Goal: Task Accomplishment & Management: Complete application form

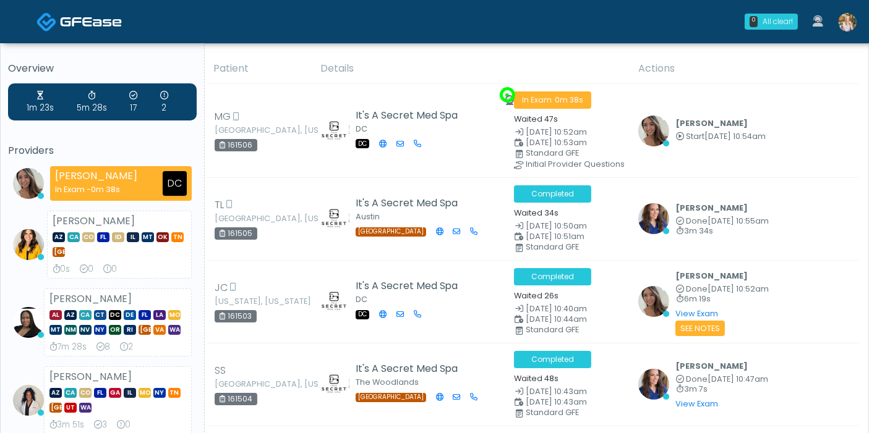
click at [843, 30] on img at bounding box center [847, 22] width 19 height 19
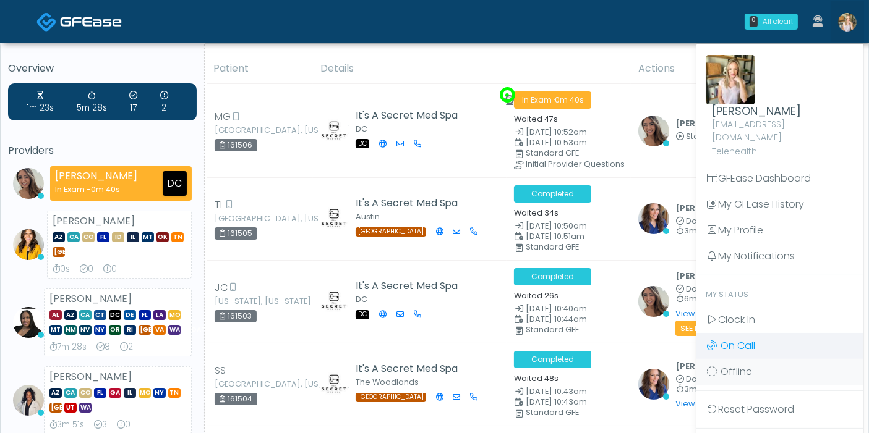
click at [734, 333] on link "On Call" at bounding box center [779, 346] width 167 height 26
click at [741, 339] on span "On Call" at bounding box center [737, 346] width 35 height 14
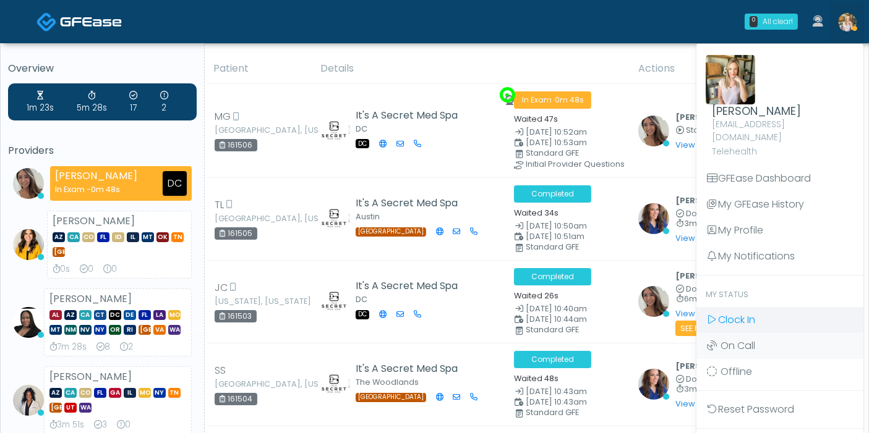
click at [734, 313] on span "Clock In" at bounding box center [736, 320] width 37 height 14
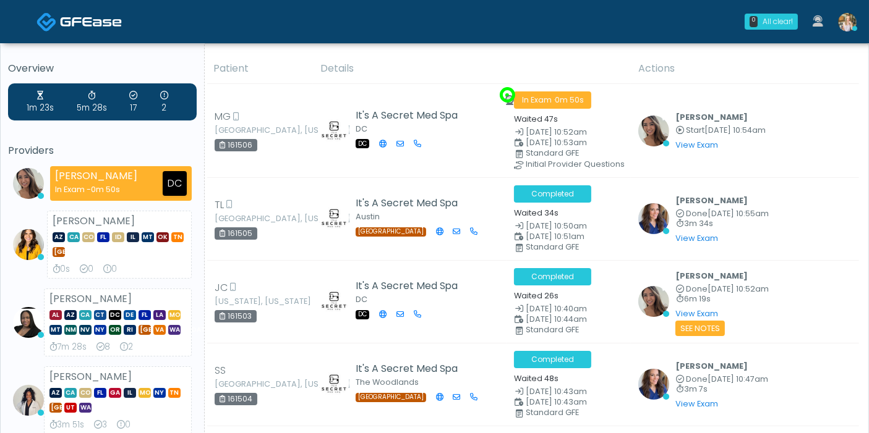
click at [846, 28] on img at bounding box center [847, 22] width 19 height 19
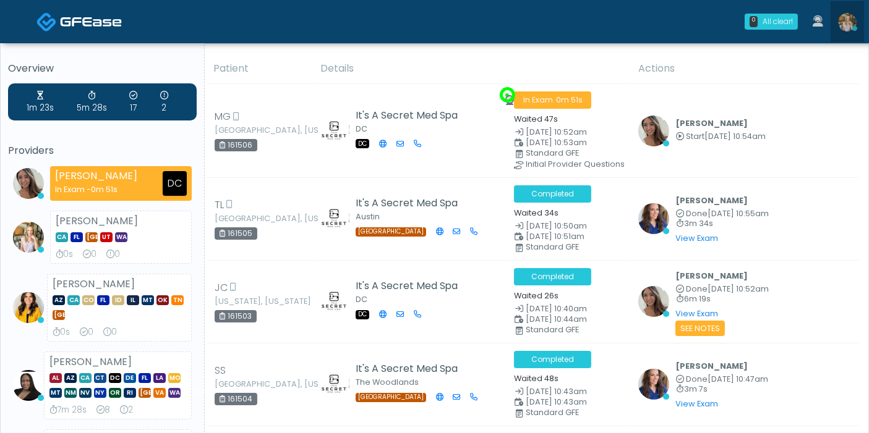
click at [846, 28] on img at bounding box center [847, 22] width 19 height 19
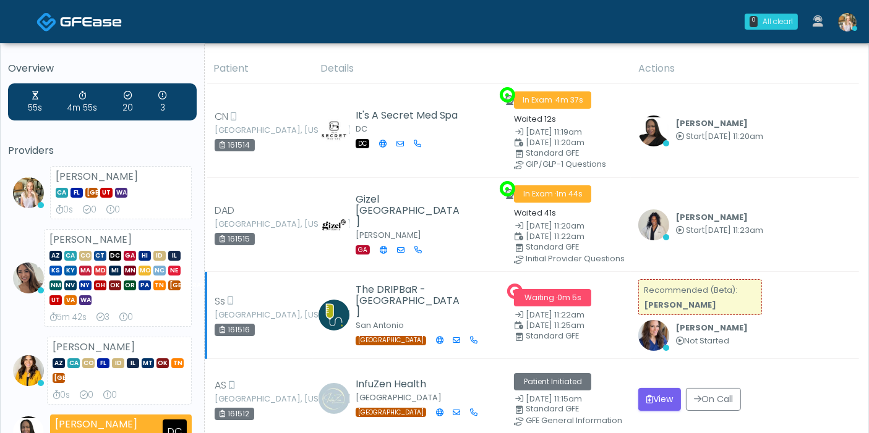
click at [561, 292] on span "0m 5s" at bounding box center [569, 297] width 24 height 11
click at [684, 338] on small "Not Started" at bounding box center [711, 342] width 72 height 8
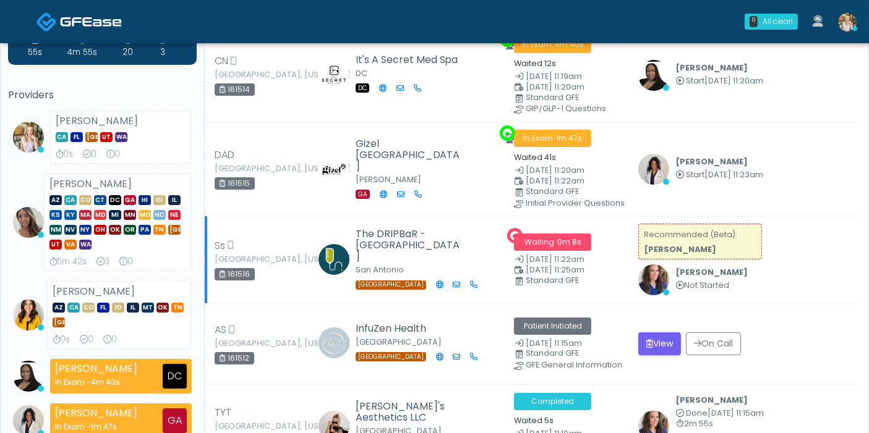
scroll to position [69, 0]
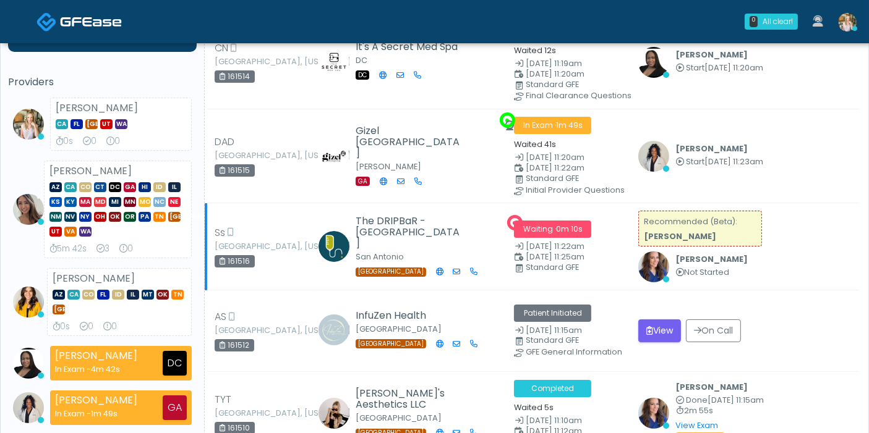
click at [669, 234] on strong "[PERSON_NAME]" at bounding box center [680, 236] width 72 height 11
click at [686, 254] on b "[PERSON_NAME]" at bounding box center [711, 259] width 72 height 11
click at [660, 223] on small "Recommended (Beta): Rozlyn Bauer" at bounding box center [690, 228] width 93 height 25
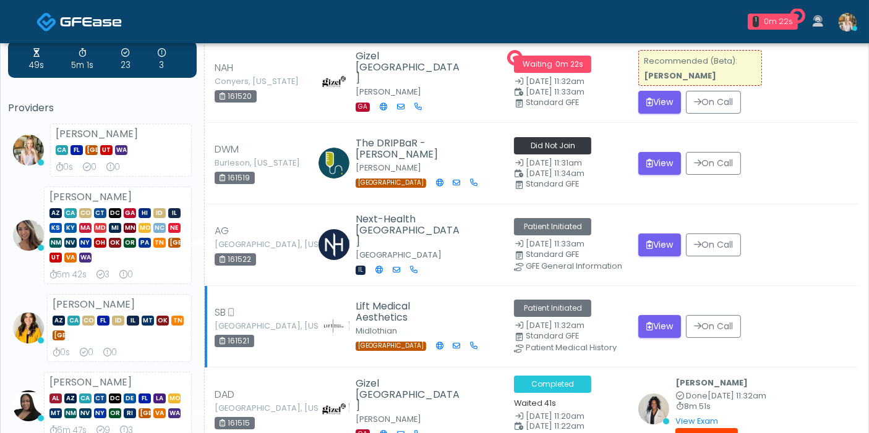
scroll to position [0, 0]
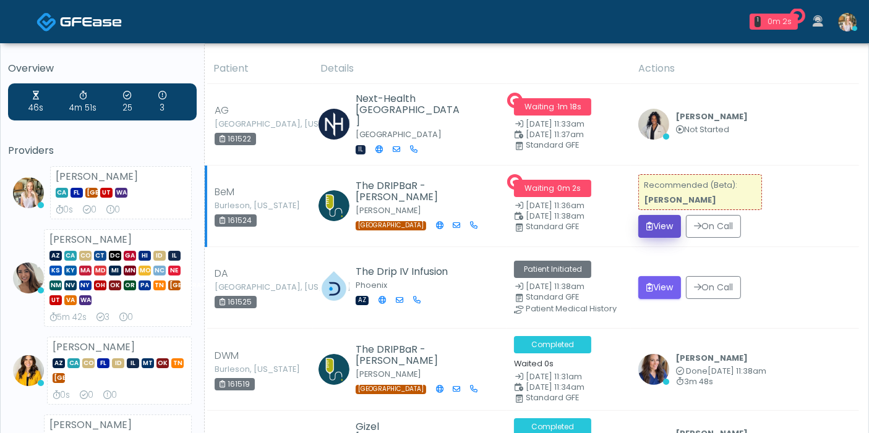
click at [658, 227] on button "View" at bounding box center [659, 226] width 43 height 23
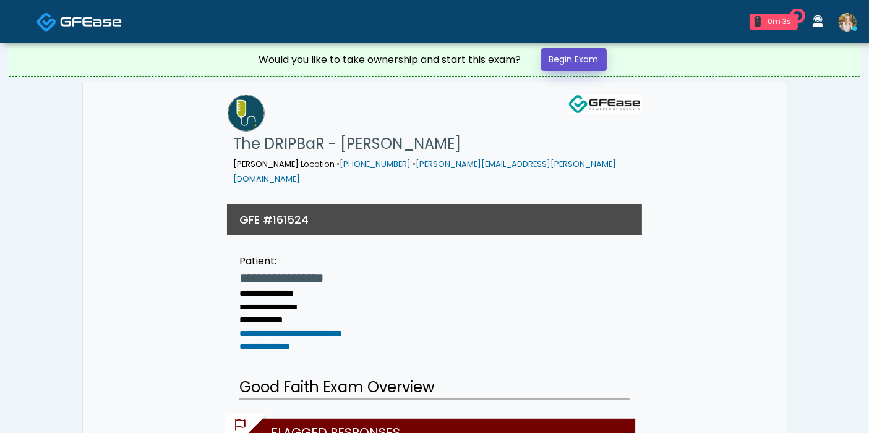
click at [574, 55] on link "Begin Exam" at bounding box center [574, 59] width 66 height 23
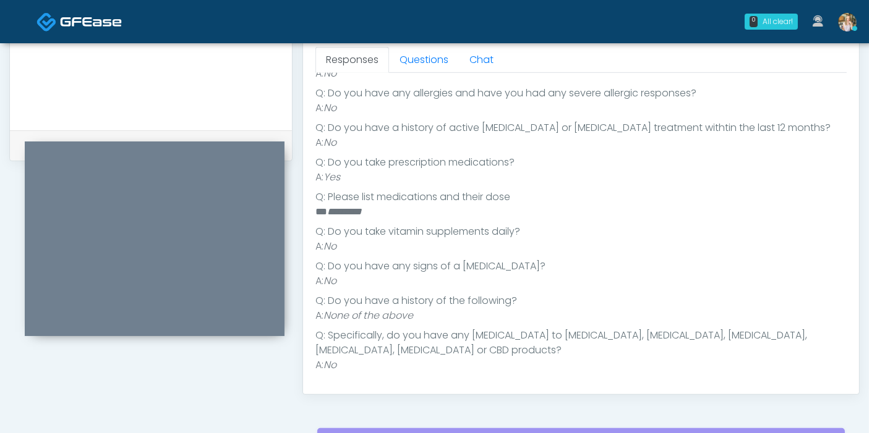
scroll to position [125, 0]
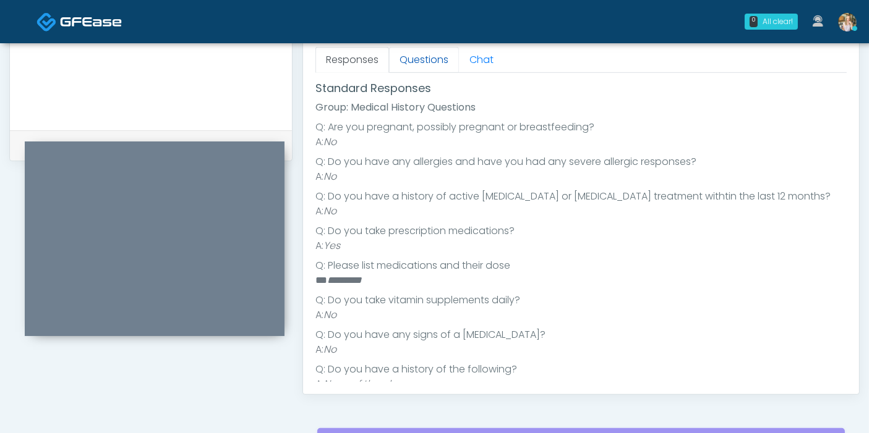
click at [427, 58] on link "Questions" at bounding box center [424, 60] width 70 height 26
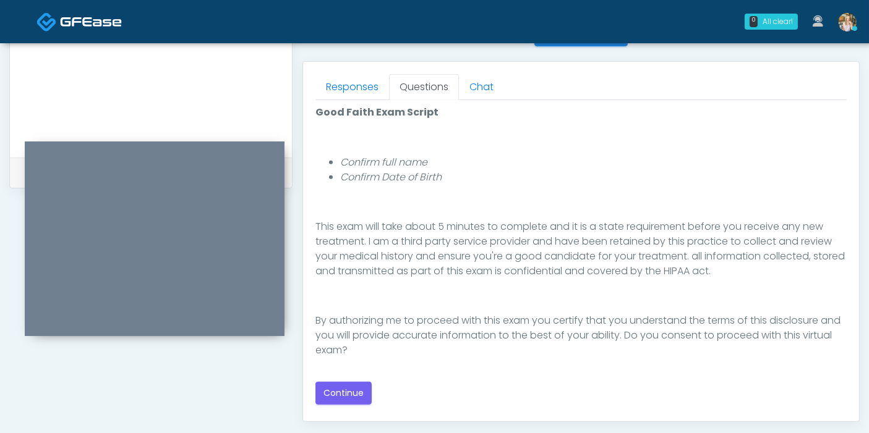
scroll to position [549, 0]
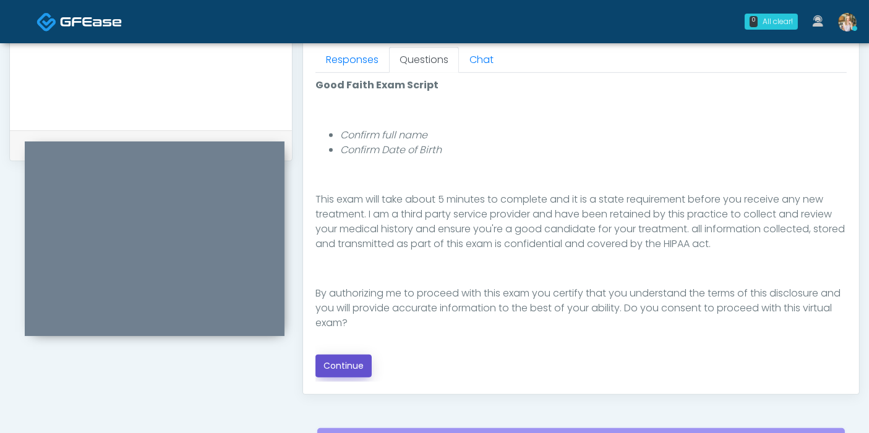
click at [354, 363] on button "Continue" at bounding box center [343, 366] width 56 height 23
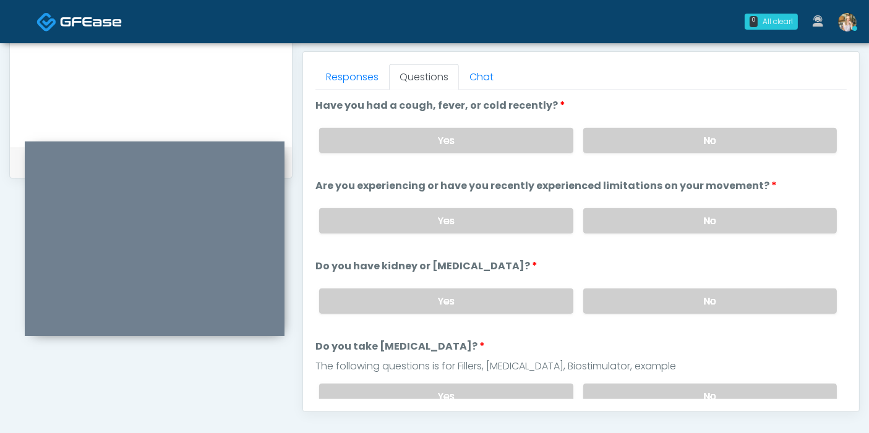
scroll to position [468, 0]
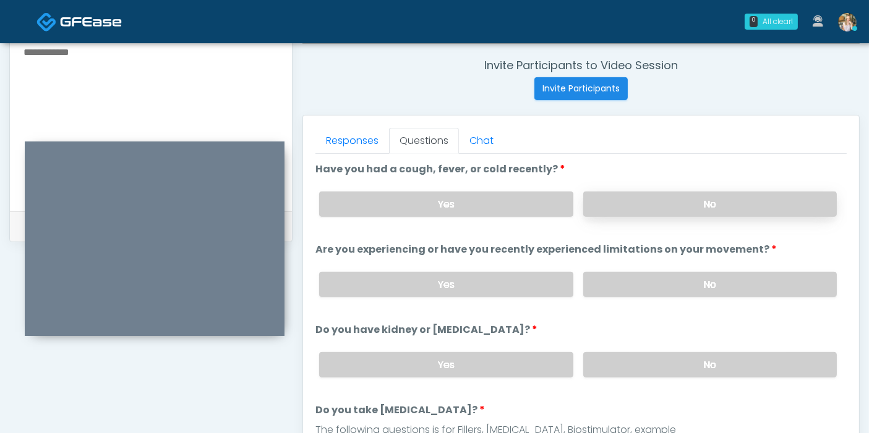
click at [702, 200] on label "No" at bounding box center [709, 204] width 253 height 25
click at [684, 283] on label "No" at bounding box center [709, 284] width 253 height 25
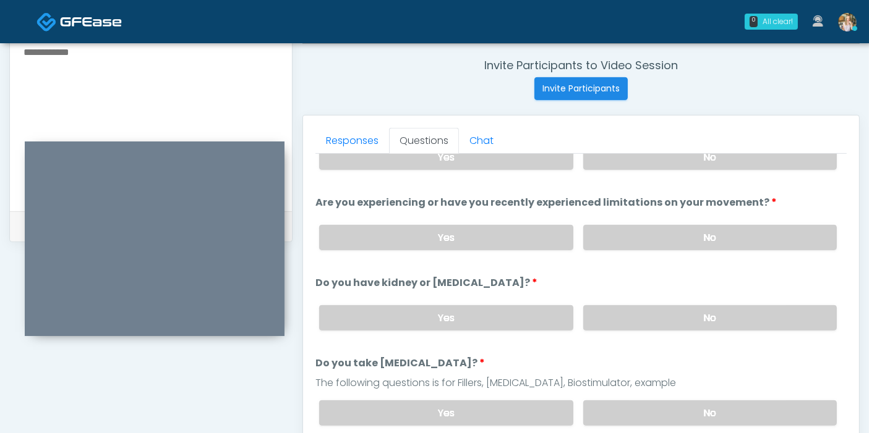
scroll to position [69, 0]
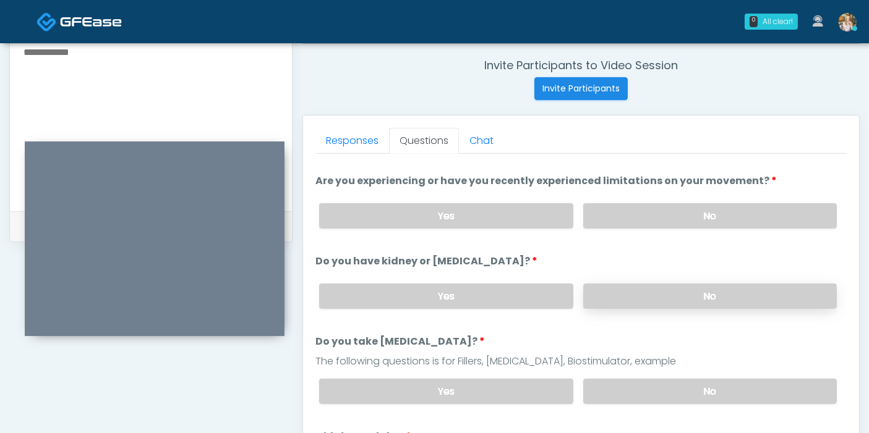
click at [710, 302] on label "No" at bounding box center [709, 296] width 253 height 25
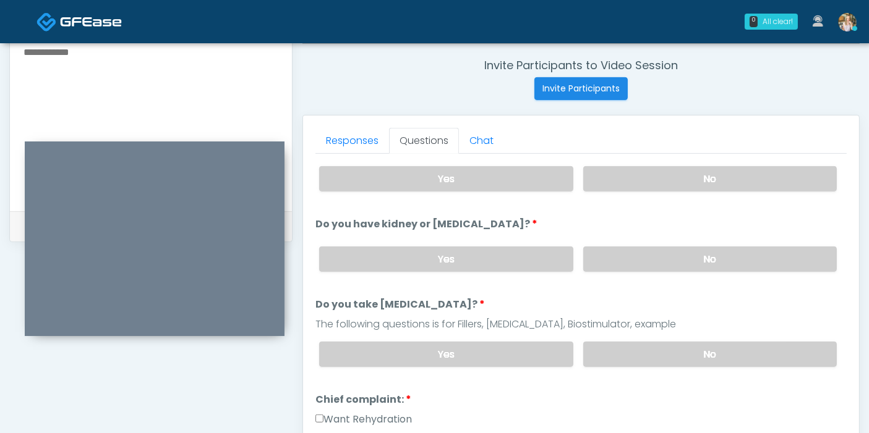
scroll to position [137, 0]
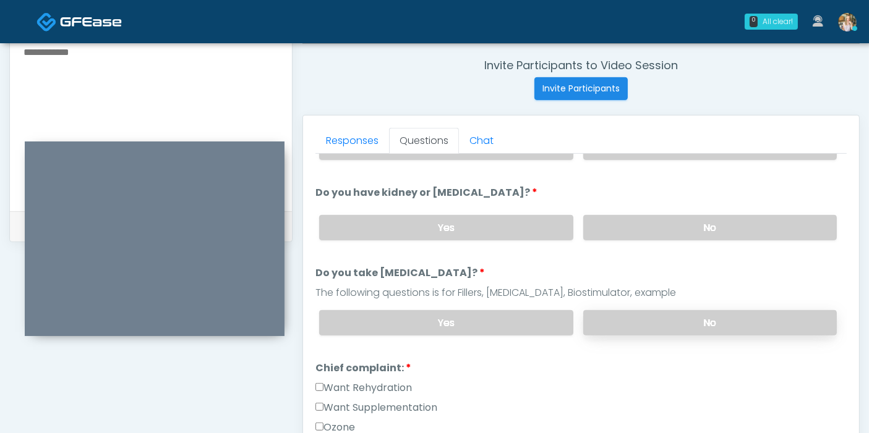
click at [705, 322] on label "No" at bounding box center [709, 322] width 253 height 25
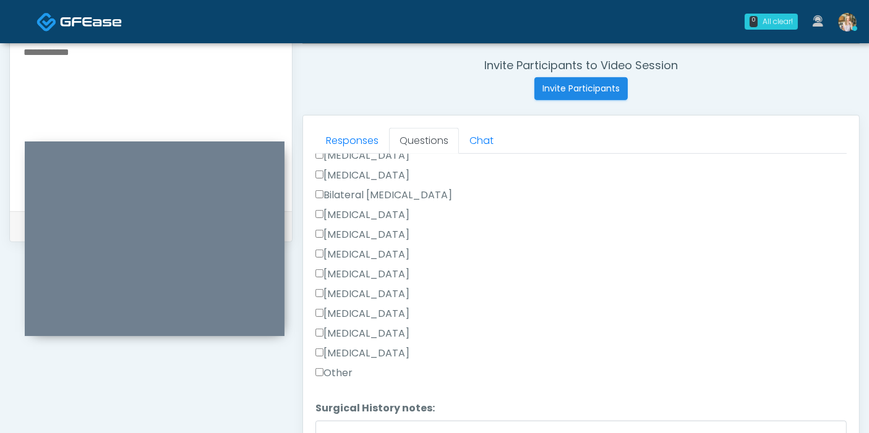
scroll to position [618, 0]
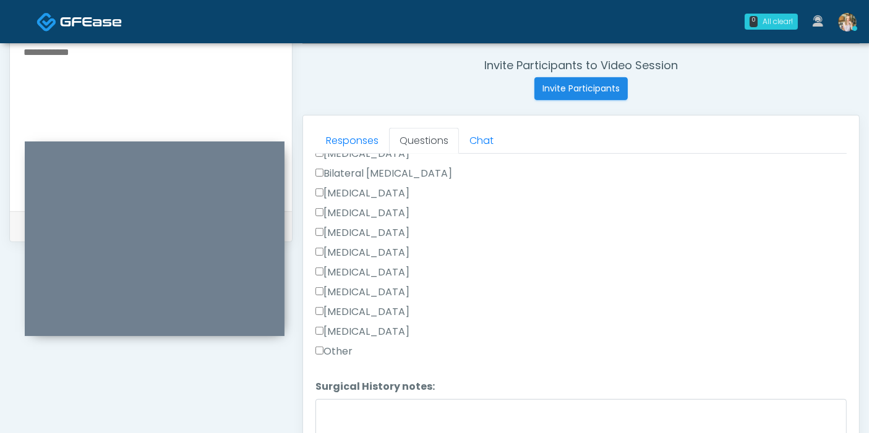
click at [320, 344] on label "Other" at bounding box center [333, 351] width 37 height 15
click at [372, 399] on textarea "Surgical History notes:" at bounding box center [580, 425] width 531 height 53
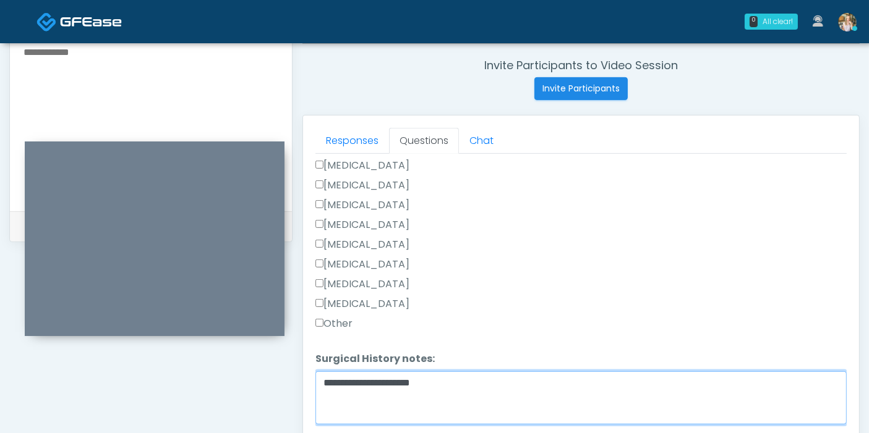
scroll to position [537, 0]
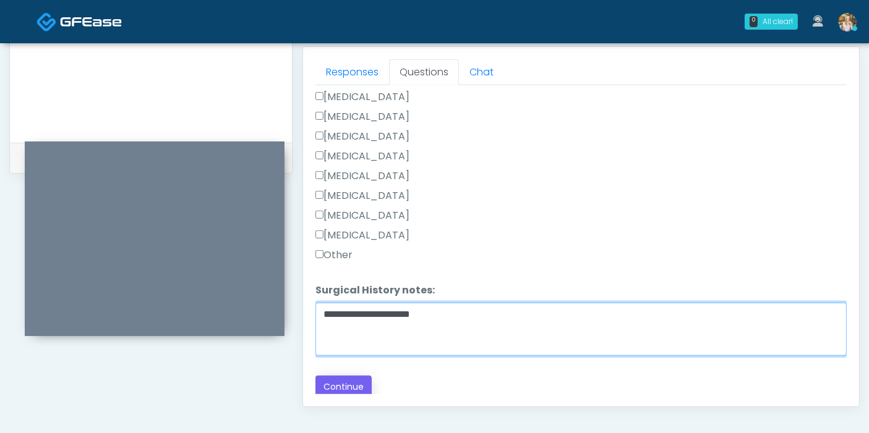
type textarea "**********"
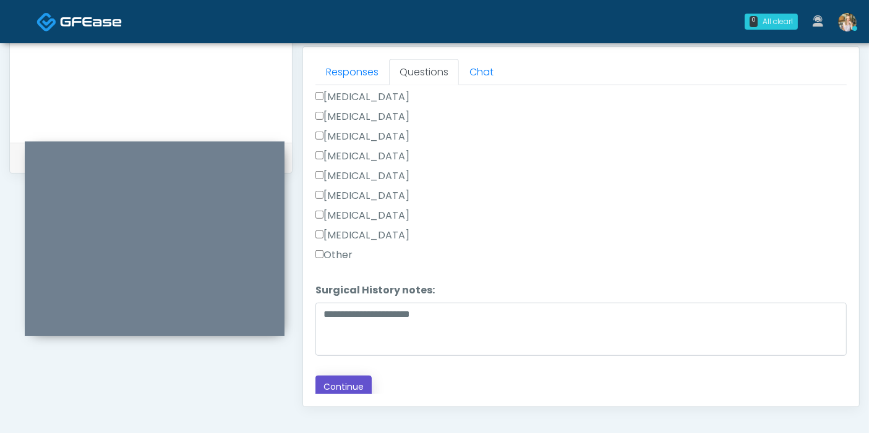
click at [333, 388] on button "Continue" at bounding box center [343, 387] width 56 height 23
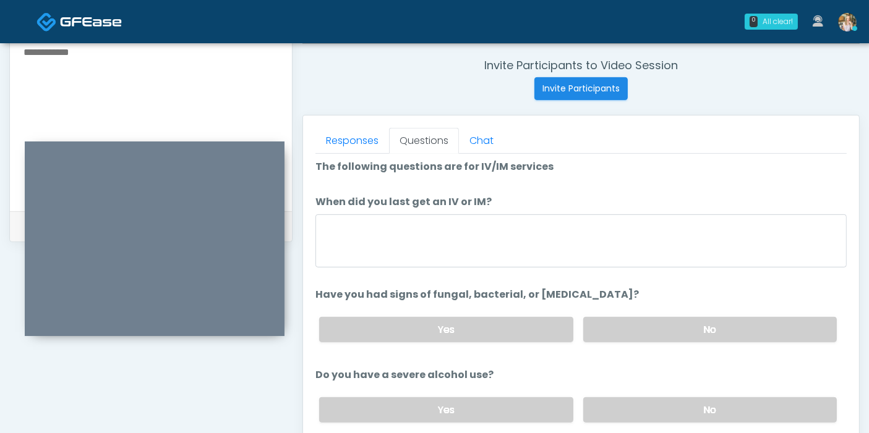
scroll to position [0, 0]
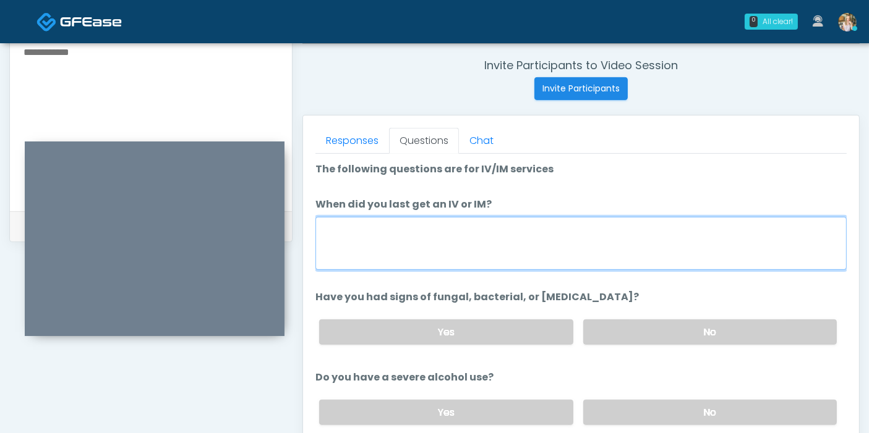
click at [610, 237] on textarea "When did you last get an IV or IM?" at bounding box center [580, 243] width 531 height 53
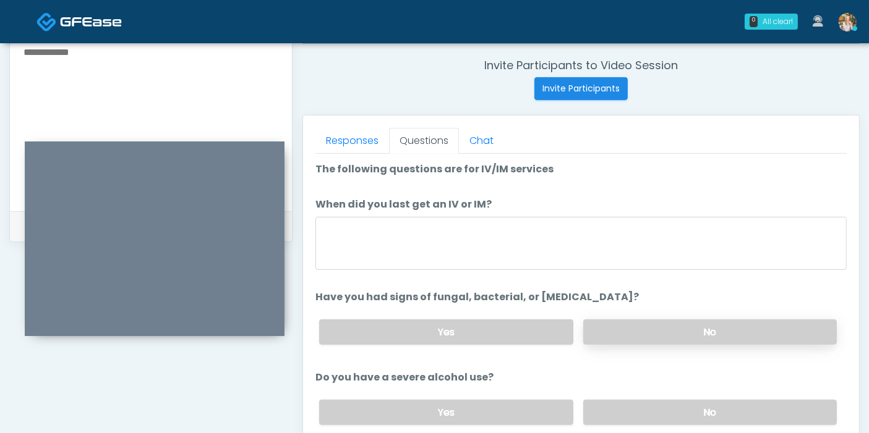
click at [703, 334] on label "No" at bounding box center [709, 332] width 253 height 25
click at [703, 415] on label "No" at bounding box center [709, 412] width 253 height 25
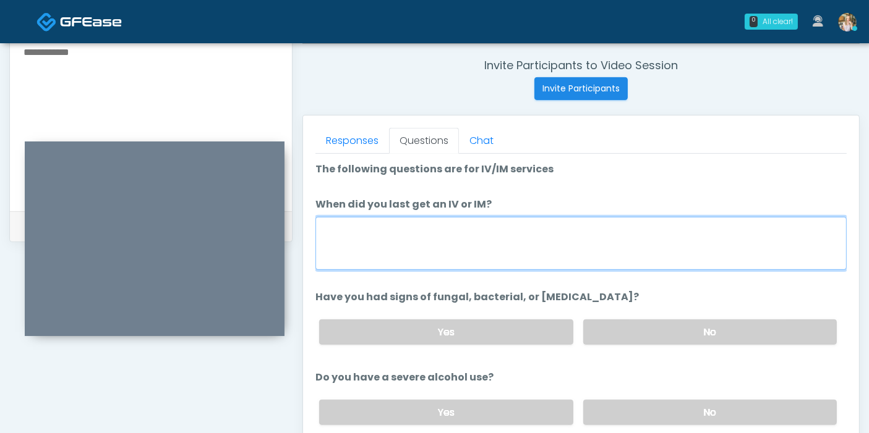
click at [589, 250] on textarea "When did you last get an IV or IM?" at bounding box center [580, 243] width 531 height 53
type textarea "*"
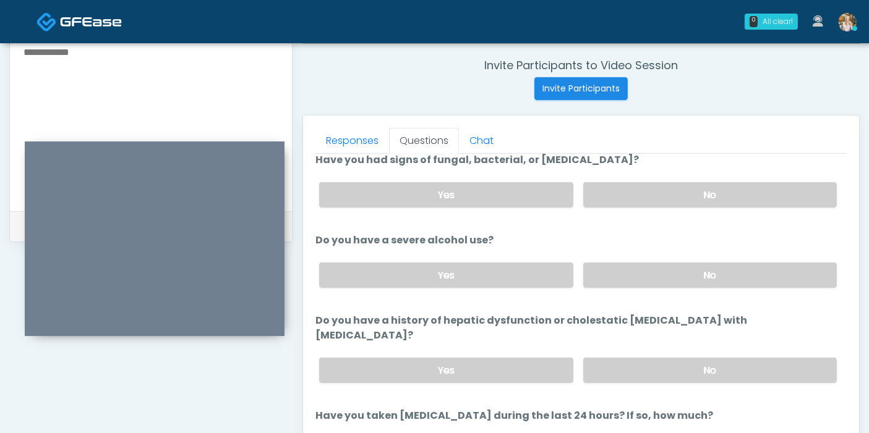
scroll to position [206, 0]
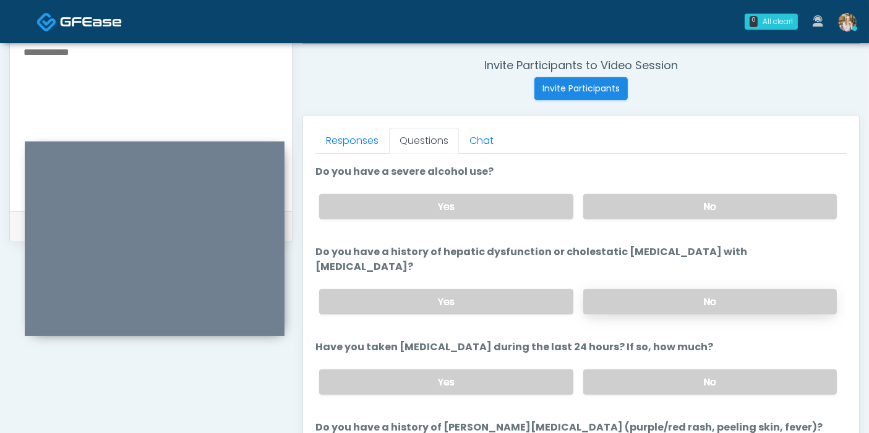
type textarea "**********"
click at [684, 291] on label "No" at bounding box center [709, 301] width 253 height 25
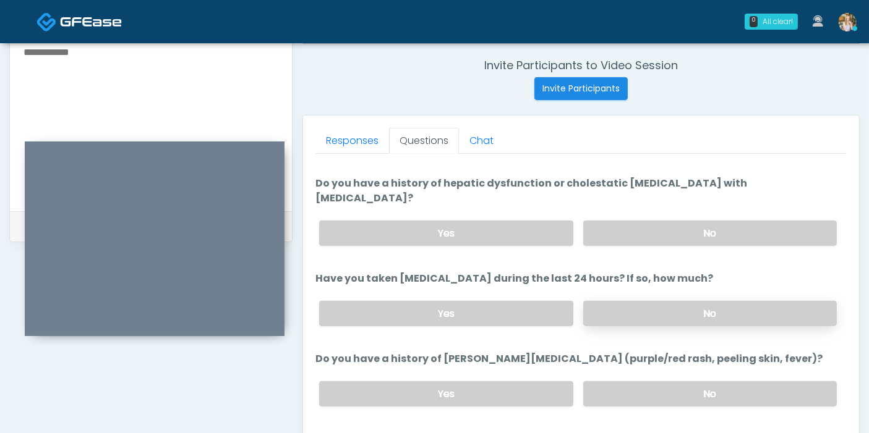
click at [668, 301] on label "No" at bounding box center [709, 313] width 253 height 25
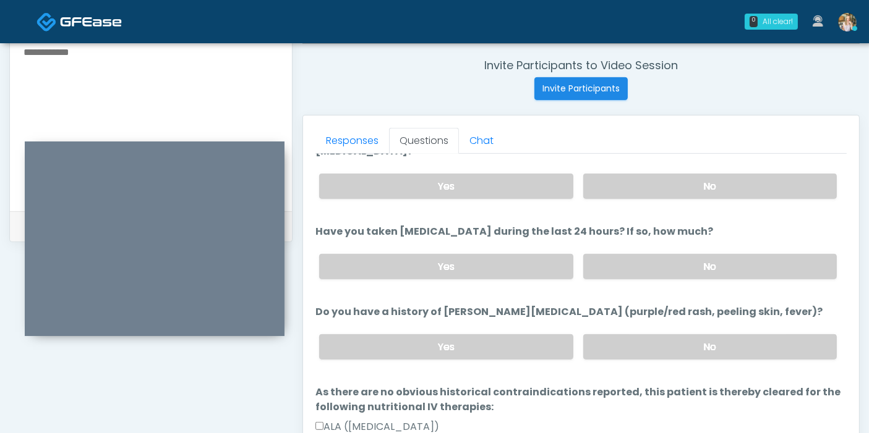
scroll to position [343, 0]
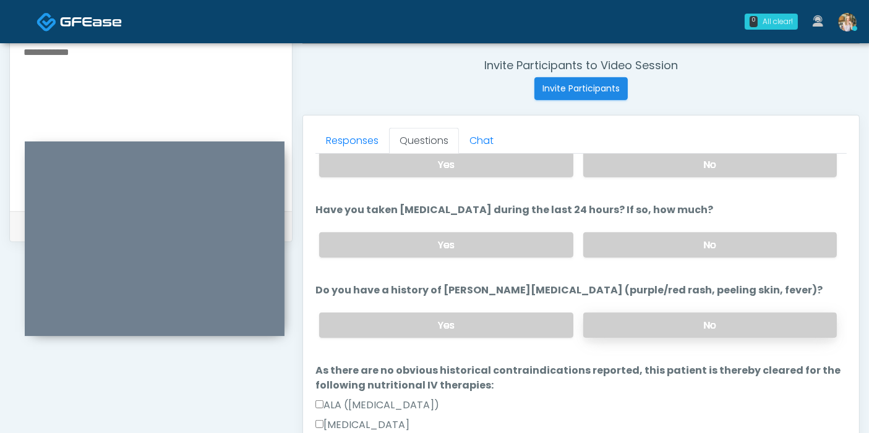
click at [650, 316] on label "No" at bounding box center [709, 325] width 253 height 25
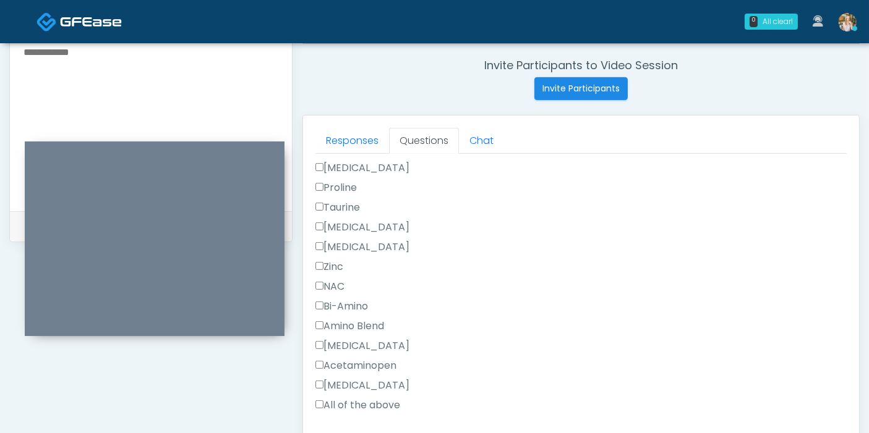
scroll to position [1030, 0]
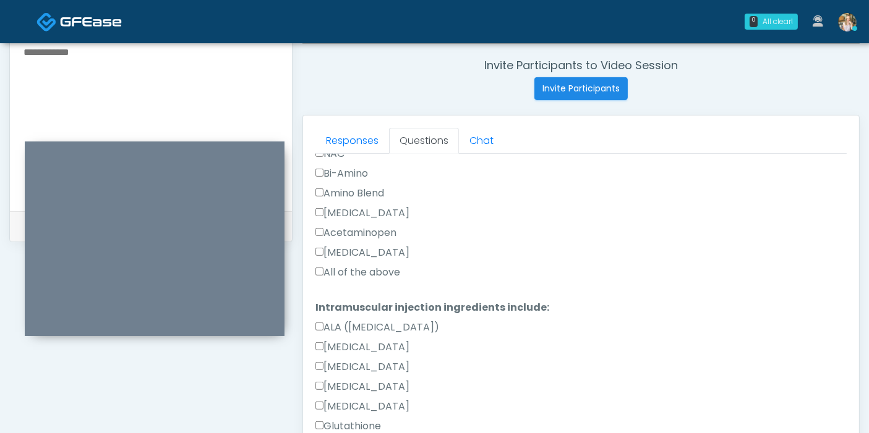
click at [339, 265] on label "All of the above" at bounding box center [357, 272] width 85 height 15
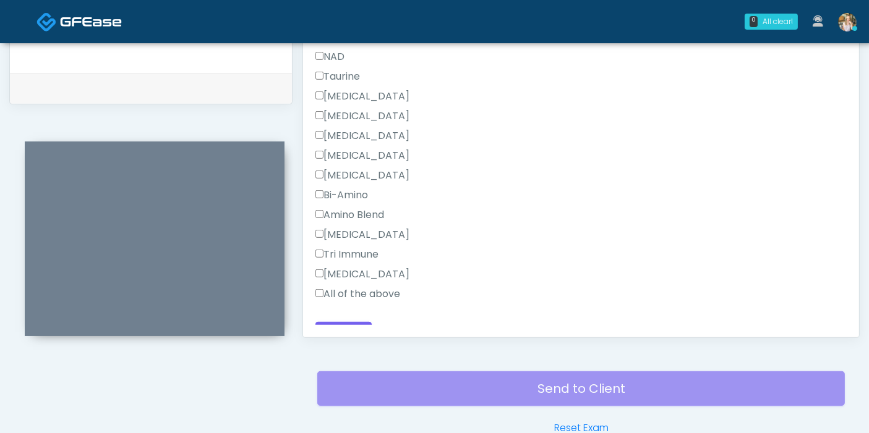
scroll to position [674, 0]
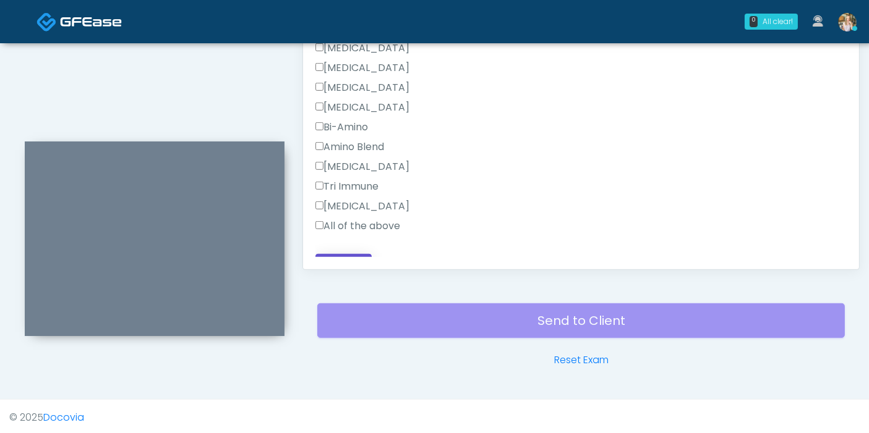
click at [337, 254] on button "Continue" at bounding box center [343, 265] width 56 height 23
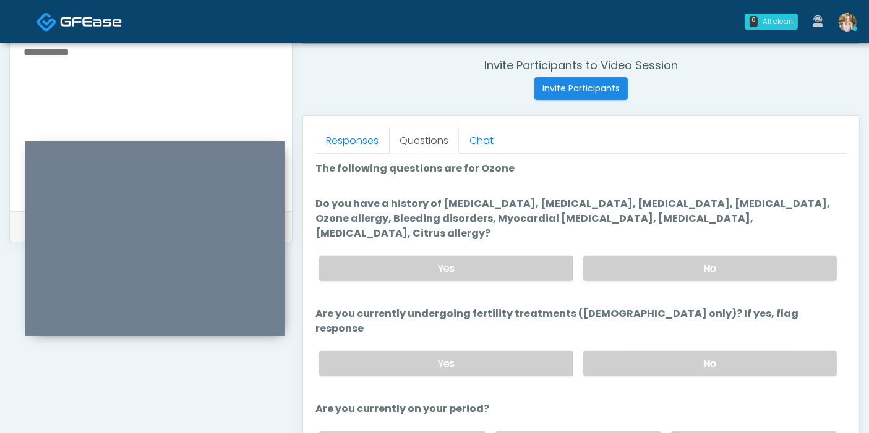
scroll to position [0, 0]
click at [673, 257] on label "No" at bounding box center [709, 269] width 253 height 25
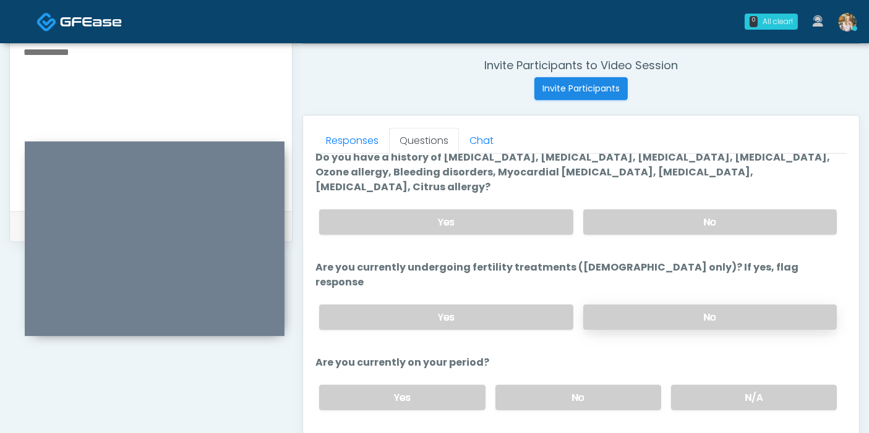
scroll to position [69, 0]
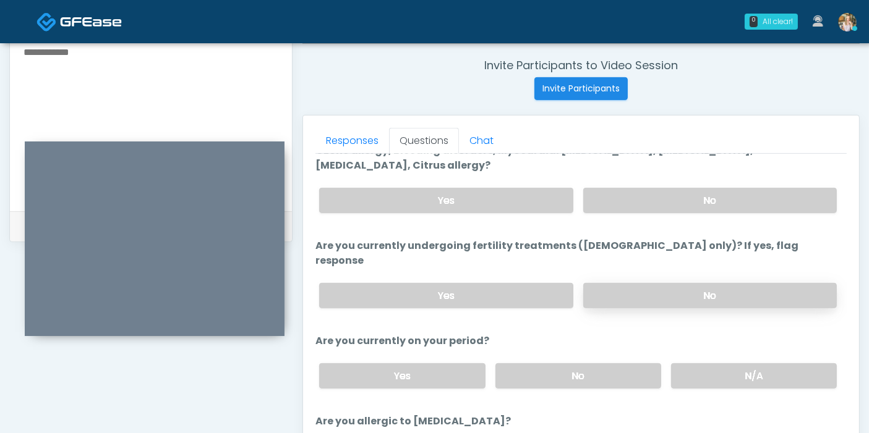
click at [666, 283] on label "No" at bounding box center [709, 295] width 253 height 25
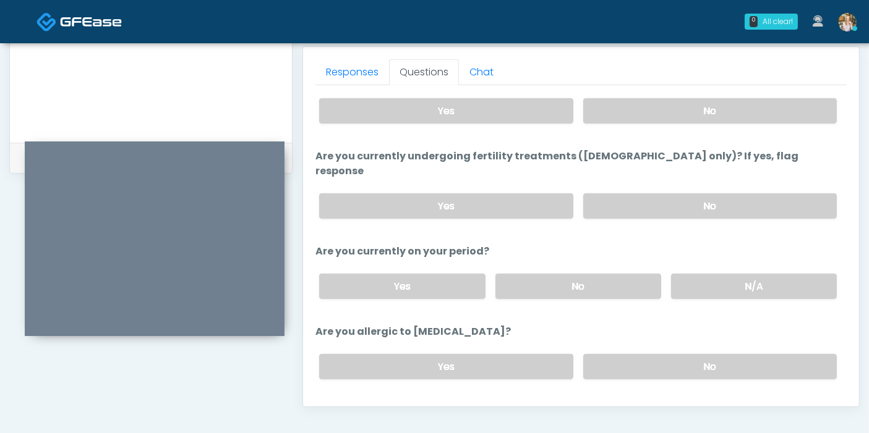
scroll to position [605, 0]
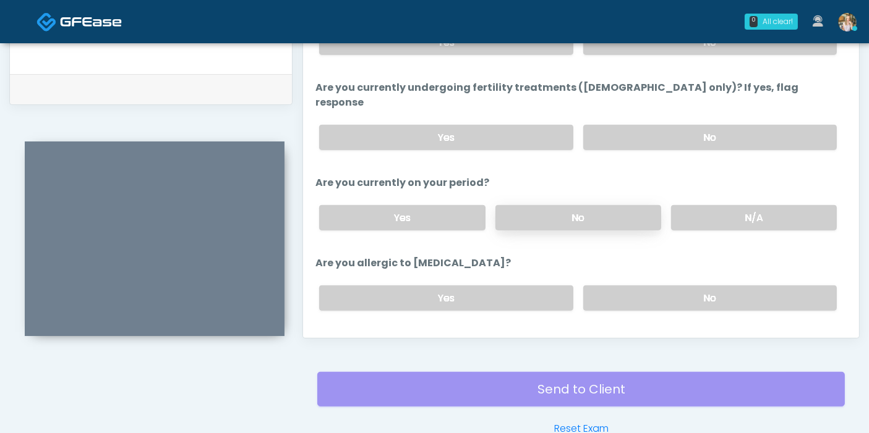
click at [581, 205] on label "No" at bounding box center [578, 217] width 166 height 25
click at [712, 205] on label "N/A" at bounding box center [754, 217] width 166 height 25
click at [661, 286] on label "No" at bounding box center [709, 298] width 253 height 25
click at [346, 336] on button "Continue" at bounding box center [343, 347] width 56 height 23
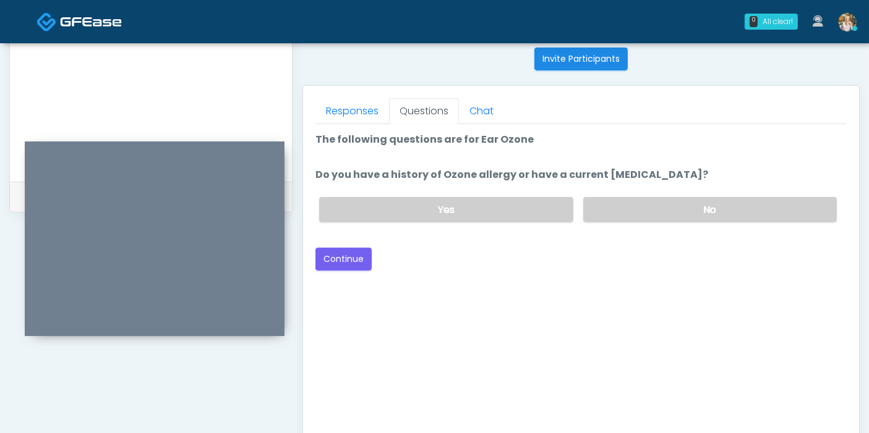
scroll to position [468, 0]
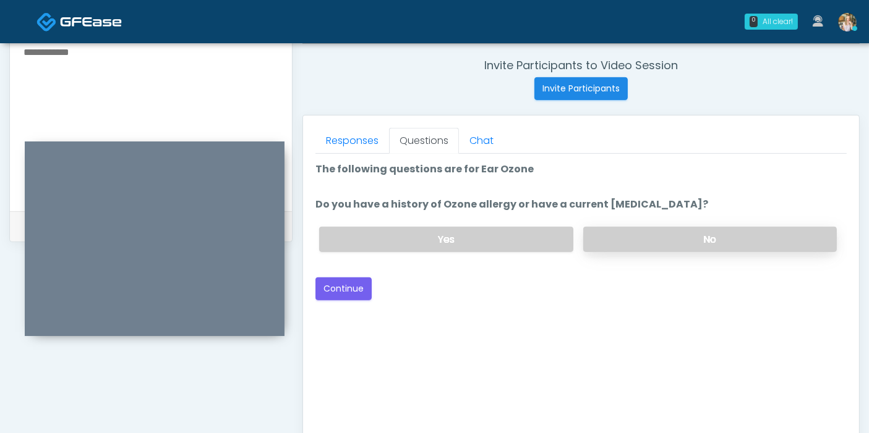
click at [683, 242] on label "No" at bounding box center [709, 239] width 253 height 25
click at [344, 289] on button "Continue" at bounding box center [343, 289] width 56 height 23
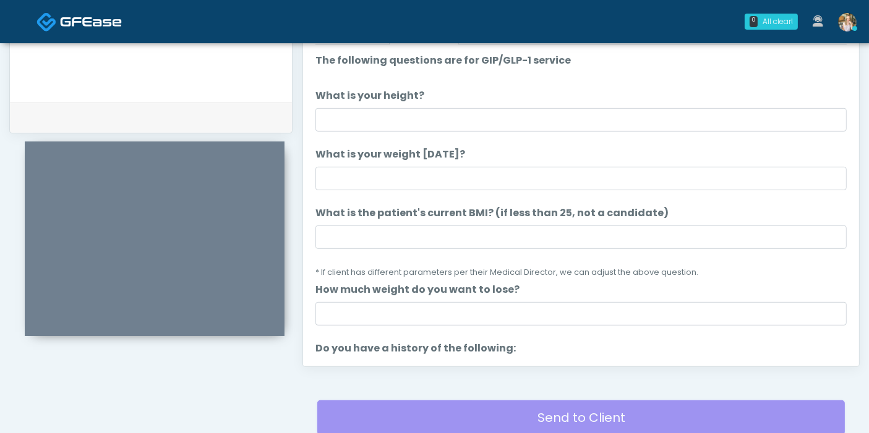
scroll to position [537, 0]
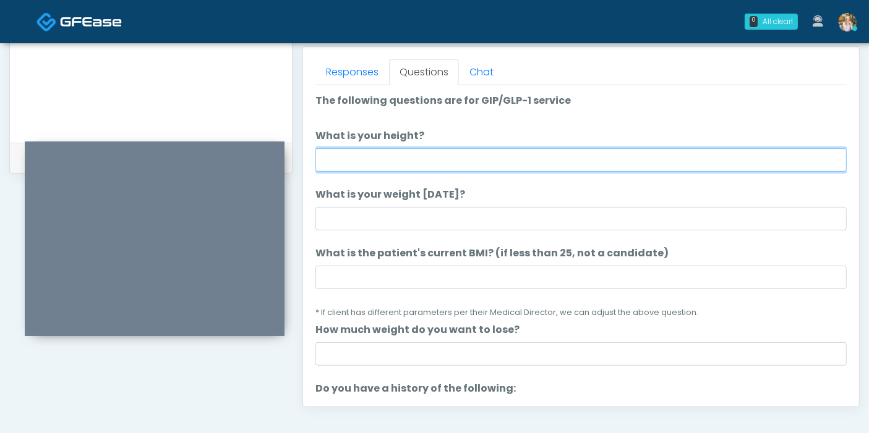
click at [572, 153] on input "What is your height?" at bounding box center [580, 159] width 531 height 23
click at [545, 160] on input "What is your height?" at bounding box center [580, 159] width 531 height 23
type input "***"
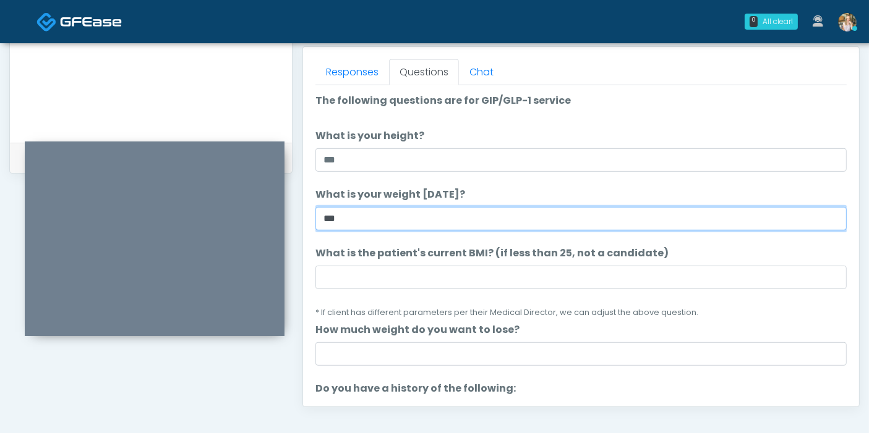
type input "***"
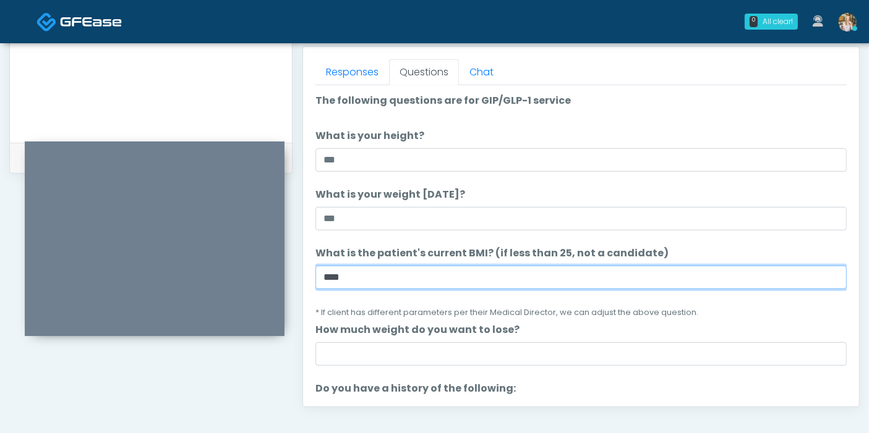
scroll to position [69, 0]
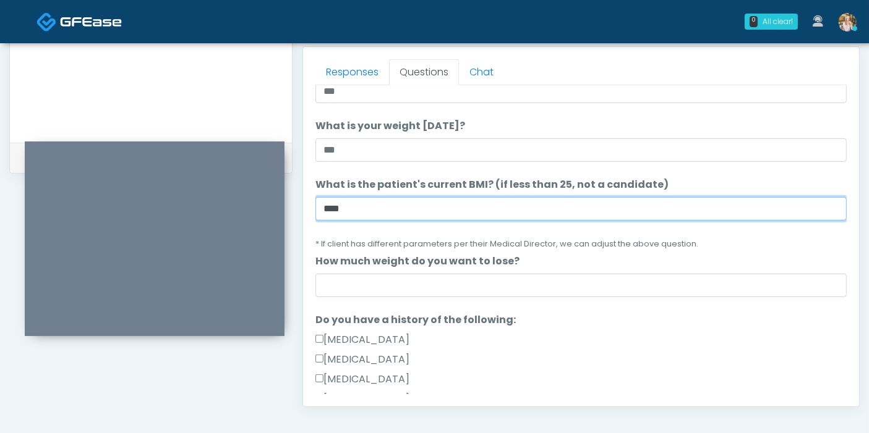
type input "****"
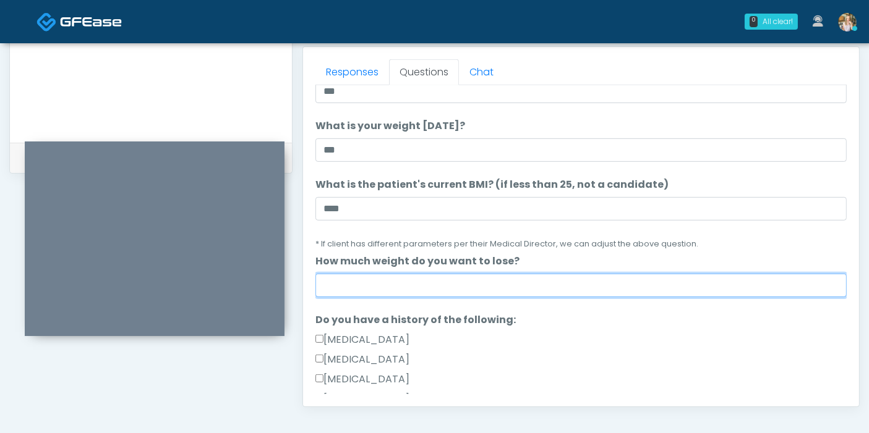
click at [574, 285] on input "How much weight do you want to lose?" at bounding box center [580, 285] width 531 height 23
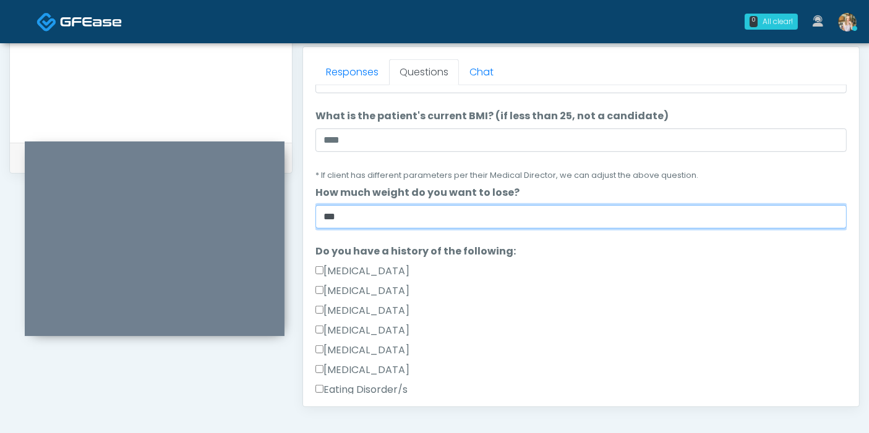
scroll to position [206, 0]
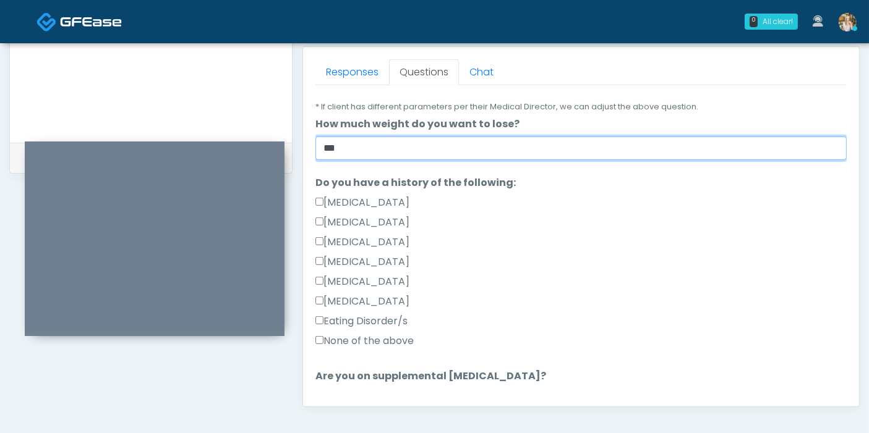
type input "***"
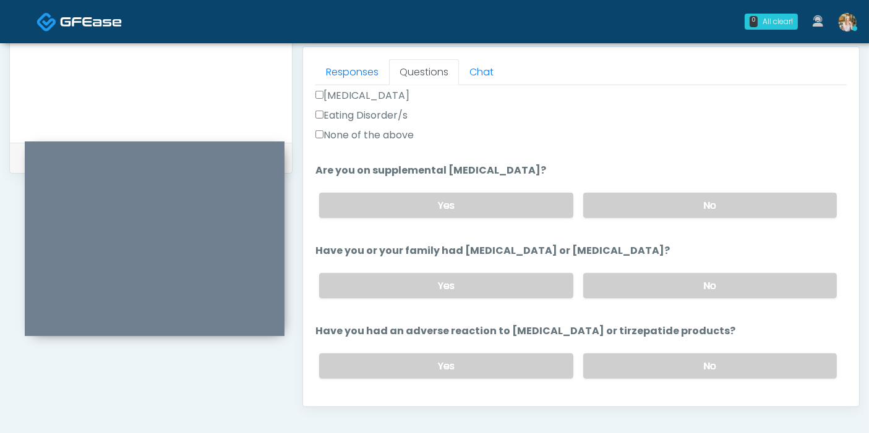
scroll to position [480, 0]
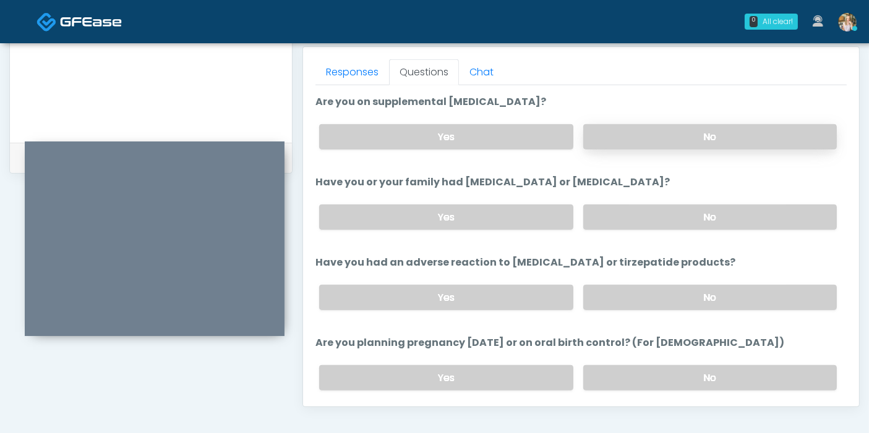
click at [687, 138] on label "No" at bounding box center [709, 136] width 253 height 25
click at [703, 213] on label "No" at bounding box center [709, 217] width 253 height 25
click at [669, 293] on label "No" at bounding box center [709, 297] width 253 height 25
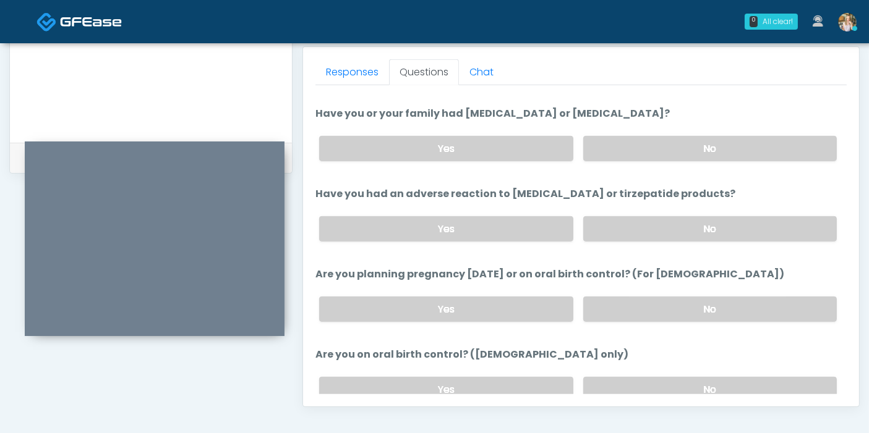
scroll to position [618, 0]
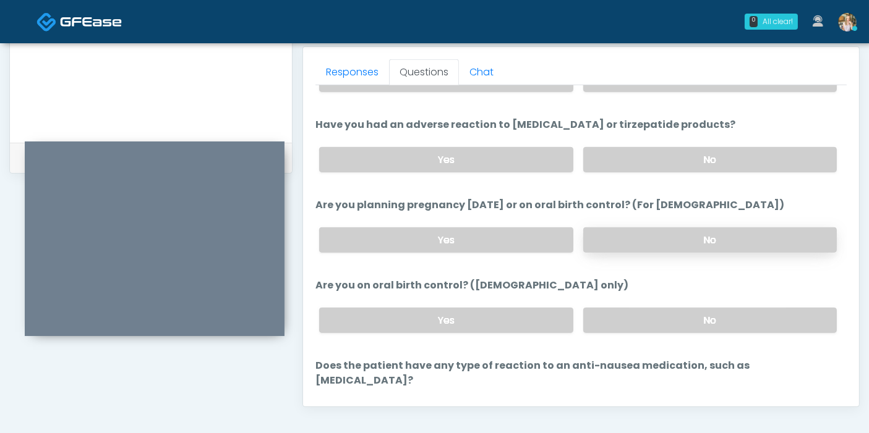
click at [621, 236] on label "No" at bounding box center [709, 239] width 253 height 25
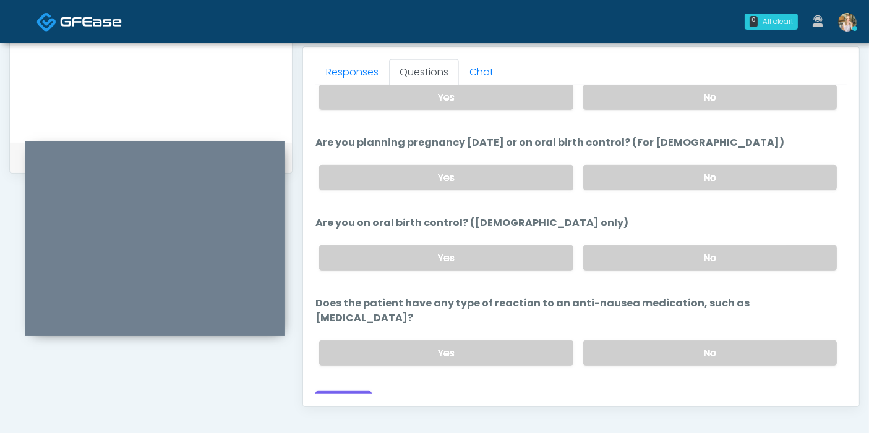
scroll to position [612, 0]
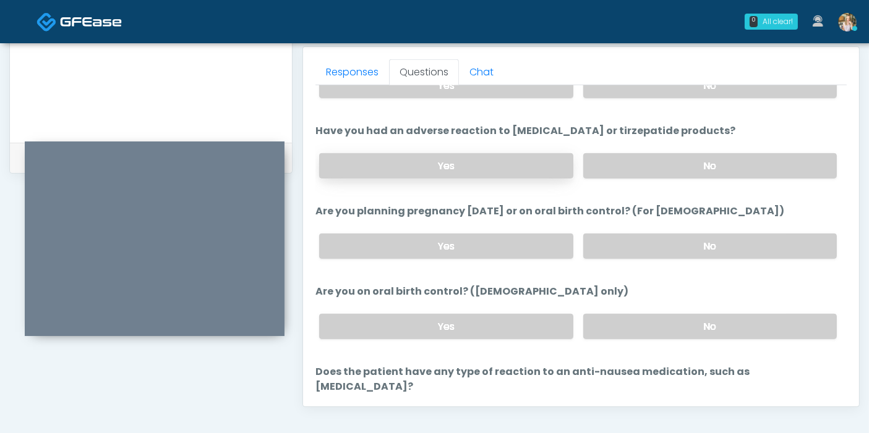
click at [441, 163] on label "Yes" at bounding box center [445, 165] width 253 height 25
click at [621, 163] on label "No" at bounding box center [709, 165] width 253 height 25
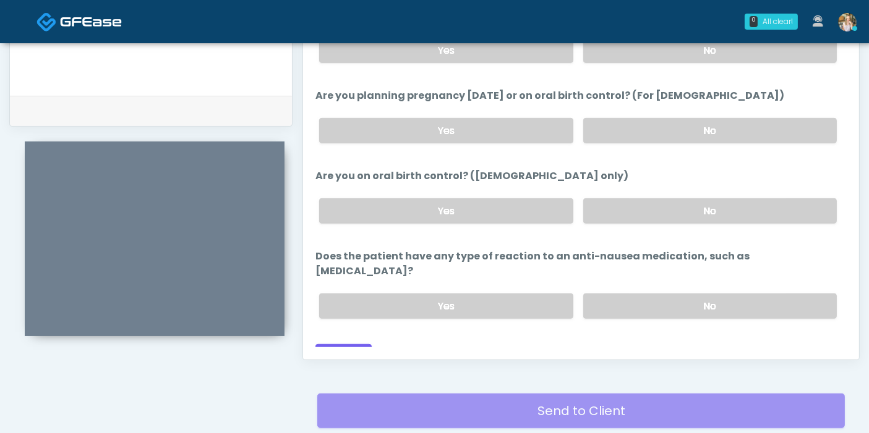
scroll to position [605, 0]
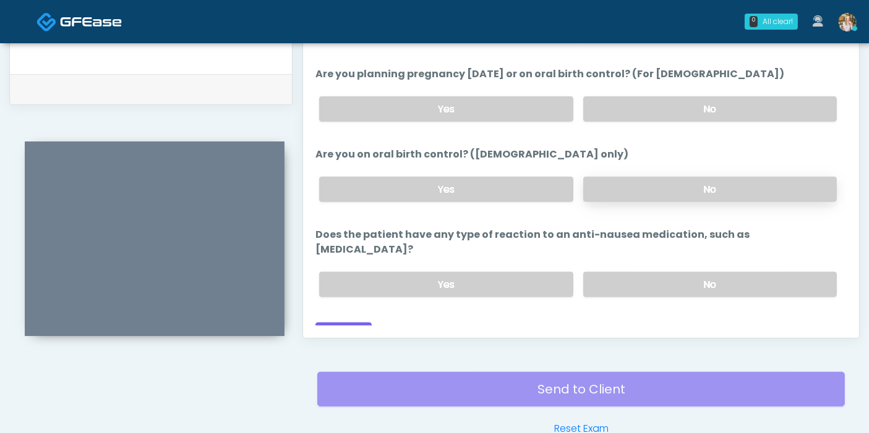
click at [666, 187] on label "No" at bounding box center [709, 189] width 253 height 25
click at [686, 272] on label "No" at bounding box center [709, 284] width 253 height 25
click at [342, 323] on button "Continue" at bounding box center [343, 334] width 56 height 23
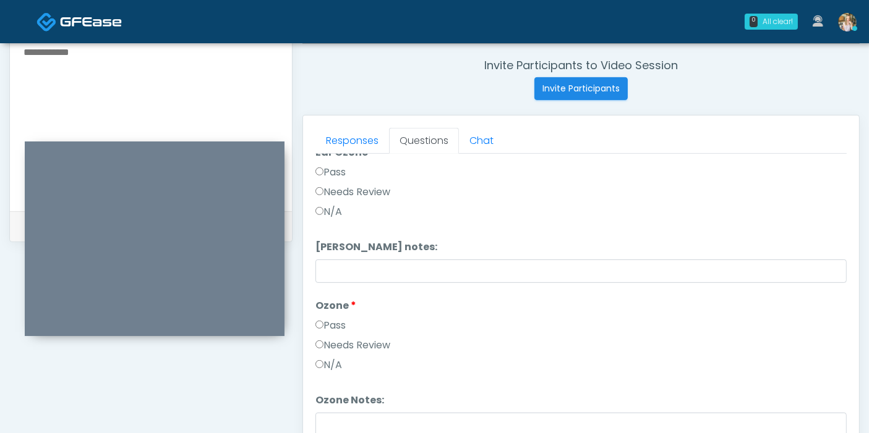
scroll to position [0, 0]
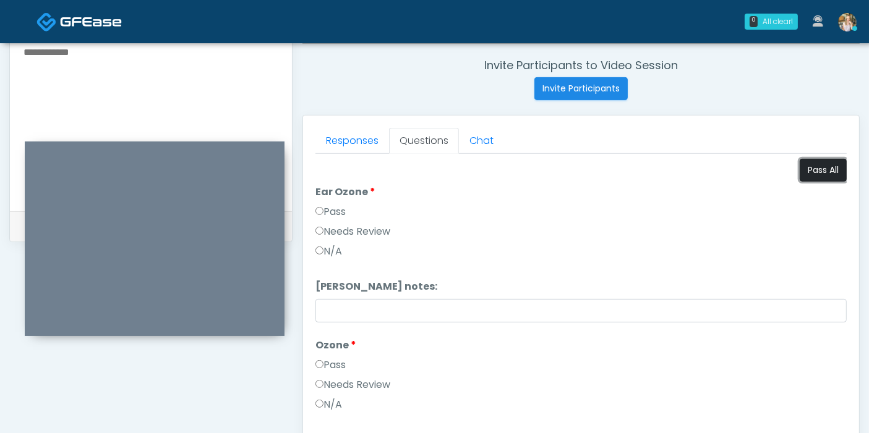
click at [812, 176] on button "Pass All" at bounding box center [822, 170] width 47 height 23
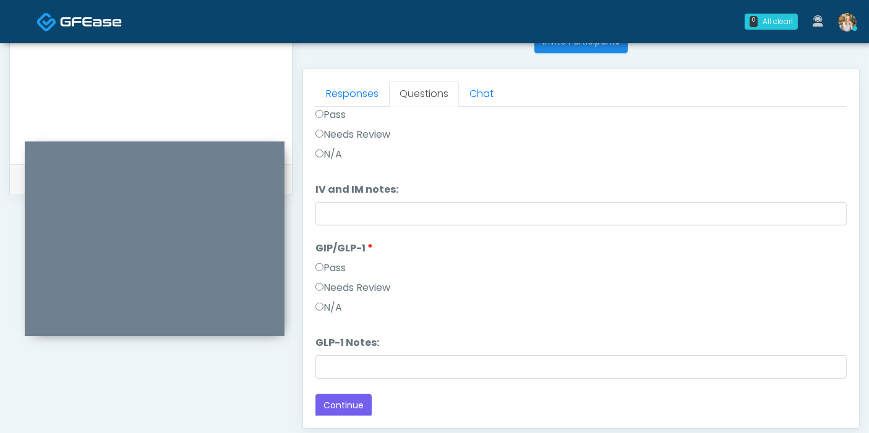
scroll to position [537, 0]
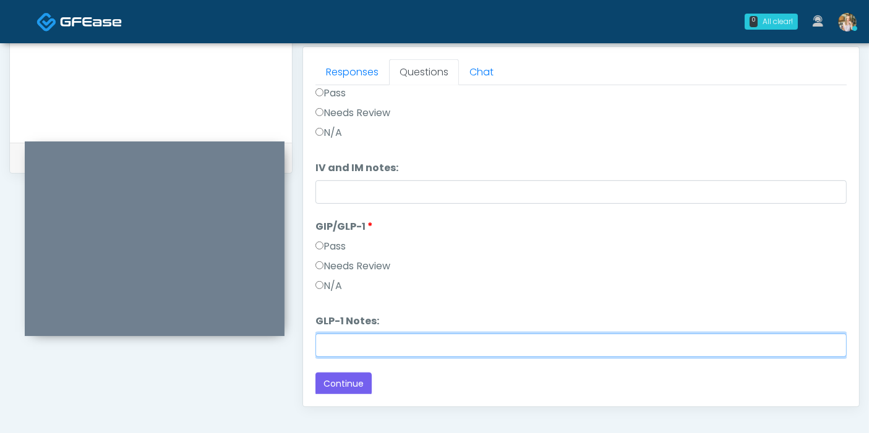
click at [386, 347] on input "GLP-1 Notes:" at bounding box center [580, 345] width 531 height 23
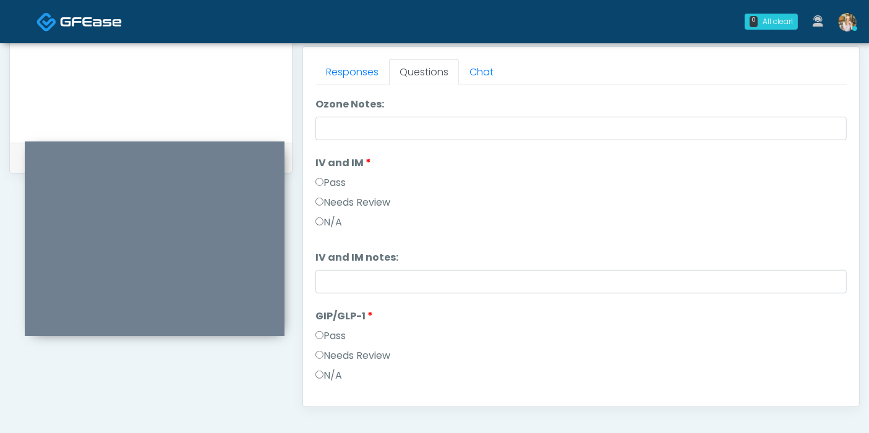
scroll to position [357, 0]
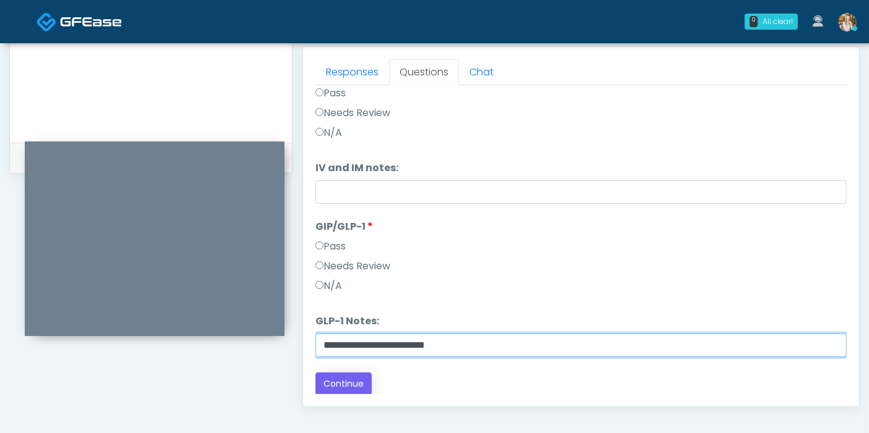
type input "**********"
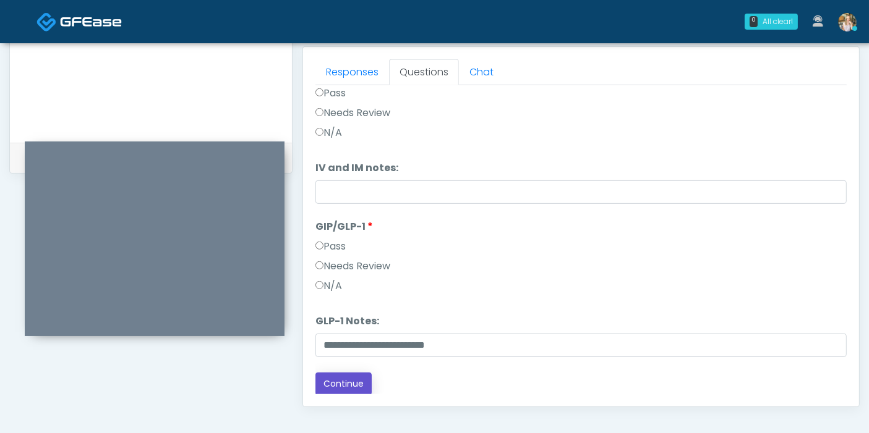
click at [341, 385] on button "Continue" at bounding box center [343, 384] width 56 height 23
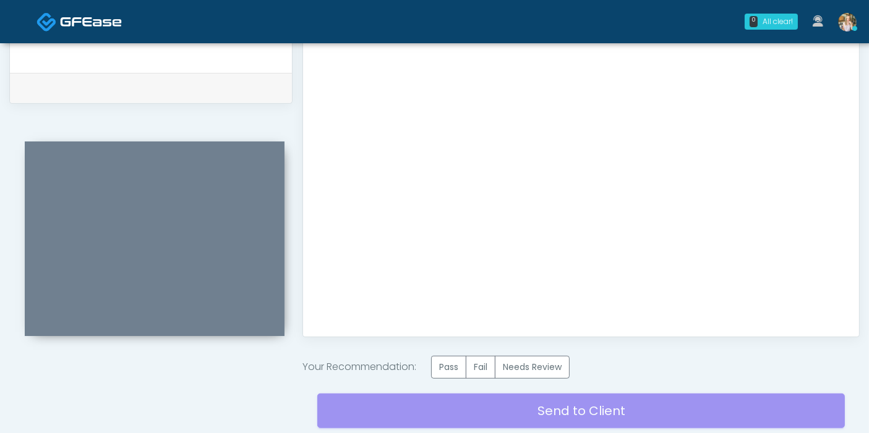
scroll to position [674, 0]
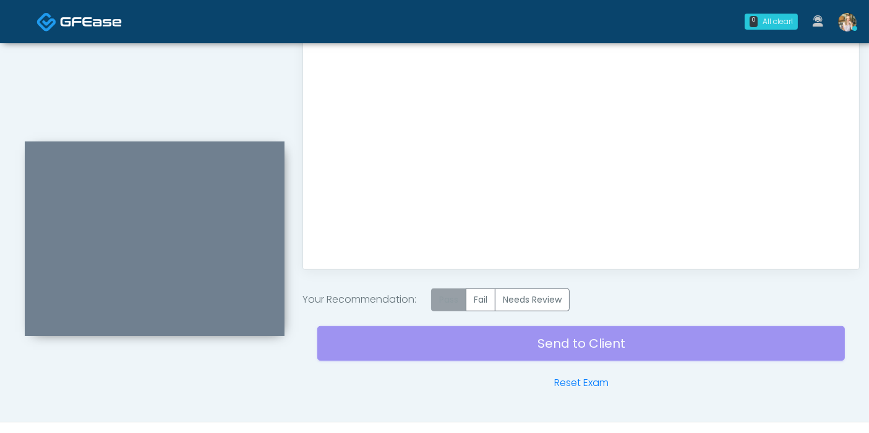
click at [451, 294] on label "Pass" at bounding box center [448, 300] width 35 height 23
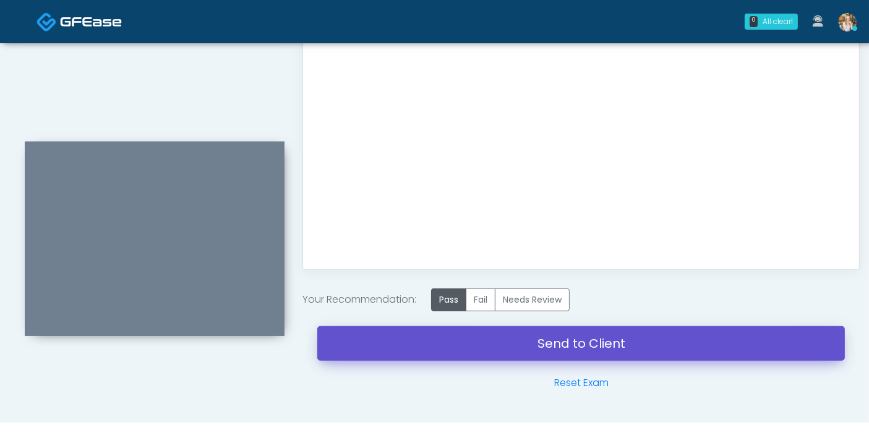
drag, startPoint x: 559, startPoint y: 343, endPoint x: 498, endPoint y: 69, distance: 280.5
click at [559, 343] on link "Send to Client" at bounding box center [580, 343] width 527 height 35
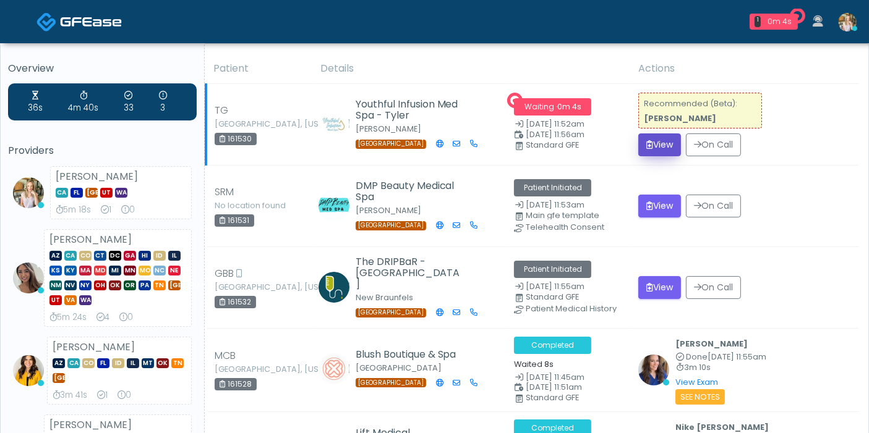
click at [648, 149] on button "View" at bounding box center [659, 145] width 43 height 23
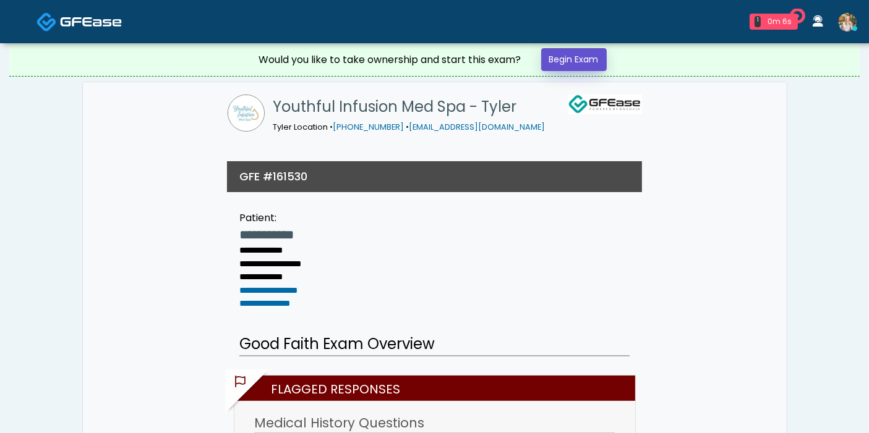
click at [574, 64] on link "Begin Exam" at bounding box center [574, 59] width 66 height 23
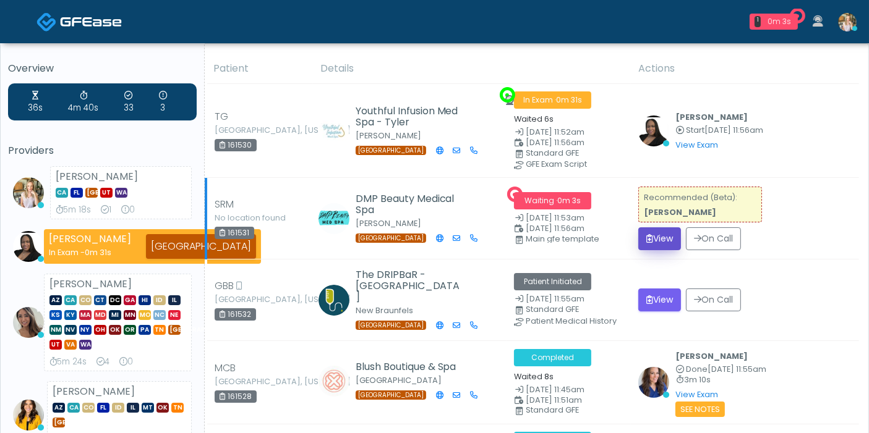
click at [652, 240] on button "View" at bounding box center [659, 238] width 43 height 23
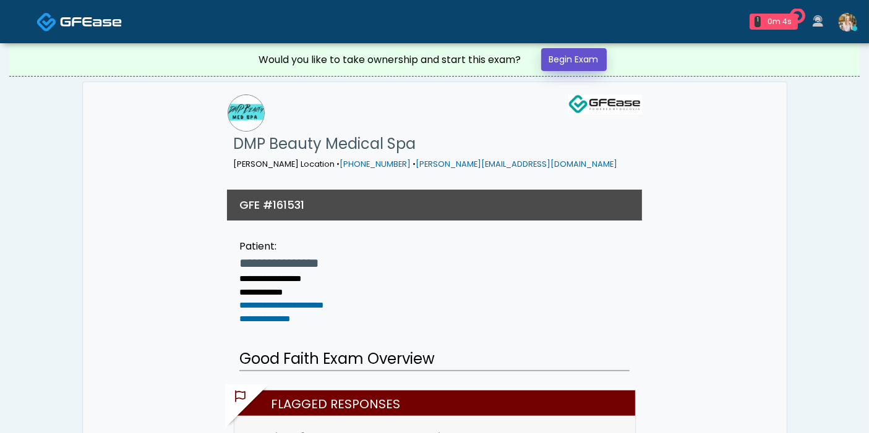
click at [585, 56] on link "Begin Exam" at bounding box center [574, 59] width 66 height 23
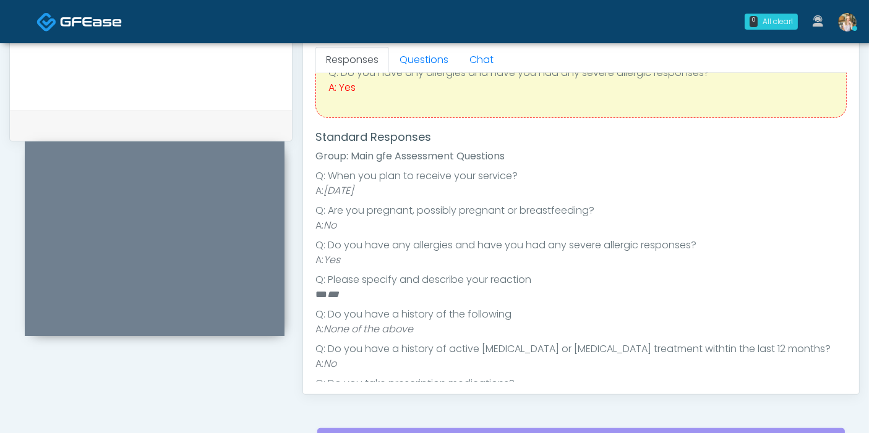
scroll to position [56, 0]
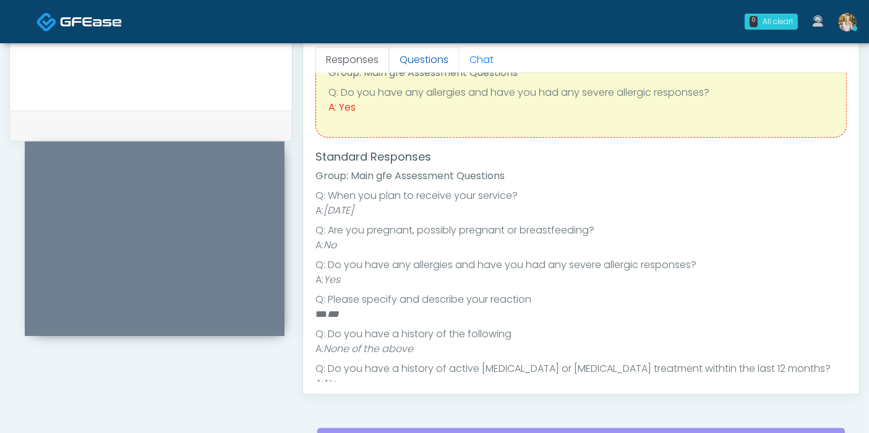
click at [420, 56] on link "Questions" at bounding box center [424, 60] width 70 height 26
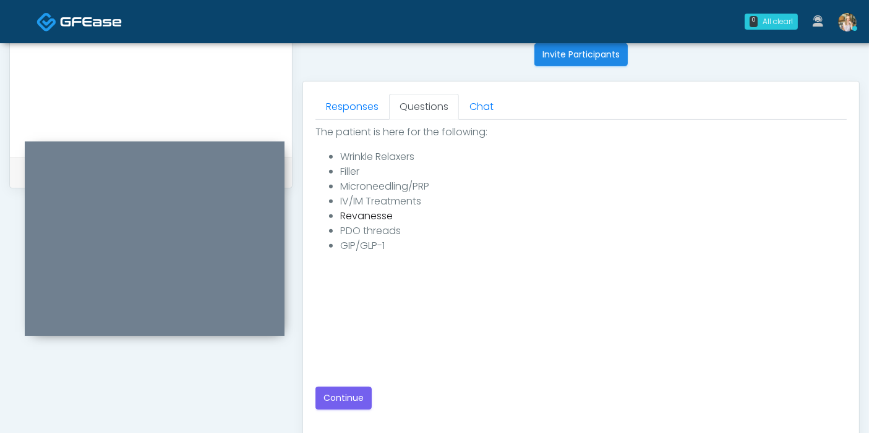
scroll to position [480, 0]
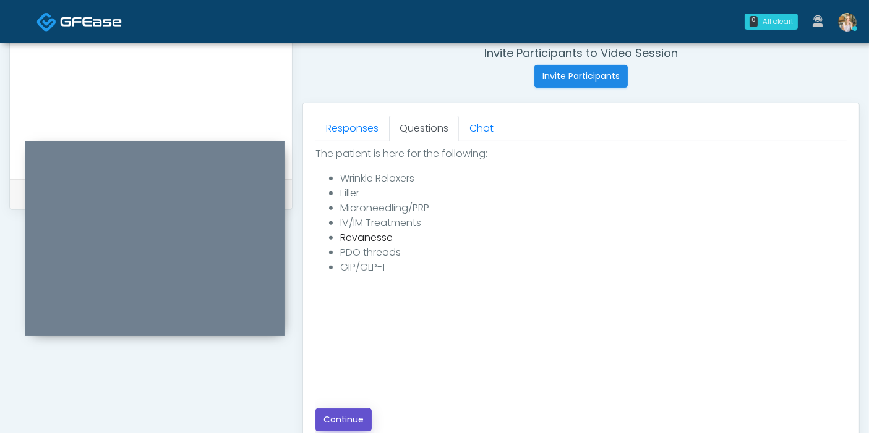
click at [352, 417] on button "Continue" at bounding box center [343, 420] width 56 height 23
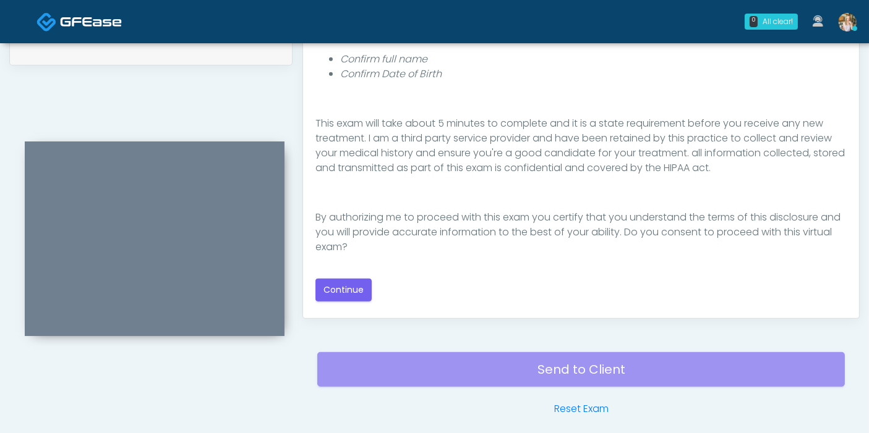
scroll to position [674, 0]
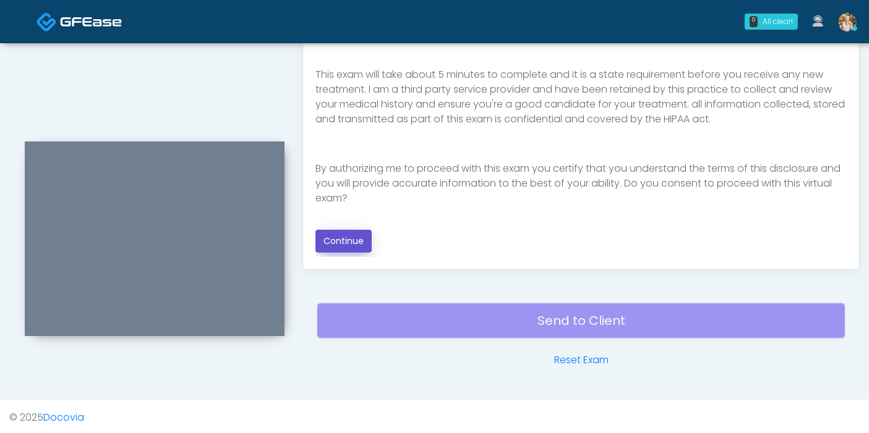
click at [347, 236] on button "Continue" at bounding box center [343, 241] width 56 height 23
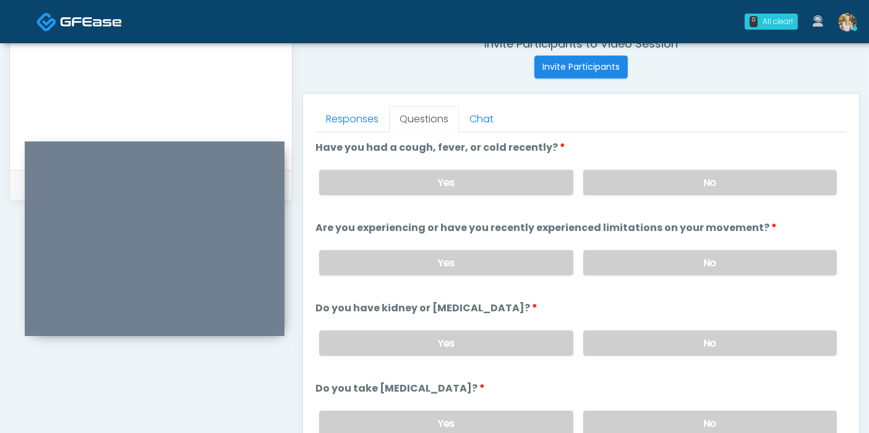
scroll to position [491, 0]
click at [681, 184] on label "No" at bounding box center [709, 181] width 253 height 25
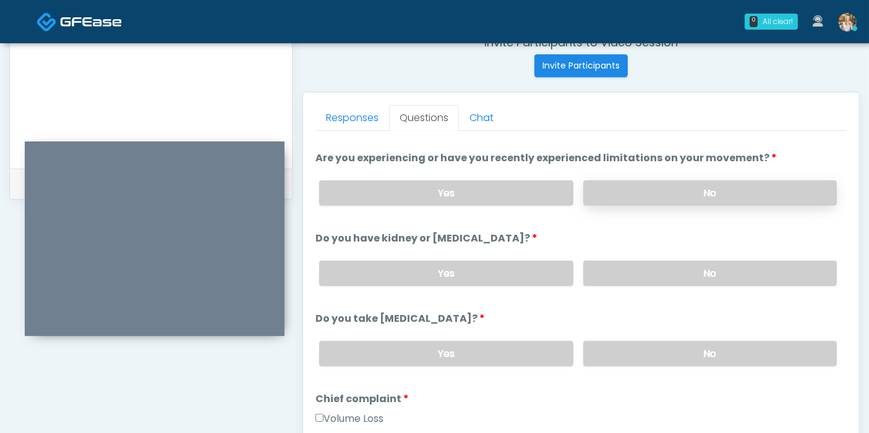
click at [687, 190] on label "No" at bounding box center [709, 193] width 253 height 25
click at [686, 273] on label "No" at bounding box center [709, 273] width 253 height 25
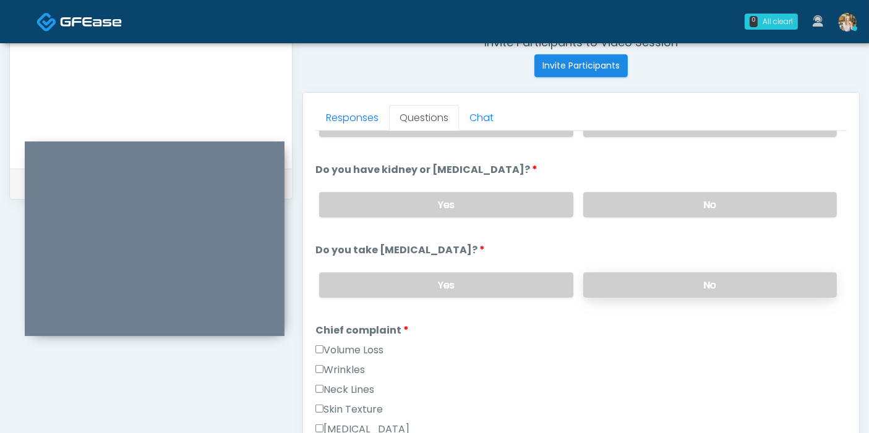
click at [671, 286] on label "No" at bounding box center [709, 285] width 253 height 25
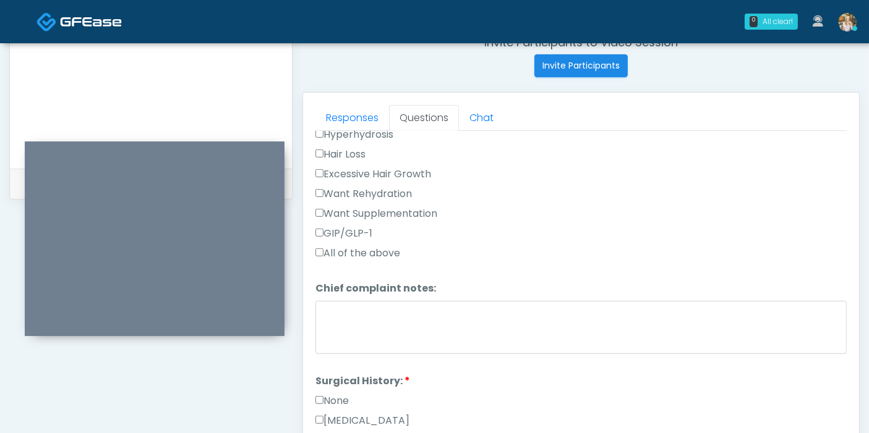
scroll to position [480, 0]
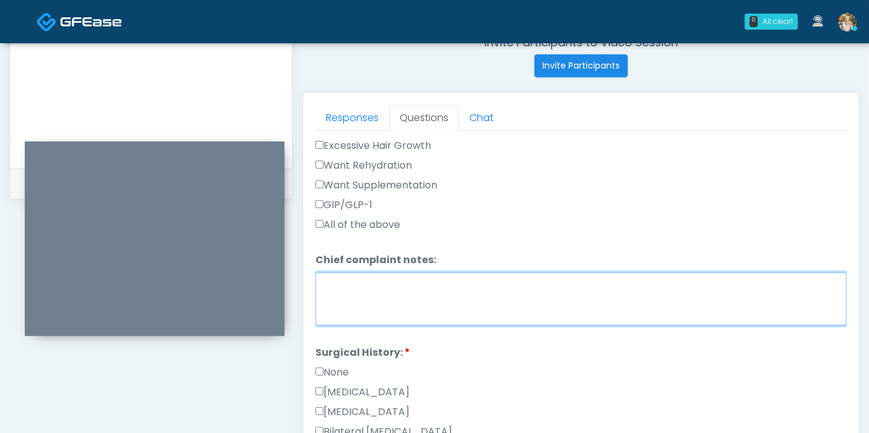
click at [485, 292] on textarea "Chief complaint notes:" at bounding box center [580, 299] width 531 height 53
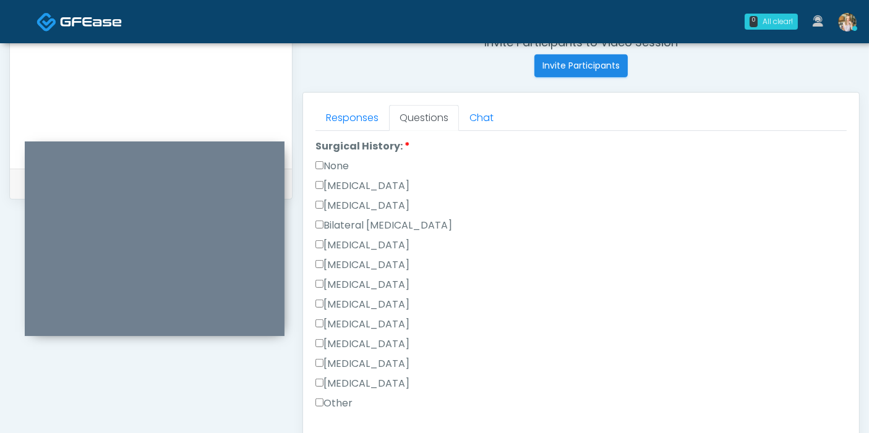
scroll to position [755, 0]
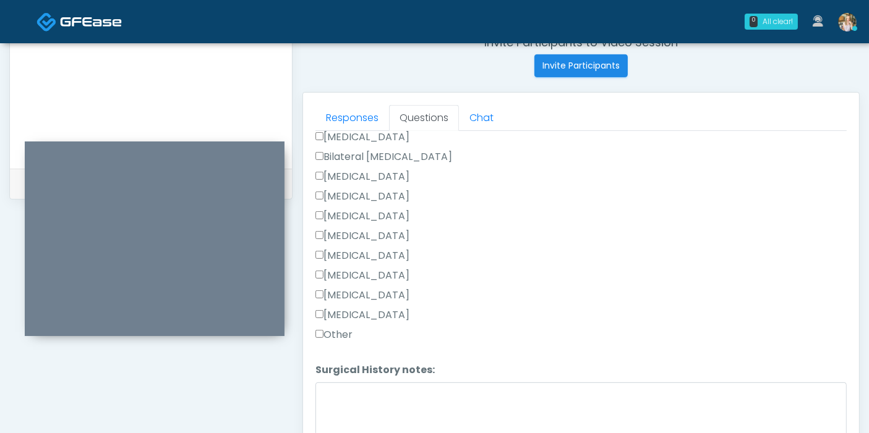
type textarea "**********"
click at [405, 396] on textarea "Surgical History notes:" at bounding box center [580, 409] width 531 height 53
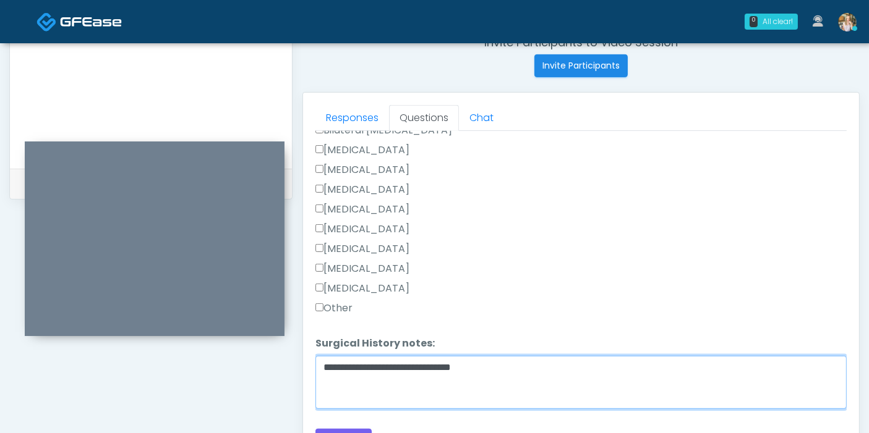
scroll to position [789, 0]
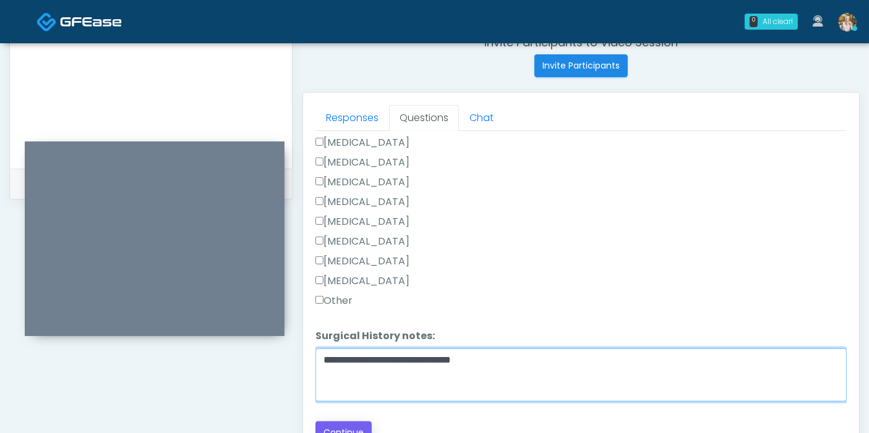
type textarea "**********"
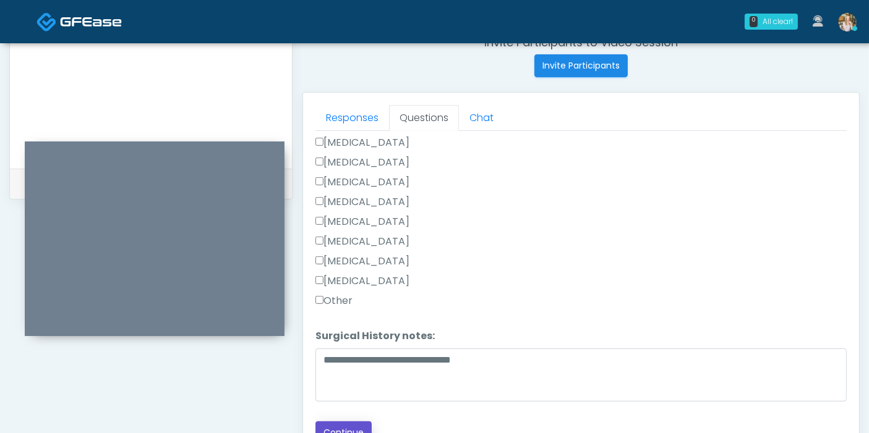
click at [353, 426] on button "Continue" at bounding box center [343, 433] width 56 height 23
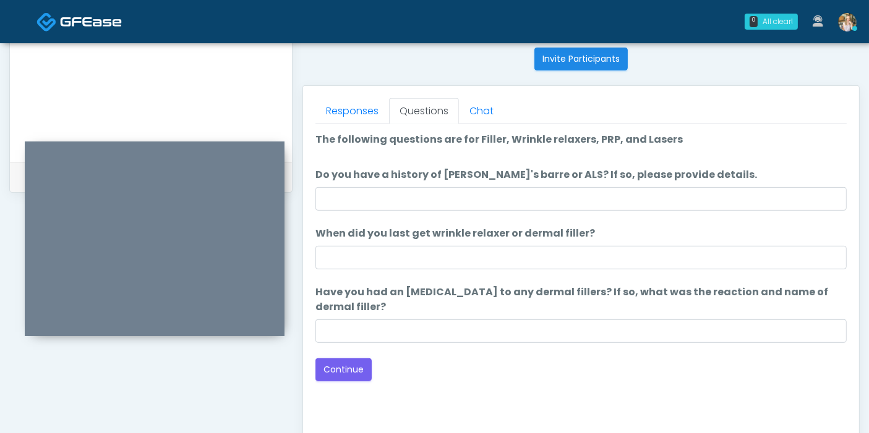
scroll to position [468, 0]
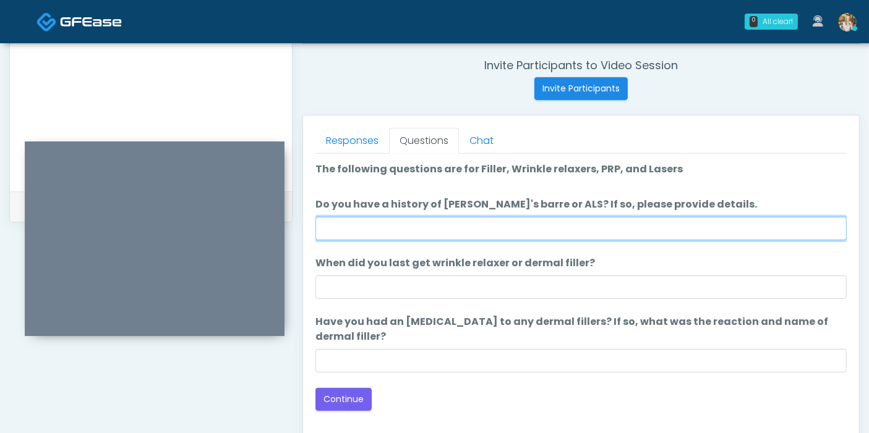
click at [590, 228] on input "Do you have a history of Guillain's barre or ALS? If so, please provide details." at bounding box center [580, 228] width 531 height 23
type input "**"
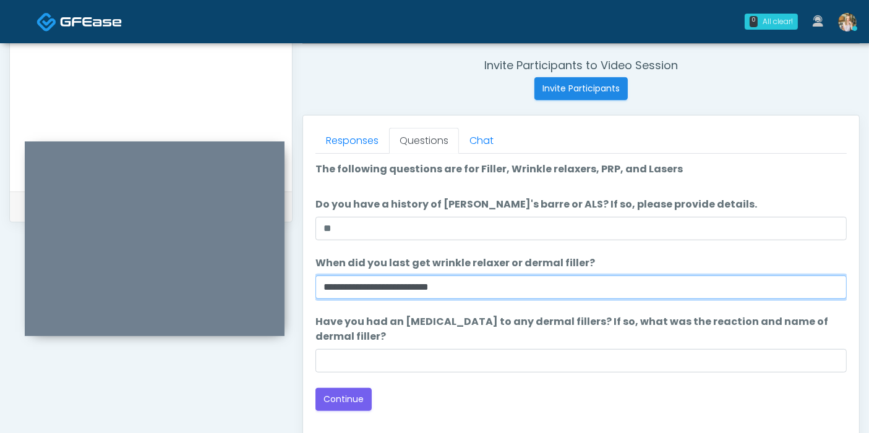
type input "**********"
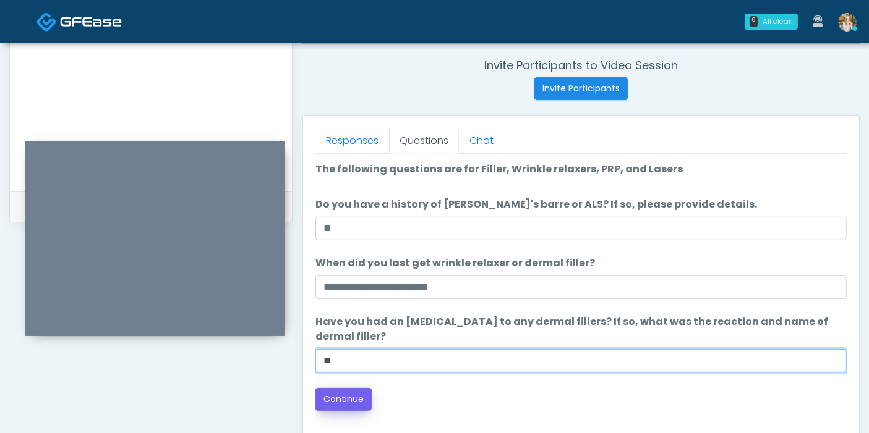
type input "**"
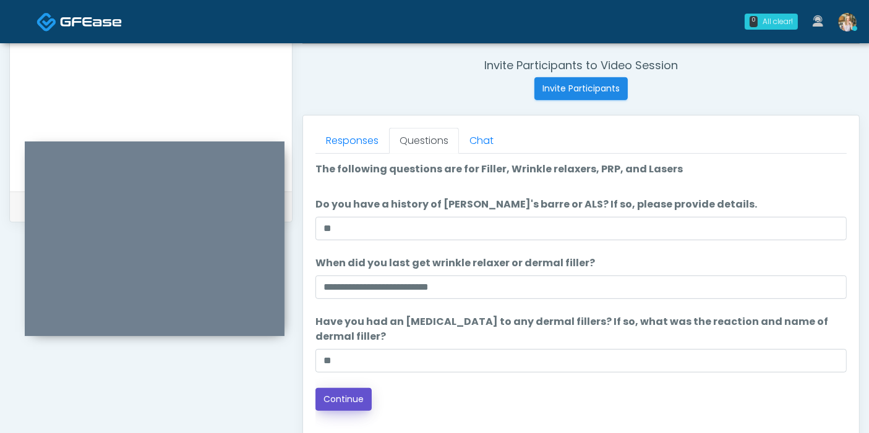
click at [328, 398] on button "Continue" at bounding box center [343, 399] width 56 height 23
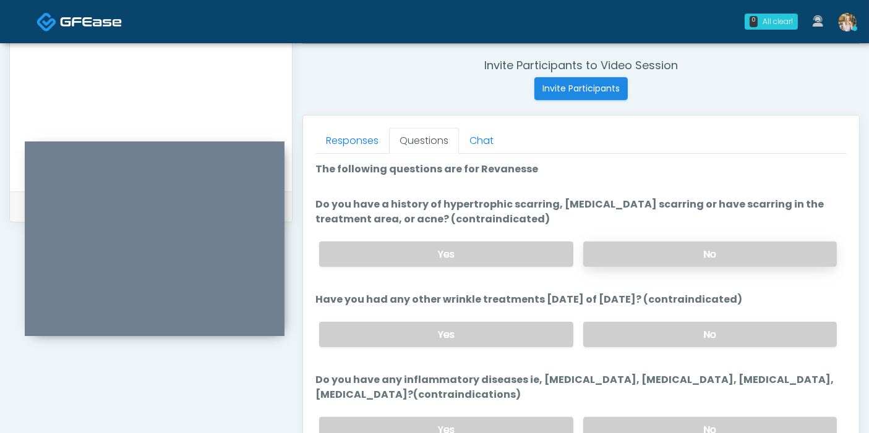
click at [673, 257] on label "No" at bounding box center [709, 254] width 253 height 25
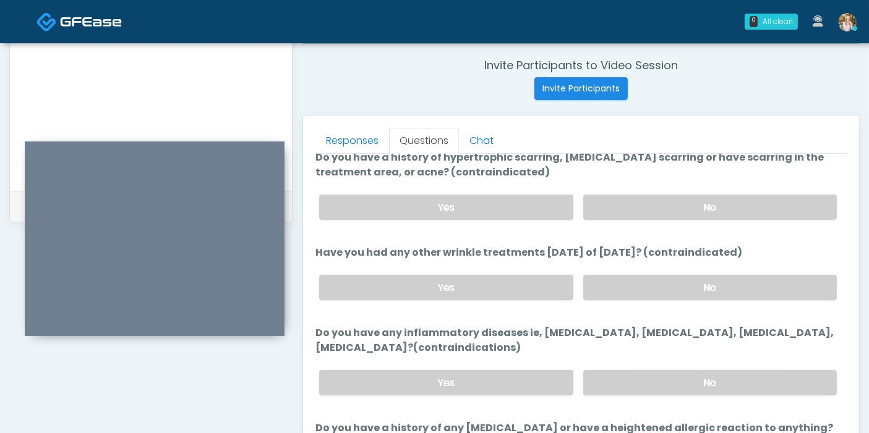
scroll to position [69, 0]
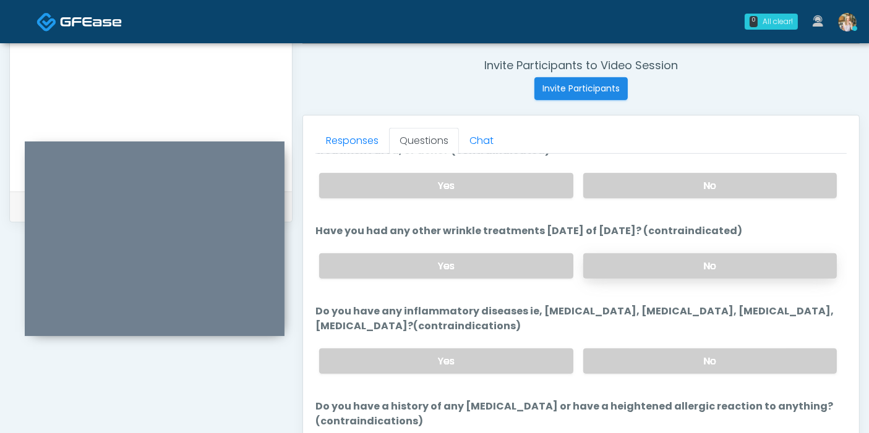
click at [666, 262] on label "No" at bounding box center [709, 265] width 253 height 25
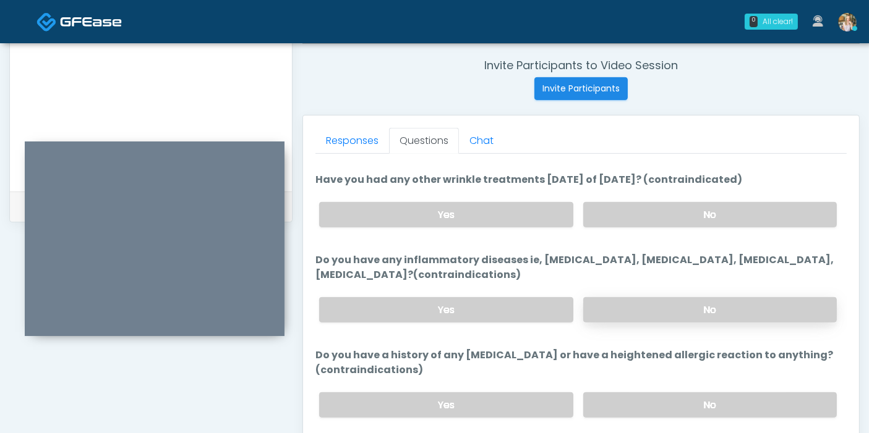
click at [686, 311] on label "No" at bounding box center [709, 309] width 253 height 25
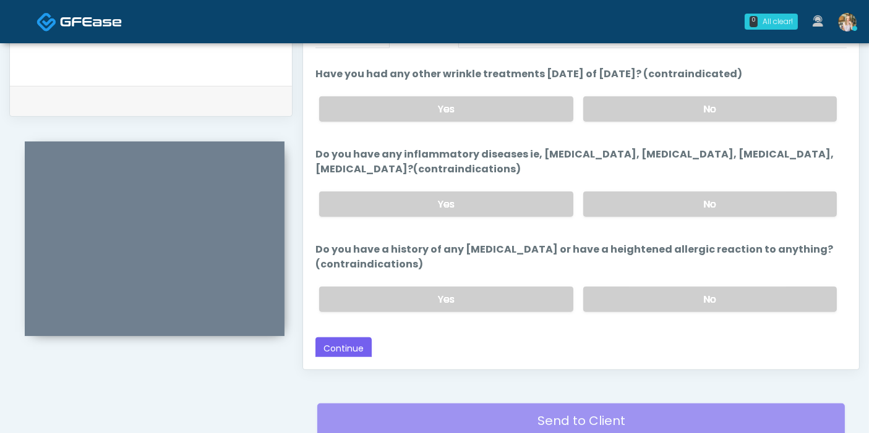
scroll to position [605, 0]
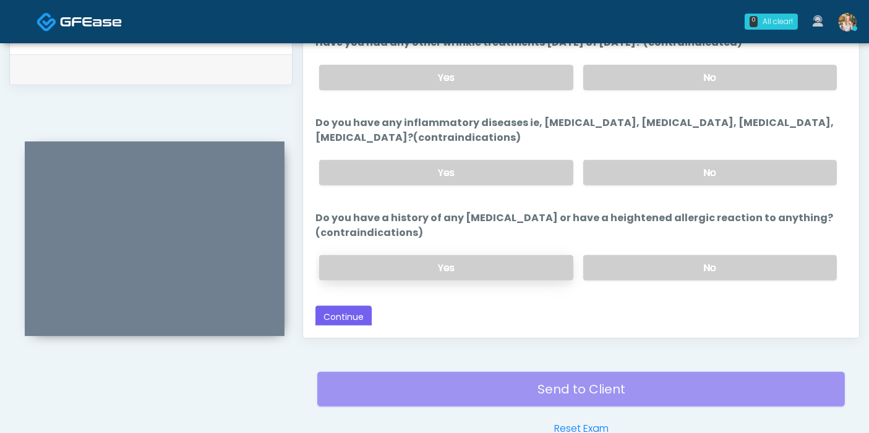
click at [445, 268] on label "Yes" at bounding box center [445, 267] width 253 height 25
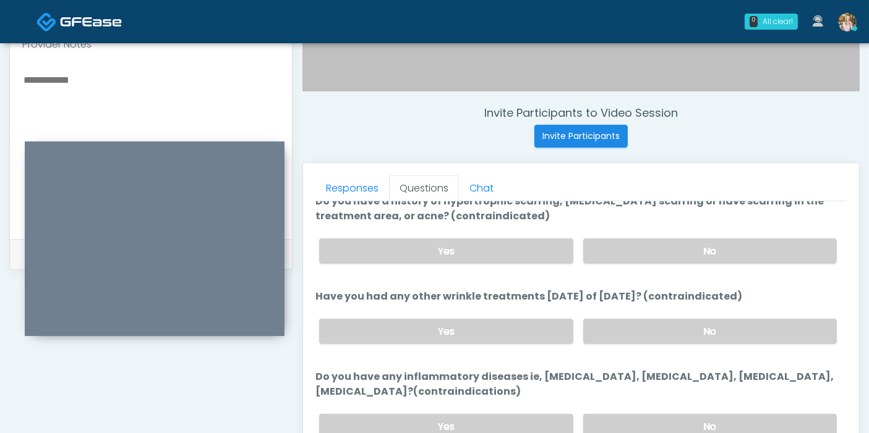
scroll to position [399, 0]
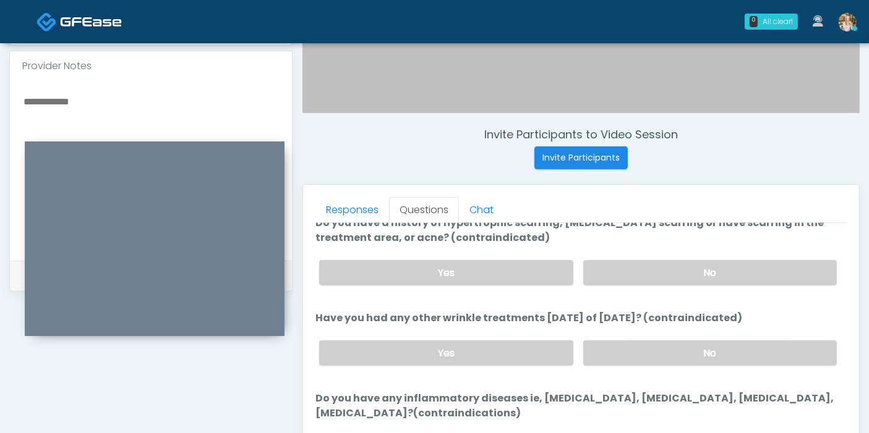
click at [70, 93] on textarea at bounding box center [150, 168] width 257 height 151
type textarea "*"
click at [43, 93] on textarea "**********" at bounding box center [150, 168] width 257 height 151
drag, startPoint x: 91, startPoint y: 93, endPoint x: 77, endPoint y: 87, distance: 15.8
click at [101, 101] on textarea "**********" at bounding box center [150, 168] width 257 height 151
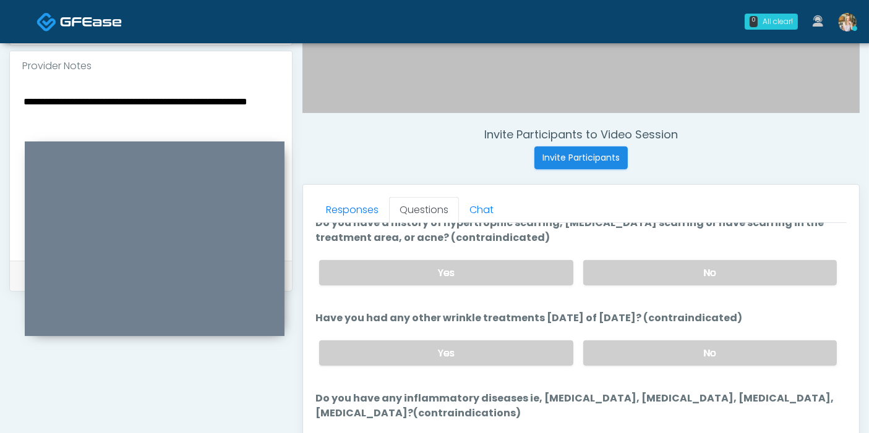
click at [114, 98] on textarea "**********" at bounding box center [150, 168] width 257 height 151
click at [114, 102] on textarea "**********" at bounding box center [150, 168] width 257 height 151
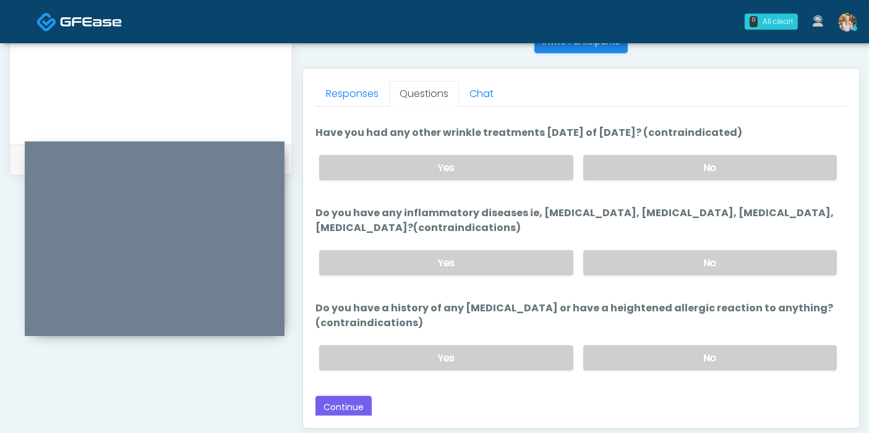
scroll to position [537, 0]
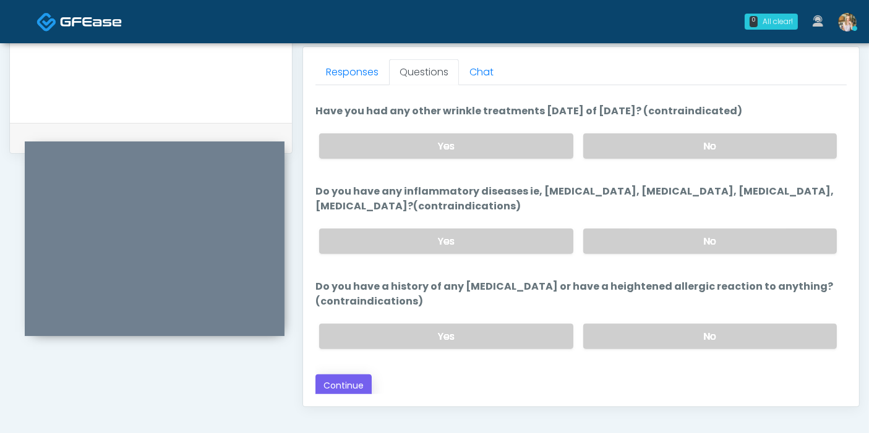
type textarea "**********"
click at [349, 377] on button "Continue" at bounding box center [343, 386] width 56 height 23
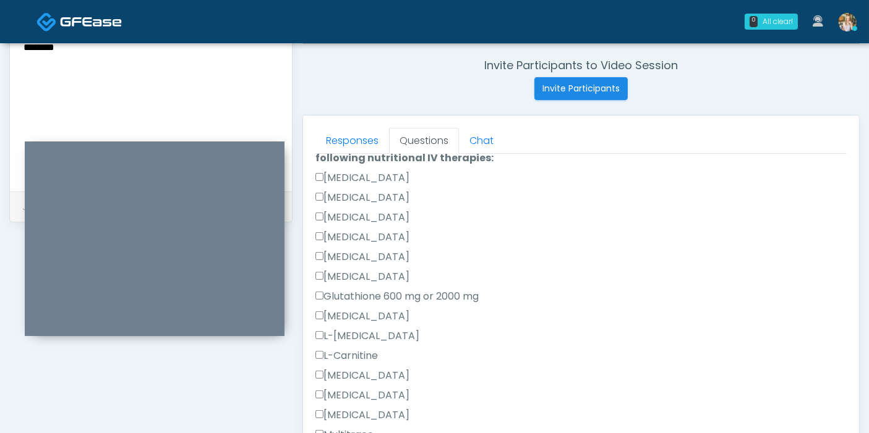
scroll to position [0, 0]
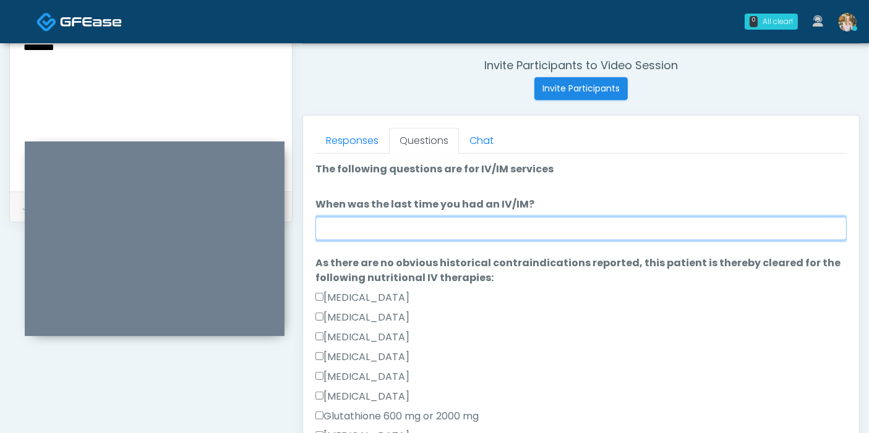
click at [577, 228] on input "When was the last time you had an IV/IM?" at bounding box center [580, 228] width 531 height 23
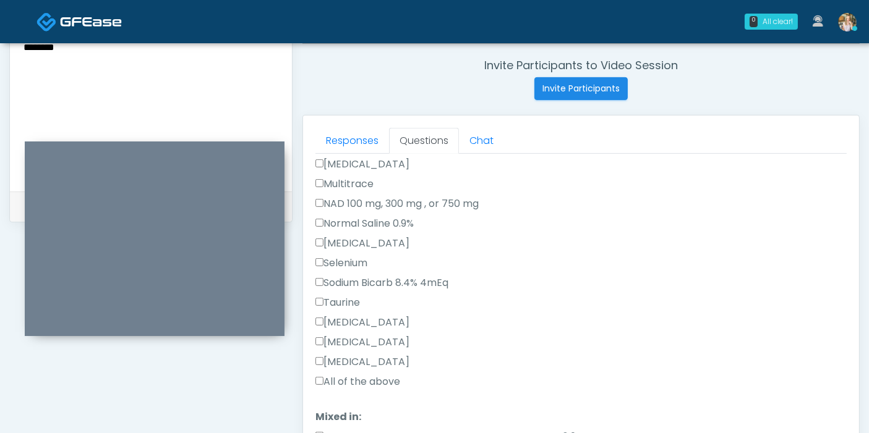
scroll to position [412, 0]
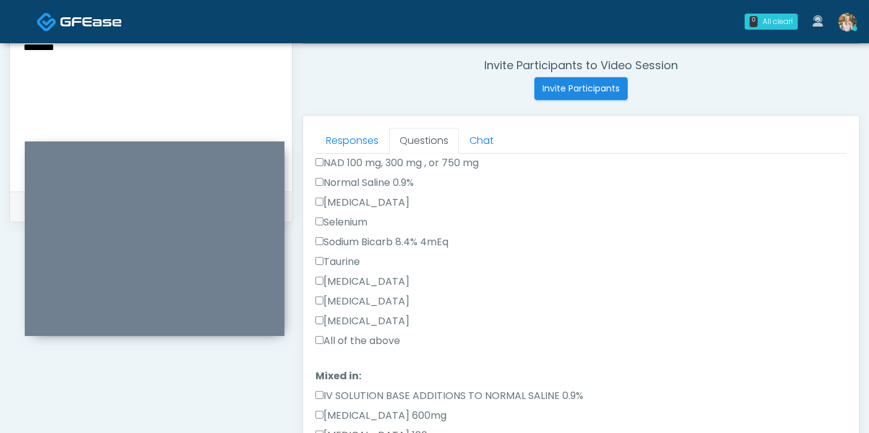
type input "*********"
click at [356, 339] on label "All of the above" at bounding box center [357, 341] width 85 height 15
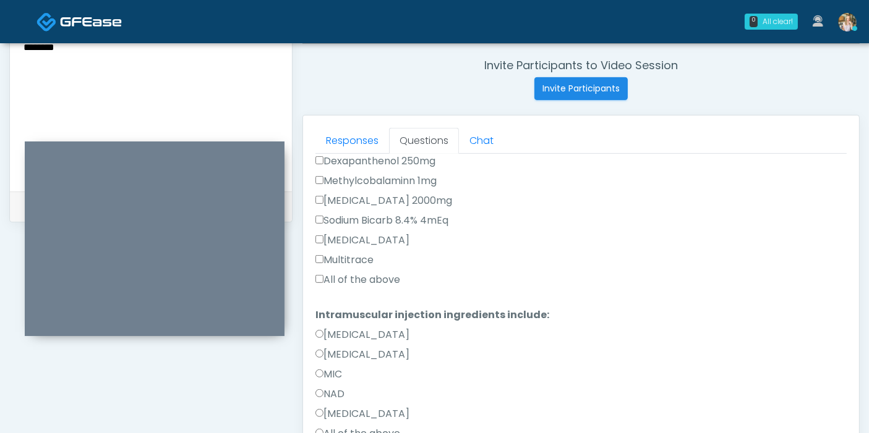
scroll to position [747, 0]
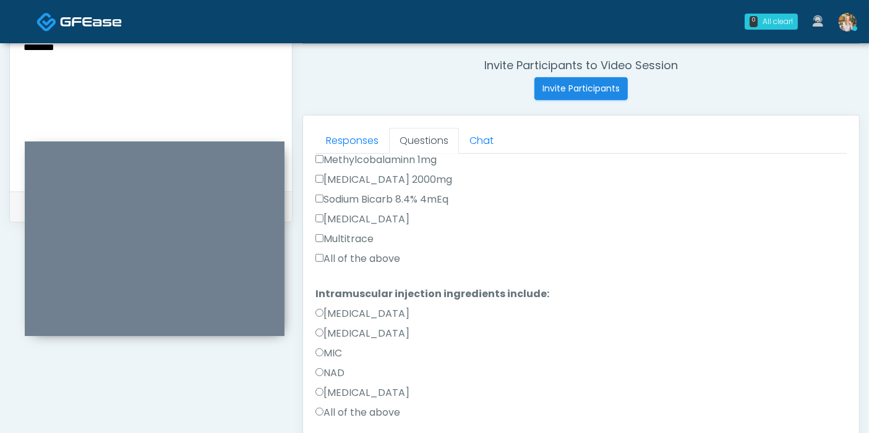
click at [335, 253] on label "All of the above" at bounding box center [357, 259] width 85 height 15
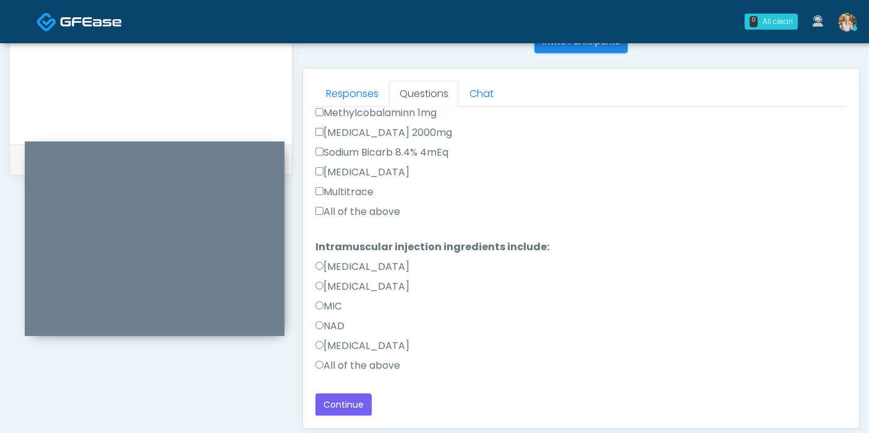
scroll to position [537, 0]
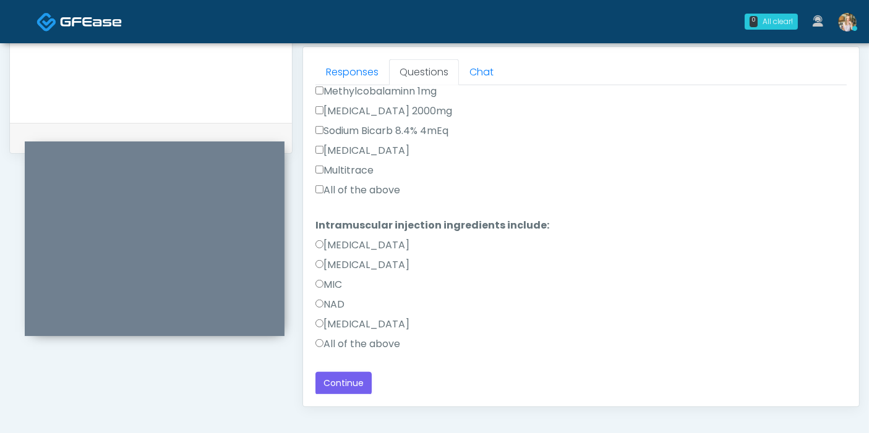
click at [344, 343] on label "All of the above" at bounding box center [357, 344] width 85 height 15
click at [346, 380] on button "Continue" at bounding box center [343, 383] width 56 height 23
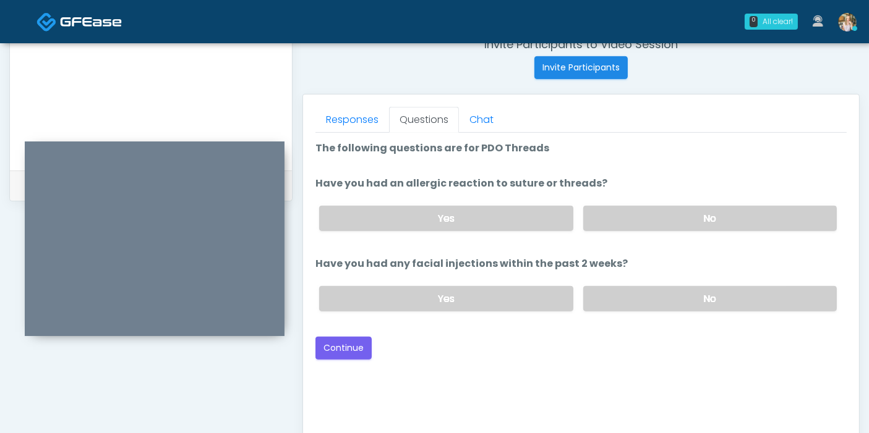
scroll to position [468, 0]
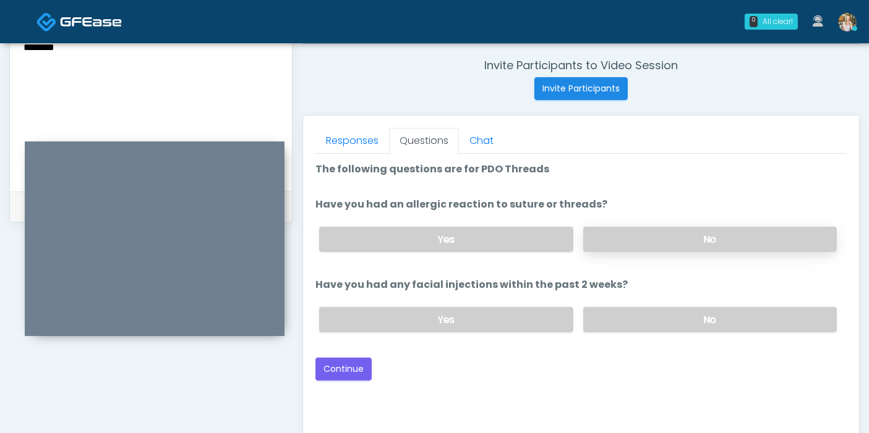
click at [656, 241] on label "No" at bounding box center [709, 239] width 253 height 25
click at [652, 320] on label "No" at bounding box center [709, 319] width 253 height 25
click at [339, 368] on button "Continue" at bounding box center [343, 369] width 56 height 23
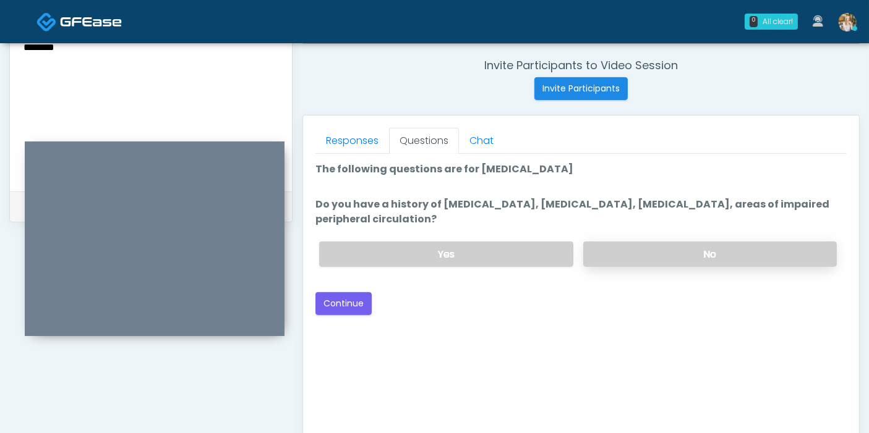
click at [655, 257] on label "No" at bounding box center [709, 254] width 253 height 25
click at [342, 303] on button "Continue" at bounding box center [343, 303] width 56 height 23
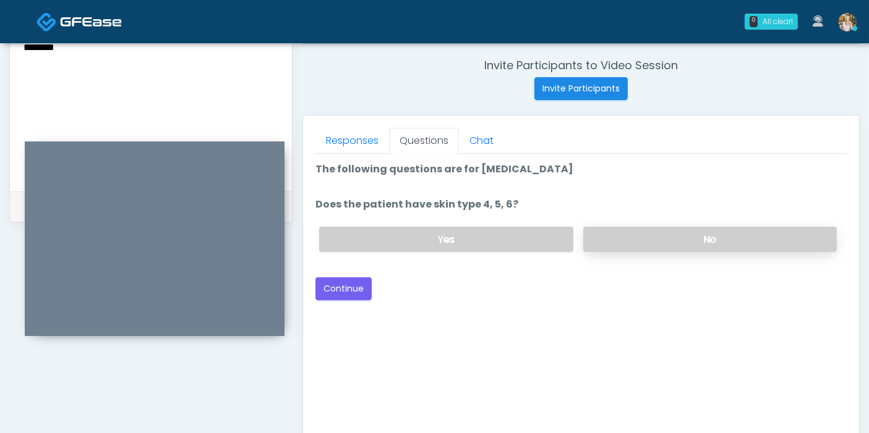
click at [669, 247] on label "No" at bounding box center [709, 239] width 253 height 25
click at [346, 289] on button "Continue" at bounding box center [343, 289] width 56 height 23
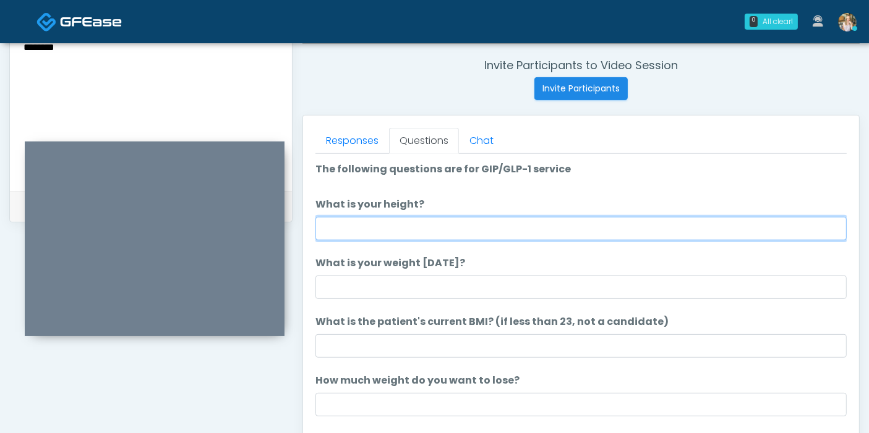
click at [553, 229] on input "What is your height?" at bounding box center [580, 228] width 531 height 23
click at [604, 225] on input "What is your height?" at bounding box center [580, 228] width 531 height 23
type input "***"
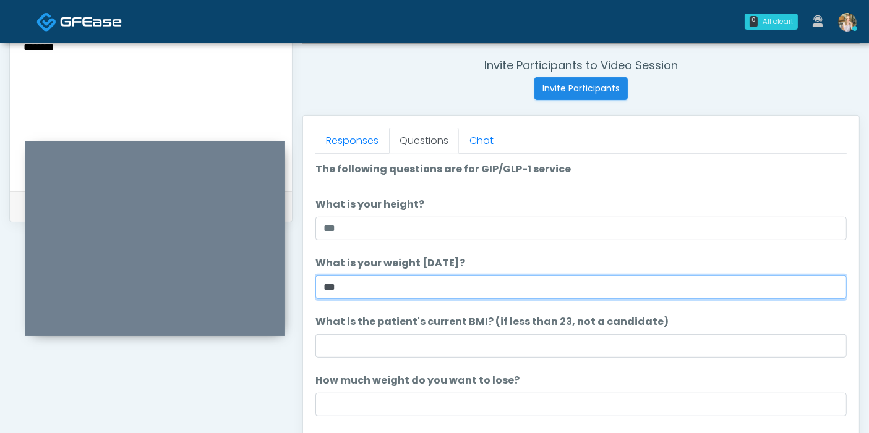
type input "***"
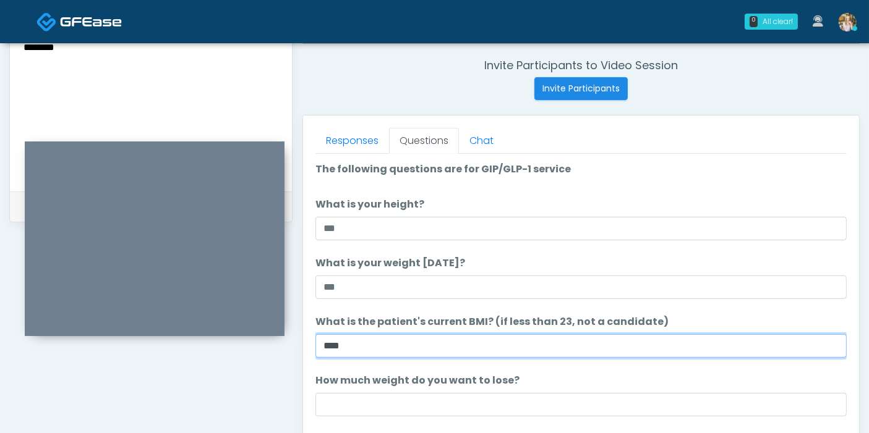
scroll to position [69, 0]
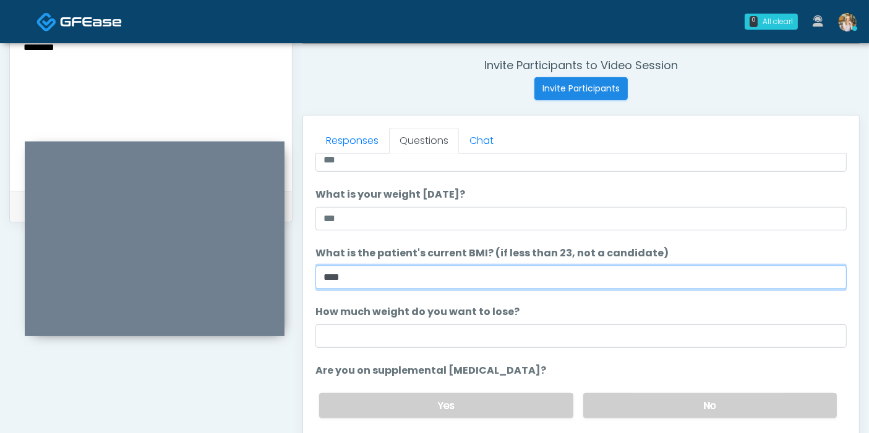
type input "****"
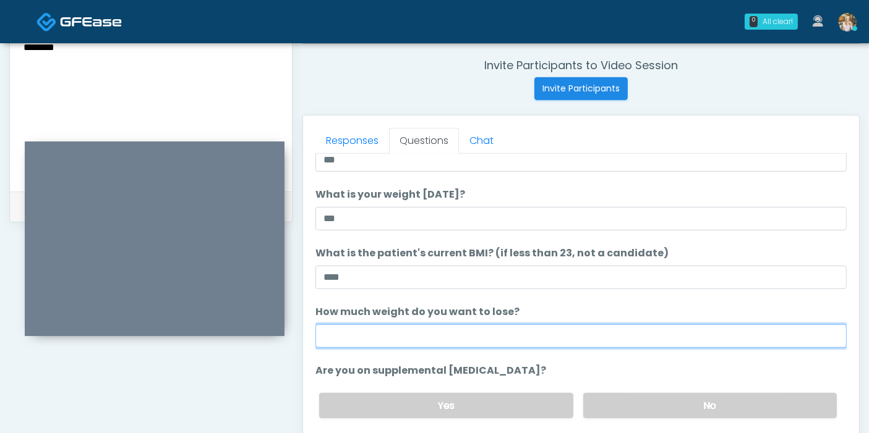
click at [618, 336] on input "How much weight do you want to lose?" at bounding box center [580, 336] width 531 height 23
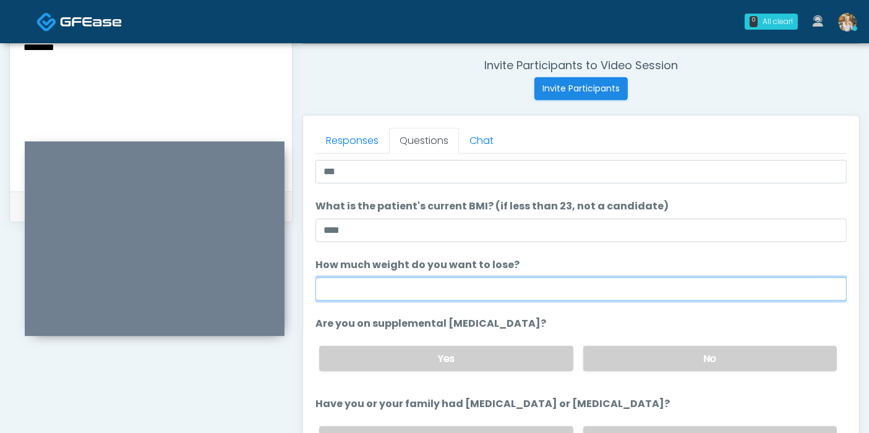
scroll to position [137, 0]
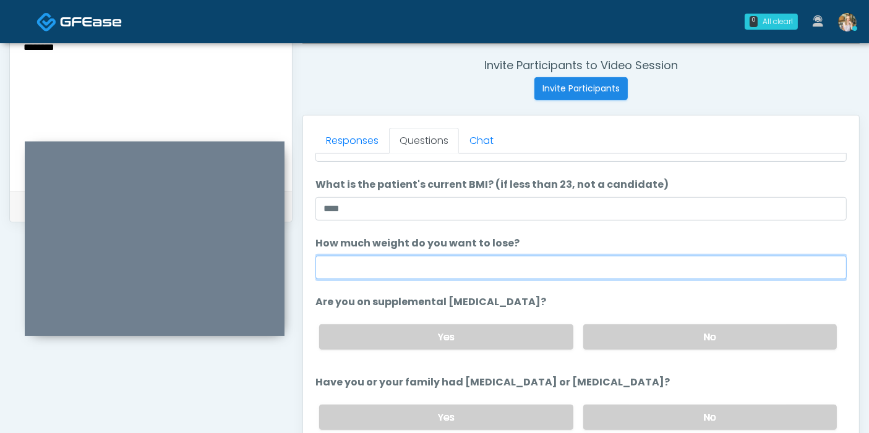
drag, startPoint x: 588, startPoint y: 266, endPoint x: 609, endPoint y: 285, distance: 28.4
click at [587, 266] on input "How much weight do you want to lose?" at bounding box center [580, 267] width 531 height 23
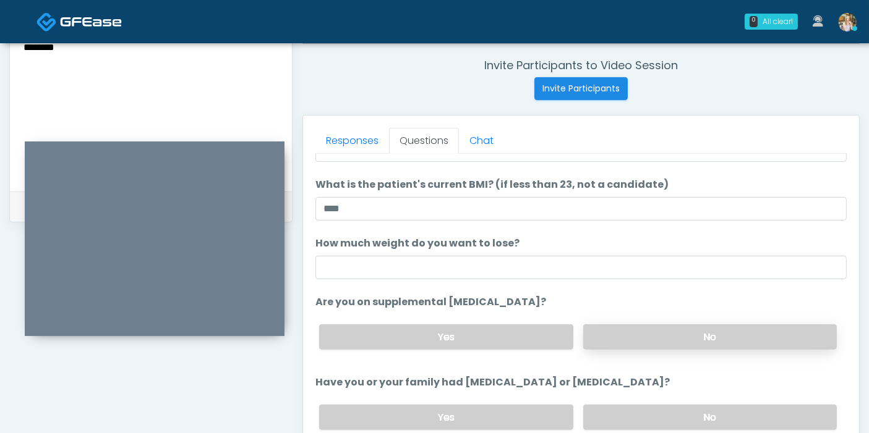
click at [656, 338] on label "No" at bounding box center [709, 337] width 253 height 25
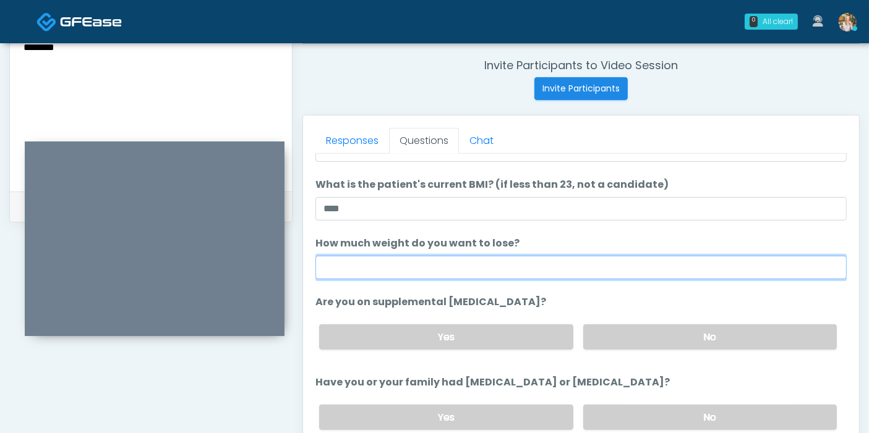
click at [618, 271] on input "How much weight do you want to lose?" at bounding box center [580, 267] width 531 height 23
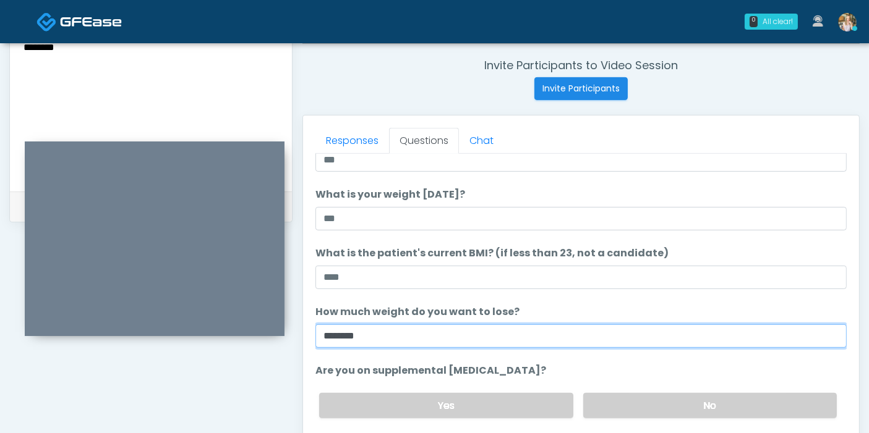
type input "********"
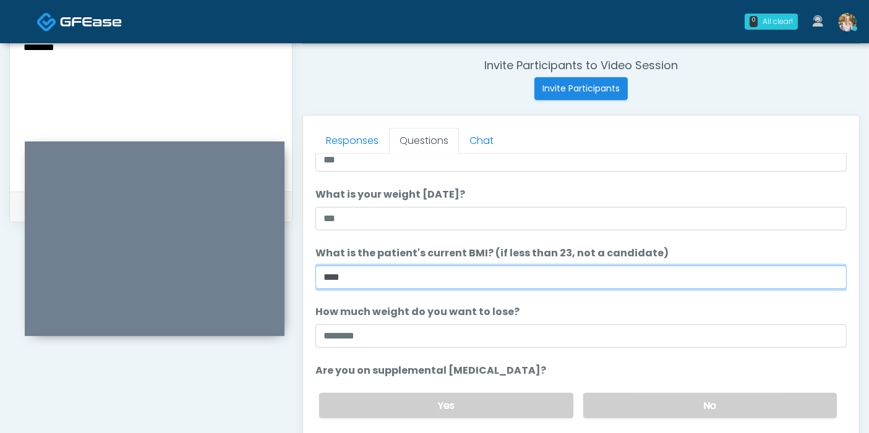
click at [626, 277] on input "****" at bounding box center [580, 277] width 531 height 23
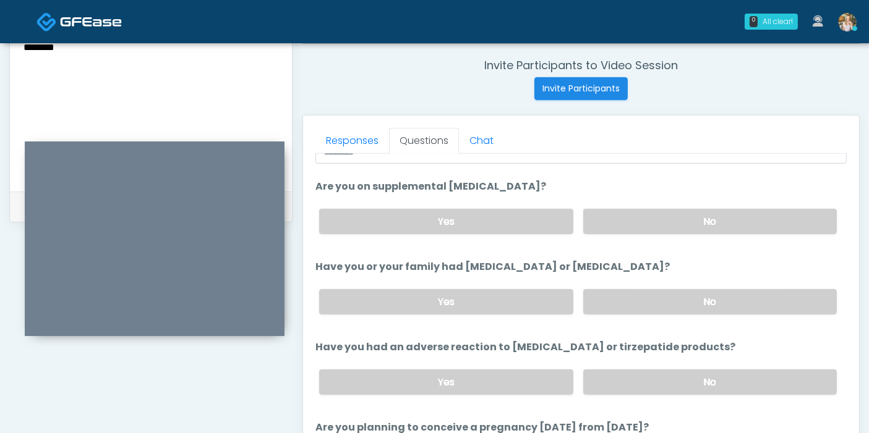
scroll to position [274, 0]
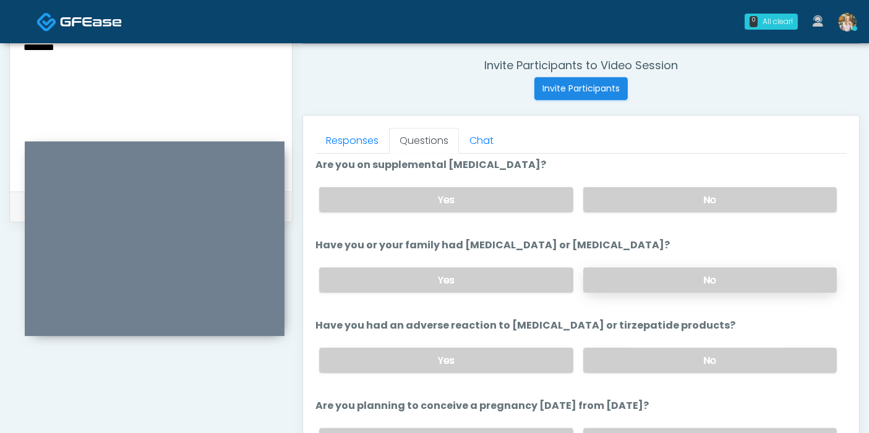
click at [631, 281] on label "No" at bounding box center [709, 280] width 253 height 25
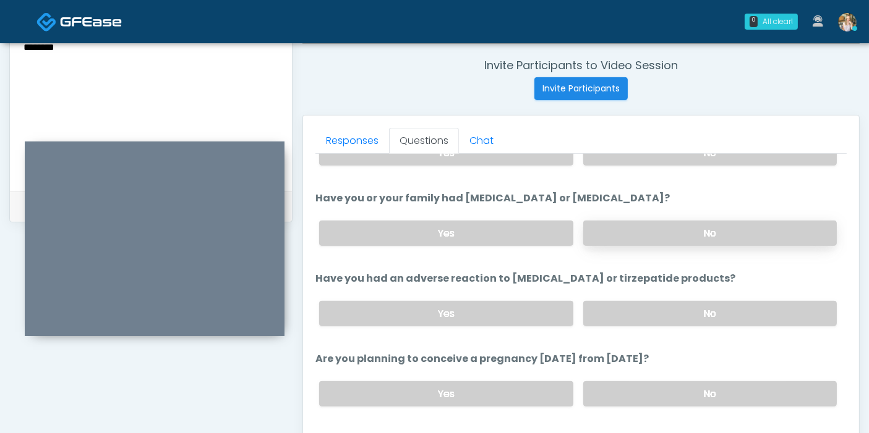
scroll to position [343, 0]
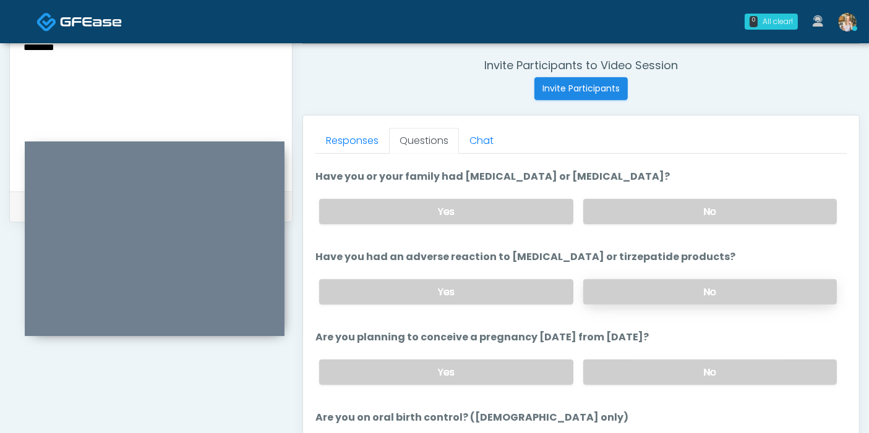
click at [643, 289] on label "No" at bounding box center [709, 291] width 253 height 25
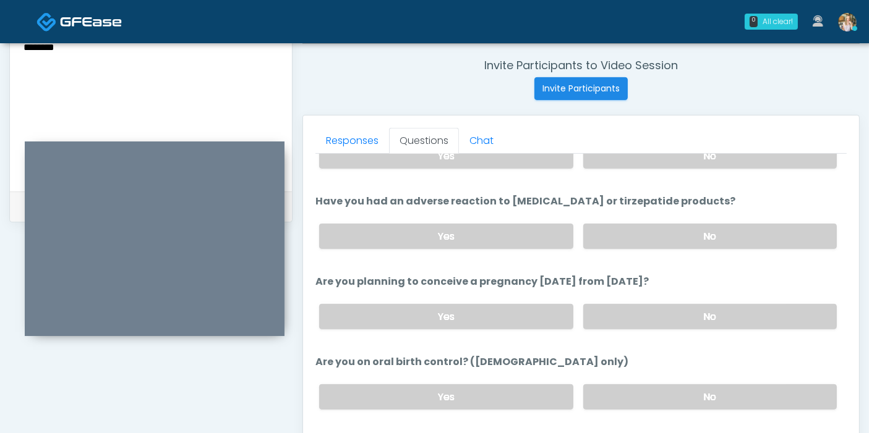
scroll to position [412, 0]
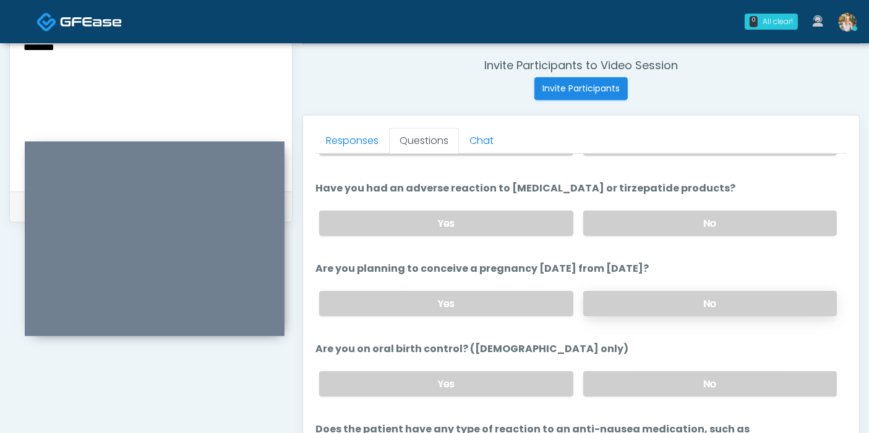
click at [676, 291] on label "No" at bounding box center [709, 303] width 253 height 25
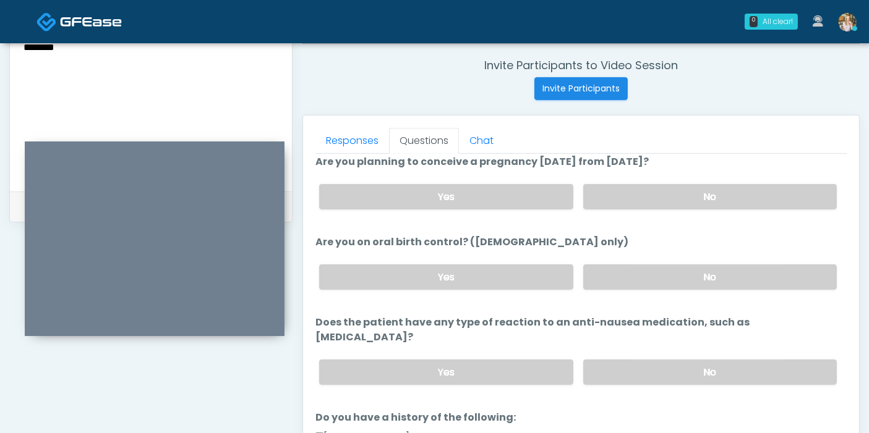
scroll to position [549, 0]
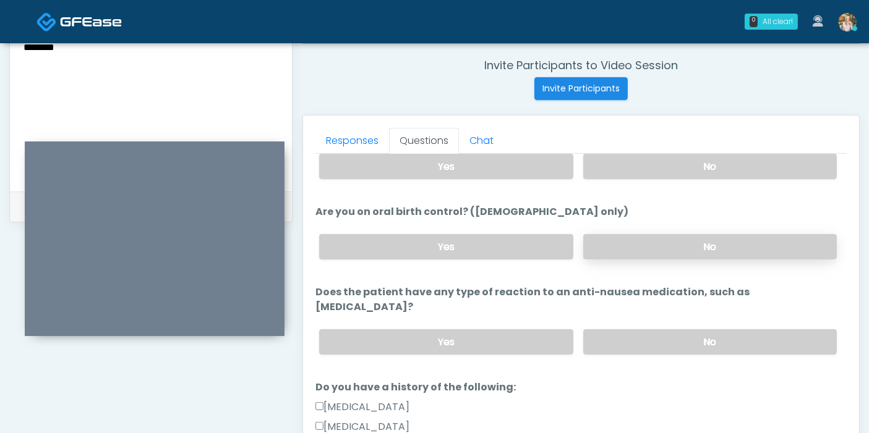
click at [685, 240] on label "No" at bounding box center [709, 246] width 253 height 25
click at [623, 329] on label "No" at bounding box center [709, 341] width 253 height 25
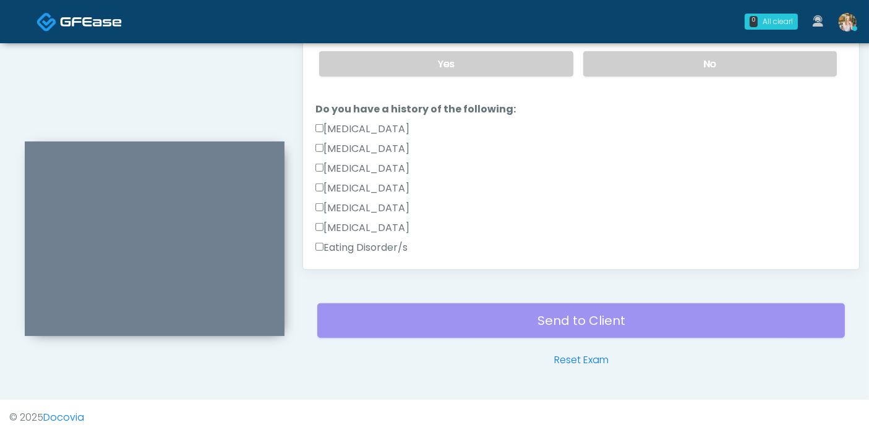
scroll to position [643, 0]
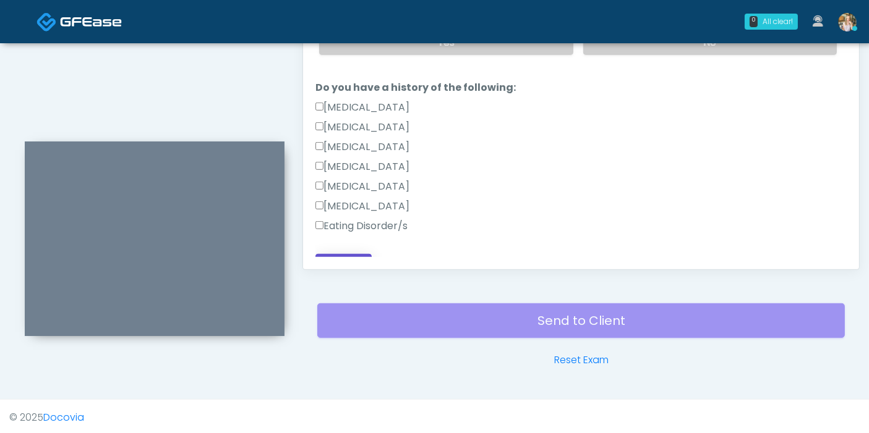
click at [336, 254] on button "Continue" at bounding box center [343, 265] width 56 height 23
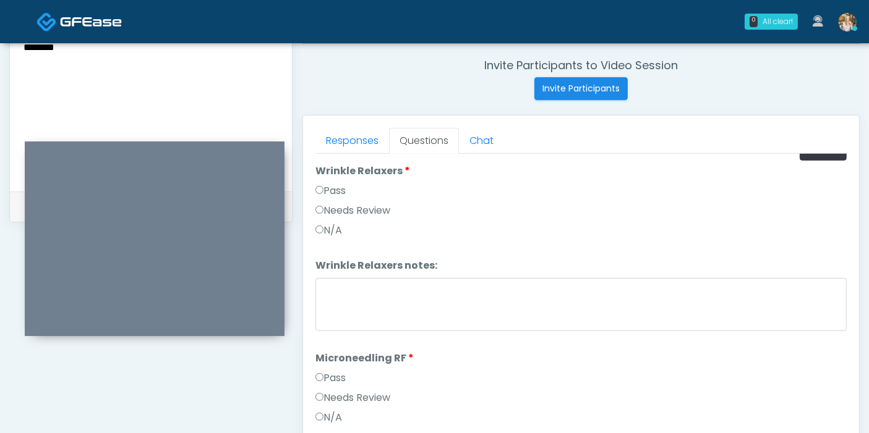
scroll to position [0, 0]
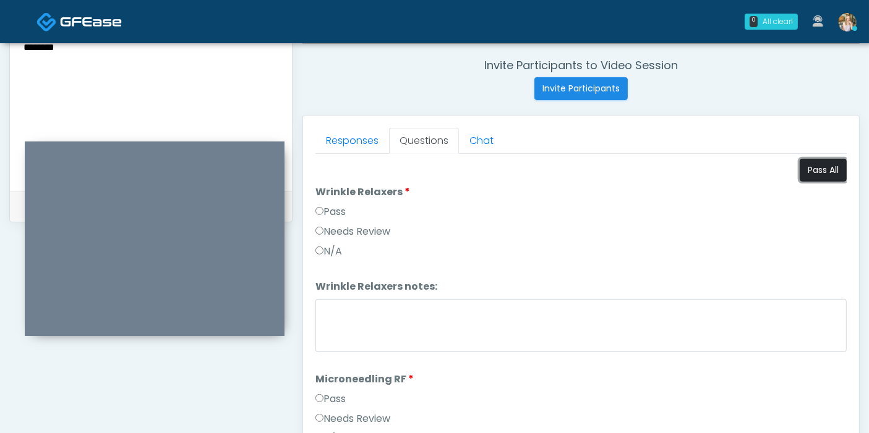
click at [804, 174] on button "Pass All" at bounding box center [822, 170] width 47 height 23
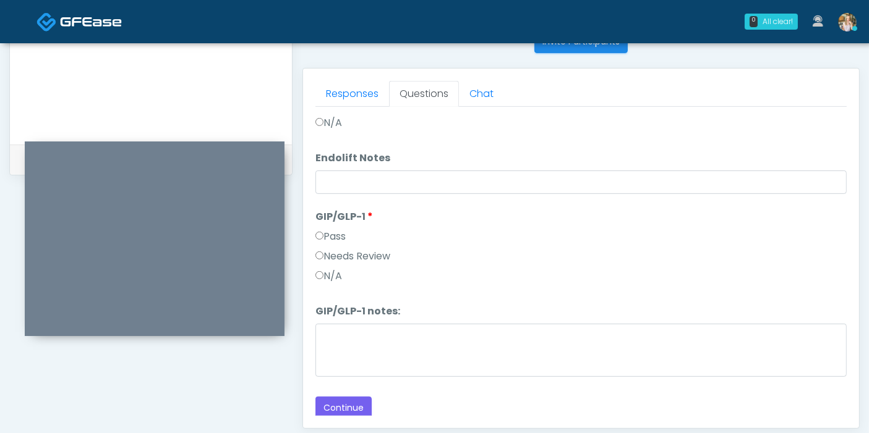
scroll to position [537, 0]
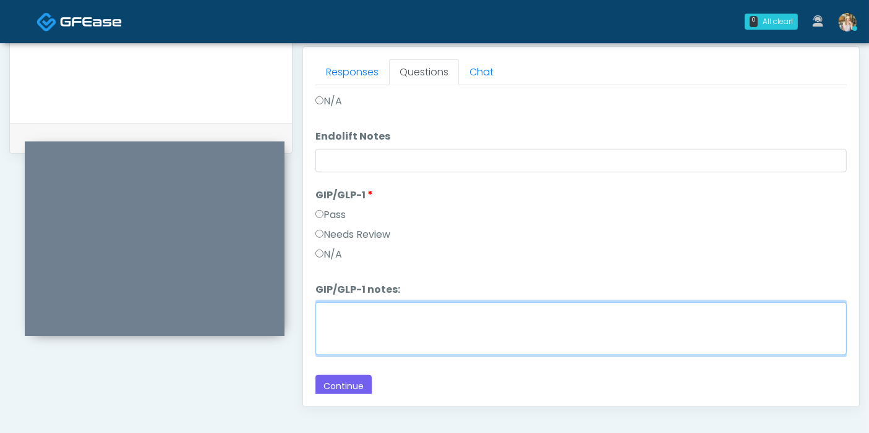
click at [448, 325] on textarea "GIP/GLP-1 notes:" at bounding box center [580, 328] width 531 height 53
click at [387, 308] on textarea "***" at bounding box center [580, 328] width 531 height 53
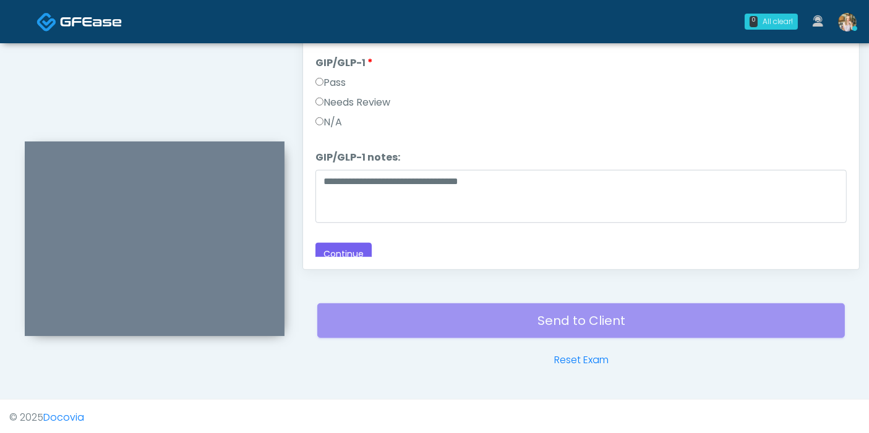
scroll to position [1938, 0]
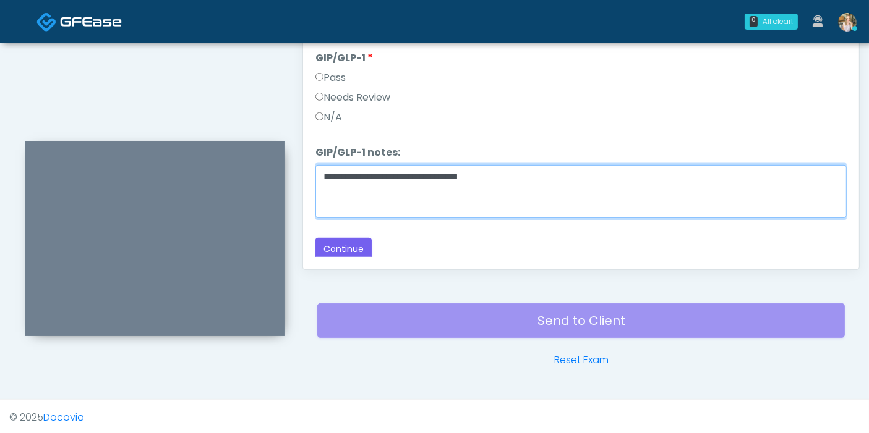
click at [532, 172] on textarea "**********" at bounding box center [580, 191] width 531 height 53
type textarea "**********"
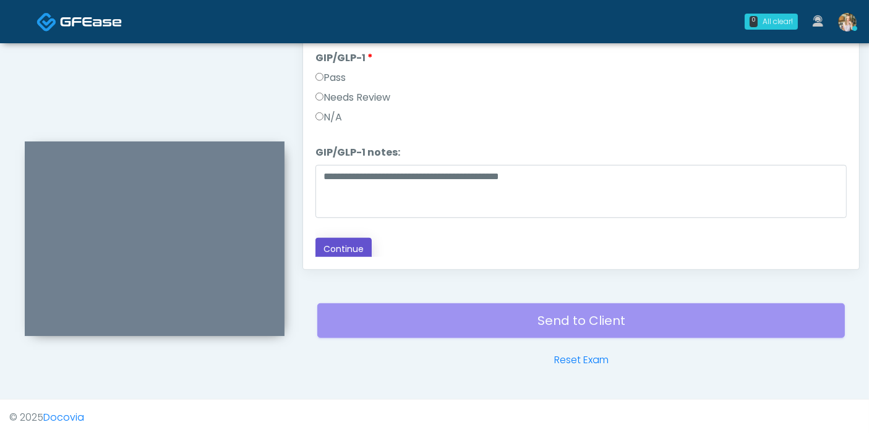
click at [344, 242] on button "Continue" at bounding box center [343, 249] width 56 height 23
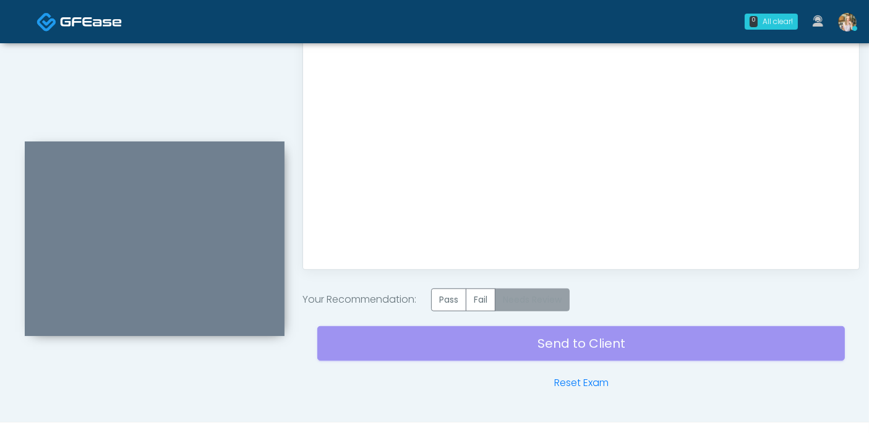
click at [533, 301] on label "Needs Review" at bounding box center [532, 300] width 75 height 23
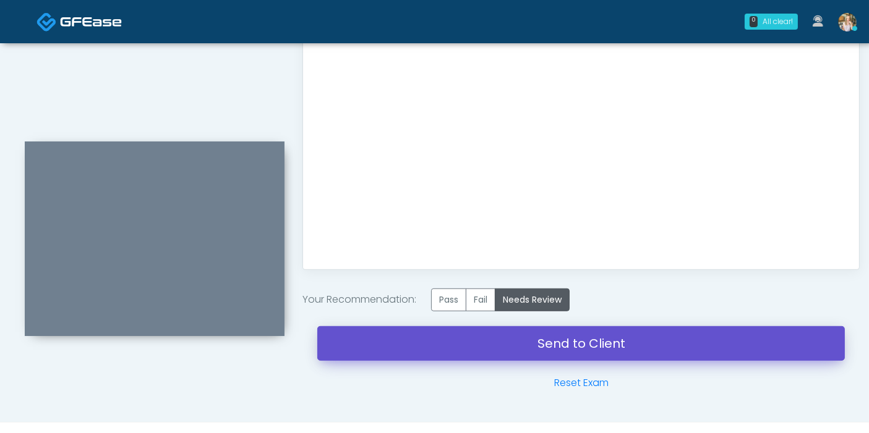
drag, startPoint x: 585, startPoint y: 344, endPoint x: 501, endPoint y: 59, distance: 296.9
click at [585, 344] on link "Send to Client" at bounding box center [580, 343] width 527 height 35
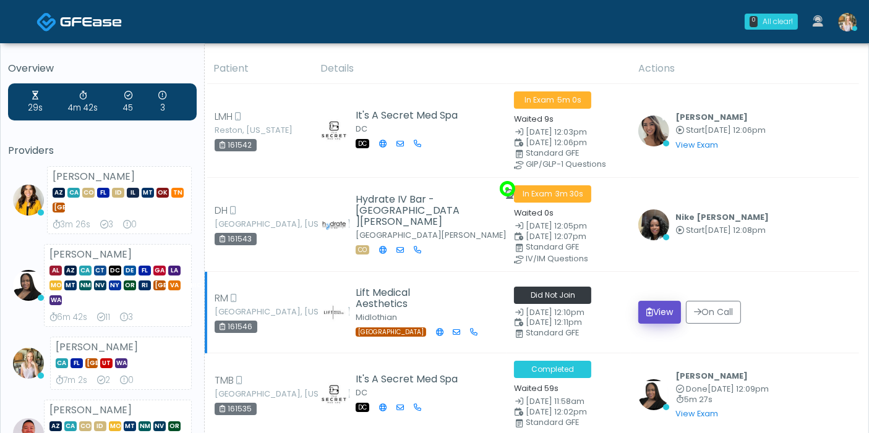
click at [658, 308] on button "View" at bounding box center [659, 312] width 43 height 23
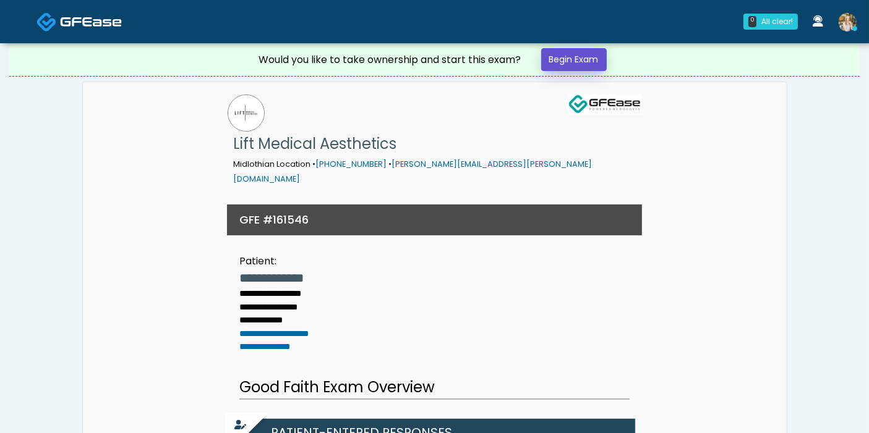
click at [579, 55] on link "Begin Exam" at bounding box center [574, 59] width 66 height 23
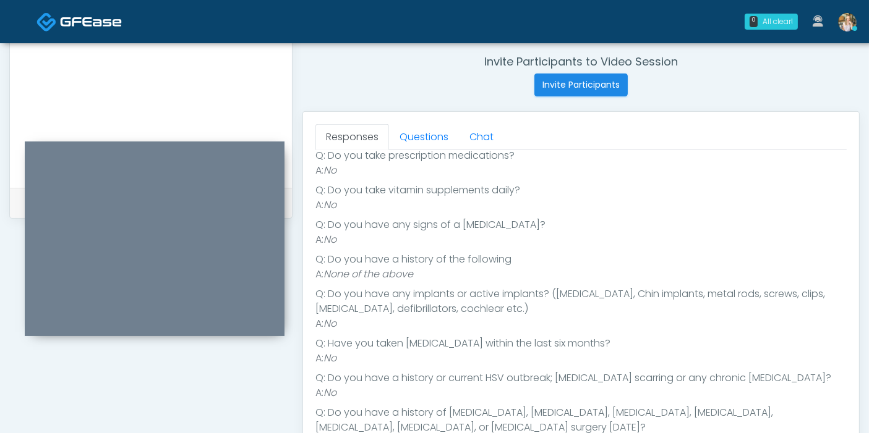
scroll to position [355, 0]
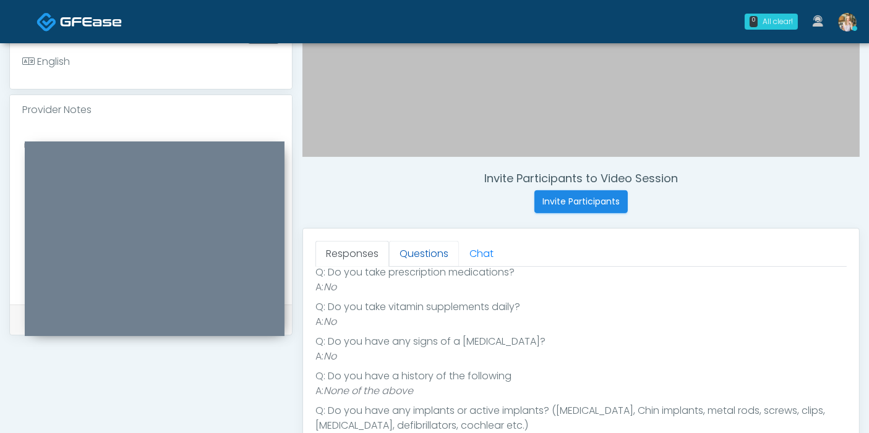
click at [423, 252] on link "Questions" at bounding box center [424, 254] width 70 height 26
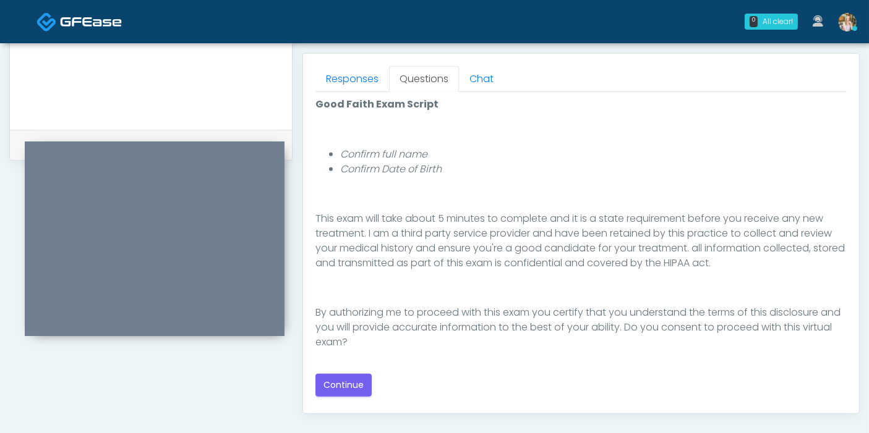
scroll to position [561, 0]
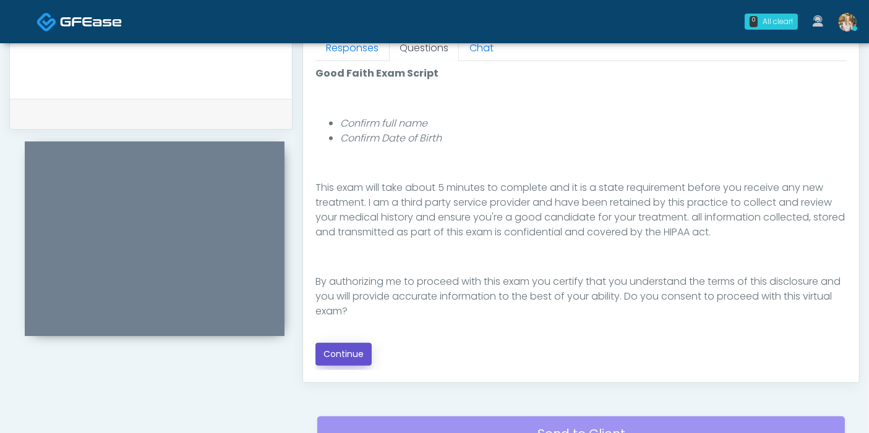
click at [337, 349] on button "Continue" at bounding box center [343, 354] width 56 height 23
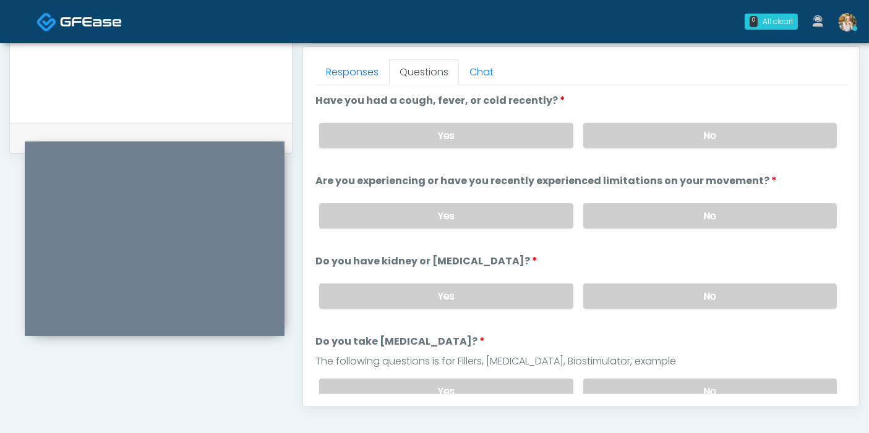
scroll to position [468, 0]
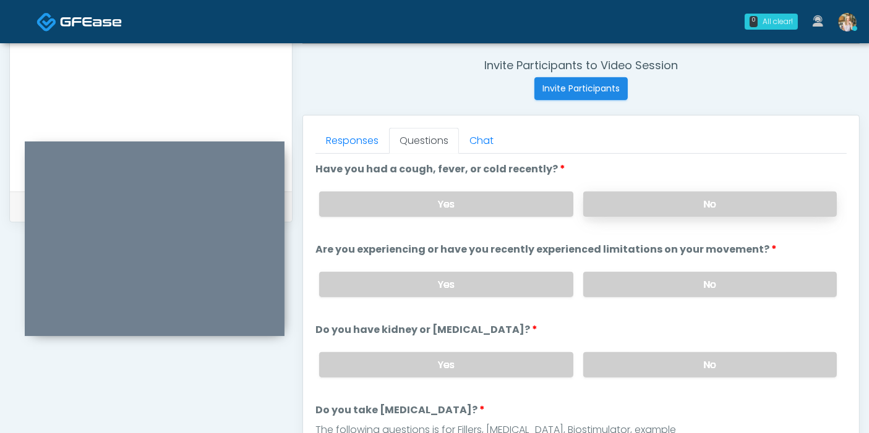
click at [692, 205] on label "No" at bounding box center [709, 204] width 253 height 25
click at [690, 278] on label "No" at bounding box center [709, 284] width 253 height 25
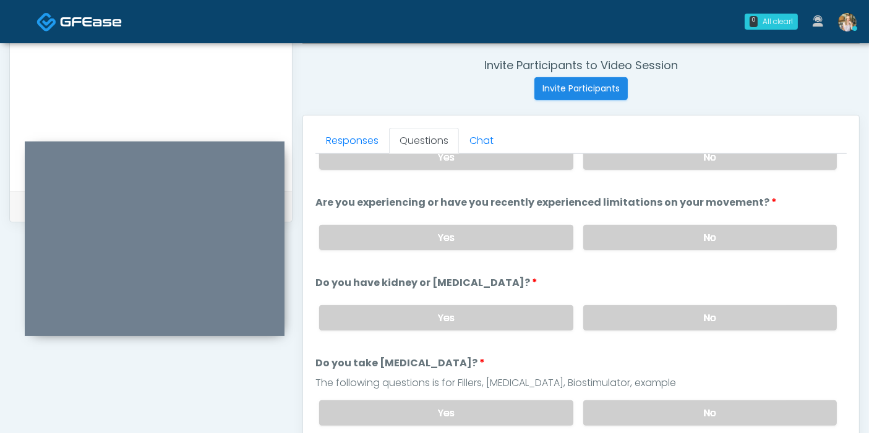
scroll to position [69, 0]
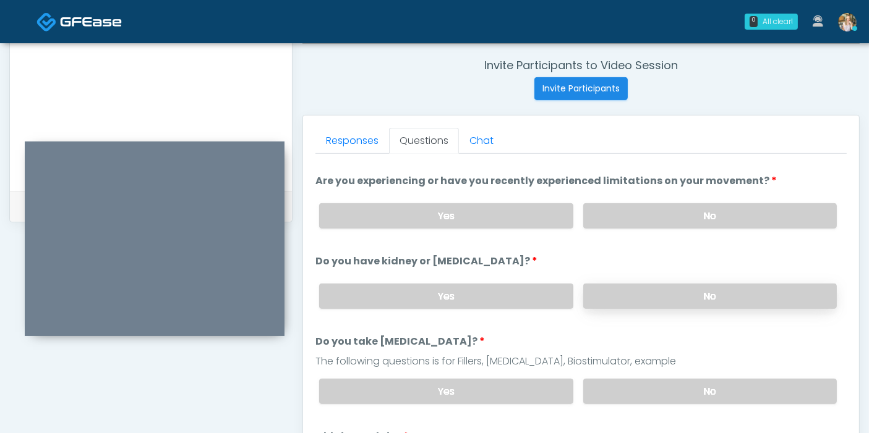
click at [694, 296] on label "No" at bounding box center [709, 296] width 253 height 25
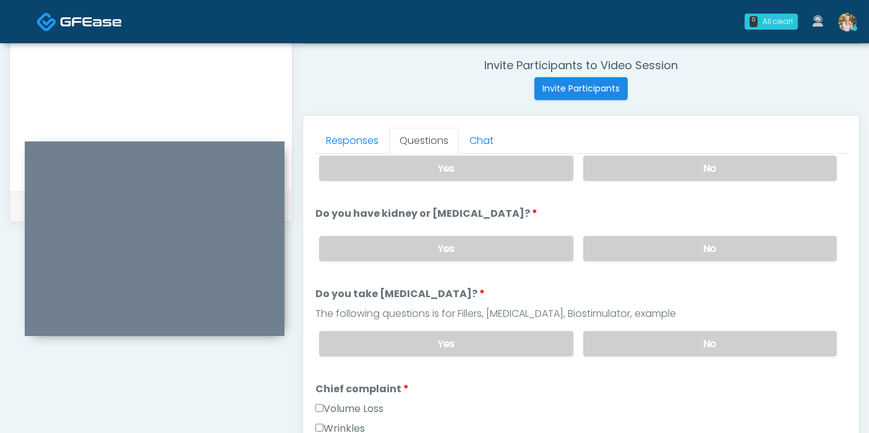
scroll to position [137, 0]
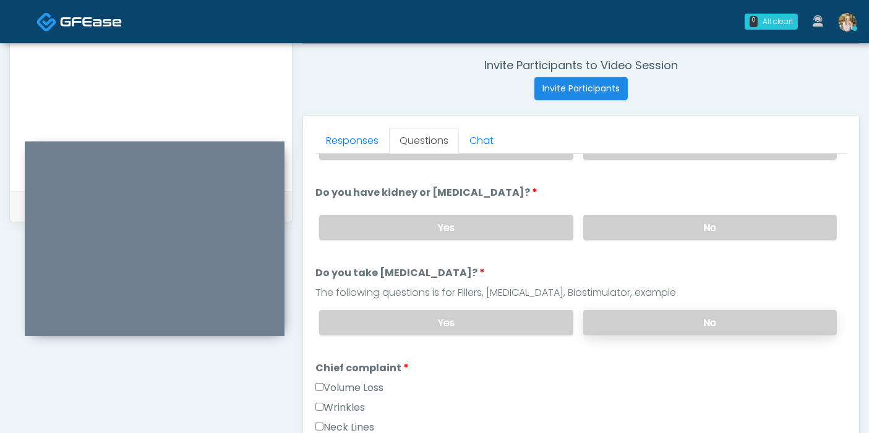
click at [695, 317] on label "No" at bounding box center [709, 322] width 253 height 25
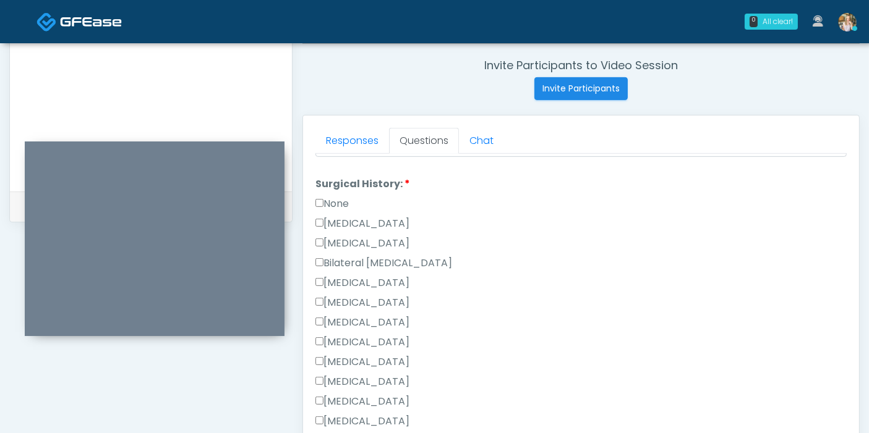
scroll to position [804, 0]
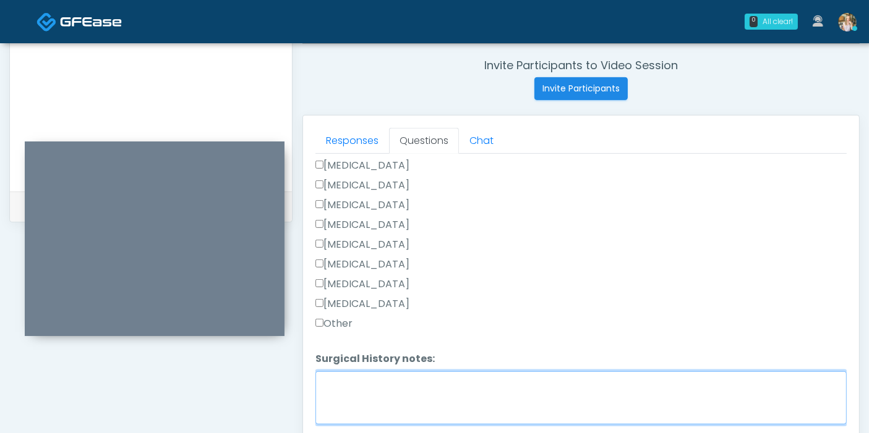
click at [429, 391] on textarea "Surgical History notes:" at bounding box center [580, 398] width 531 height 53
type textarea "*"
type textarea "**********"
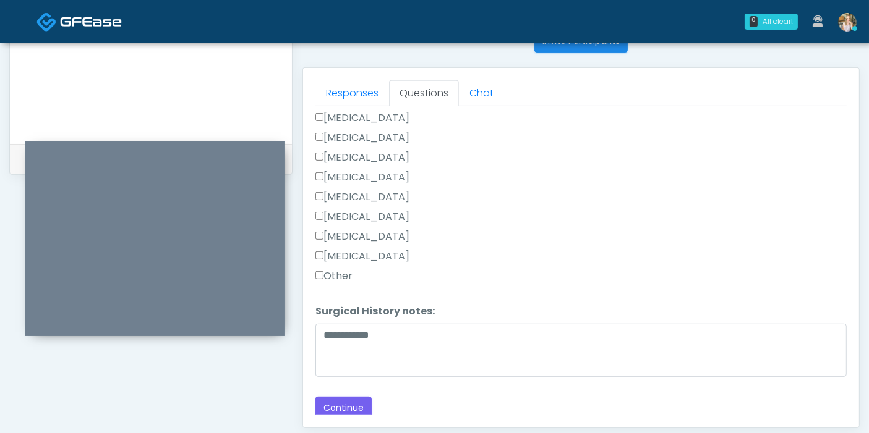
scroll to position [537, 0]
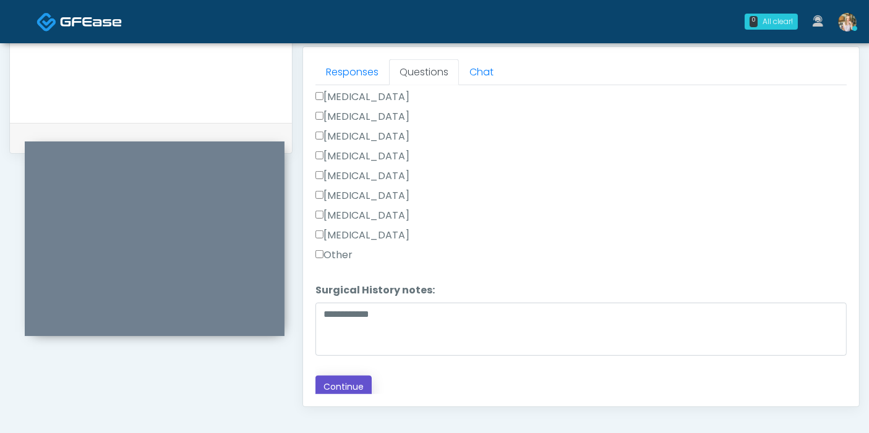
click at [347, 384] on button "Continue" at bounding box center [343, 387] width 56 height 23
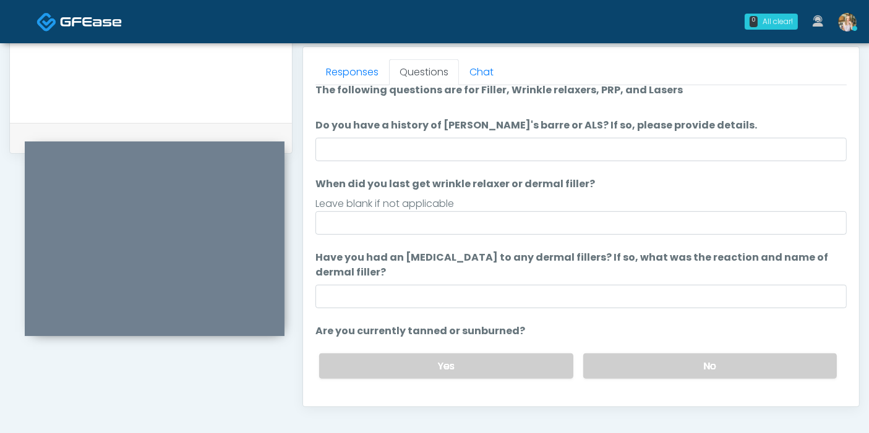
scroll to position [0, 0]
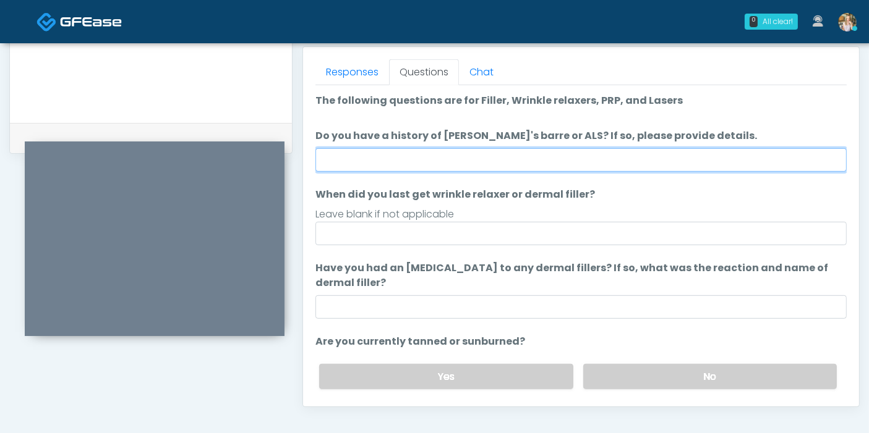
click at [601, 160] on input "Do you have a history of [PERSON_NAME]'s barre or ALS? If so, please provide de…" at bounding box center [580, 159] width 531 height 23
type input "**"
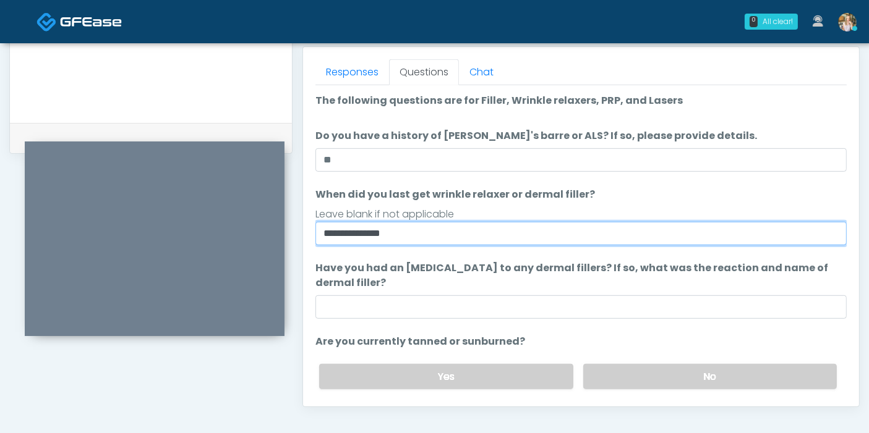
type input "**********"
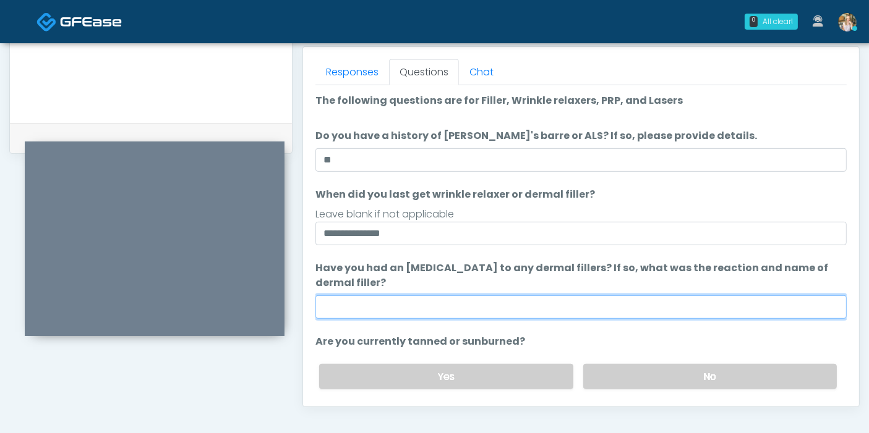
click at [513, 310] on input "Have you had an [MEDICAL_DATA] to any dermal fillers? If so, what was the react…" at bounding box center [580, 306] width 531 height 23
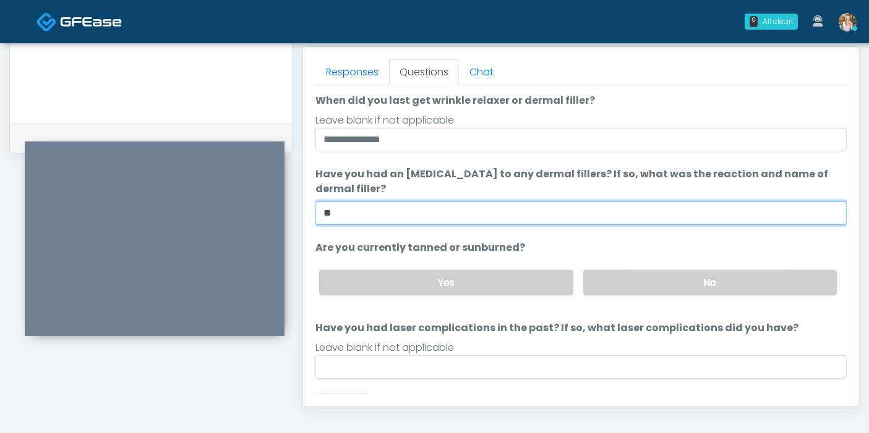
scroll to position [116, 0]
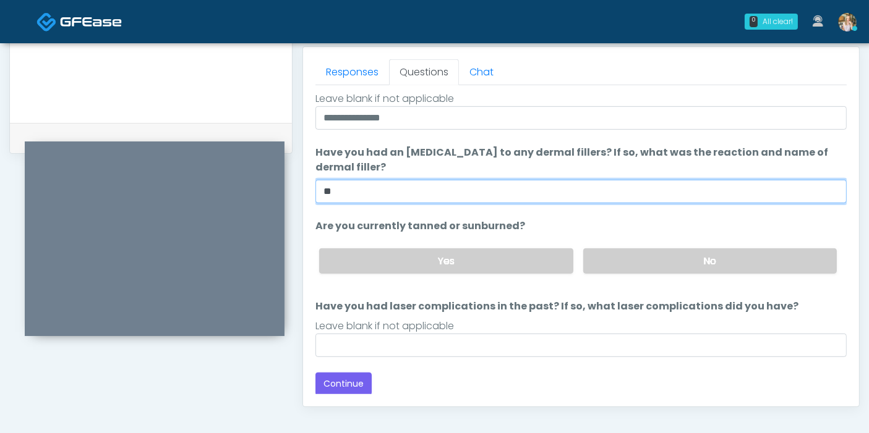
type input "**"
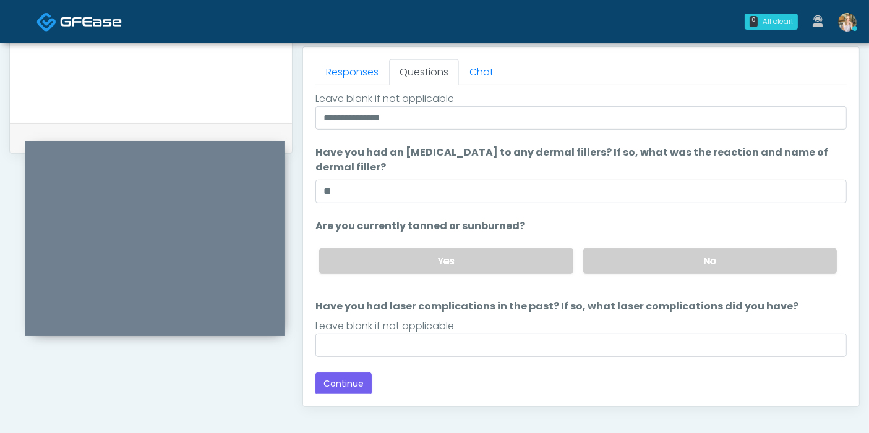
drag, startPoint x: 701, startPoint y: 289, endPoint x: 692, endPoint y: 291, distance: 8.7
click at [700, 291] on ol "**********" at bounding box center [580, 168] width 531 height 380
click at [663, 261] on label "No" at bounding box center [709, 261] width 253 height 25
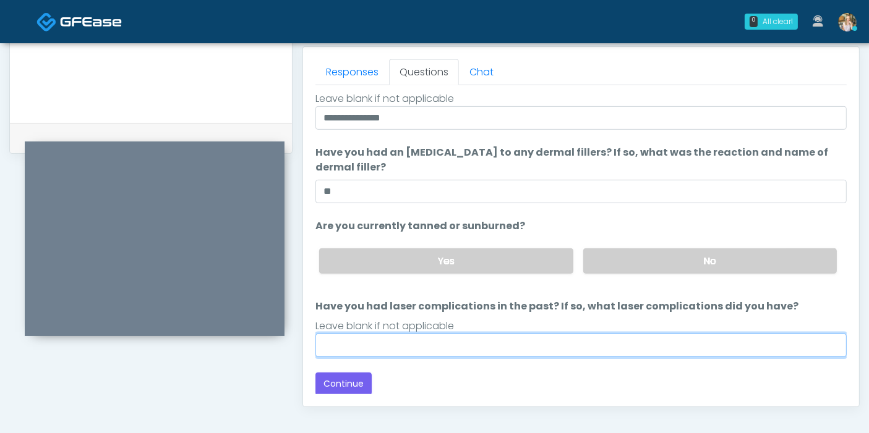
click at [590, 345] on input "Have you had laser complications in the past? If so, what laser complications d…" at bounding box center [580, 345] width 531 height 23
type input "**"
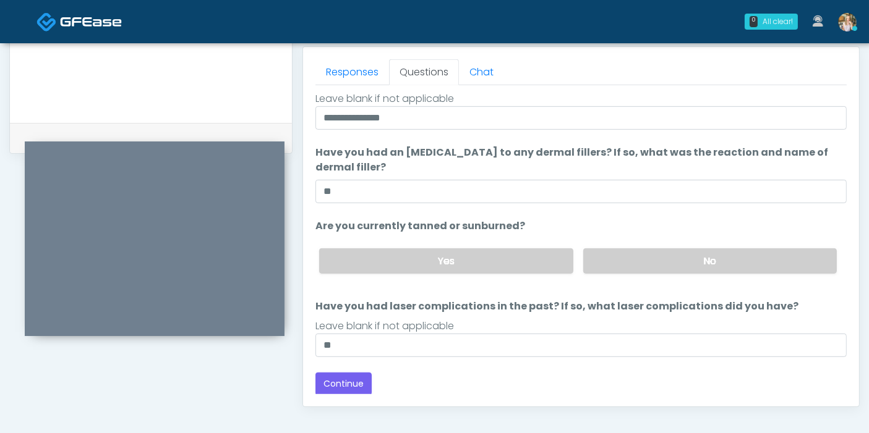
click at [337, 369] on div "Loading... Connecting to your agent... Please wait while we prepare your person…" at bounding box center [580, 187] width 531 height 418
click at [344, 380] on button "Continue" at bounding box center [343, 384] width 56 height 23
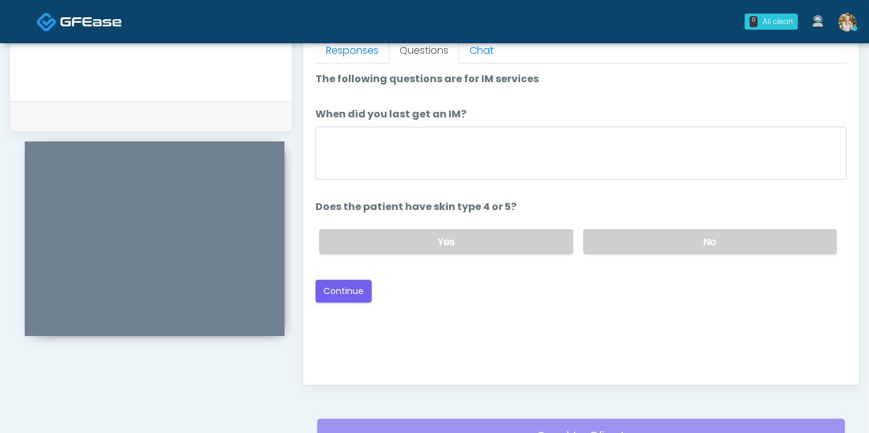
scroll to position [468, 0]
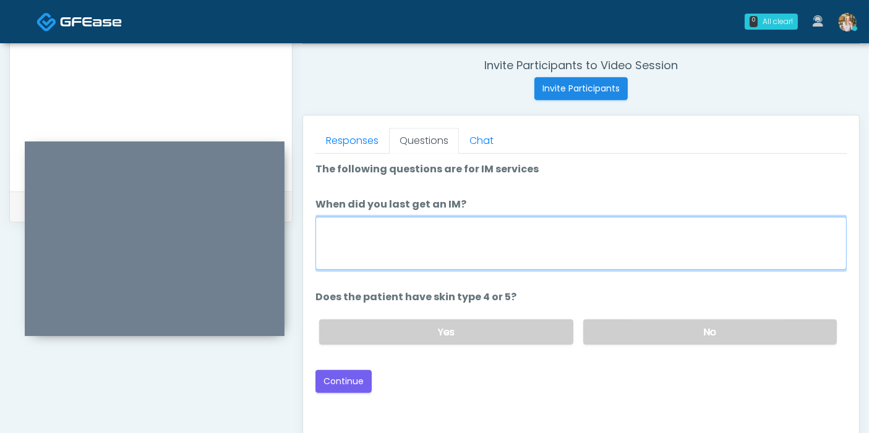
click at [489, 250] on textarea "When did you last get an IM?" at bounding box center [580, 243] width 531 height 53
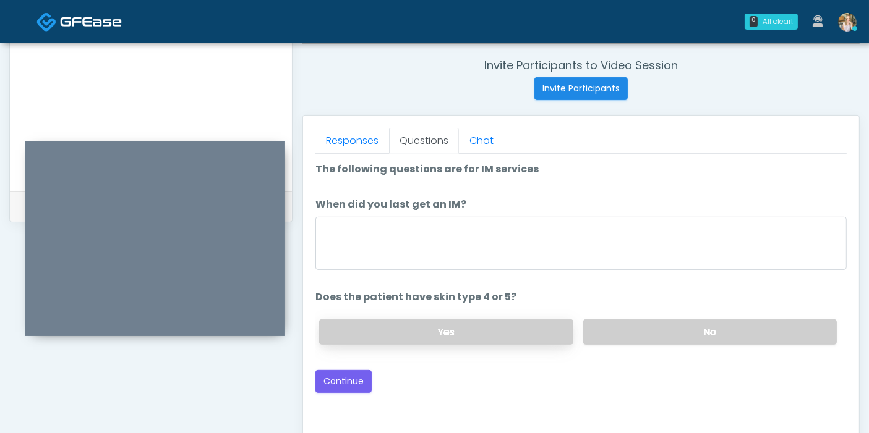
click at [532, 323] on label "Yes" at bounding box center [445, 332] width 253 height 25
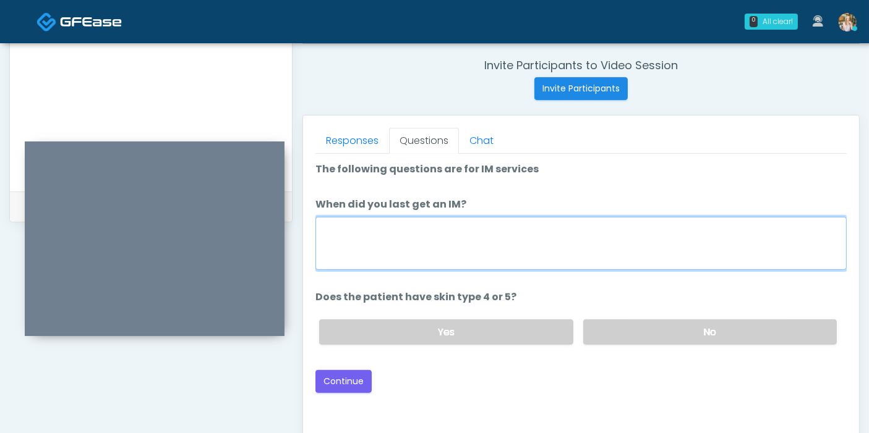
click at [482, 244] on textarea "When did you last get an IM?" at bounding box center [580, 243] width 531 height 53
type textarea "**********"
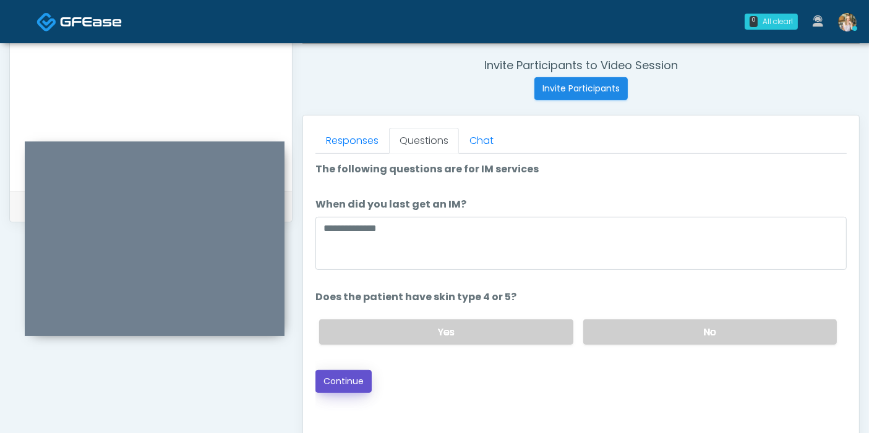
click at [342, 381] on button "Continue" at bounding box center [343, 381] width 56 height 23
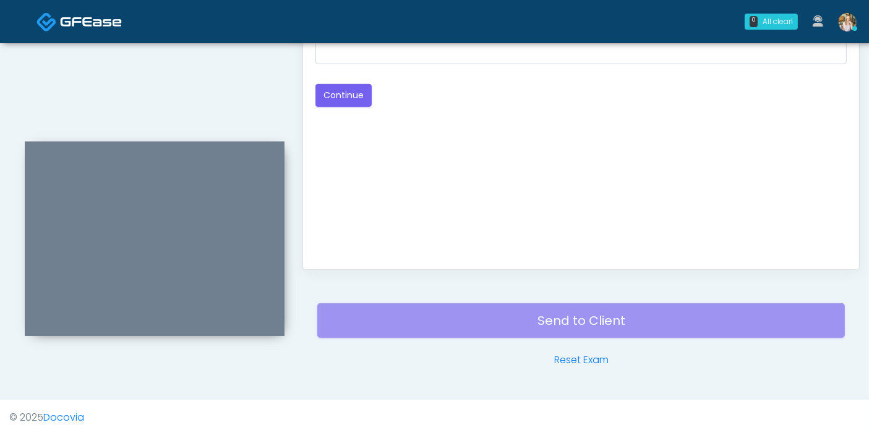
scroll to position [537, 0]
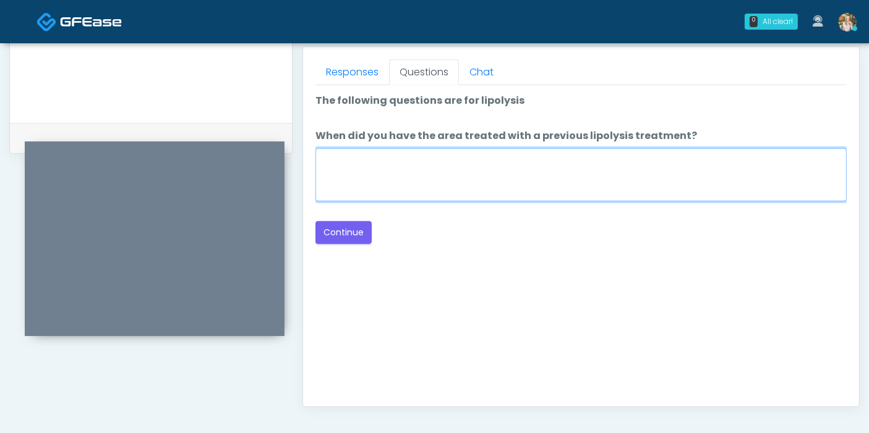
click at [583, 181] on textarea "When did you have the area treated with a previous lipolysis treatment?" at bounding box center [580, 174] width 531 height 53
type textarea "***"
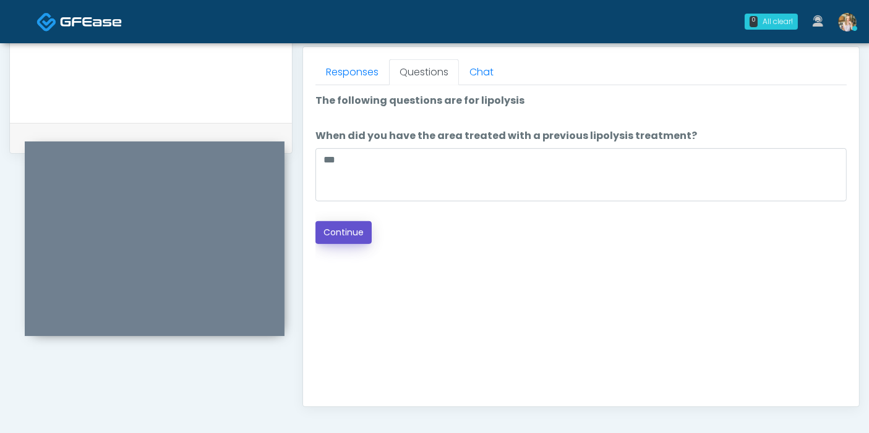
click at [349, 234] on button "Continue" at bounding box center [343, 232] width 56 height 23
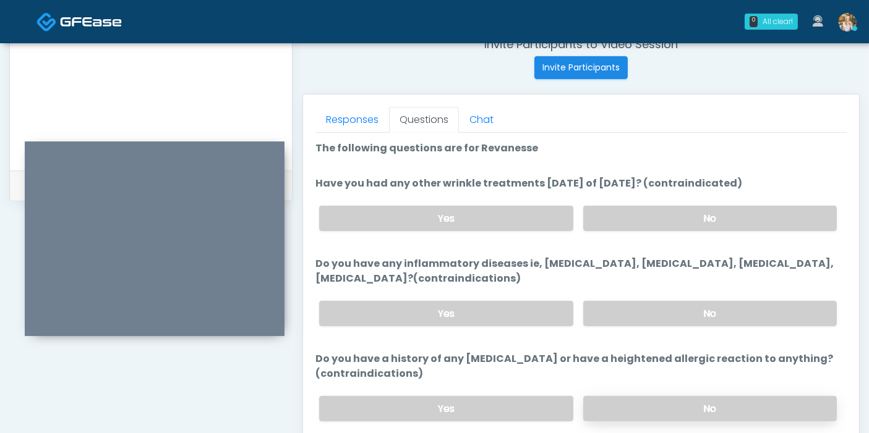
scroll to position [468, 0]
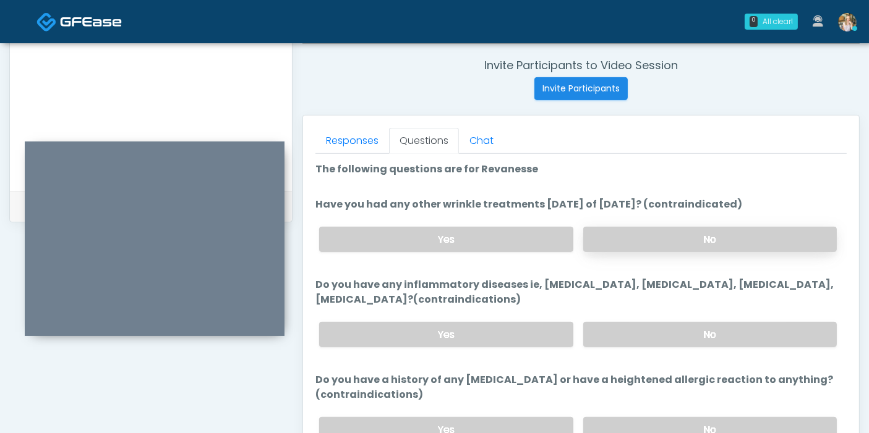
click at [683, 234] on label "No" at bounding box center [709, 239] width 253 height 25
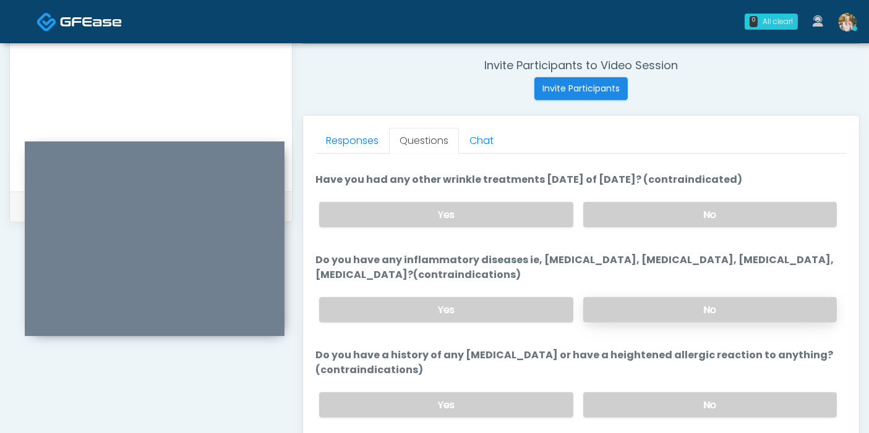
click at [652, 312] on label "No" at bounding box center [709, 309] width 253 height 25
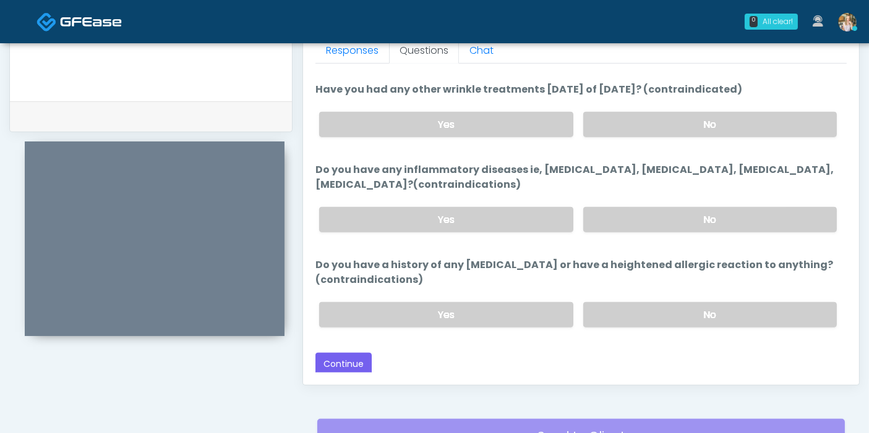
scroll to position [605, 0]
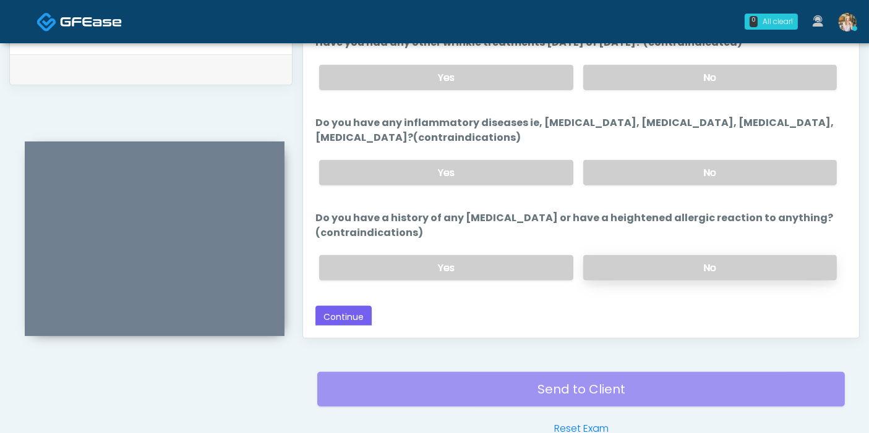
click at [668, 264] on label "No" at bounding box center [709, 267] width 253 height 25
click at [339, 317] on button "Continue" at bounding box center [343, 317] width 56 height 23
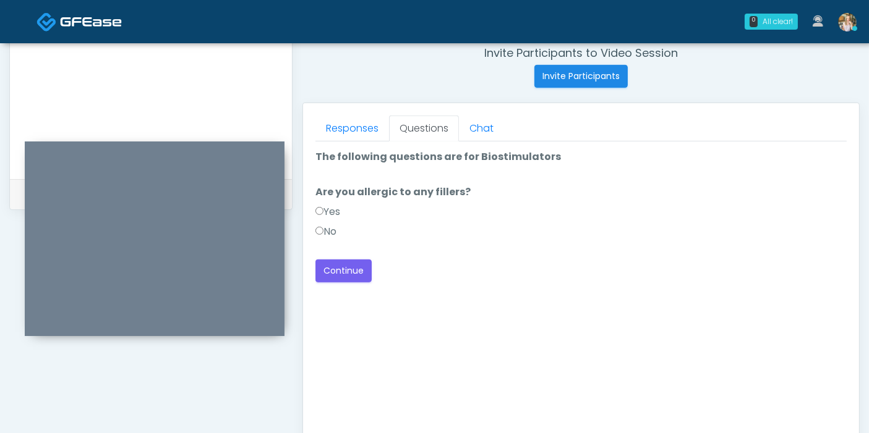
scroll to position [468, 0]
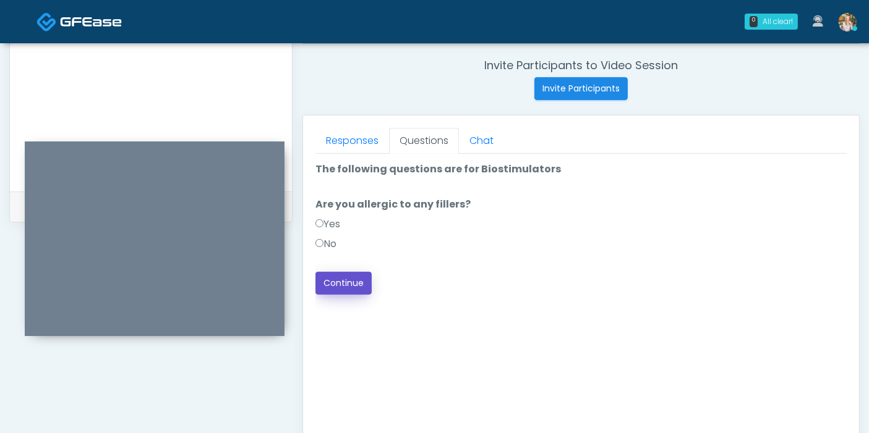
click at [347, 281] on button "Continue" at bounding box center [343, 283] width 56 height 23
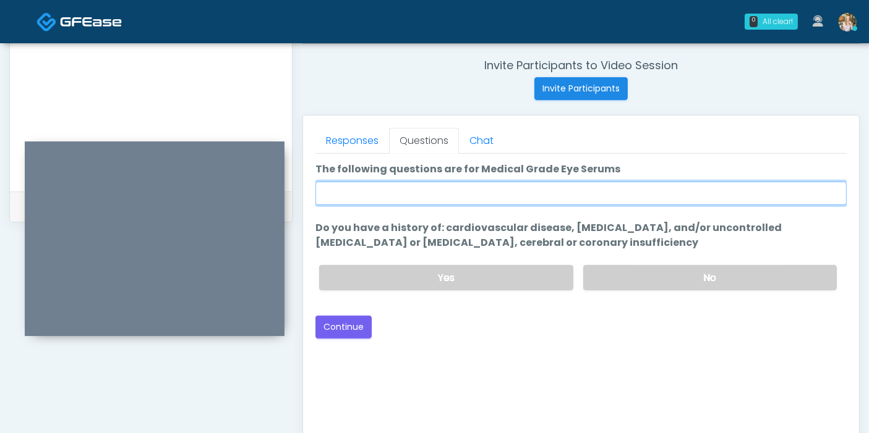
click at [569, 188] on input "The following questions are for Medical Grade Eye Serums" at bounding box center [580, 193] width 531 height 23
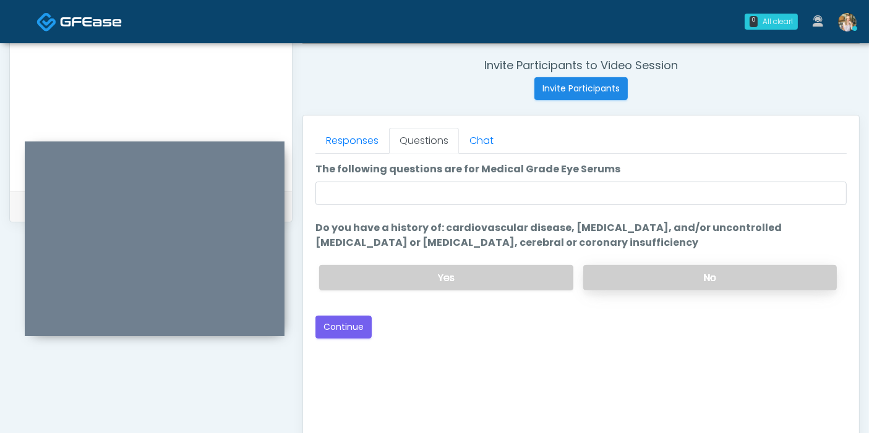
click at [669, 279] on label "No" at bounding box center [709, 277] width 253 height 25
click at [348, 325] on button "Continue" at bounding box center [343, 327] width 56 height 23
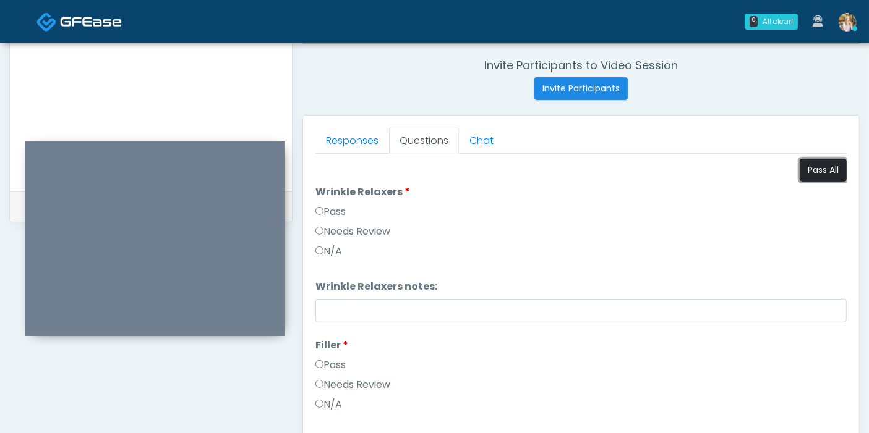
click at [802, 166] on button "Pass All" at bounding box center [822, 170] width 47 height 23
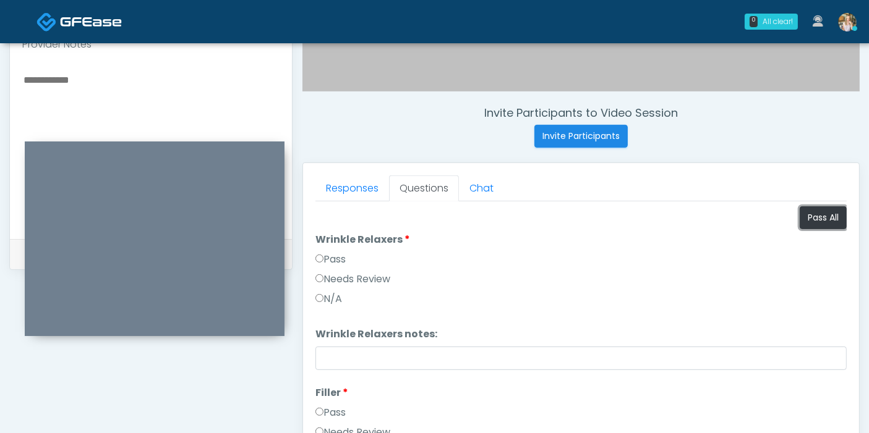
scroll to position [399, 0]
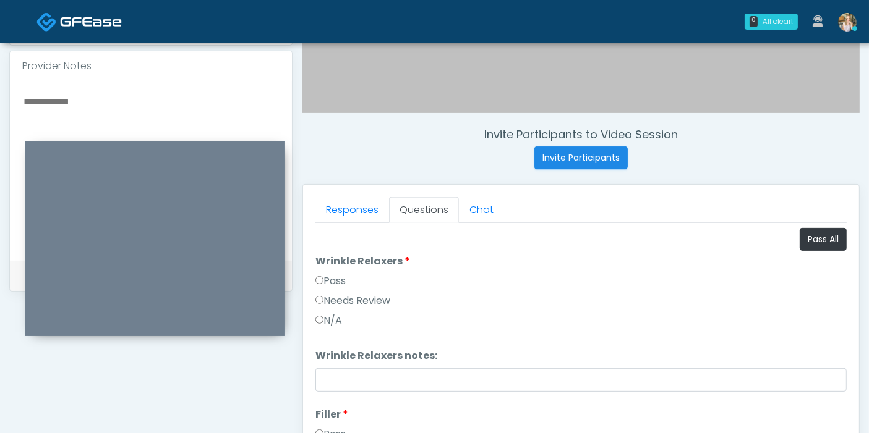
click at [137, 99] on textarea at bounding box center [150, 168] width 257 height 151
click at [132, 121] on textarea "**********" at bounding box center [150, 168] width 257 height 151
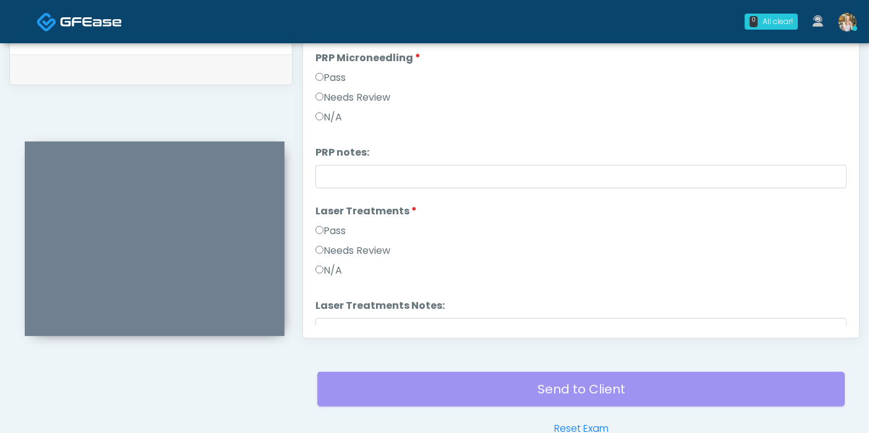
scroll to position [343, 0]
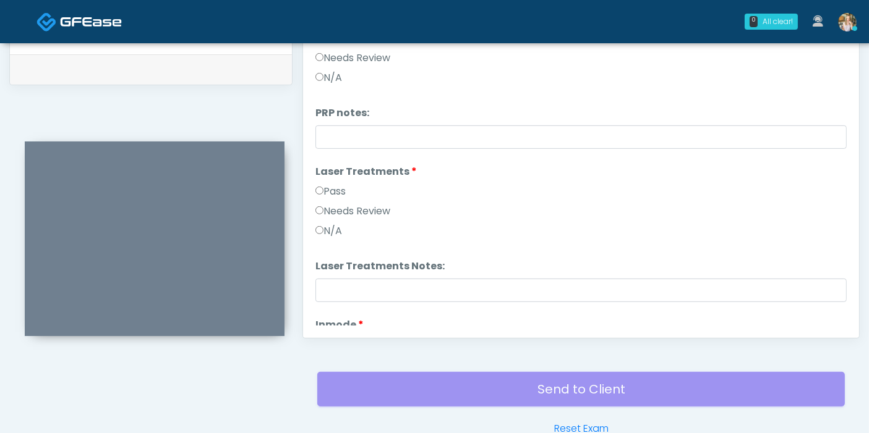
type textarea "**********"
click at [344, 207] on label "Needs Review" at bounding box center [352, 211] width 75 height 15
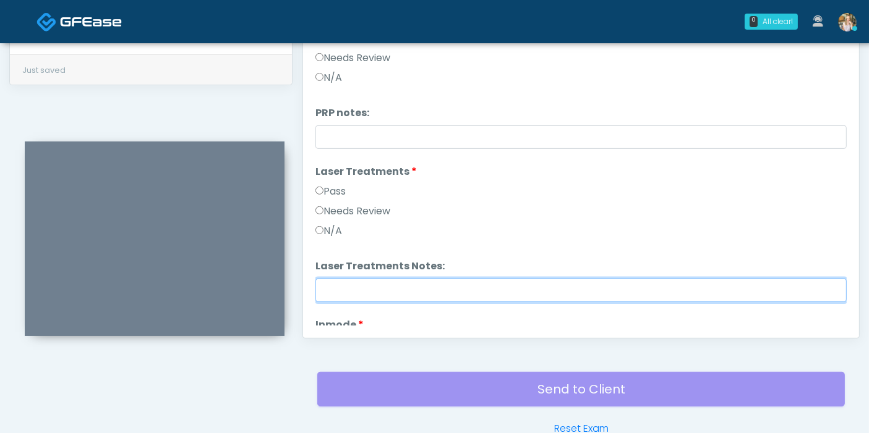
click at [419, 295] on input "Laser Treatments Notes:" at bounding box center [580, 290] width 531 height 23
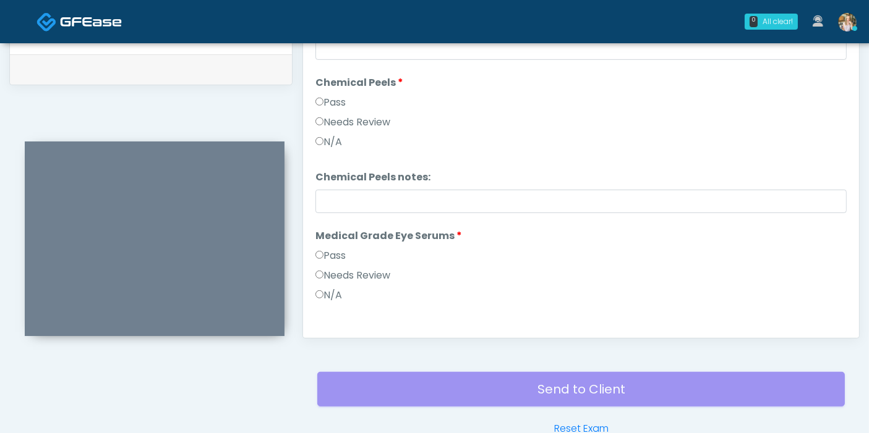
scroll to position [1374, 0]
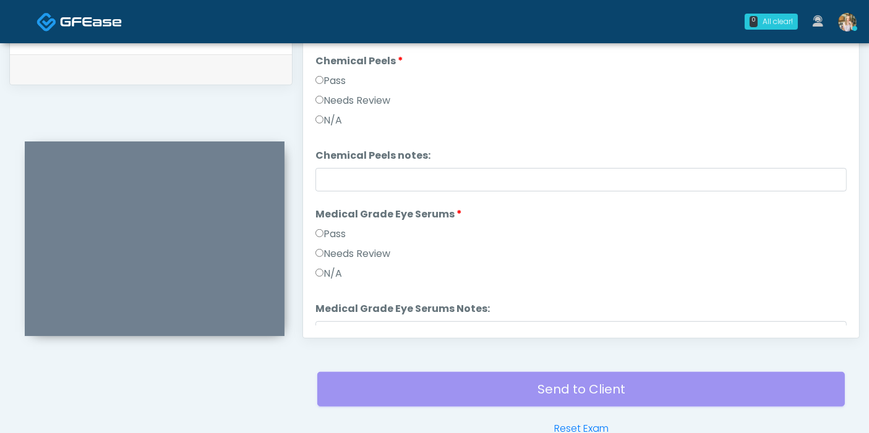
type input "**********"
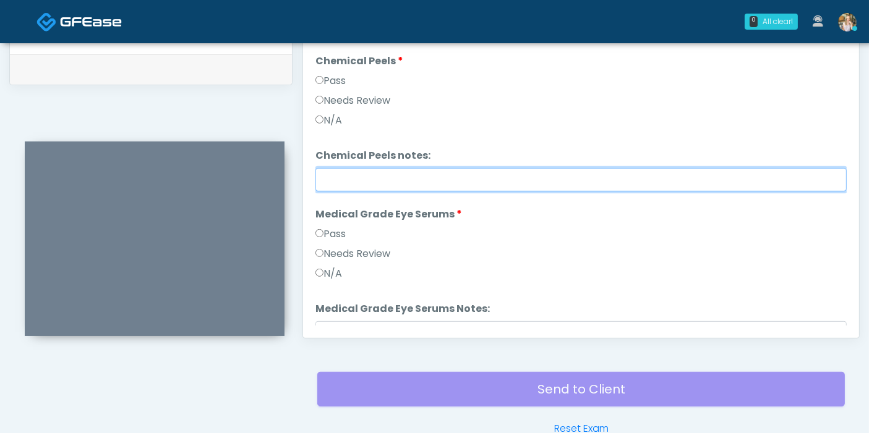
click at [456, 181] on input "Chemical Peels notes:" at bounding box center [580, 179] width 531 height 23
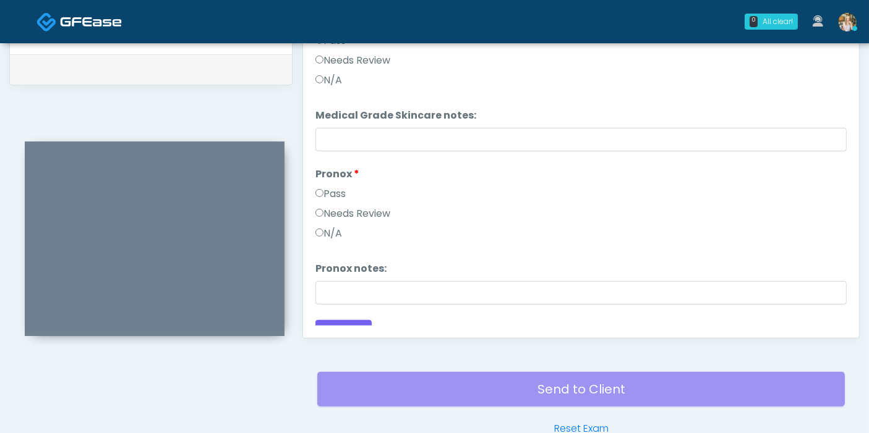
scroll to position [1890, 0]
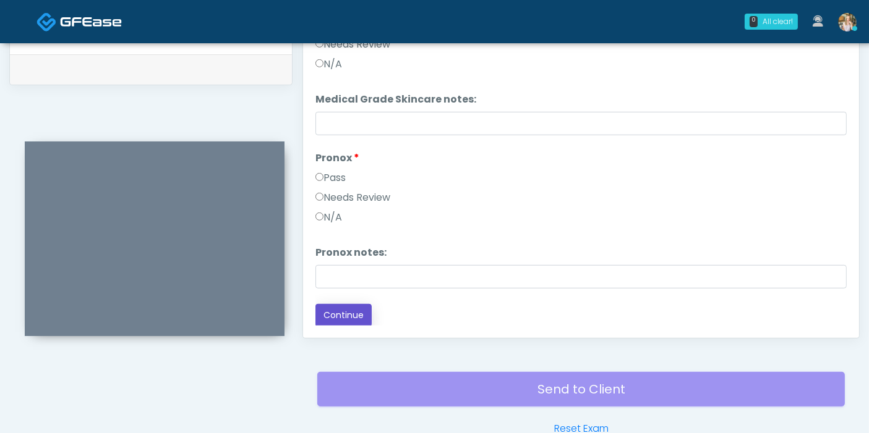
click at [339, 314] on button "Continue" at bounding box center [343, 315] width 56 height 23
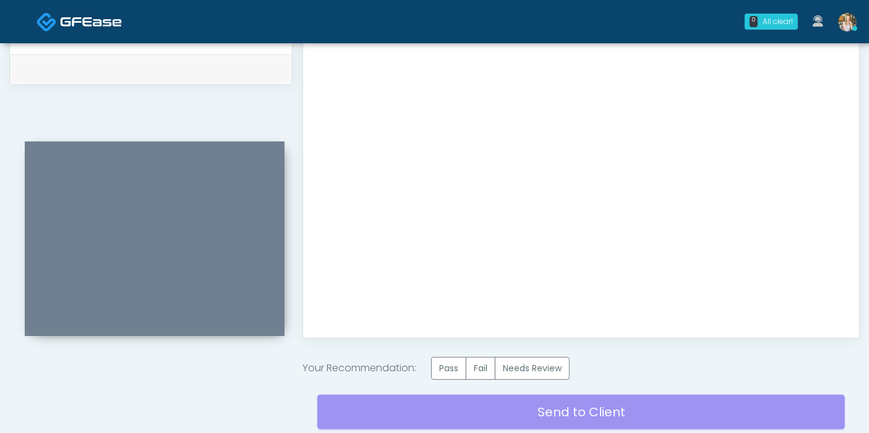
scroll to position [0, 0]
click at [446, 370] on label "Pass" at bounding box center [448, 368] width 35 height 23
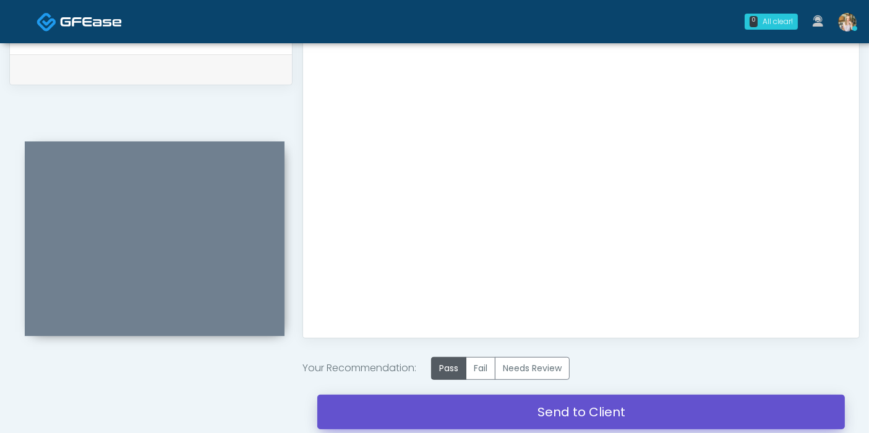
drag, startPoint x: 561, startPoint y: 407, endPoint x: 498, endPoint y: 66, distance: 347.0
click at [561, 407] on link "Send to Client" at bounding box center [580, 412] width 527 height 35
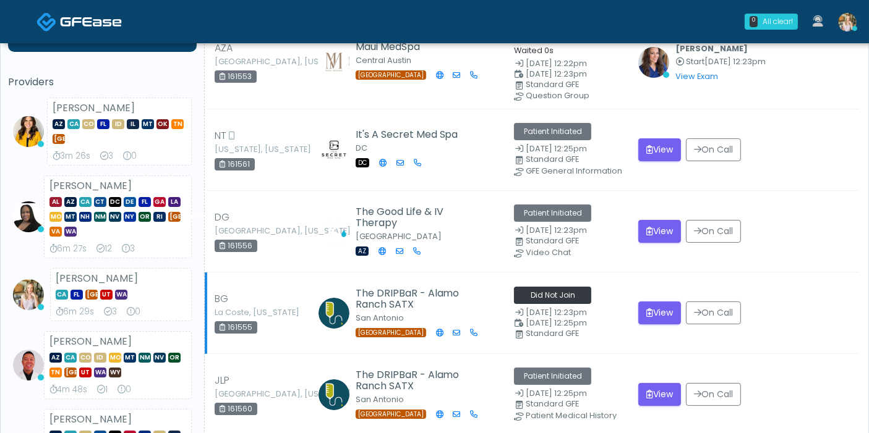
scroll to position [137, 0]
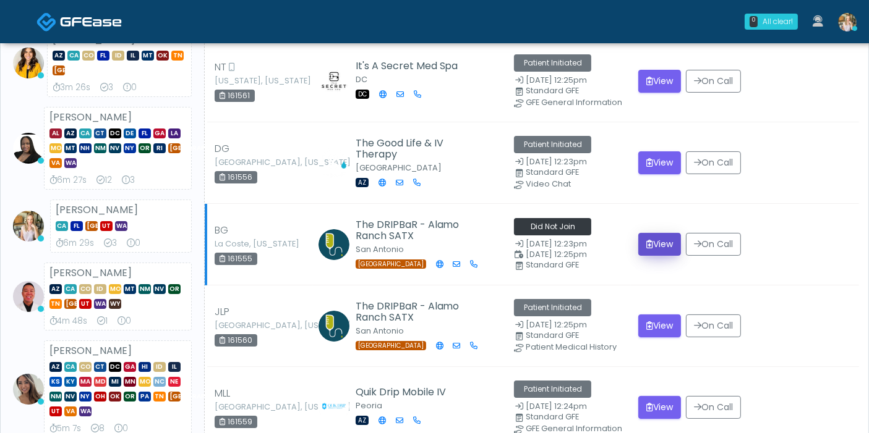
click at [646, 244] on icon "submit" at bounding box center [649, 244] width 7 height 9
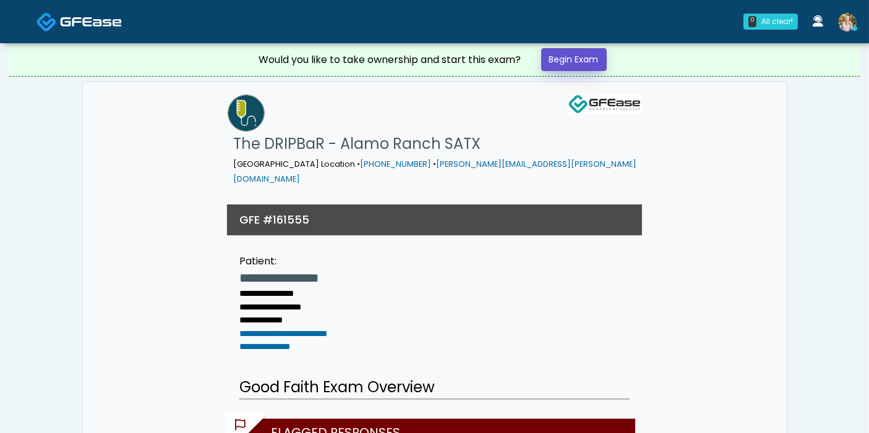
click at [591, 61] on link "Begin Exam" at bounding box center [574, 59] width 66 height 23
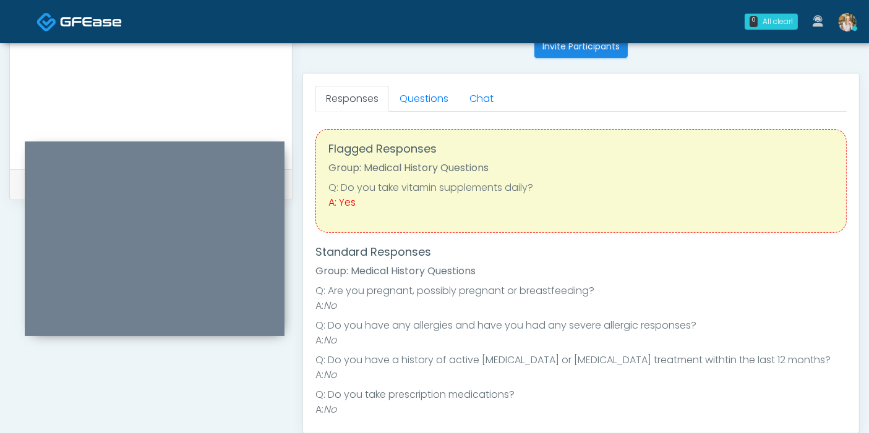
scroll to position [480, 0]
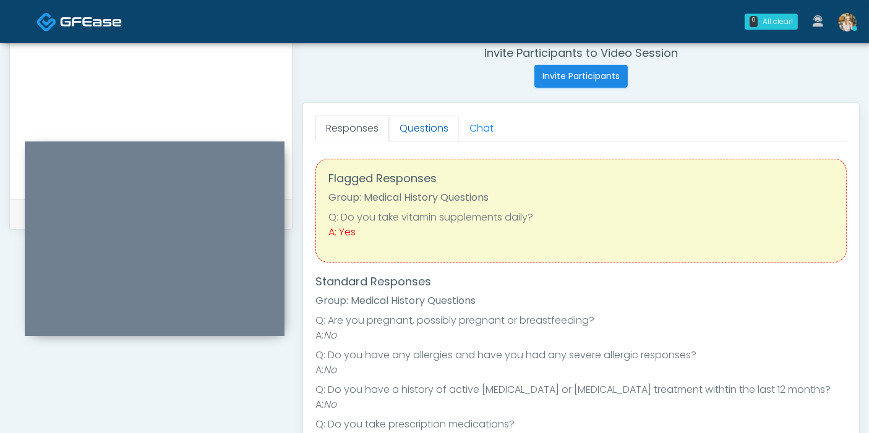
click at [432, 126] on link "Questions" at bounding box center [424, 129] width 70 height 26
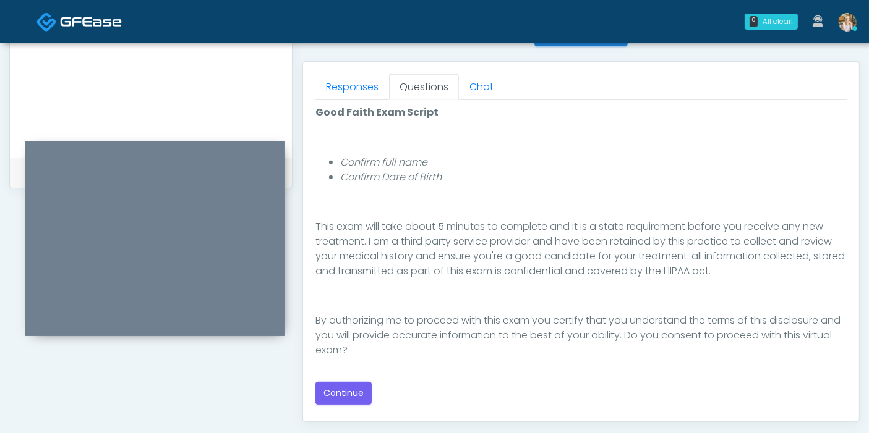
scroll to position [549, 0]
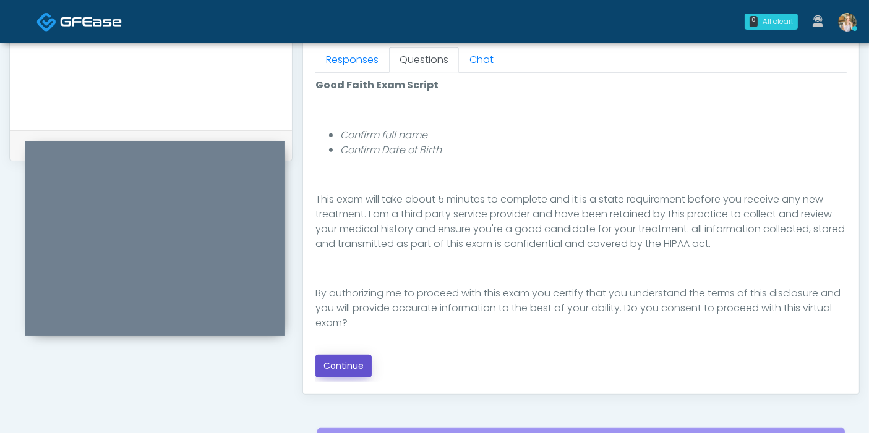
click at [349, 369] on button "Continue" at bounding box center [343, 366] width 56 height 23
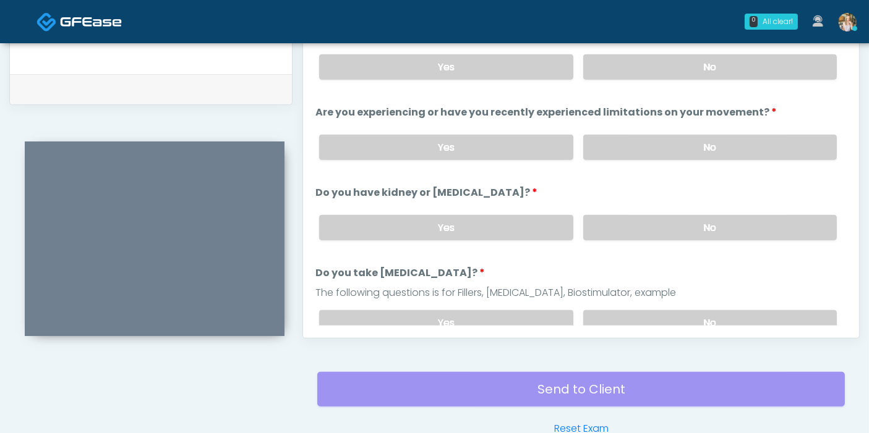
scroll to position [537, 0]
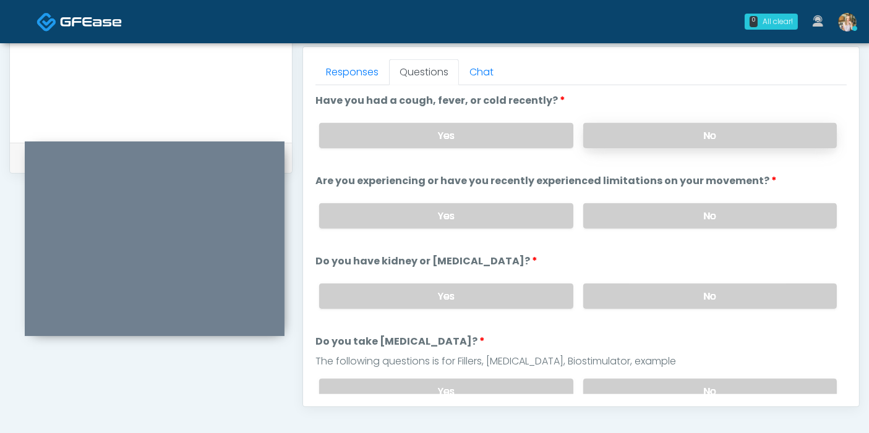
click at [666, 134] on label "No" at bounding box center [709, 135] width 253 height 25
click at [670, 211] on label "No" at bounding box center [709, 215] width 253 height 25
click at [697, 296] on label "No" at bounding box center [709, 296] width 253 height 25
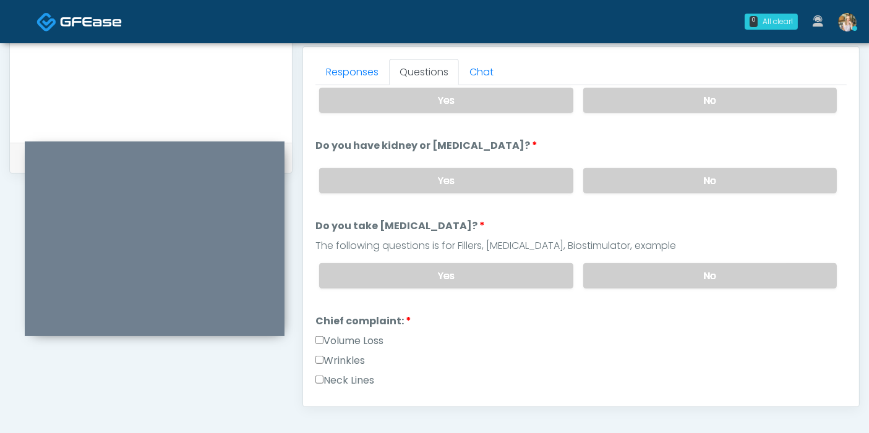
scroll to position [137, 0]
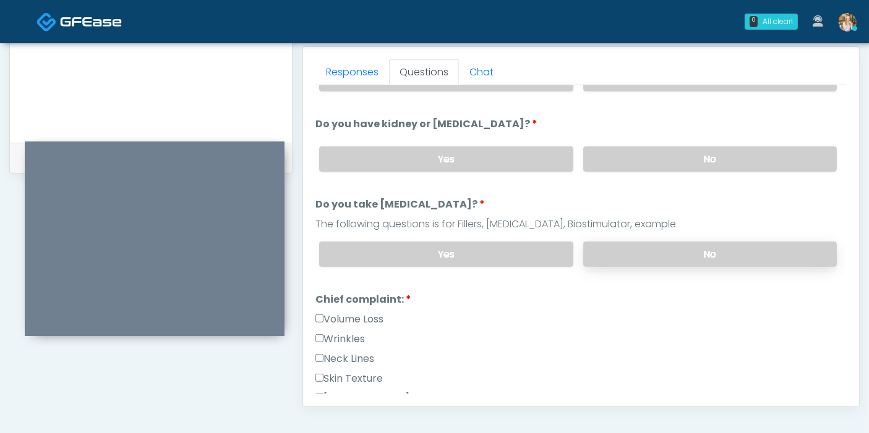
click at [656, 250] on label "No" at bounding box center [709, 254] width 253 height 25
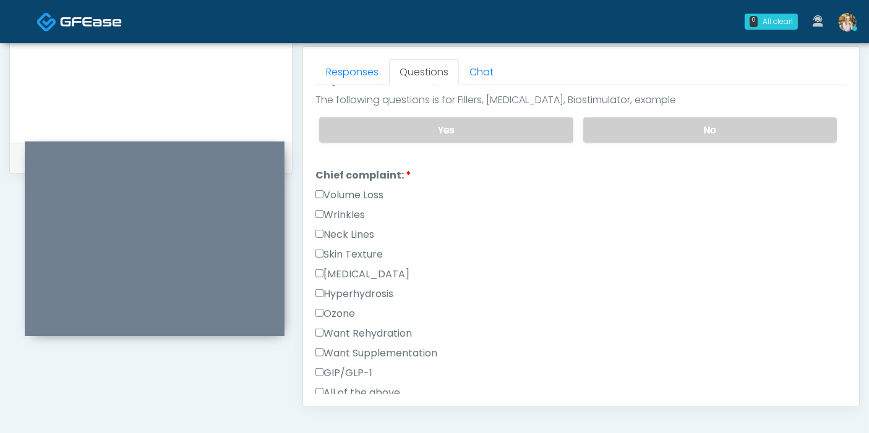
scroll to position [274, 0]
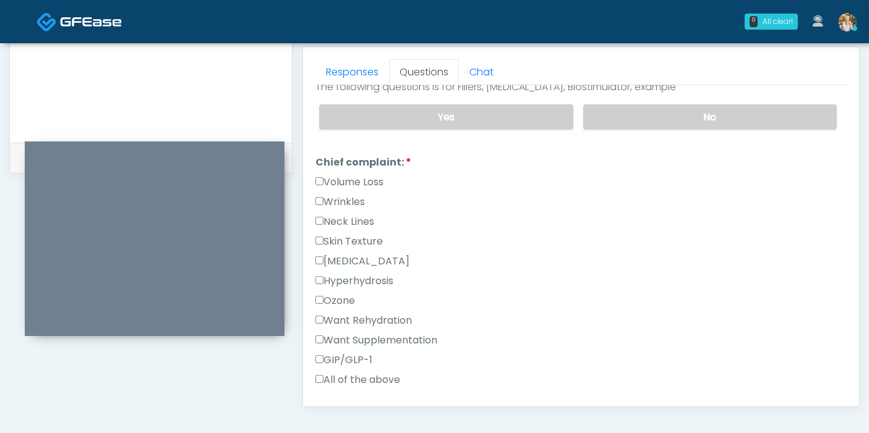
click at [346, 315] on label "Want Rehydration" at bounding box center [363, 320] width 96 height 15
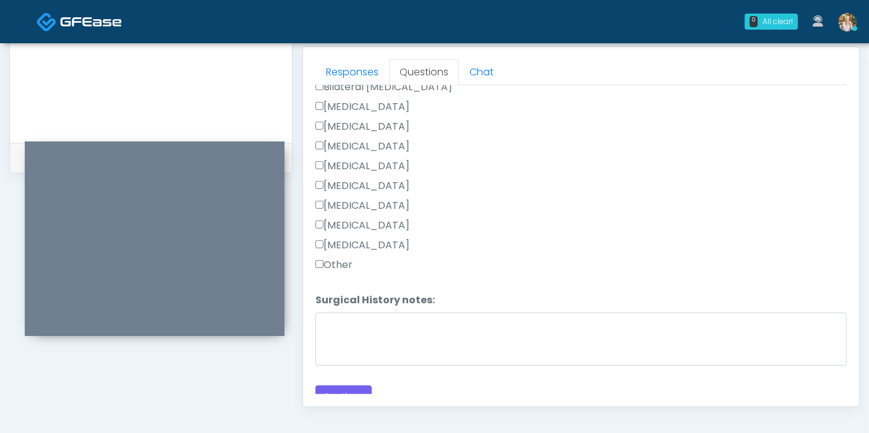
scroll to position [784, 0]
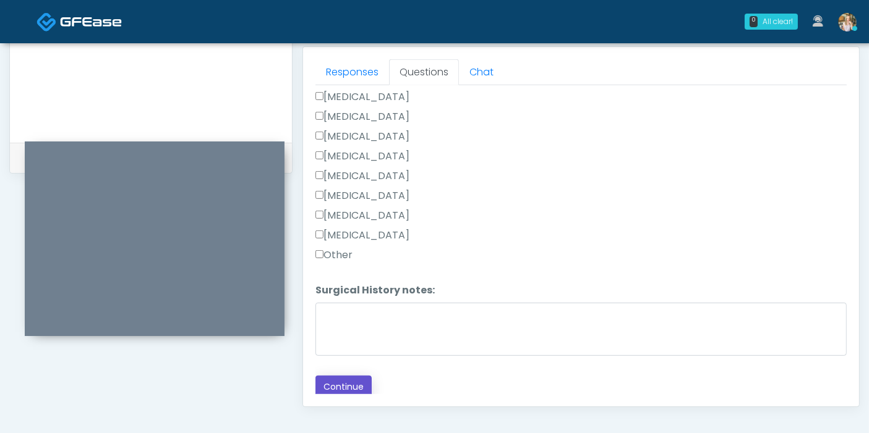
click at [357, 376] on button "Continue" at bounding box center [343, 387] width 56 height 23
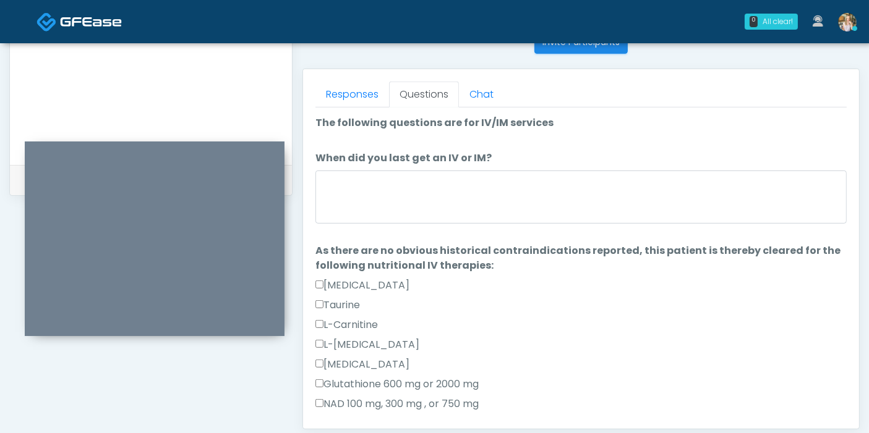
scroll to position [468, 0]
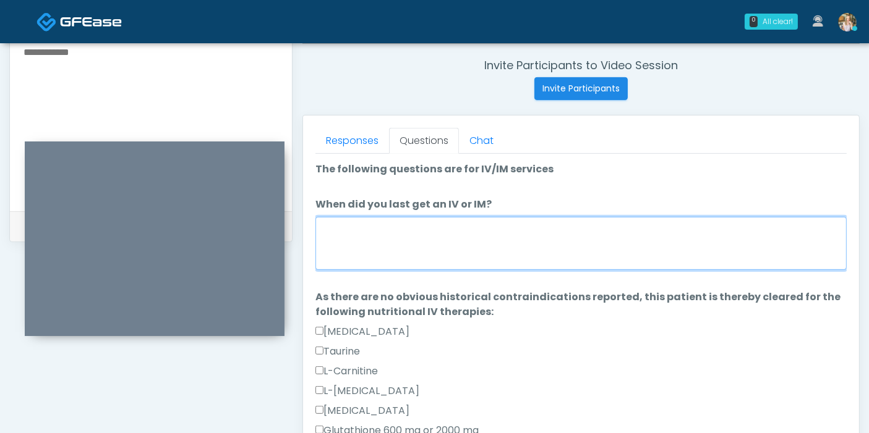
click at [501, 243] on textarea "When did you last get an IV or IM?" at bounding box center [580, 243] width 531 height 53
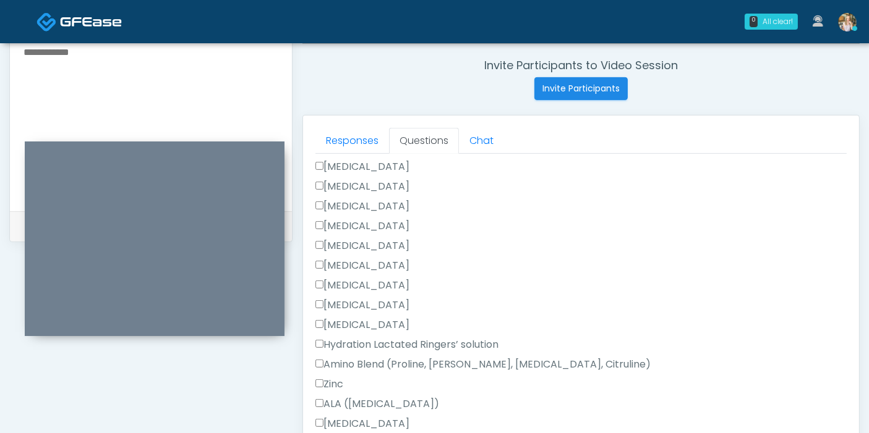
scroll to position [480, 0]
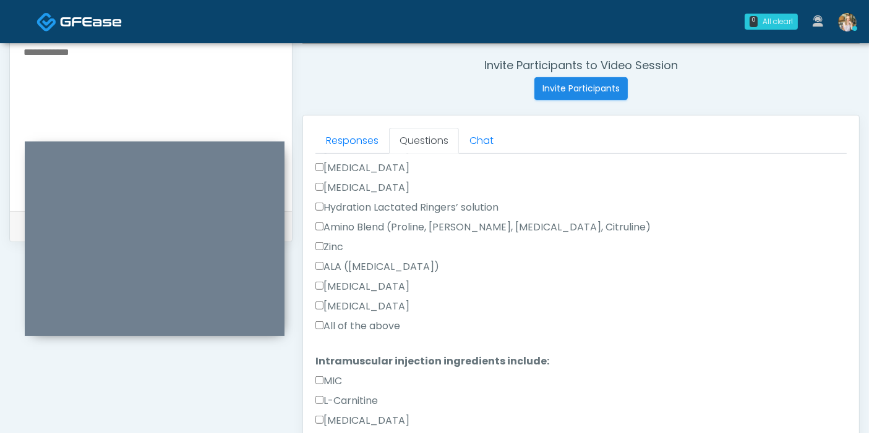
click at [353, 323] on label "All of the above" at bounding box center [357, 326] width 85 height 15
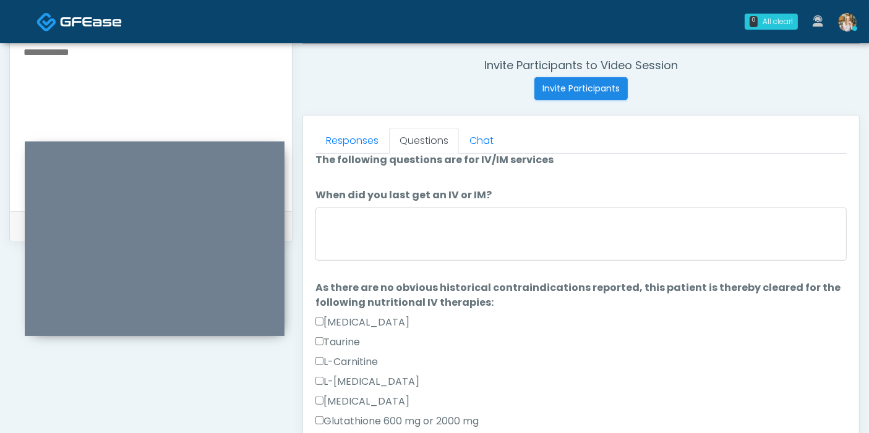
scroll to position [0, 0]
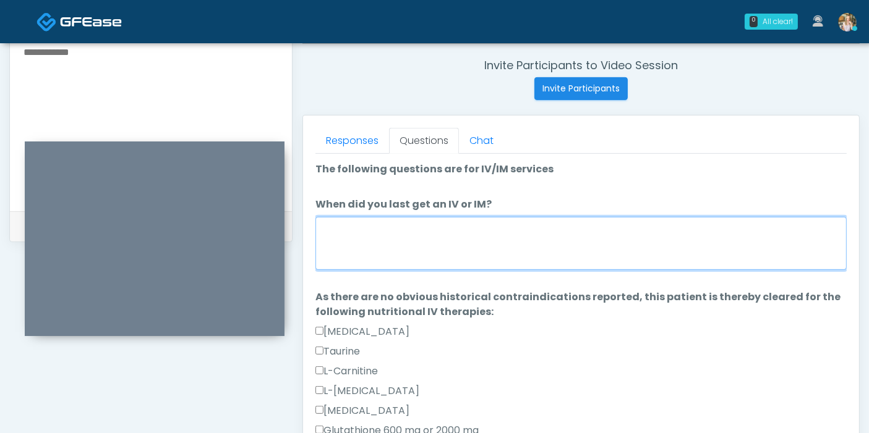
click at [468, 236] on textarea "When did you last get an IV or IM?" at bounding box center [580, 243] width 531 height 53
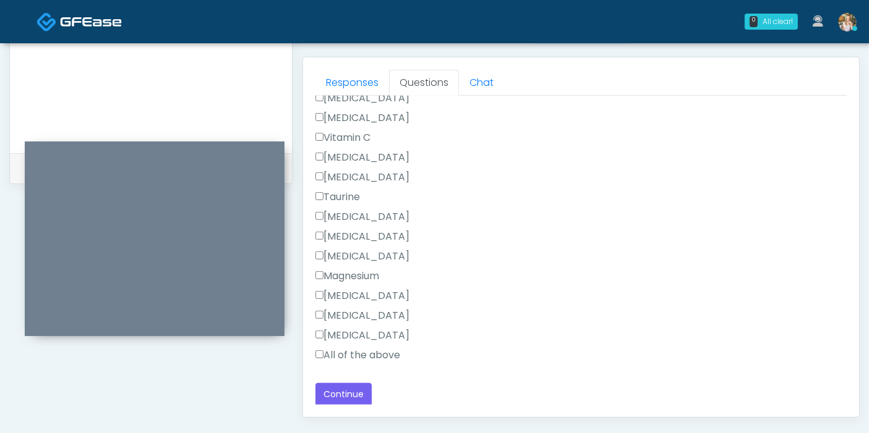
scroll to position [605, 0]
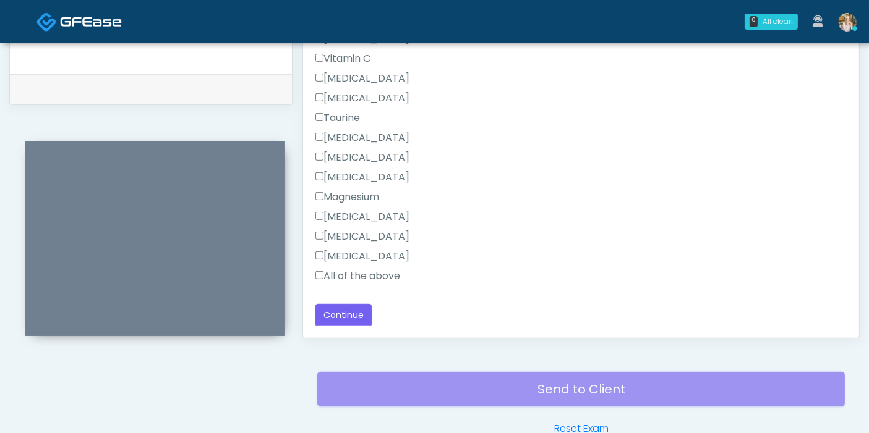
type textarea "**********"
click at [335, 270] on label "All of the above" at bounding box center [357, 276] width 85 height 15
click at [354, 305] on button "Continue" at bounding box center [343, 315] width 56 height 23
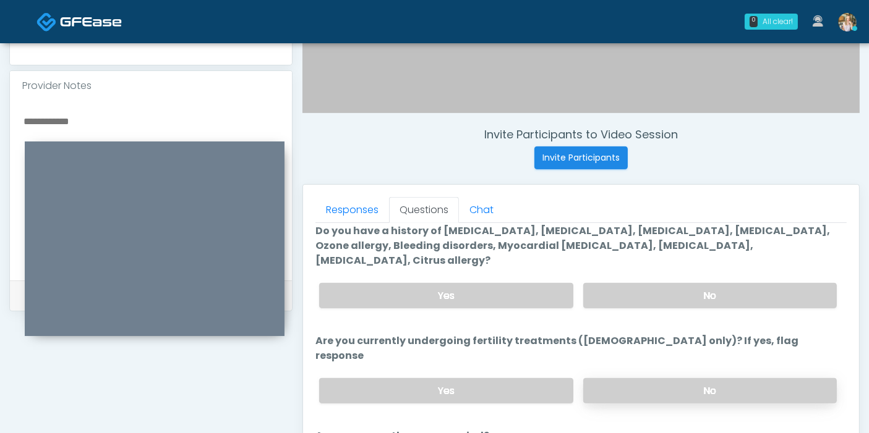
scroll to position [21, 0]
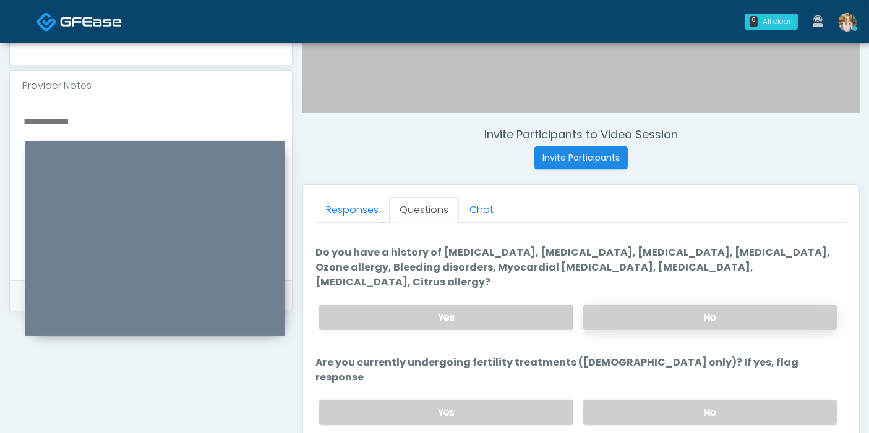
click at [683, 305] on label "No" at bounding box center [709, 317] width 253 height 25
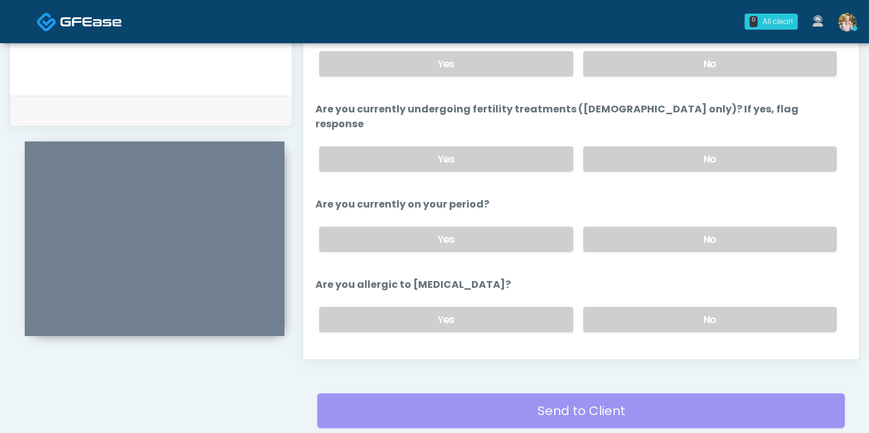
scroll to position [605, 0]
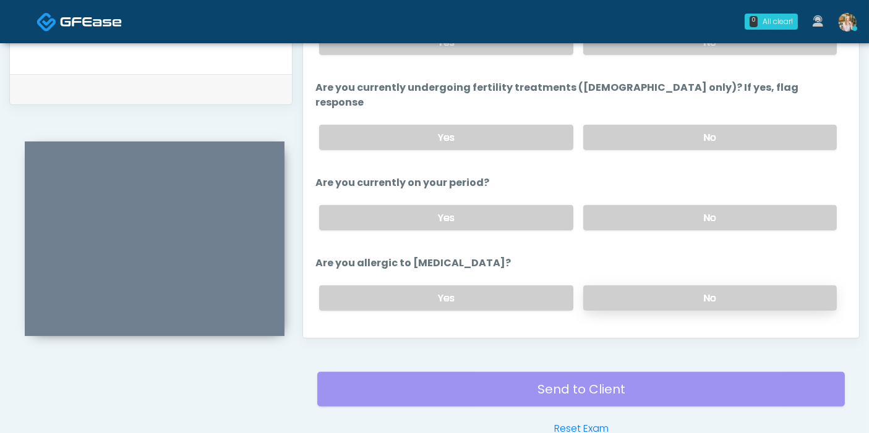
click at [658, 286] on label "No" at bounding box center [709, 298] width 253 height 25
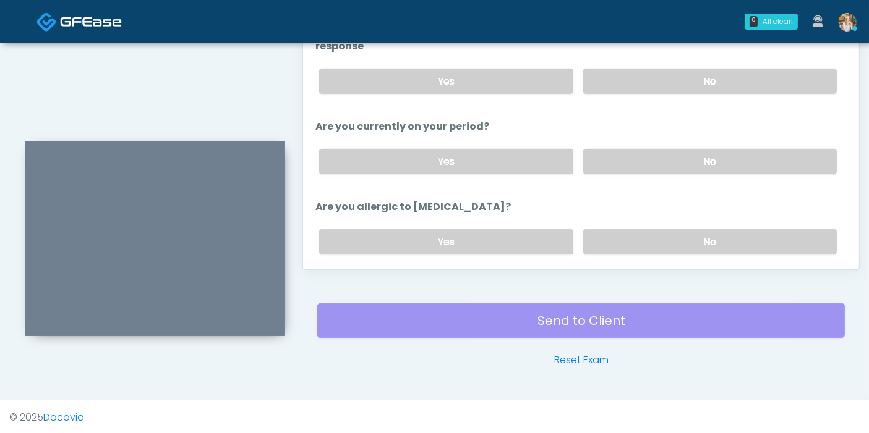
scroll to position [90, 0]
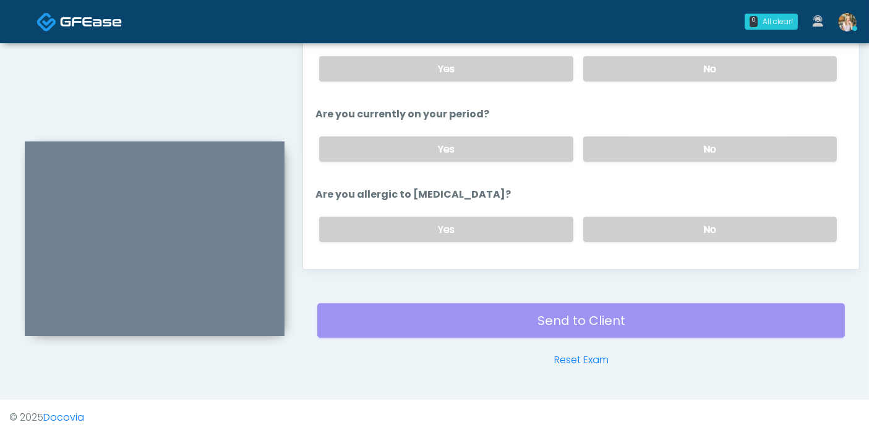
click at [357, 268] on button "Continue" at bounding box center [343, 279] width 56 height 23
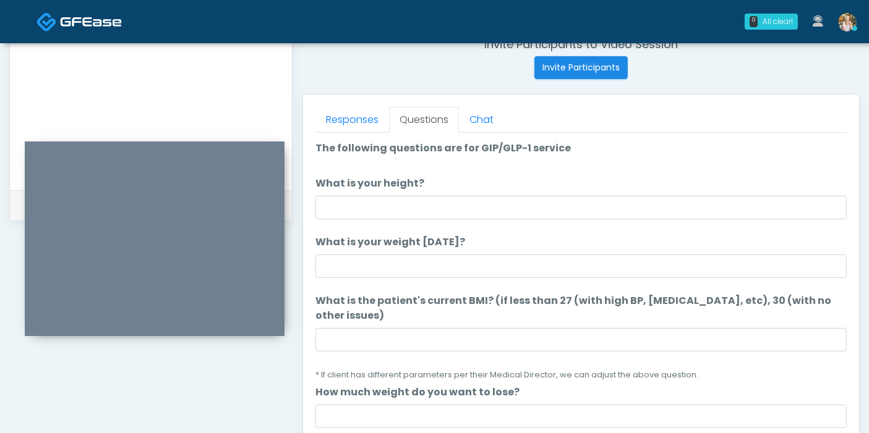
scroll to position [468, 0]
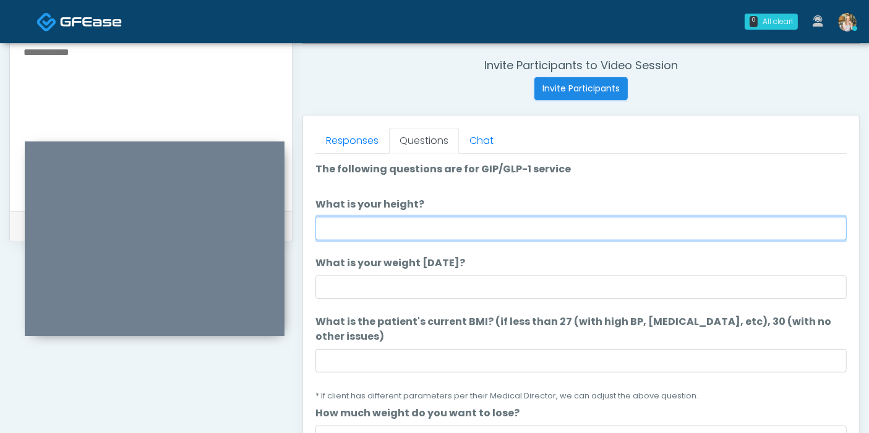
click at [545, 229] on input "What is your height?" at bounding box center [580, 228] width 531 height 23
click at [453, 225] on input "What is your height?" at bounding box center [580, 228] width 531 height 23
type input "****"
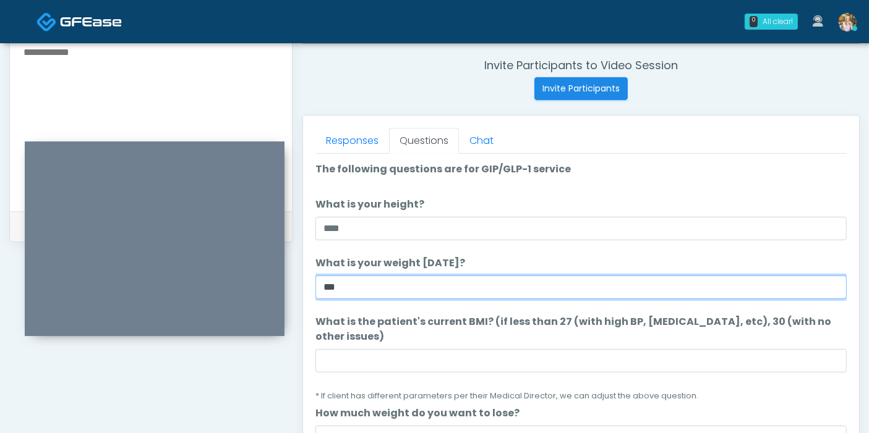
type input "***"
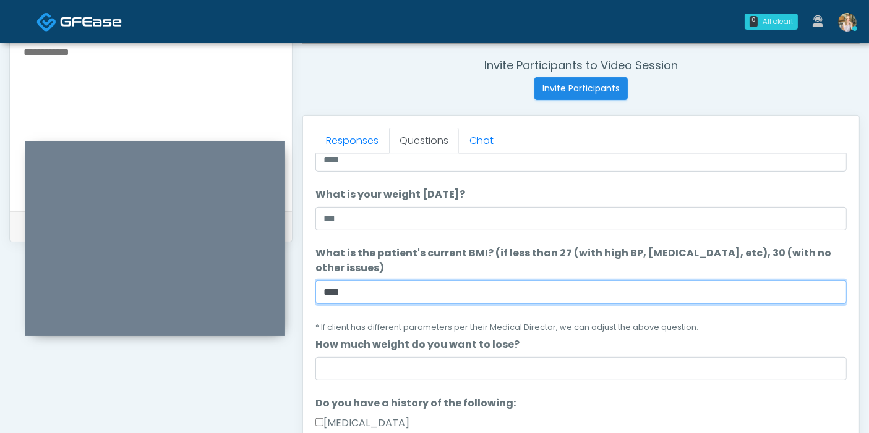
scroll to position [137, 0]
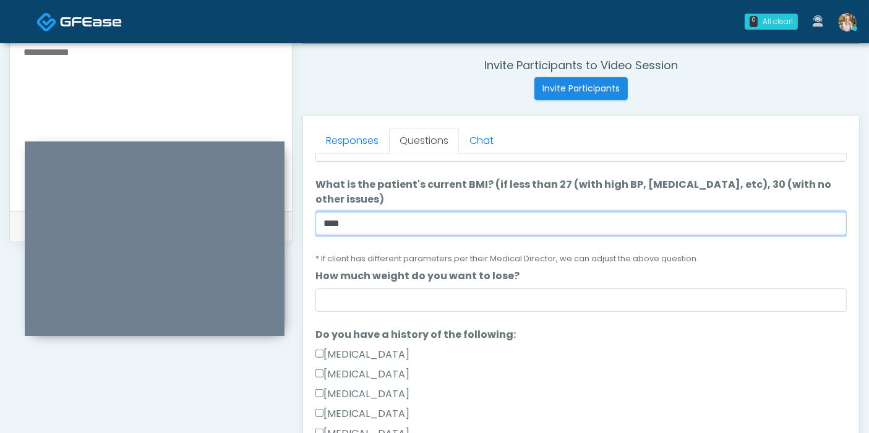
type input "****"
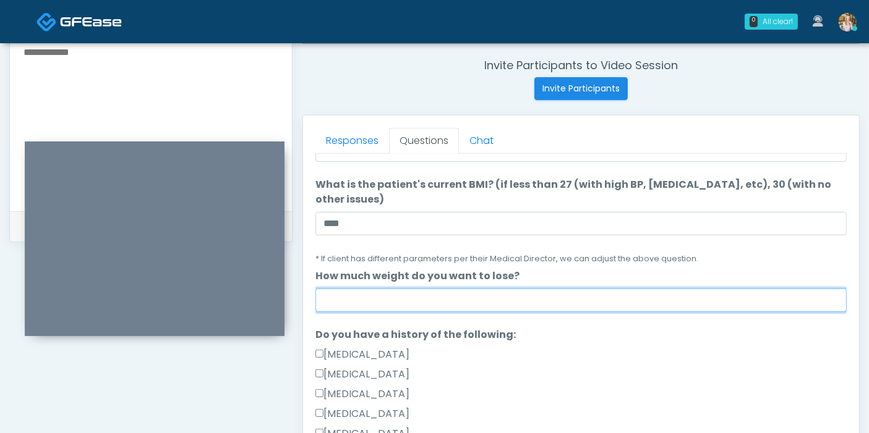
click at [454, 289] on input "How much weight do you want to lose?" at bounding box center [580, 300] width 531 height 23
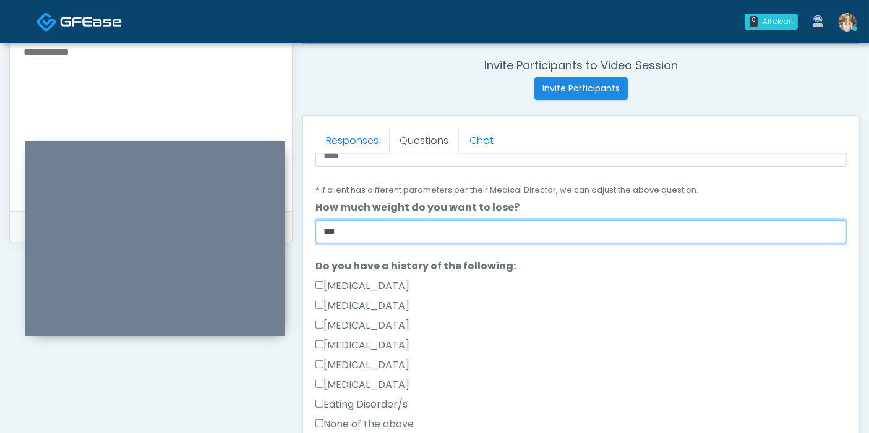
scroll to position [274, 0]
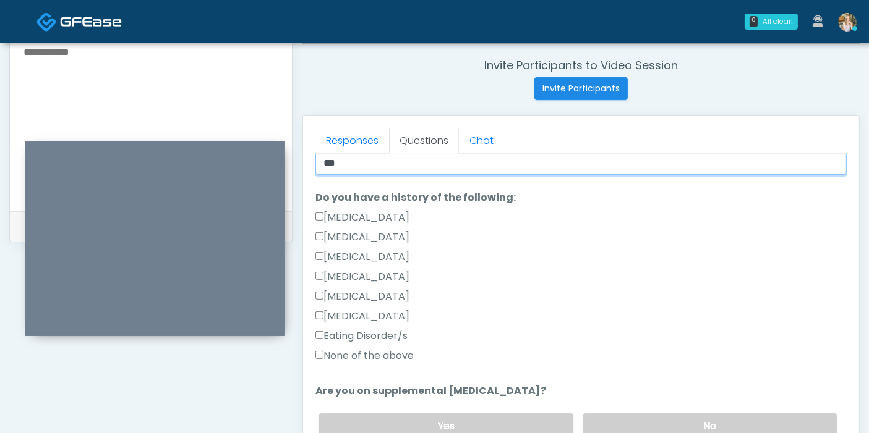
type input "***"
click at [339, 349] on label "None of the above" at bounding box center [364, 356] width 98 height 15
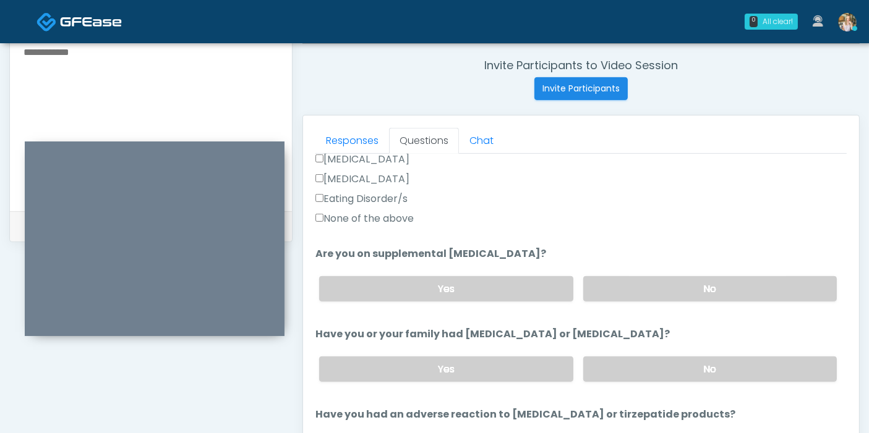
scroll to position [480, 0]
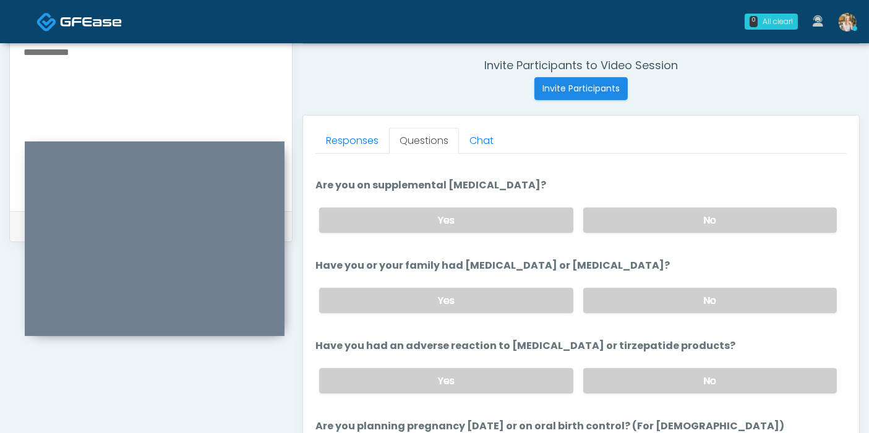
click at [679, 218] on div "Yes No" at bounding box center [577, 220] width 537 height 45
click at [703, 208] on label "No" at bounding box center [709, 220] width 253 height 25
click at [700, 290] on label "No" at bounding box center [709, 300] width 253 height 25
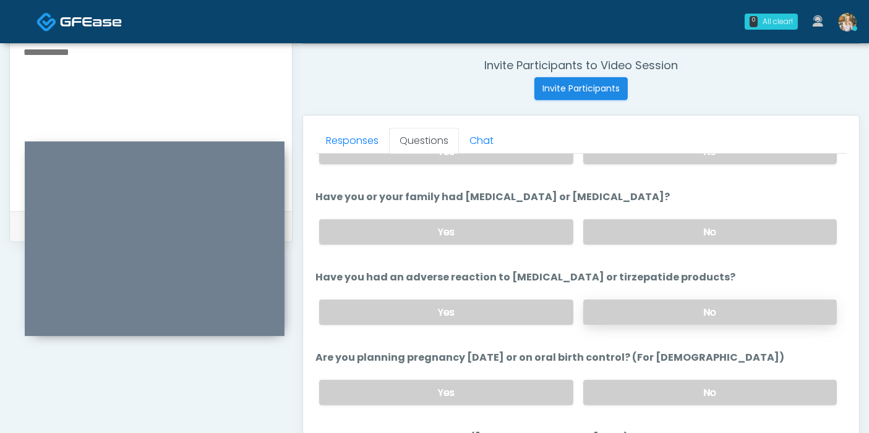
click at [686, 300] on label "No" at bounding box center [709, 312] width 253 height 25
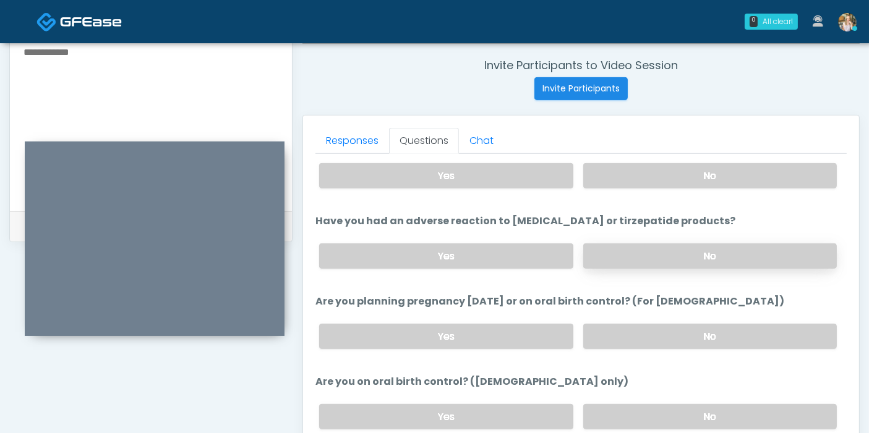
scroll to position [618, 0]
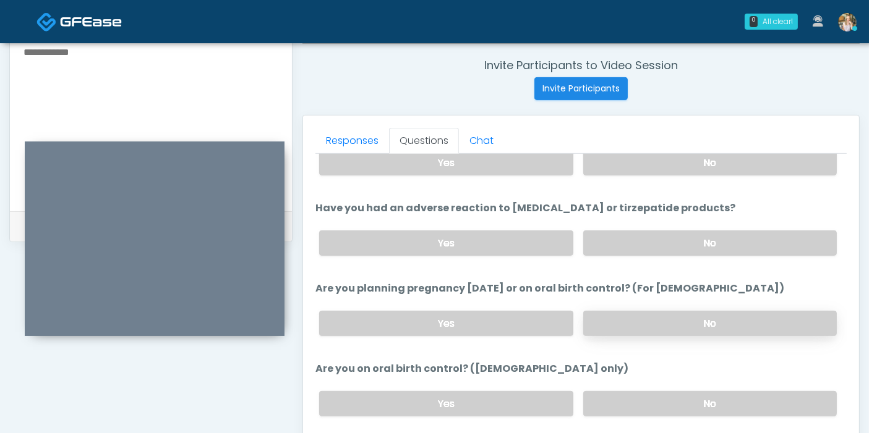
click at [716, 311] on label "No" at bounding box center [709, 323] width 253 height 25
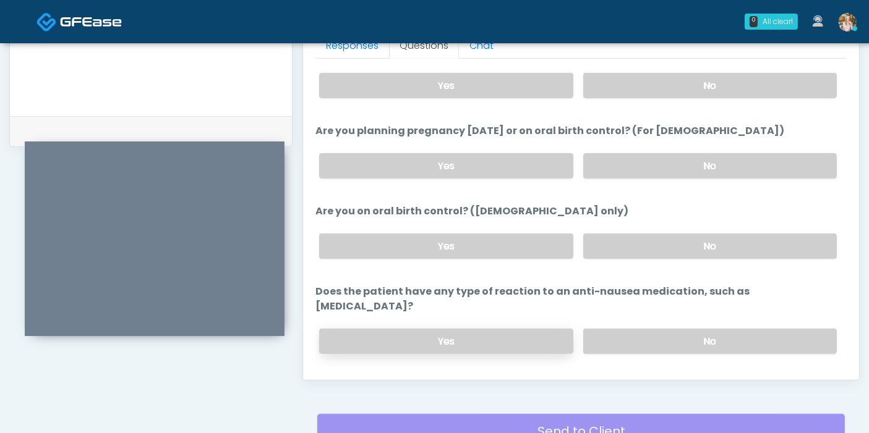
scroll to position [605, 0]
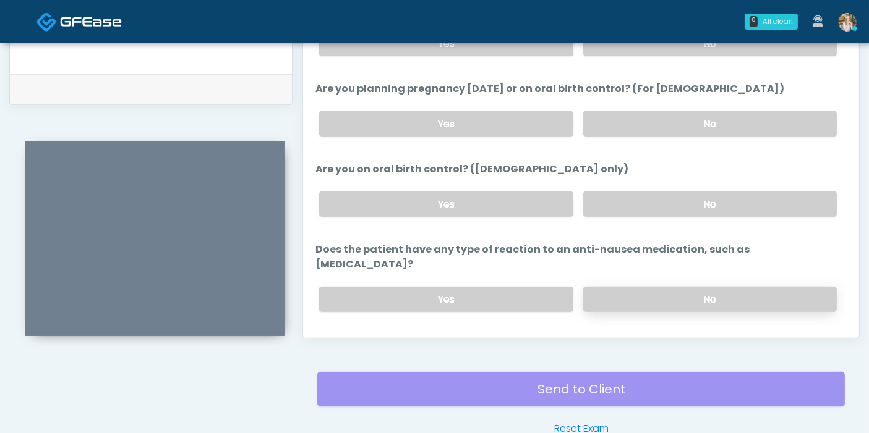
click at [650, 287] on label "No" at bounding box center [709, 299] width 253 height 25
click at [350, 338] on button "Continue" at bounding box center [343, 349] width 56 height 23
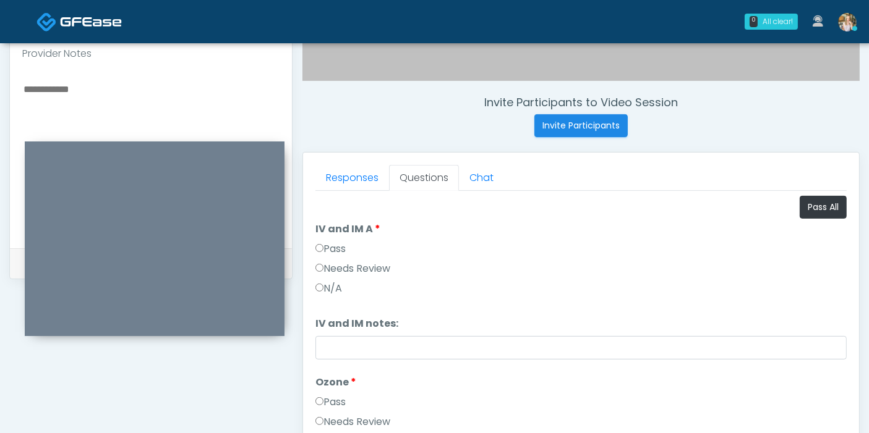
scroll to position [399, 0]
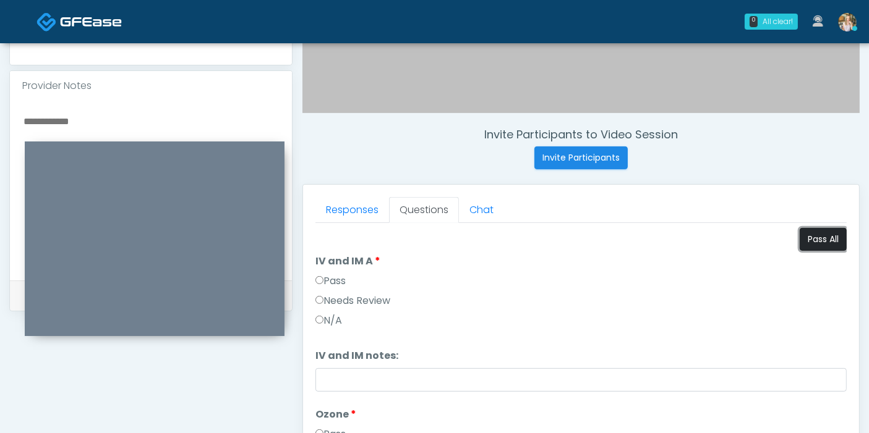
click at [809, 234] on button "Pass All" at bounding box center [822, 239] width 47 height 23
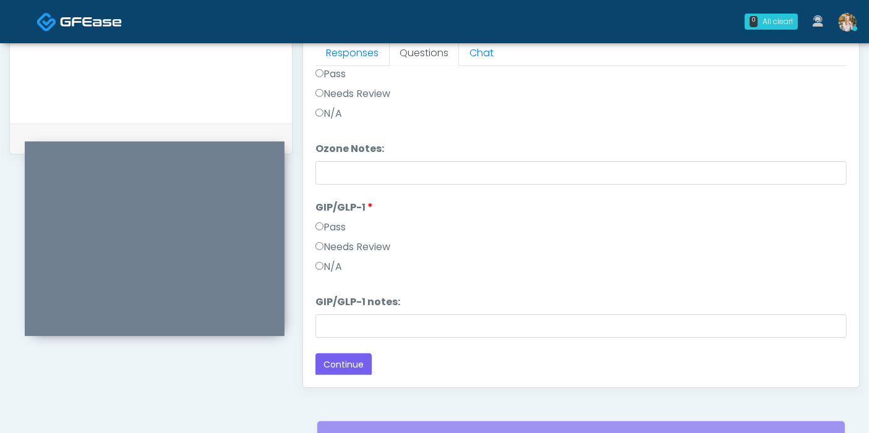
scroll to position [605, 0]
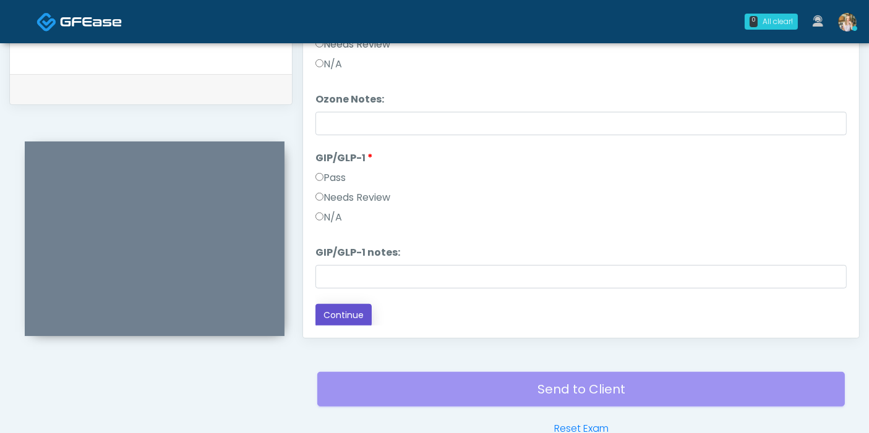
click at [349, 313] on button "Continue" at bounding box center [343, 315] width 56 height 23
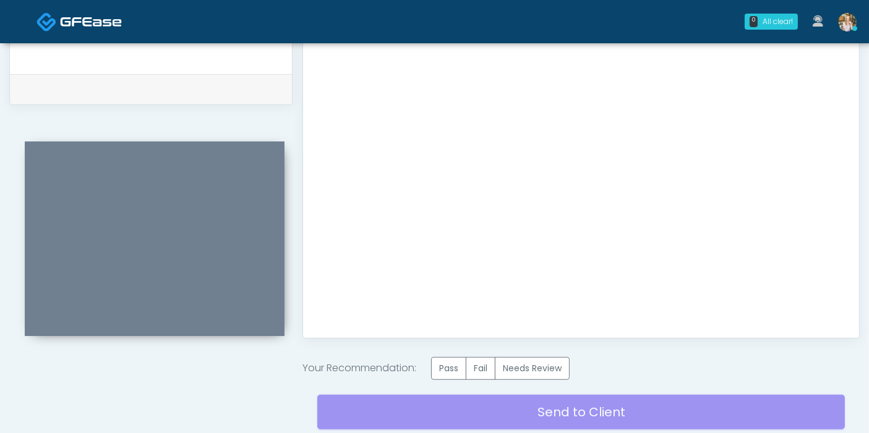
scroll to position [0, 0]
click at [444, 367] on label "Pass" at bounding box center [448, 368] width 35 height 23
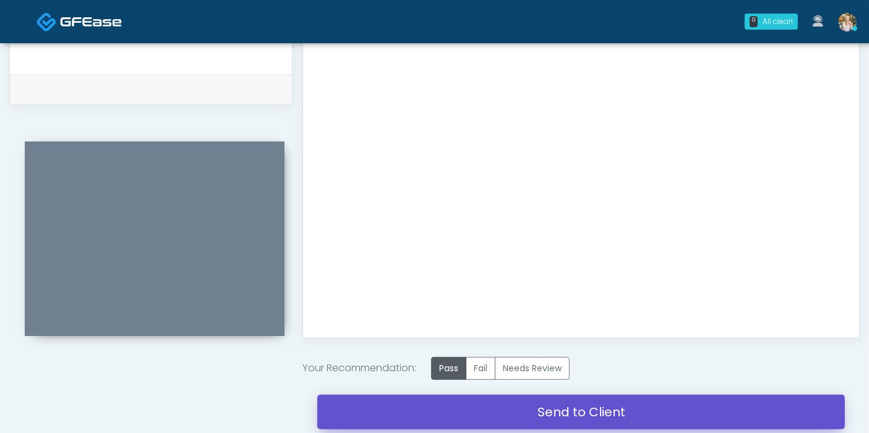
click at [552, 414] on link "Send to Client" at bounding box center [580, 412] width 527 height 35
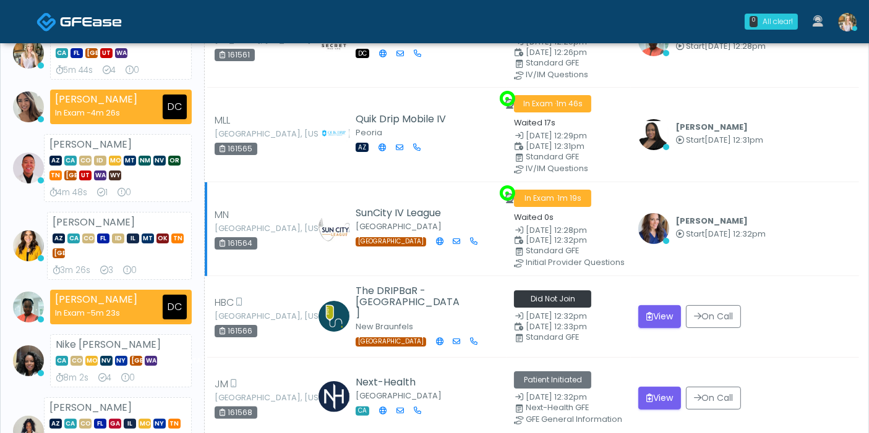
scroll to position [206, 0]
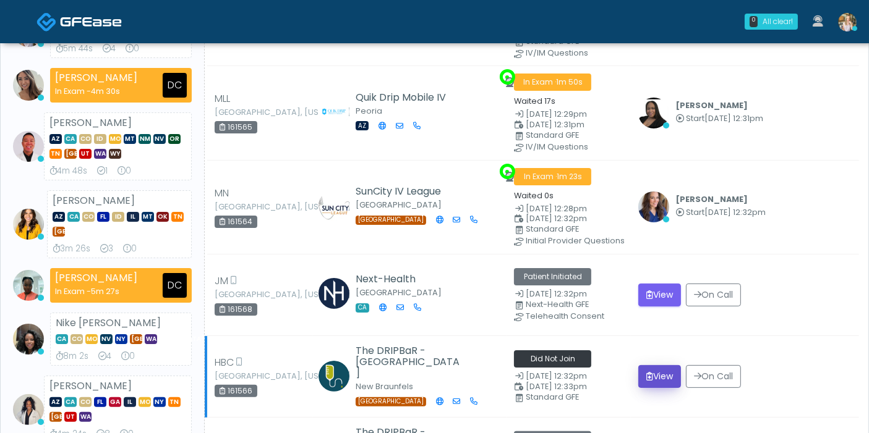
click at [656, 372] on button "View" at bounding box center [659, 376] width 43 height 23
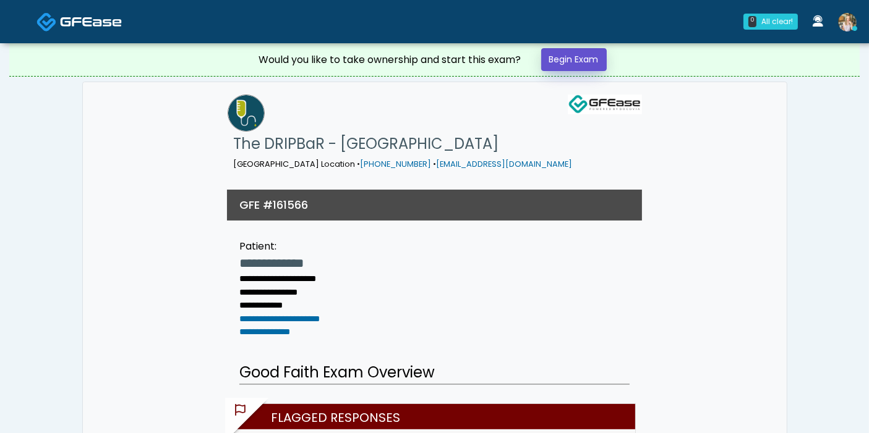
click at [574, 60] on link "Begin Exam" at bounding box center [574, 59] width 66 height 23
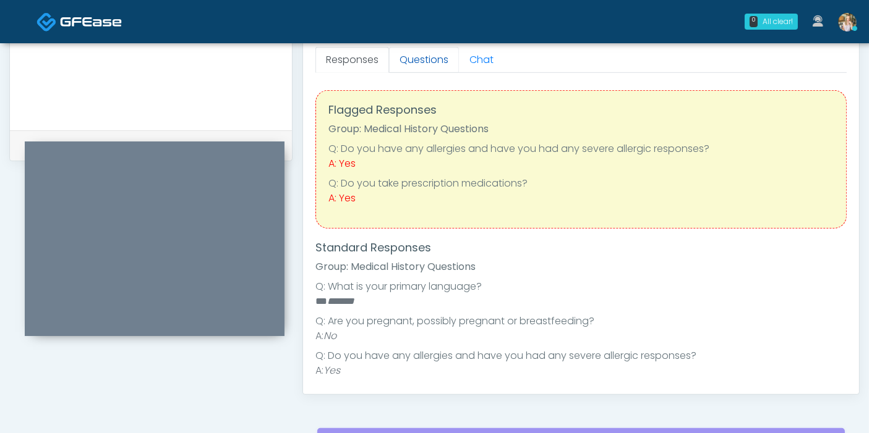
click at [430, 59] on link "Questions" at bounding box center [424, 60] width 70 height 26
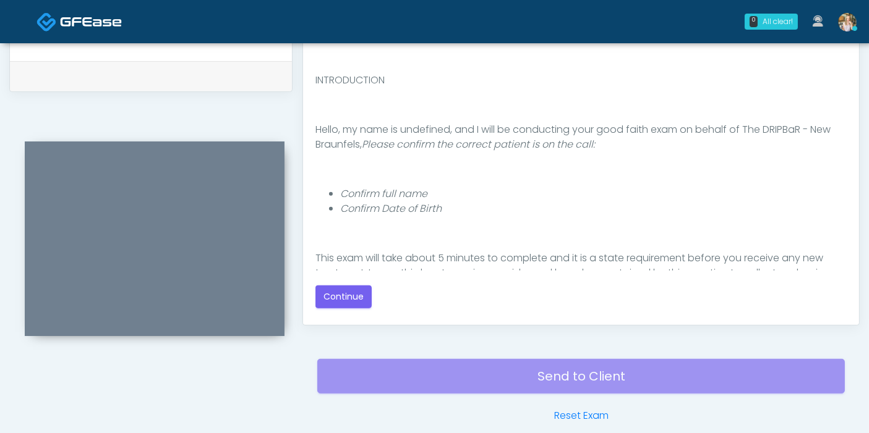
scroll to position [128, 0]
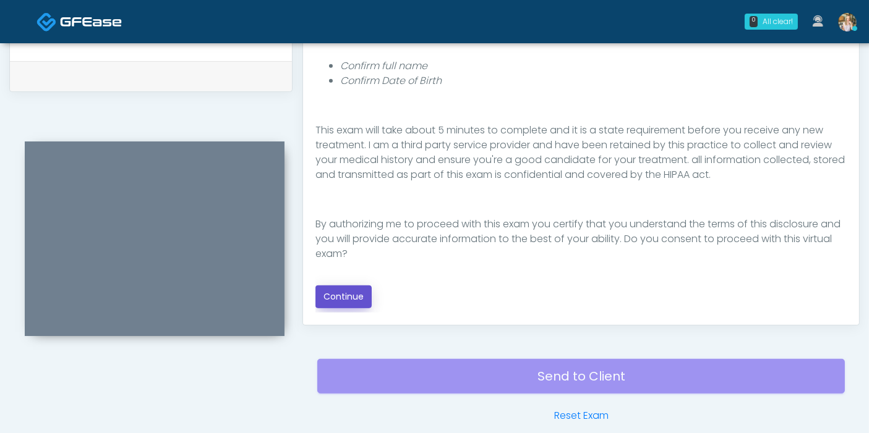
click at [341, 294] on button "Continue" at bounding box center [343, 297] width 56 height 23
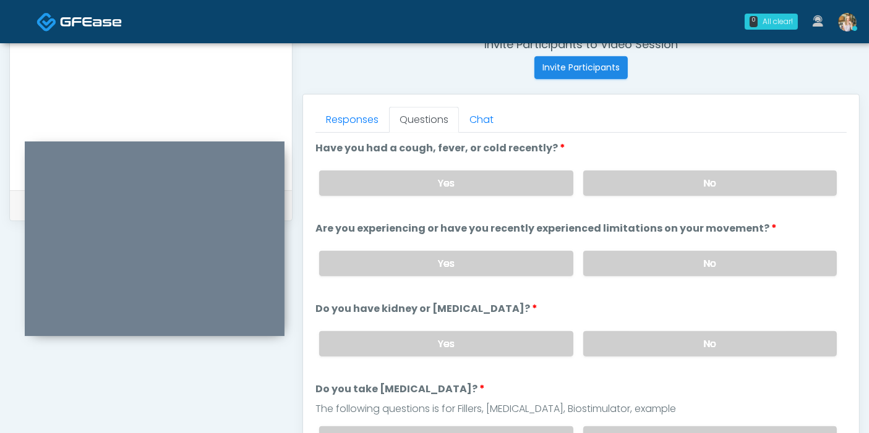
scroll to position [468, 0]
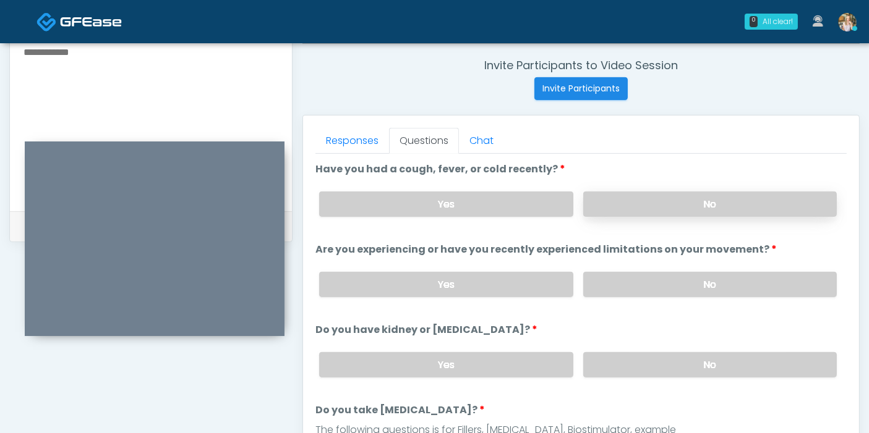
click at [650, 211] on label "No" at bounding box center [709, 204] width 253 height 25
click at [681, 283] on label "No" at bounding box center [709, 284] width 253 height 25
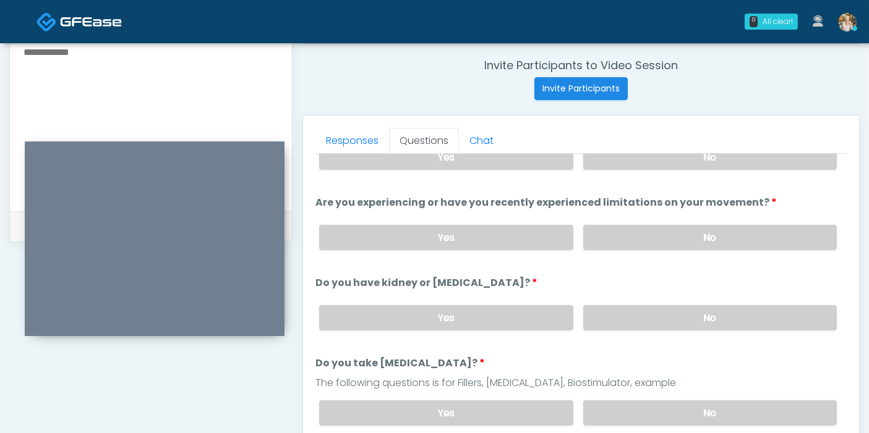
scroll to position [69, 0]
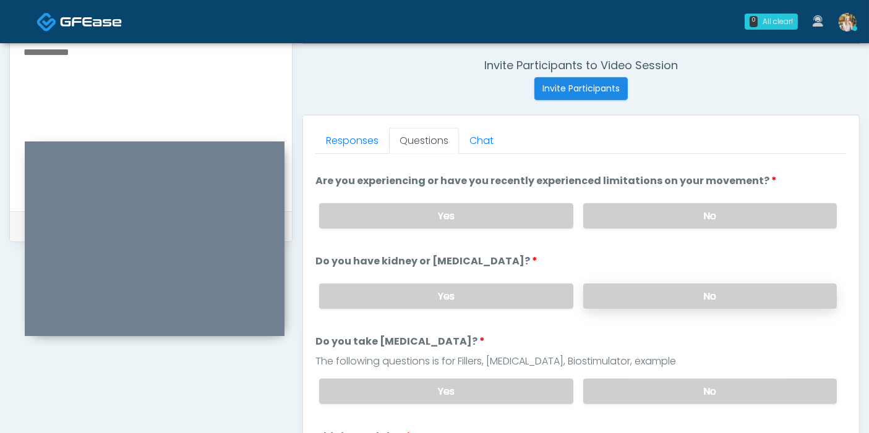
click at [650, 297] on label "No" at bounding box center [709, 296] width 253 height 25
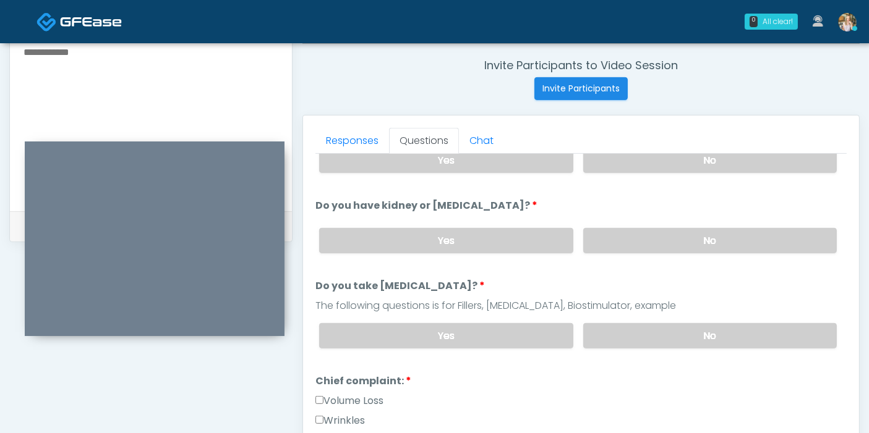
scroll to position [137, 0]
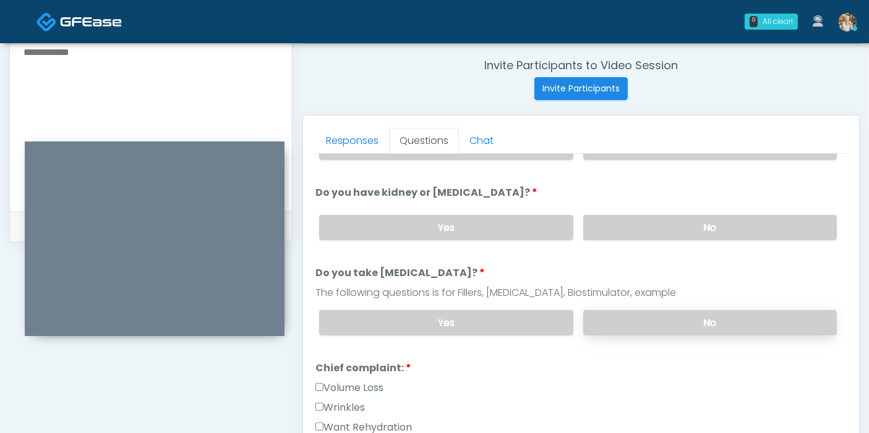
click at [680, 320] on label "No" at bounding box center [709, 322] width 253 height 25
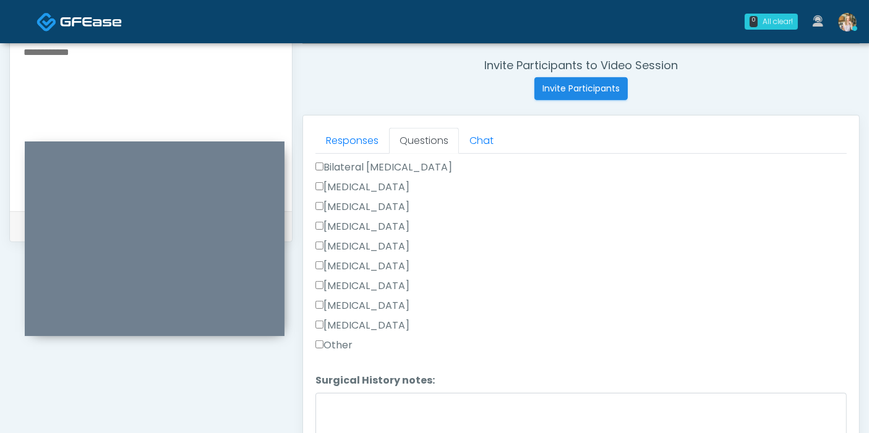
scroll to position [686, 0]
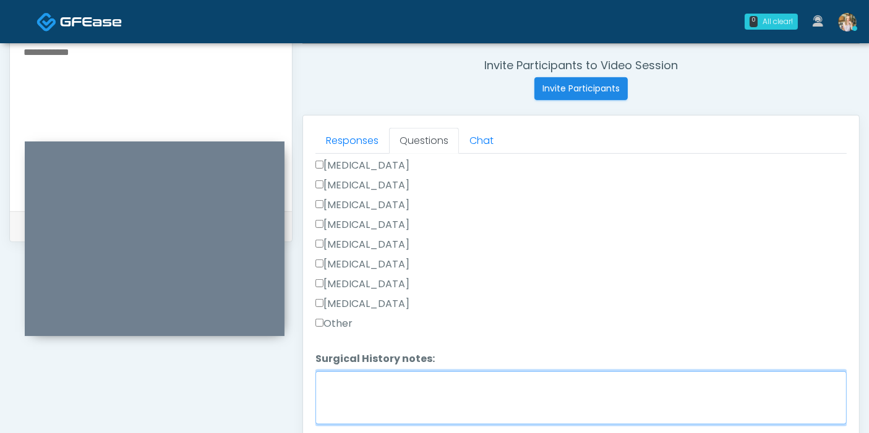
click at [441, 386] on textarea "Surgical History notes:" at bounding box center [580, 398] width 531 height 53
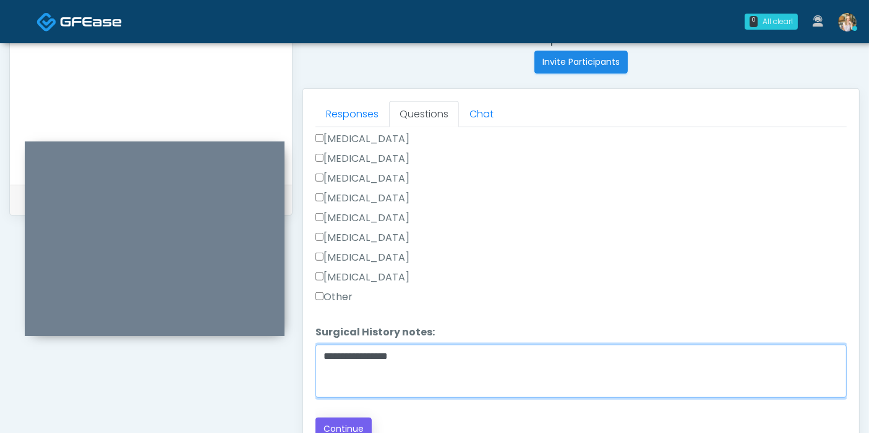
scroll to position [537, 0]
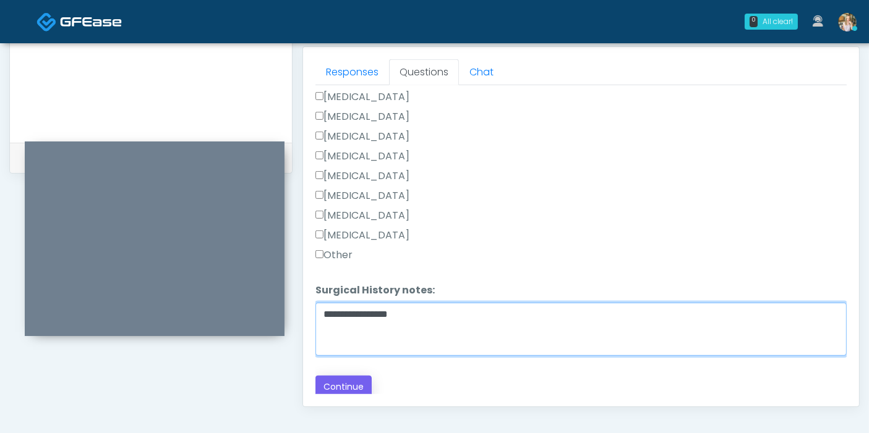
type textarea "**********"
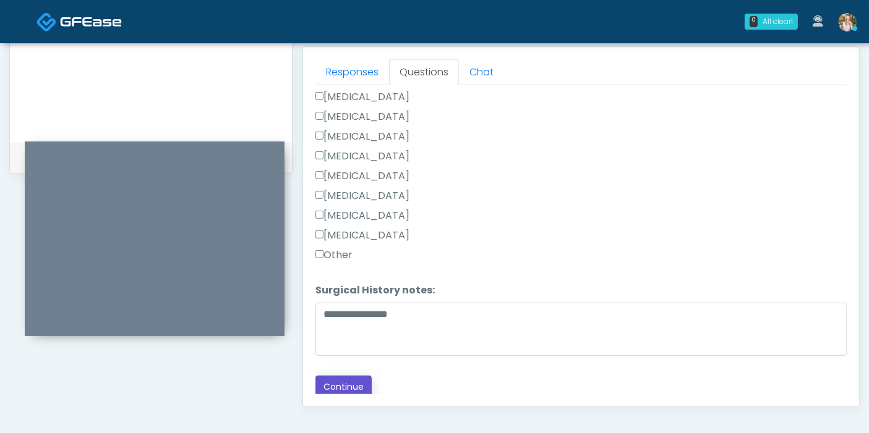
click at [335, 381] on button "Continue" at bounding box center [343, 387] width 56 height 23
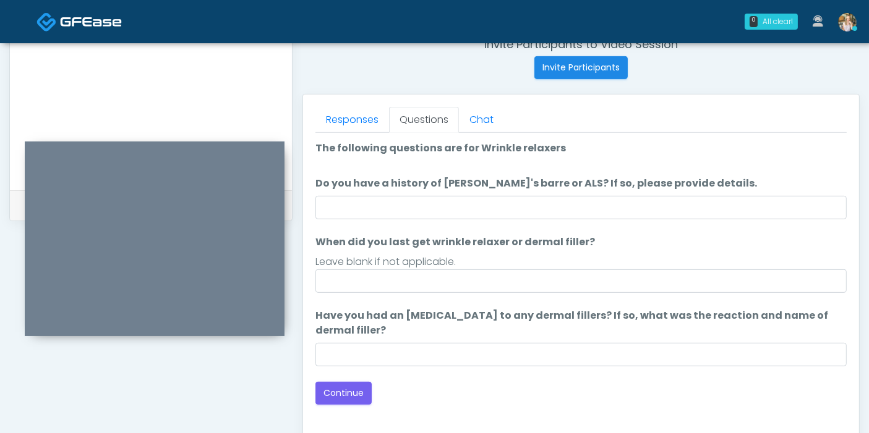
scroll to position [468, 0]
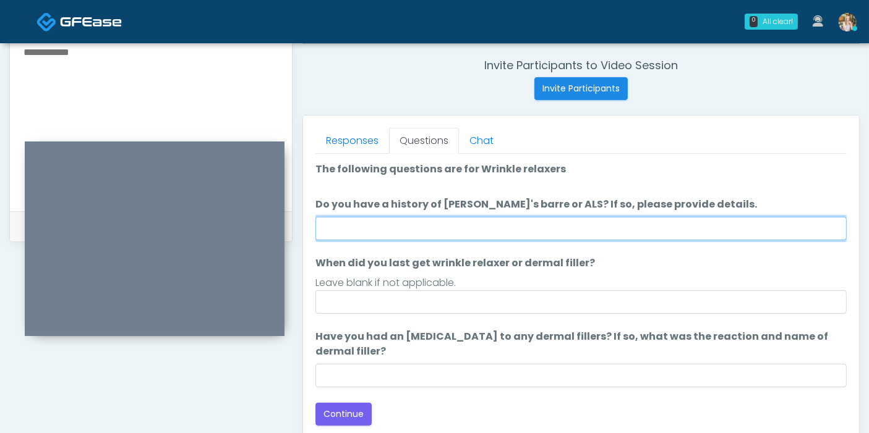
click at [522, 227] on input "Do you have a history of [PERSON_NAME]'s barre or ALS? If so, please provide de…" at bounding box center [580, 228] width 531 height 23
type input "**"
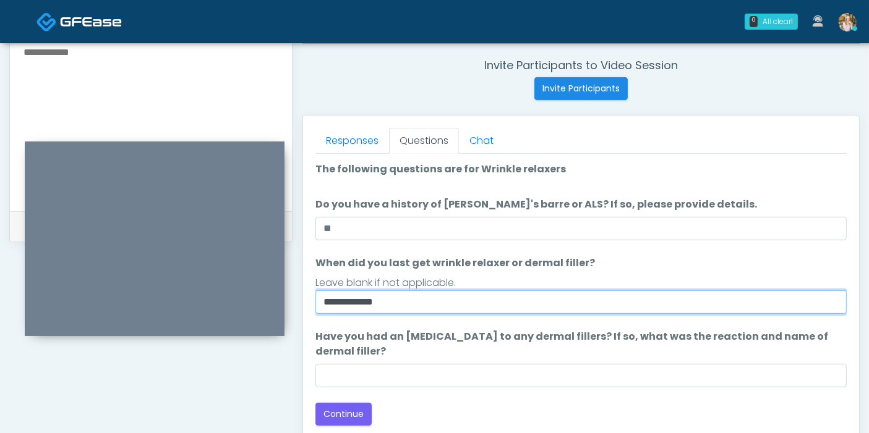
type input "**********"
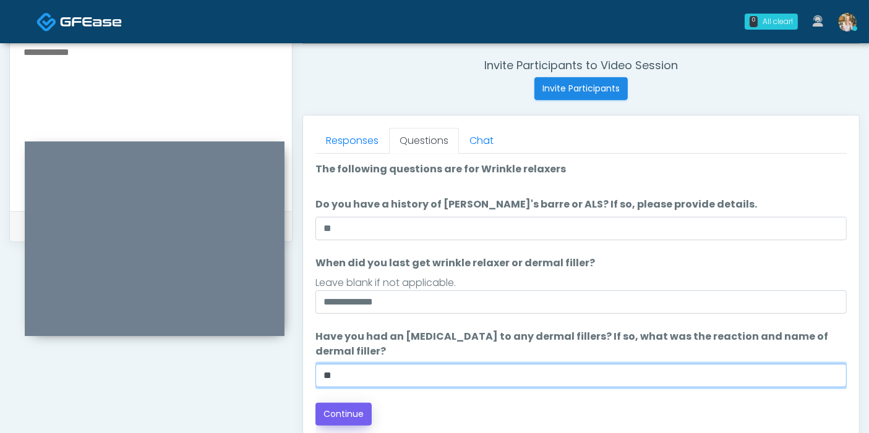
type input "**"
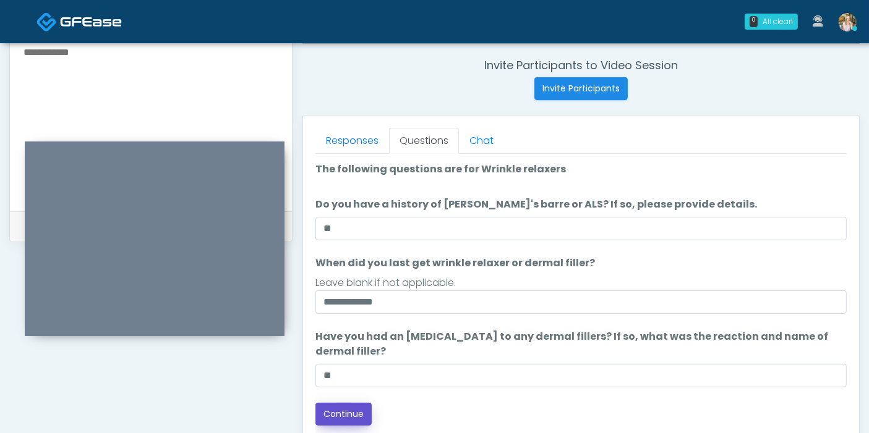
click at [353, 412] on button "Continue" at bounding box center [343, 414] width 56 height 23
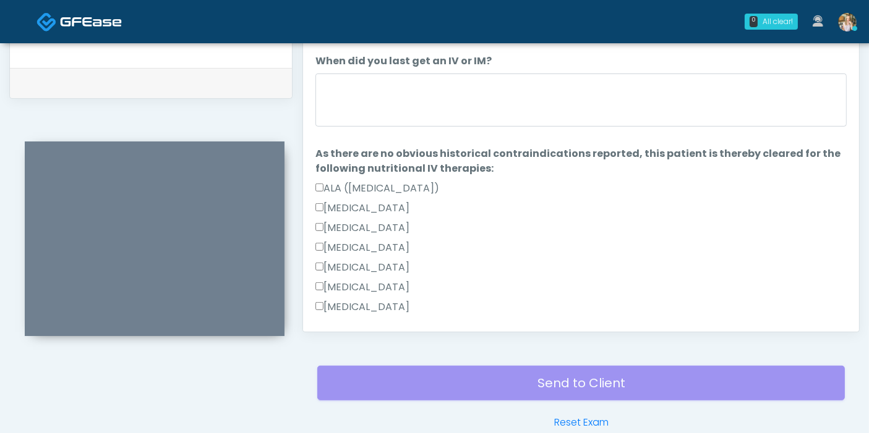
scroll to position [537, 0]
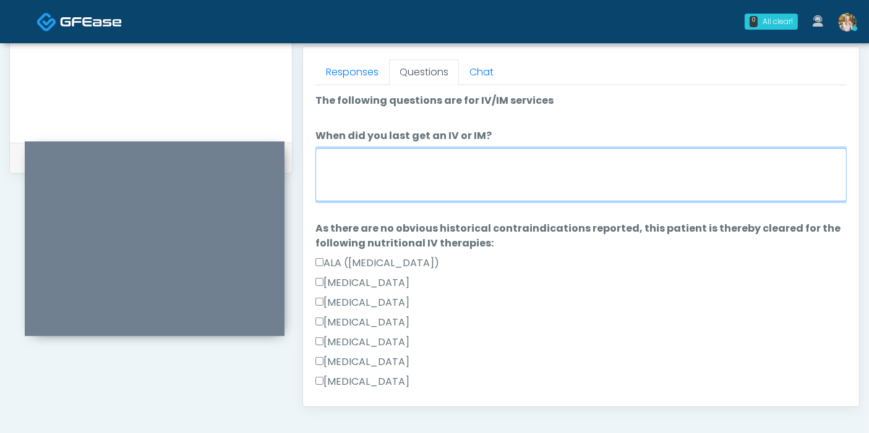
click at [430, 172] on textarea "When did you last get an IV or IM?" at bounding box center [580, 174] width 531 height 53
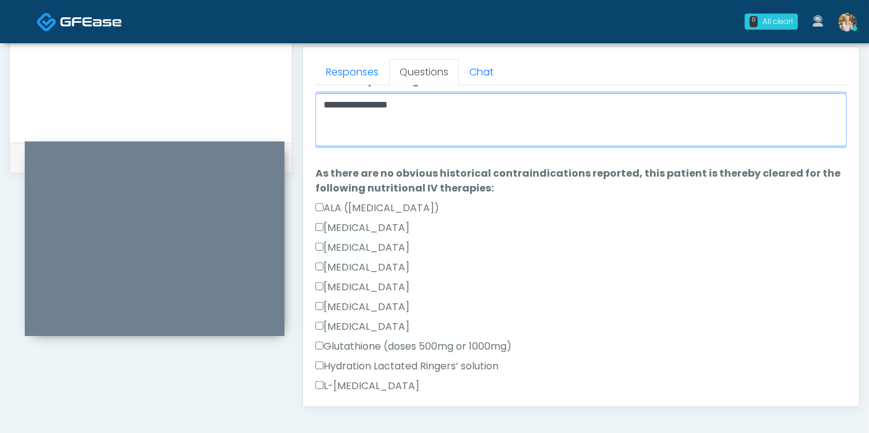
scroll to position [69, 0]
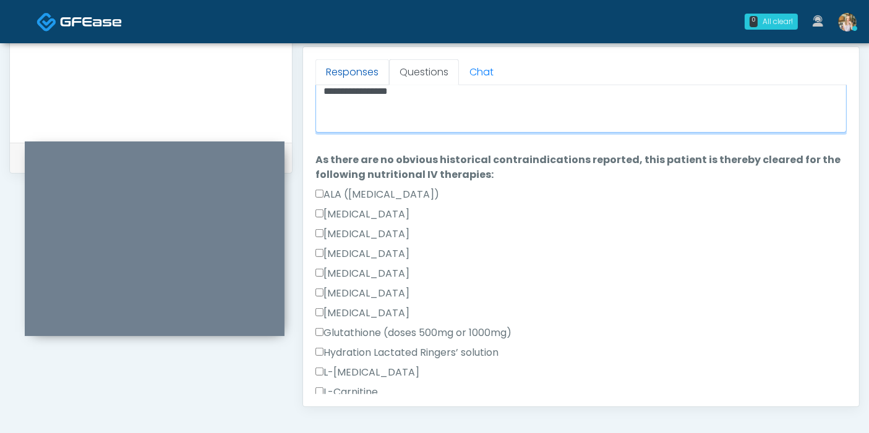
type textarea "**********"
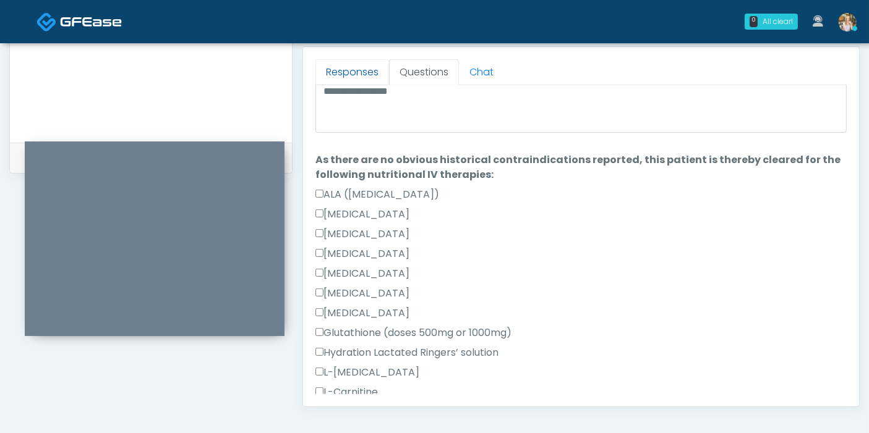
click at [351, 73] on link "Responses" at bounding box center [352, 72] width 74 height 26
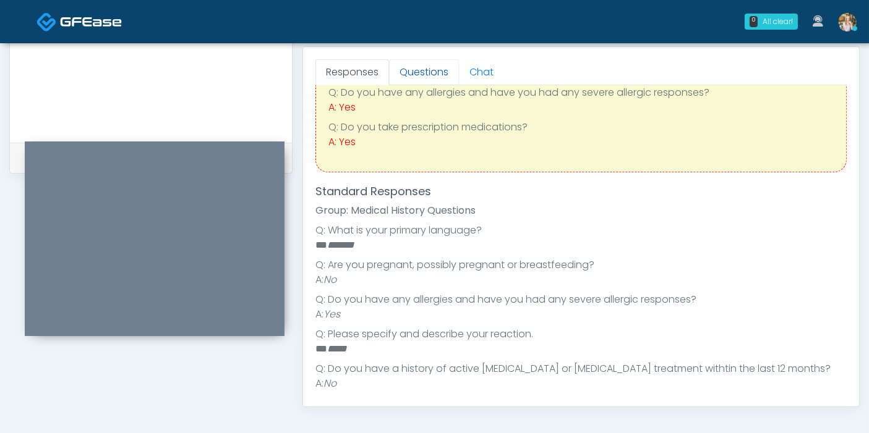
click at [420, 74] on link "Questions" at bounding box center [424, 72] width 70 height 26
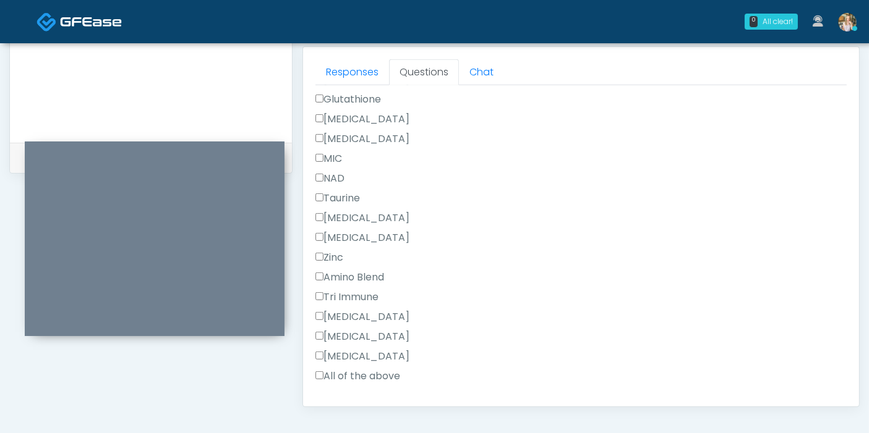
scroll to position [824, 0]
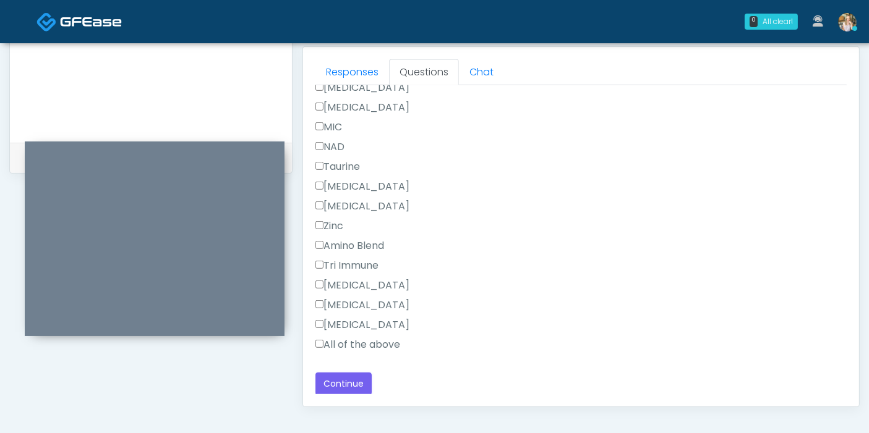
click at [337, 339] on label "All of the above" at bounding box center [357, 345] width 85 height 15
click at [334, 318] on label "Pepcid" at bounding box center [362, 325] width 94 height 15
click at [342, 188] on label "Toradol" at bounding box center [362, 186] width 94 height 15
drag, startPoint x: 393, startPoint y: 285, endPoint x: 358, endPoint y: 283, distance: 34.7
click at [352, 284] on label "Dexpanthenol" at bounding box center [362, 285] width 94 height 15
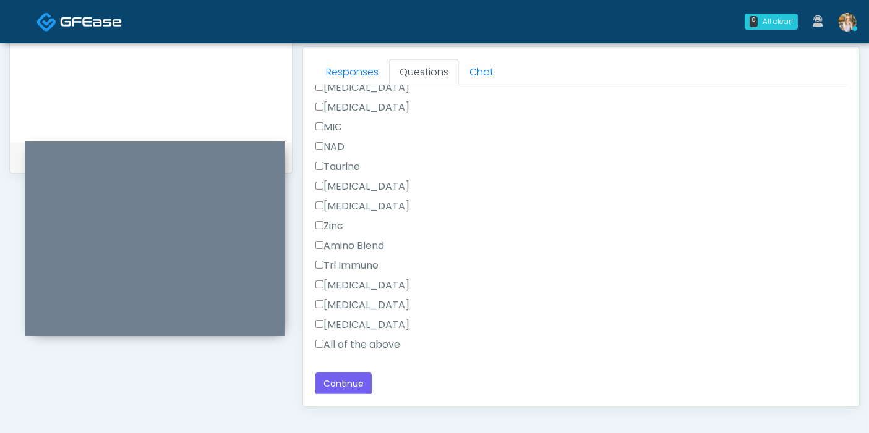
click at [410, 287] on div "Dexpanthenol" at bounding box center [580, 288] width 531 height 20
drag, startPoint x: 401, startPoint y: 285, endPoint x: 326, endPoint y: 282, distance: 74.9
click at [326, 282] on div "Dexpanthenol" at bounding box center [580, 288] width 531 height 20
copy label "Dexpanthenol"
click at [342, 378] on button "Continue" at bounding box center [343, 384] width 56 height 23
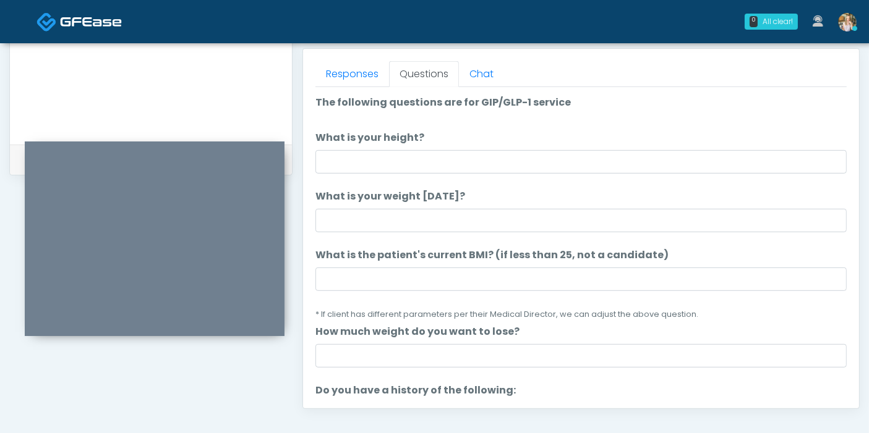
scroll to position [537, 0]
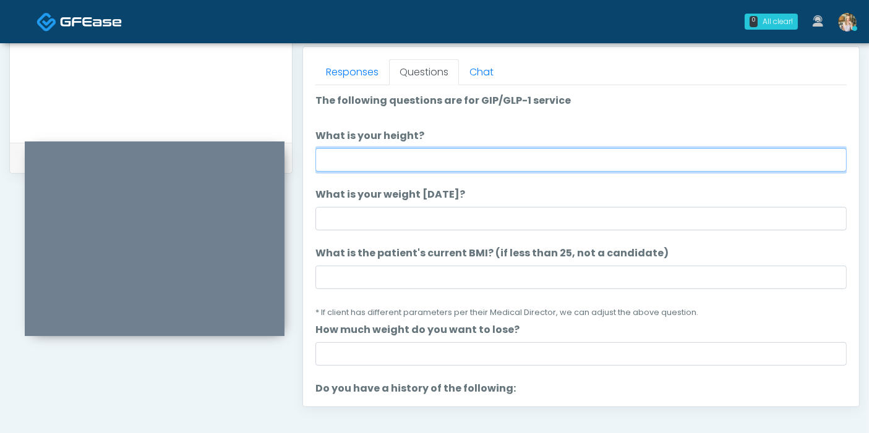
click at [487, 161] on input "What is your height?" at bounding box center [580, 159] width 531 height 23
click at [539, 158] on input "What is your height?" at bounding box center [580, 159] width 531 height 23
type input "***"
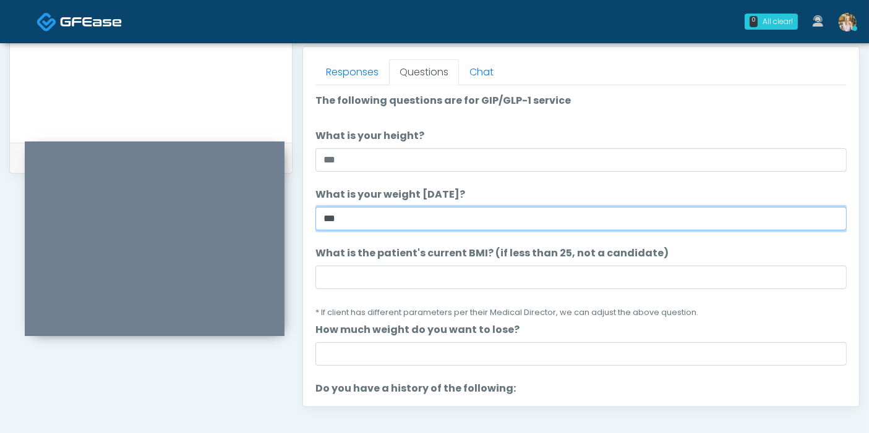
type input "***"
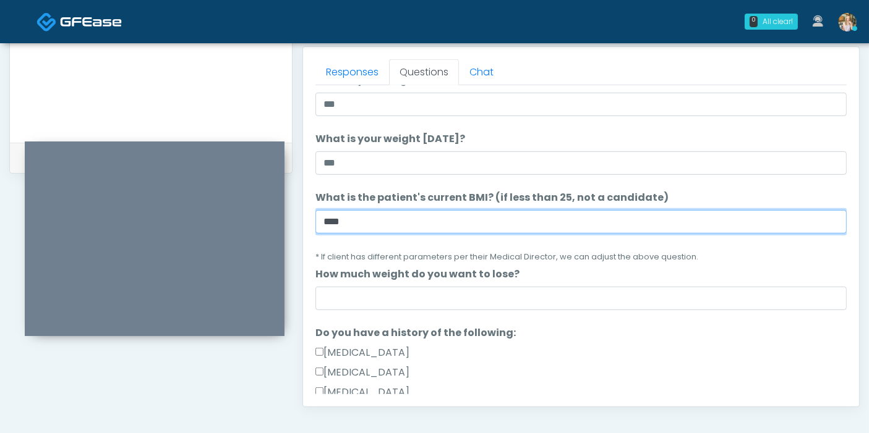
scroll to position [69, 0]
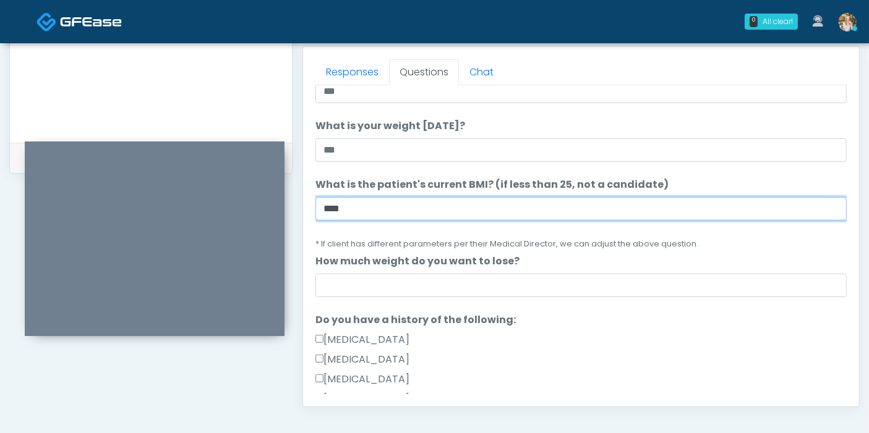
type input "****"
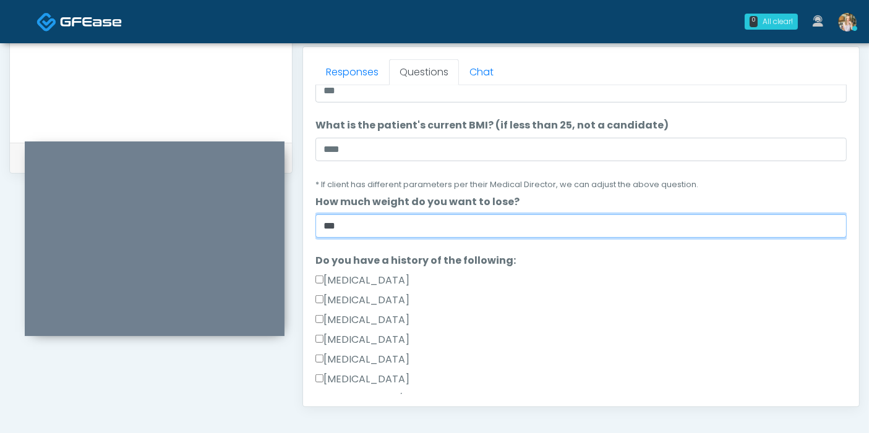
scroll to position [206, 0]
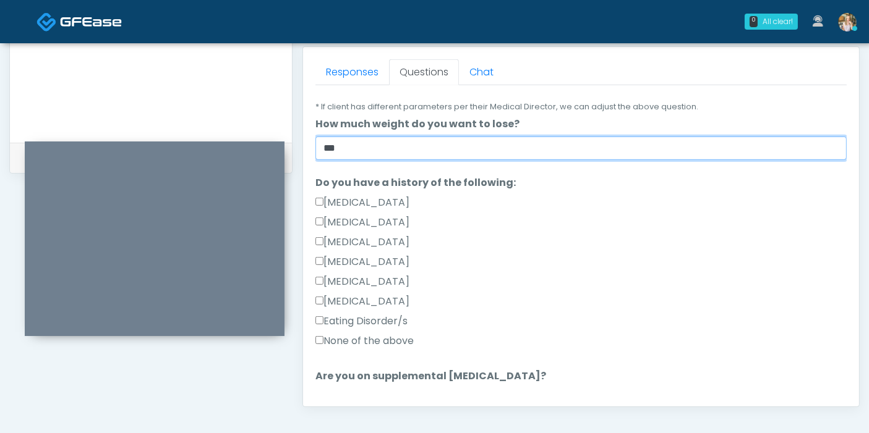
type input "***"
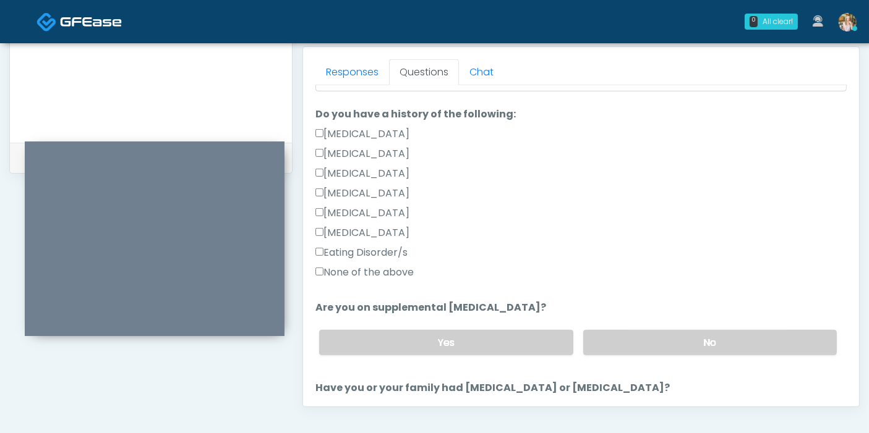
scroll to position [412, 0]
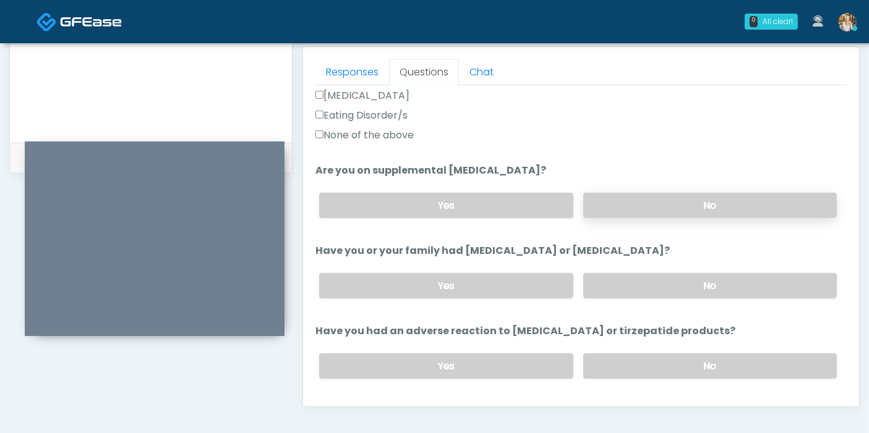
click at [696, 210] on label "No" at bounding box center [709, 205] width 253 height 25
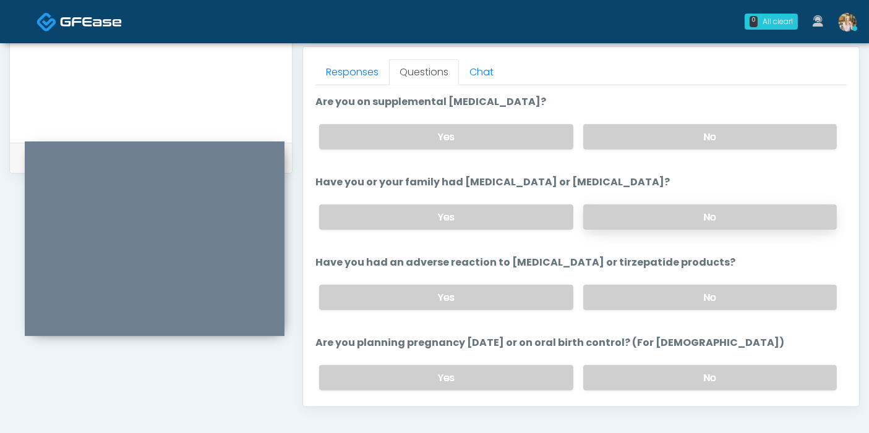
click at [695, 211] on label "No" at bounding box center [709, 217] width 253 height 25
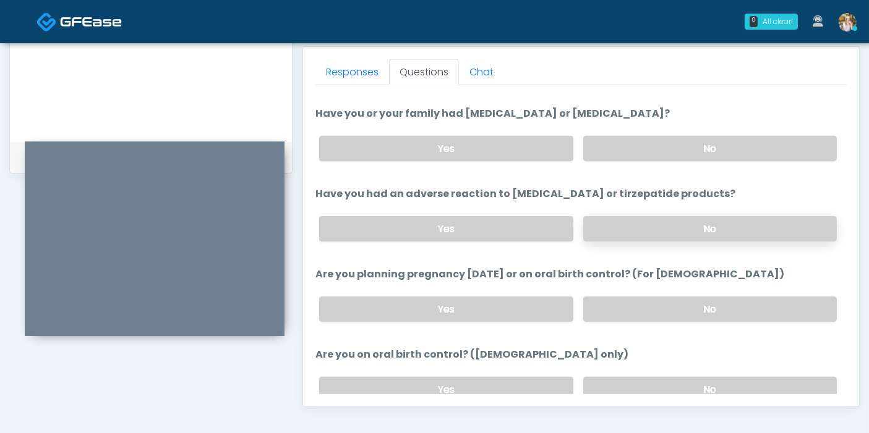
click at [674, 225] on label "No" at bounding box center [709, 228] width 253 height 25
click at [697, 307] on label "No" at bounding box center [709, 309] width 253 height 25
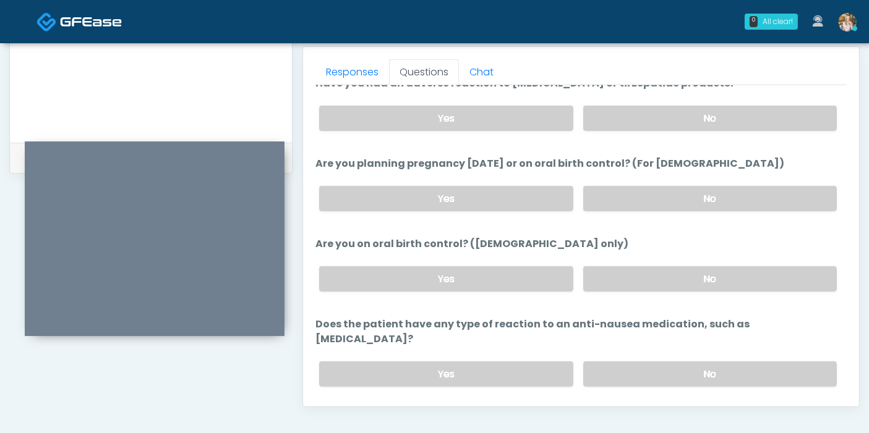
scroll to position [681, 0]
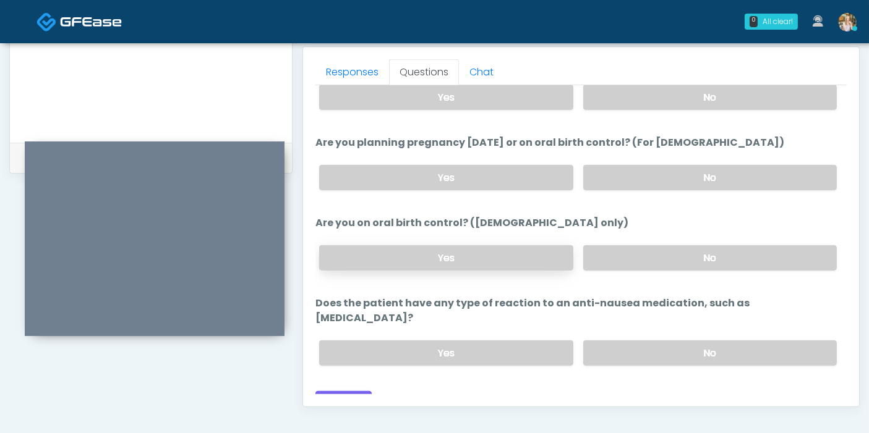
click at [475, 249] on label "Yes" at bounding box center [445, 257] width 253 height 25
click at [687, 341] on label "No" at bounding box center [709, 353] width 253 height 25
click at [344, 391] on button "Continue" at bounding box center [343, 402] width 56 height 23
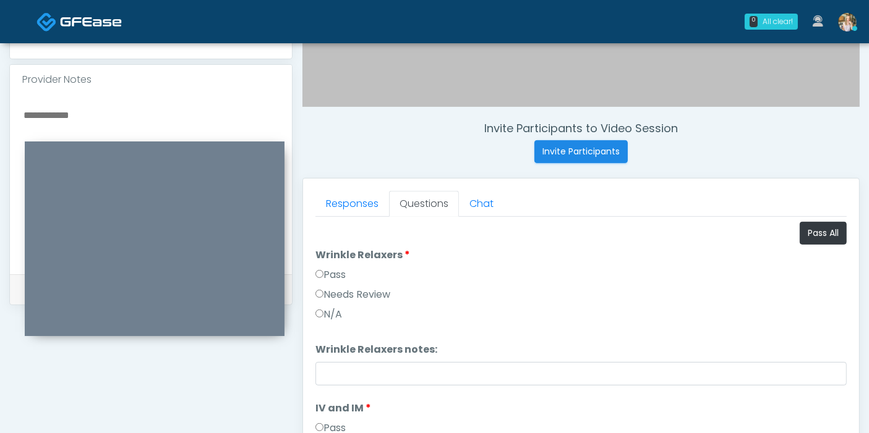
scroll to position [399, 0]
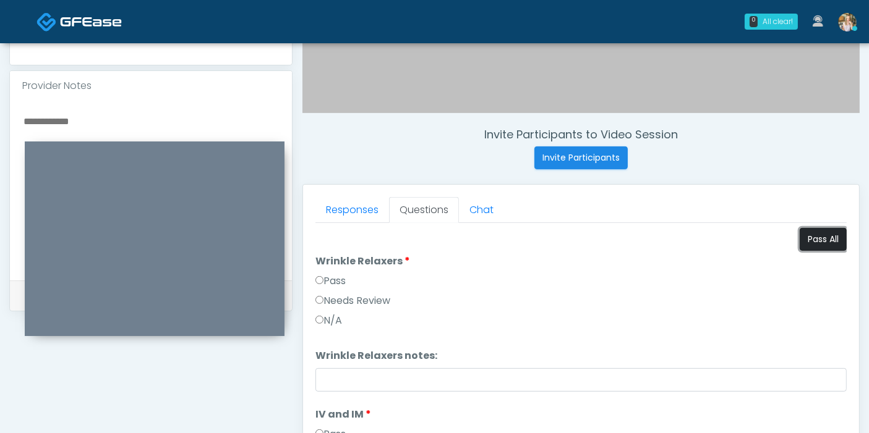
click at [812, 241] on button "Pass All" at bounding box center [822, 239] width 47 height 23
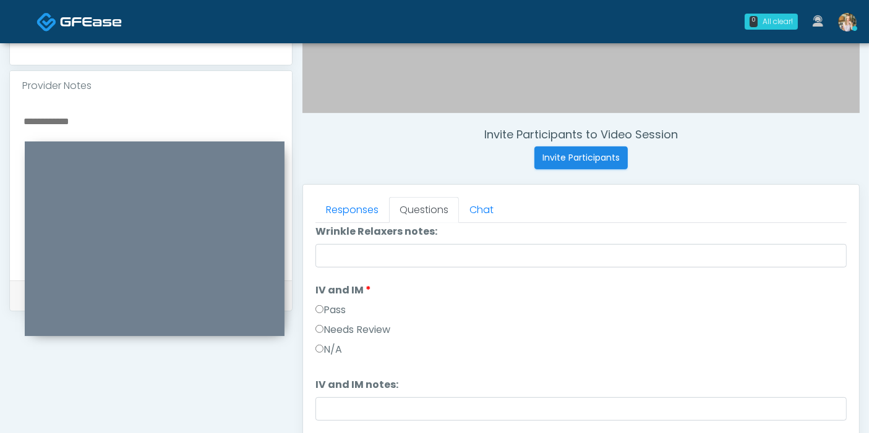
scroll to position [137, 0]
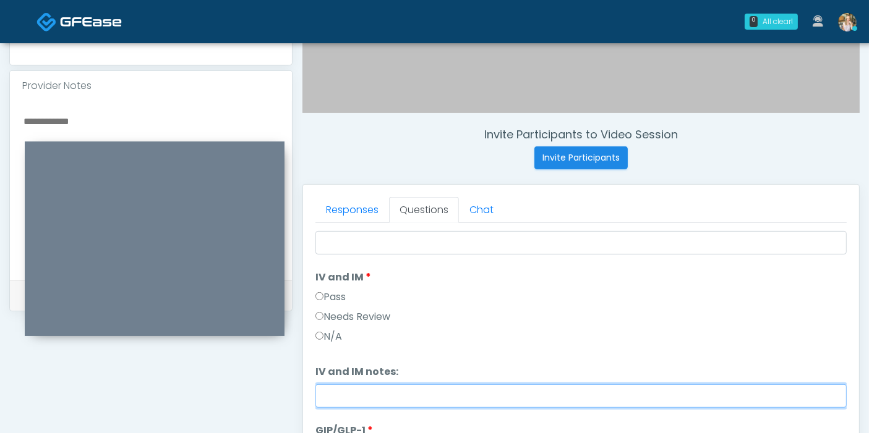
click at [407, 399] on input "IV and IM notes:" at bounding box center [580, 396] width 531 height 23
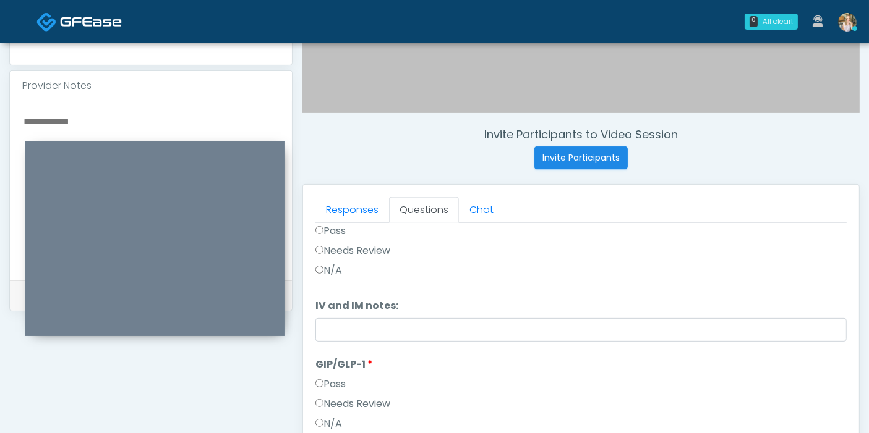
click at [351, 401] on label "Needs Review" at bounding box center [352, 404] width 75 height 15
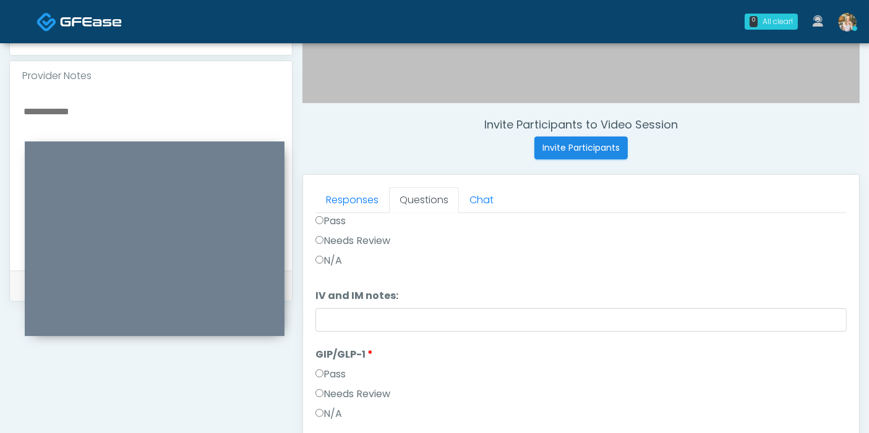
scroll to position [468, 0]
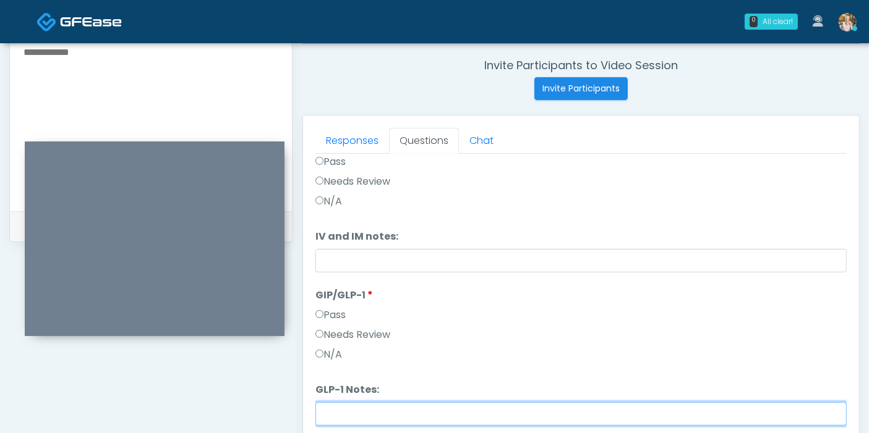
click at [452, 409] on input "GLP-1 Notes:" at bounding box center [580, 413] width 531 height 23
type input "**********"
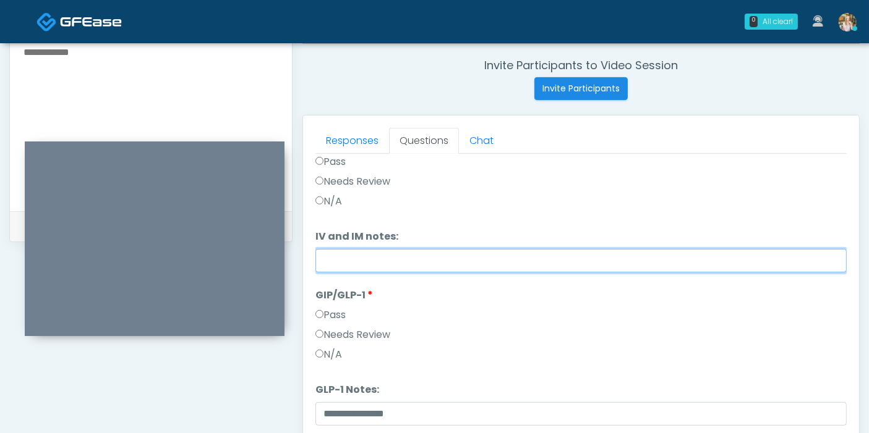
click at [455, 253] on input "IV and IM notes:" at bounding box center [580, 260] width 531 height 23
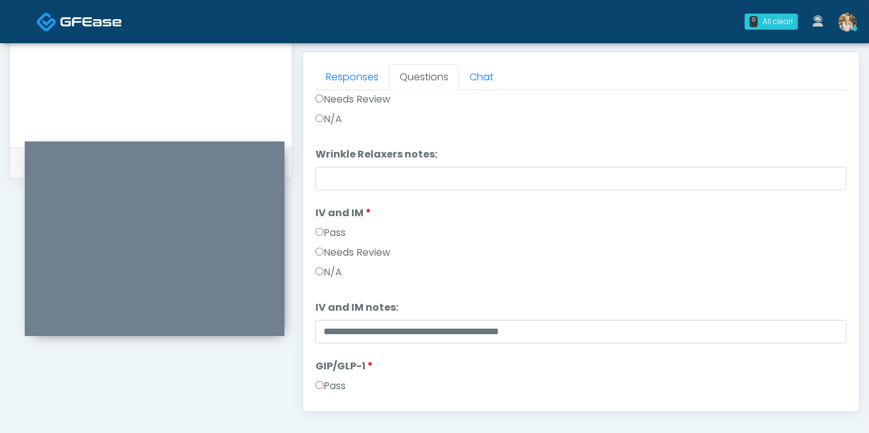
scroll to position [537, 0]
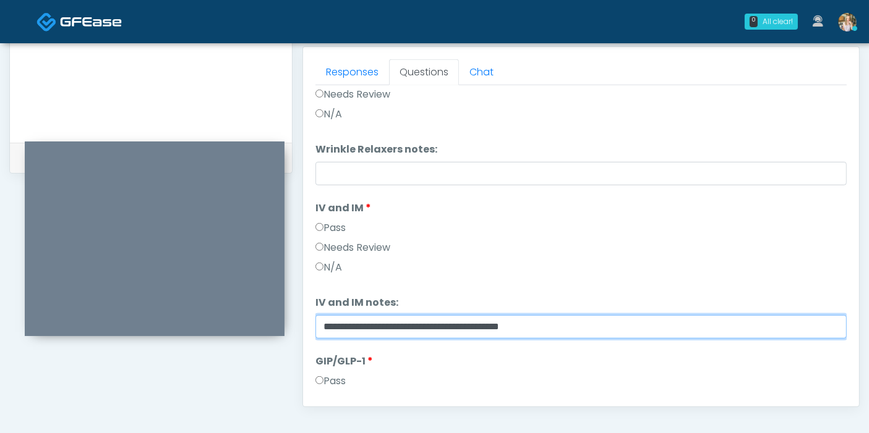
click at [578, 326] on input "**********" at bounding box center [580, 326] width 531 height 23
click at [577, 325] on input "**********" at bounding box center [580, 326] width 531 height 23
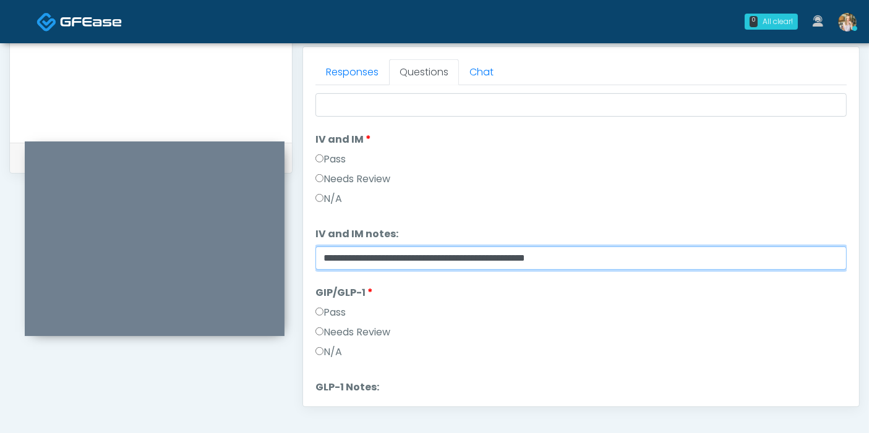
scroll to position [203, 0]
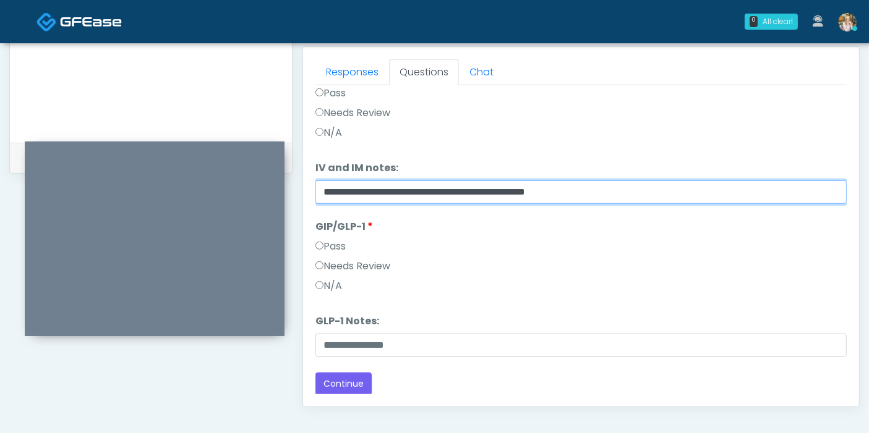
drag, startPoint x: 593, startPoint y: 192, endPoint x: 325, endPoint y: 186, distance: 269.0
click at [325, 186] on input "**********" at bounding box center [580, 192] width 531 height 23
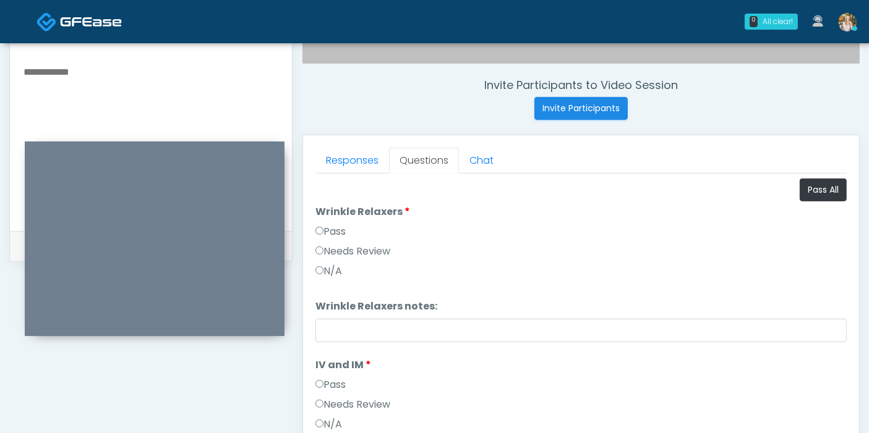
scroll to position [399, 0]
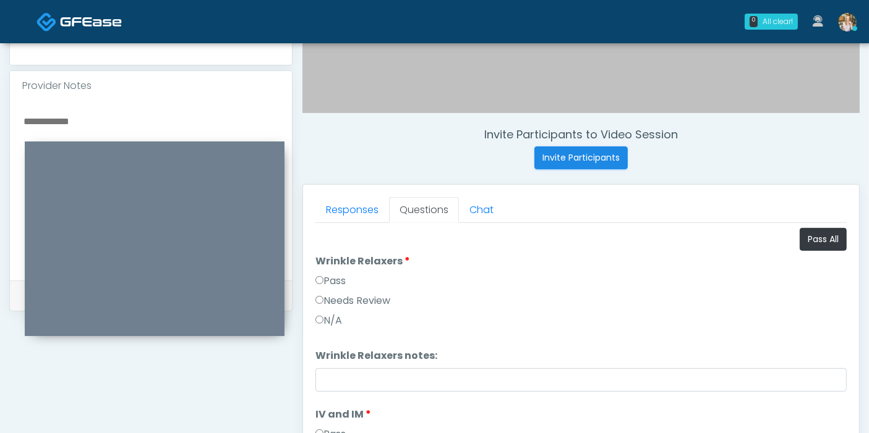
type input "**********"
click at [72, 113] on textarea at bounding box center [150, 188] width 257 height 151
paste textarea "**********"
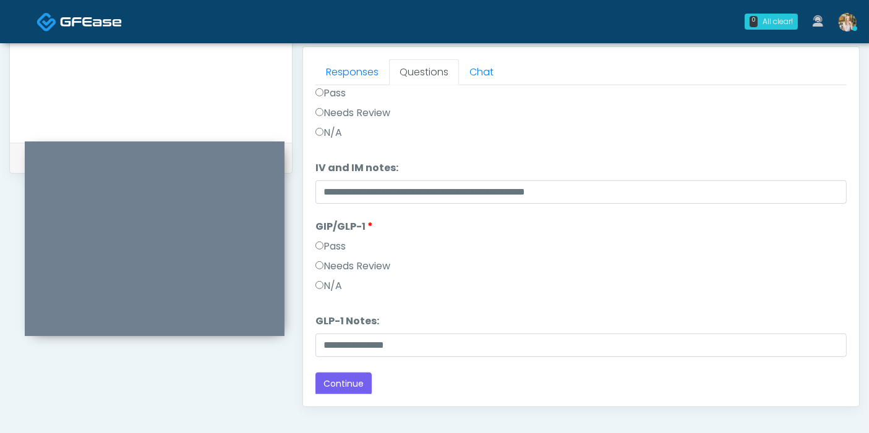
scroll to position [605, 0]
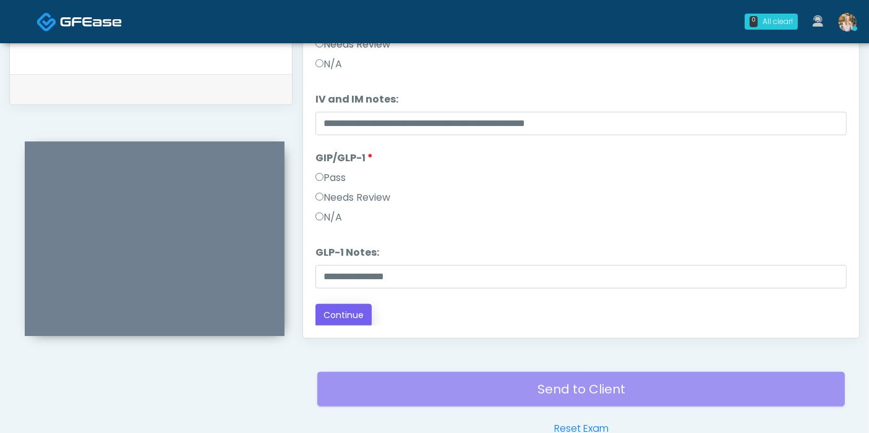
type textarea "**********"
click at [349, 313] on button "Continue" at bounding box center [343, 315] width 56 height 23
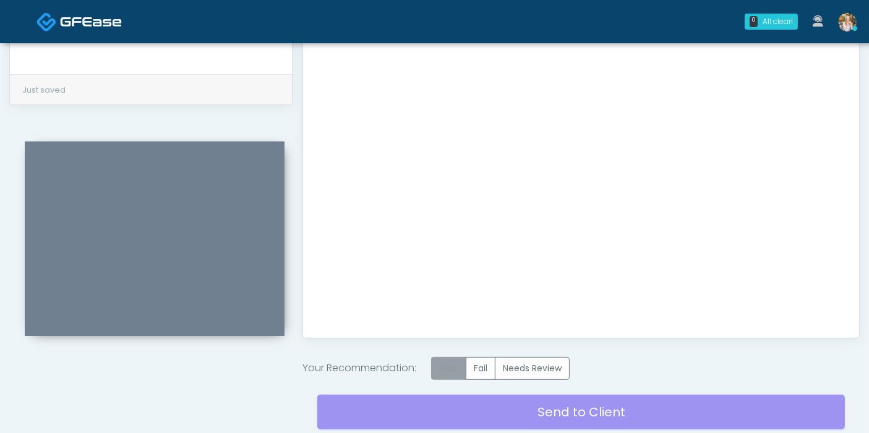
click at [451, 364] on label "Pass" at bounding box center [448, 368] width 35 height 23
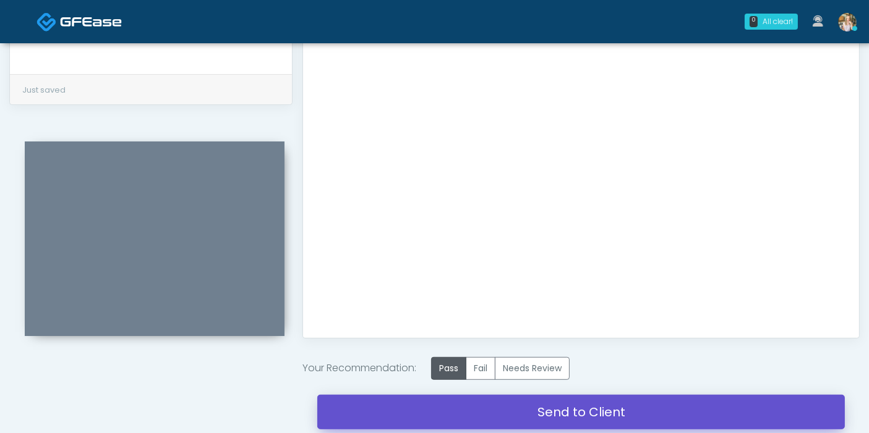
click at [531, 413] on link "Send to Client" at bounding box center [580, 412] width 527 height 35
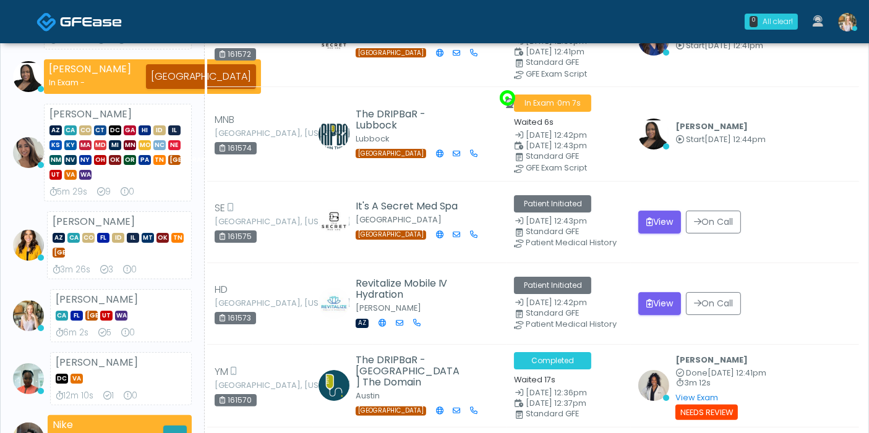
scroll to position [206, 0]
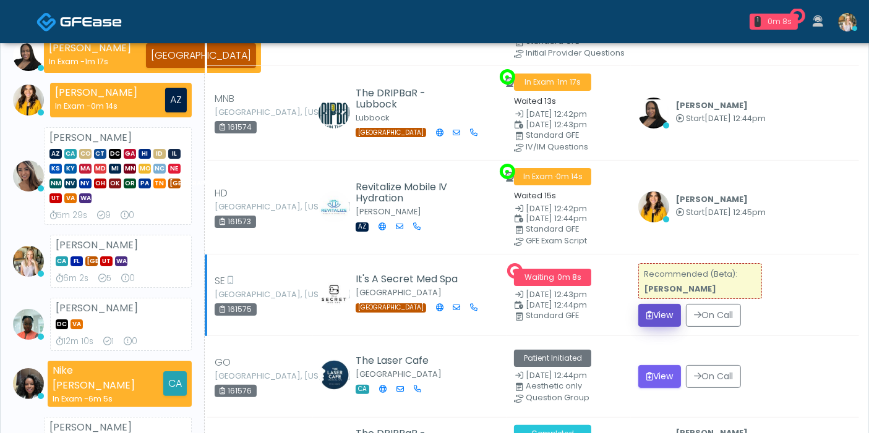
click at [655, 310] on button "View" at bounding box center [659, 315] width 43 height 23
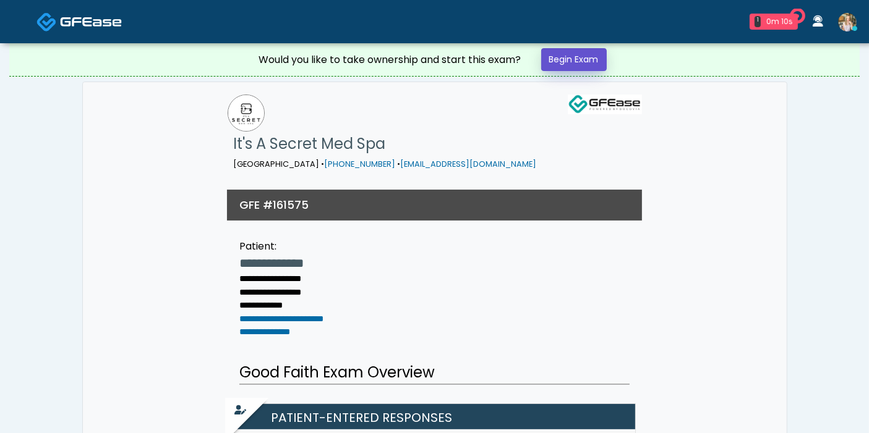
click at [565, 64] on link "Begin Exam" at bounding box center [574, 59] width 66 height 23
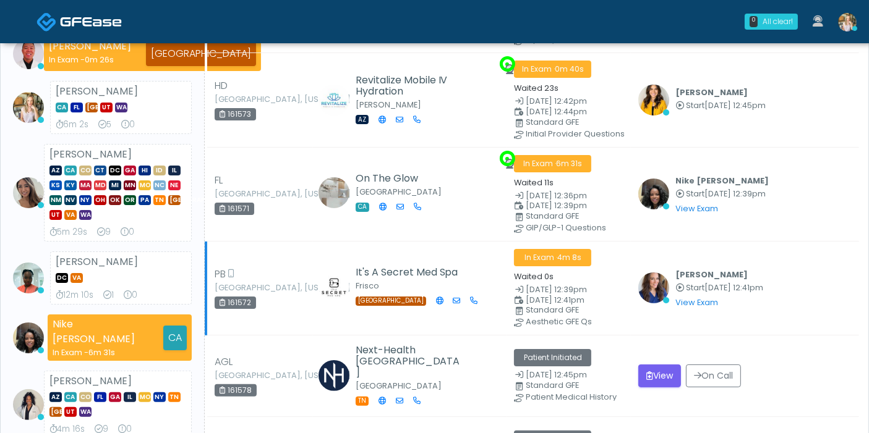
scroll to position [206, 0]
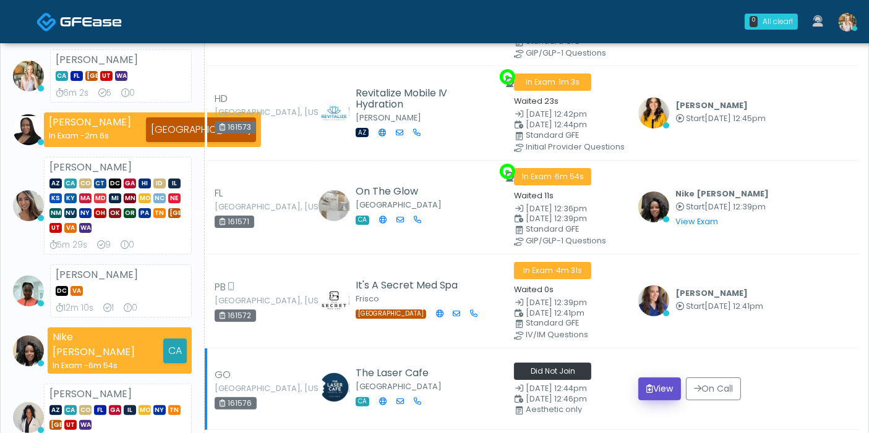
click at [652, 380] on button "View" at bounding box center [659, 389] width 43 height 23
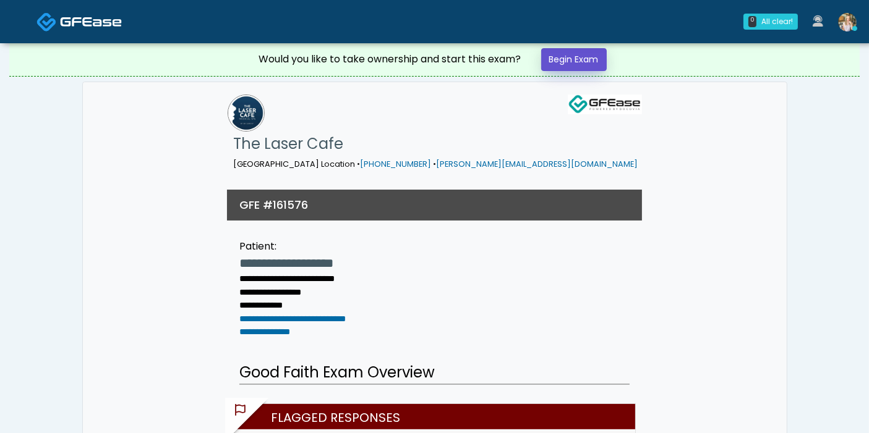
click at [561, 64] on link "Begin Exam" at bounding box center [574, 59] width 66 height 23
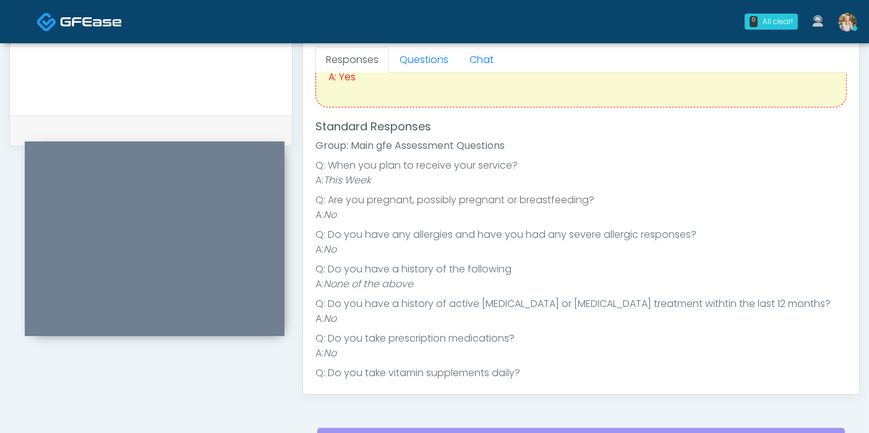
scroll to position [37, 0]
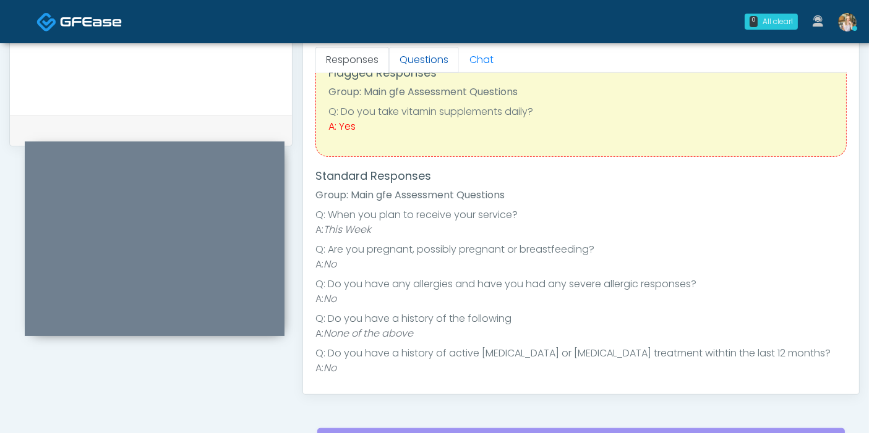
click at [419, 61] on link "Questions" at bounding box center [424, 60] width 70 height 26
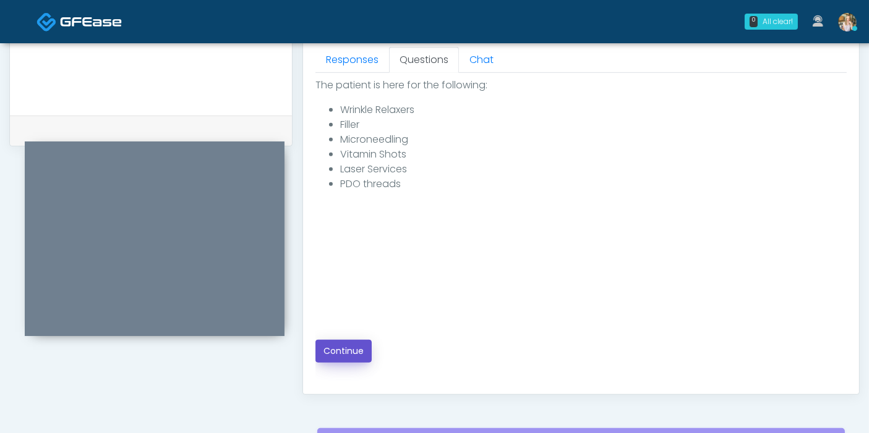
click at [349, 354] on button "Continue" at bounding box center [343, 351] width 56 height 23
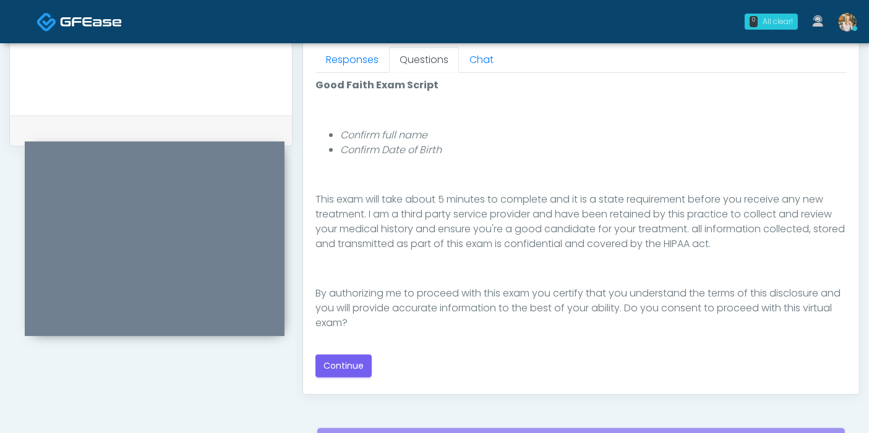
scroll to position [618, 0]
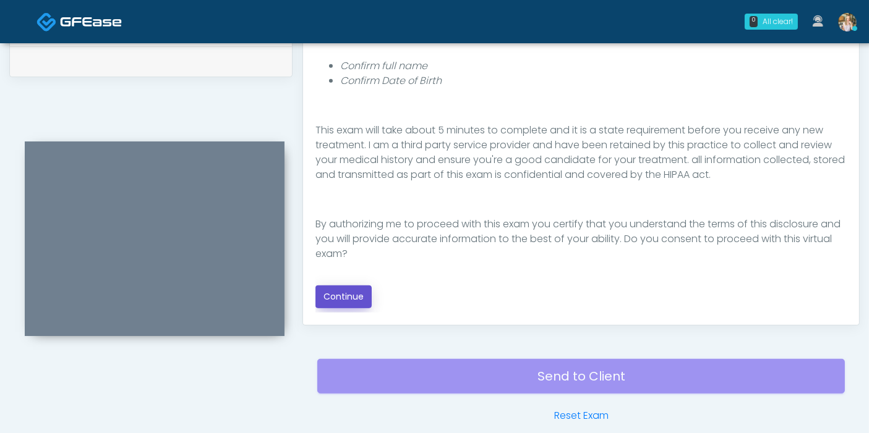
drag, startPoint x: 752, startPoint y: 17, endPoint x: 344, endPoint y: 294, distance: 493.6
click at [344, 294] on button "Continue" at bounding box center [343, 297] width 56 height 23
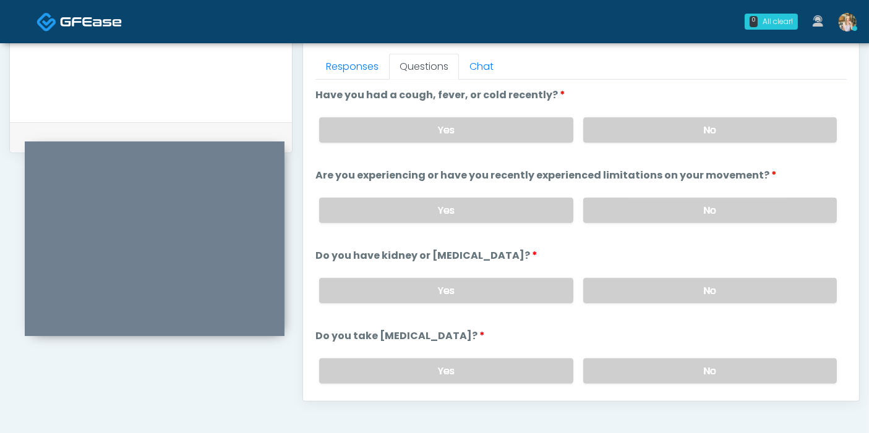
scroll to position [468, 0]
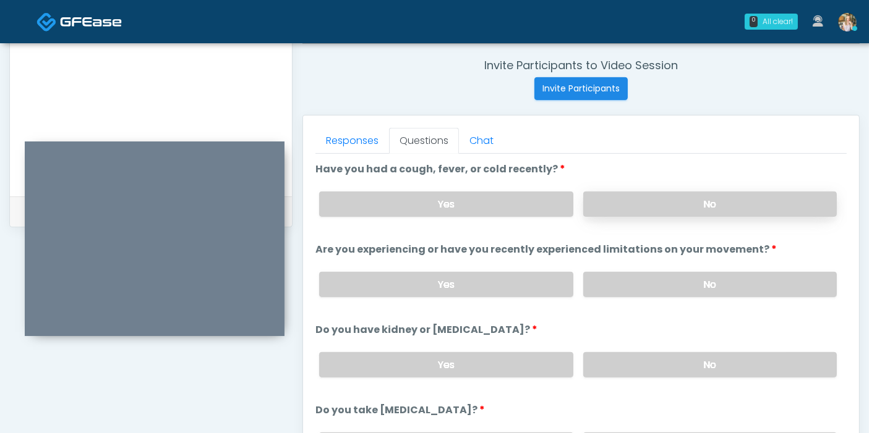
click at [696, 204] on label "No" at bounding box center [709, 204] width 253 height 25
click at [705, 285] on label "No" at bounding box center [709, 284] width 253 height 25
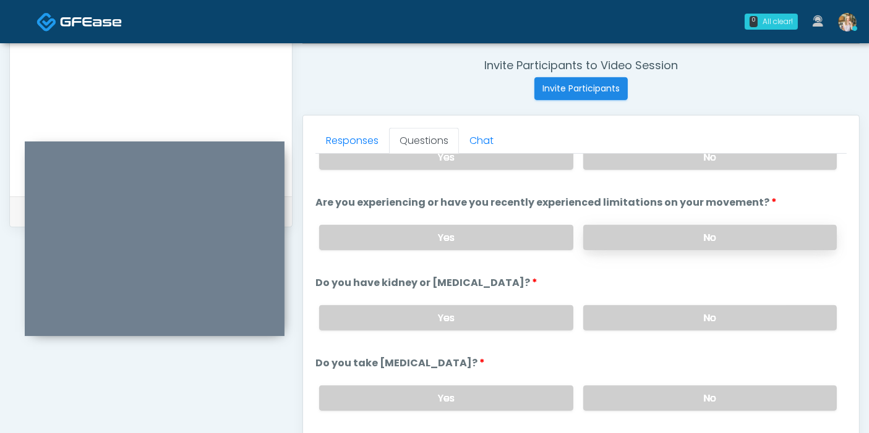
scroll to position [69, 0]
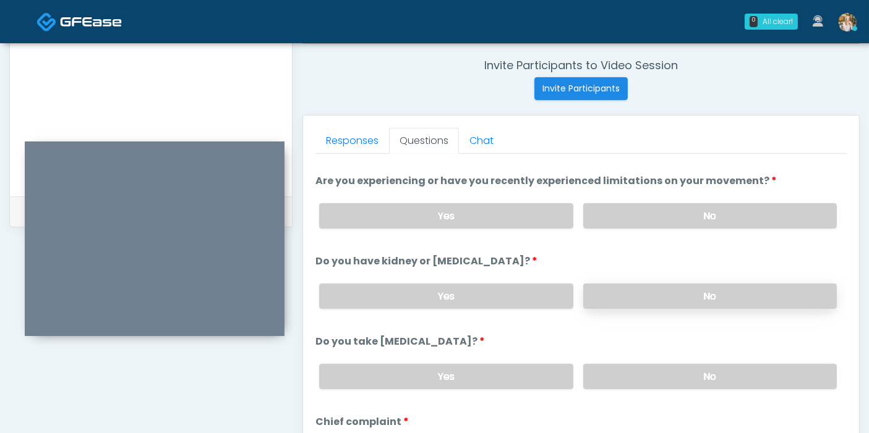
click at [689, 295] on label "No" at bounding box center [709, 296] width 253 height 25
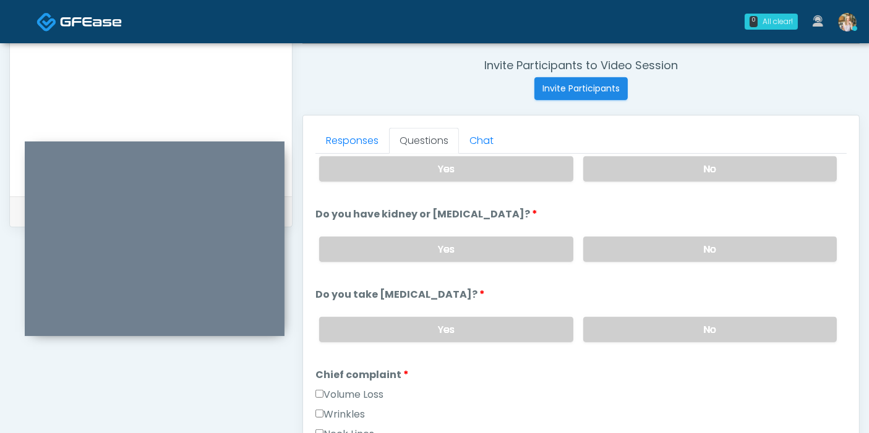
scroll to position [137, 0]
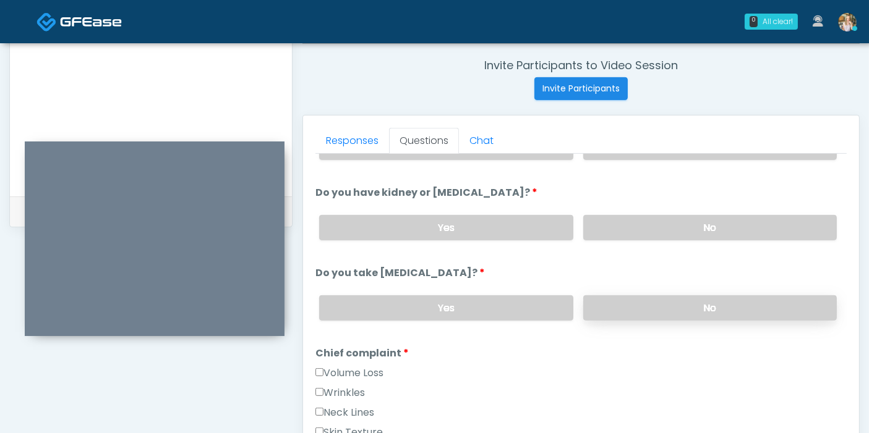
click at [699, 302] on label "No" at bounding box center [709, 307] width 253 height 25
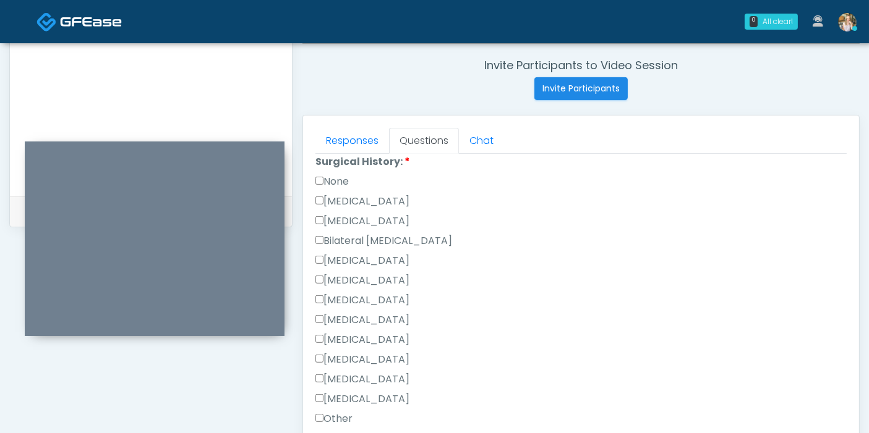
scroll to position [755, 0]
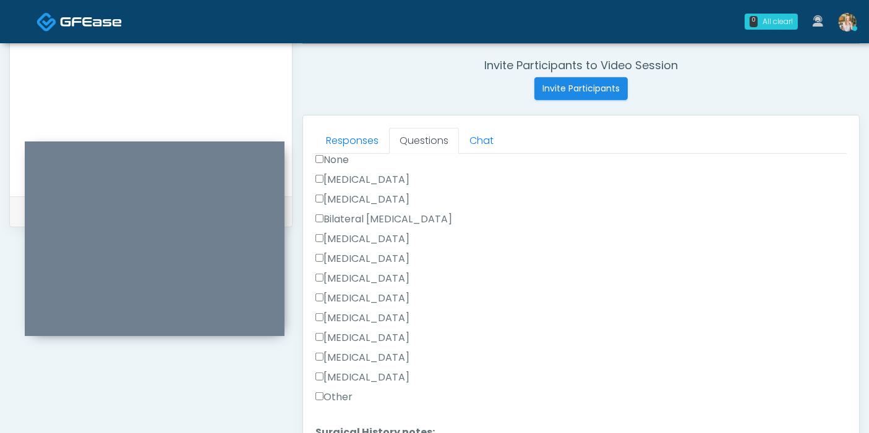
click at [306, 398] on div "Responses Questions Chat The patient is here for the following: Wrinkle Relaxer…" at bounding box center [581, 296] width 556 height 360
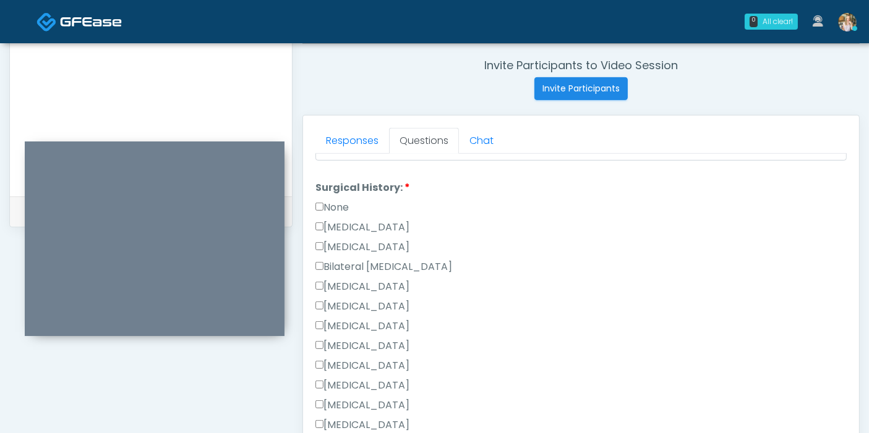
scroll to position [687, 0]
click at [321, 227] on label "None" at bounding box center [331, 228] width 33 height 15
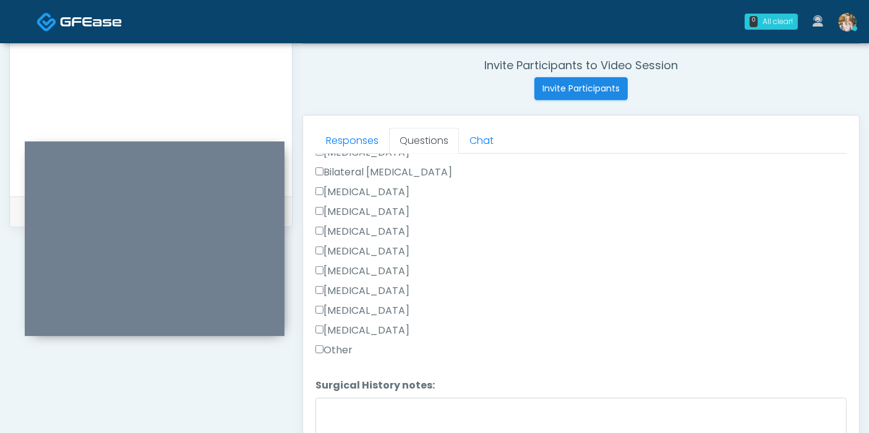
scroll to position [824, 0]
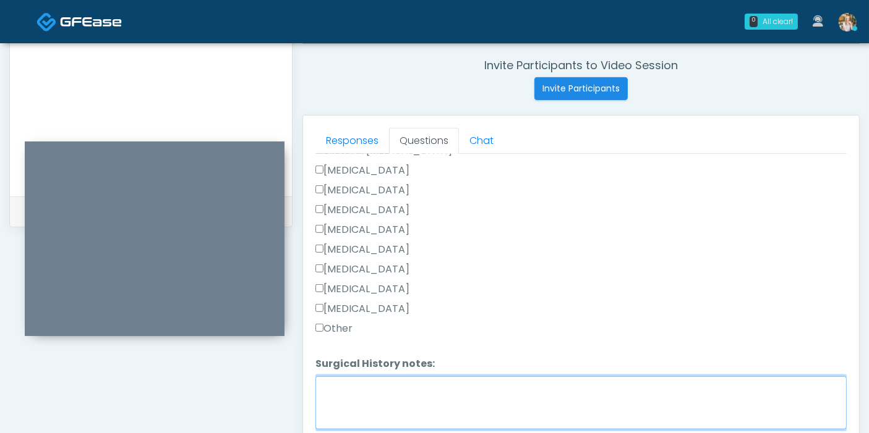
click at [474, 400] on textarea "Surgical History notes:" at bounding box center [580, 402] width 531 height 53
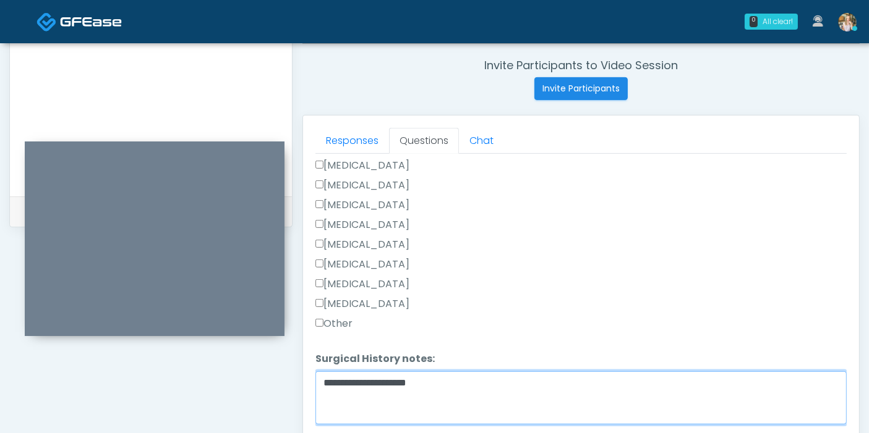
scroll to position [537, 0]
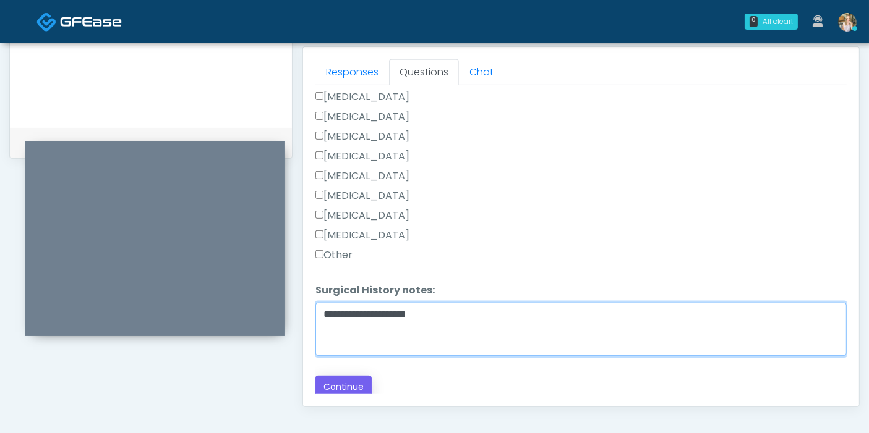
type textarea "**********"
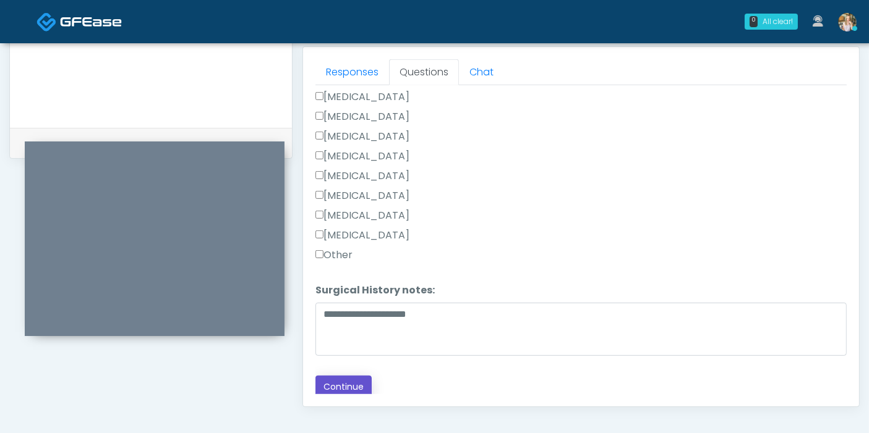
click at [341, 382] on button "Continue" at bounding box center [343, 387] width 56 height 23
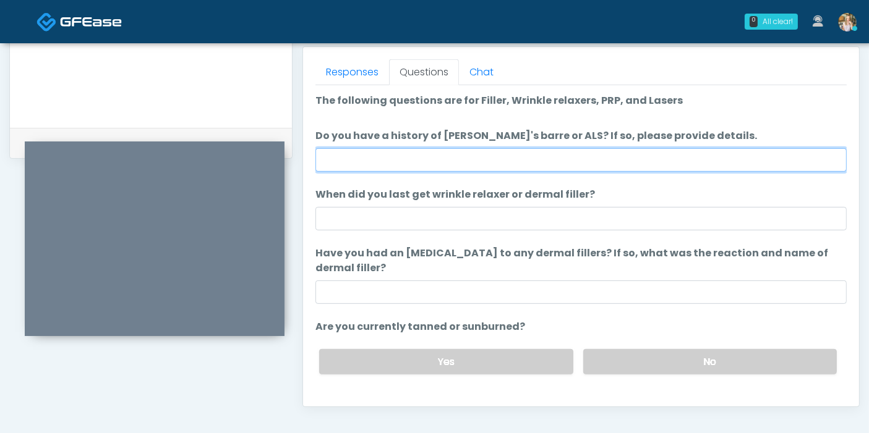
click at [531, 155] on input "Do you have a history of Guillain's barre or ALS? If so, please provide details." at bounding box center [580, 159] width 531 height 23
type input "**"
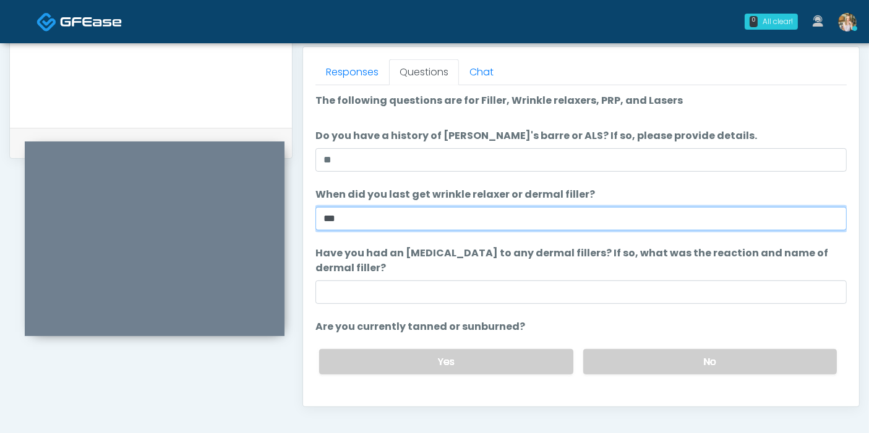
type input "***"
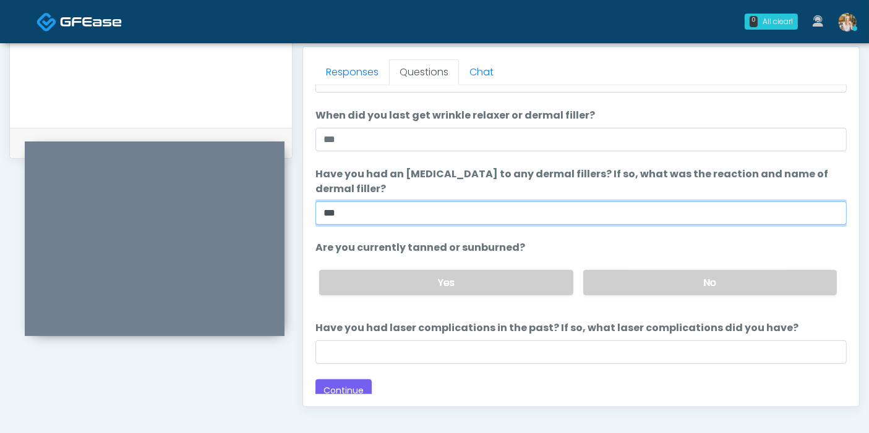
scroll to position [86, 0]
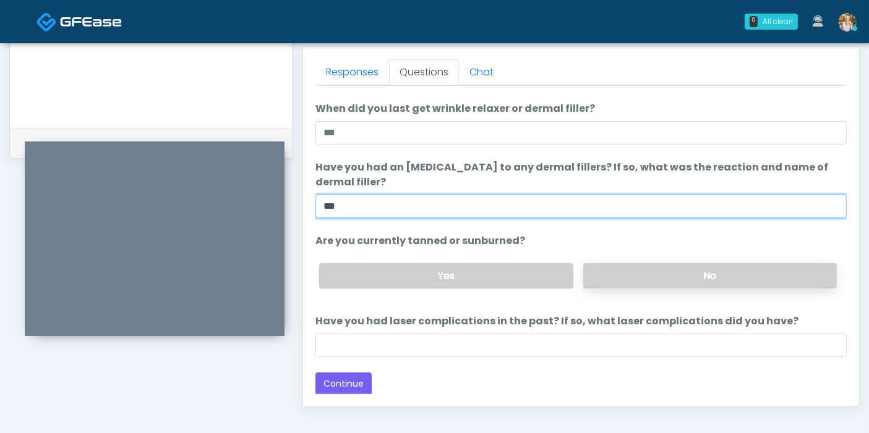
type input "***"
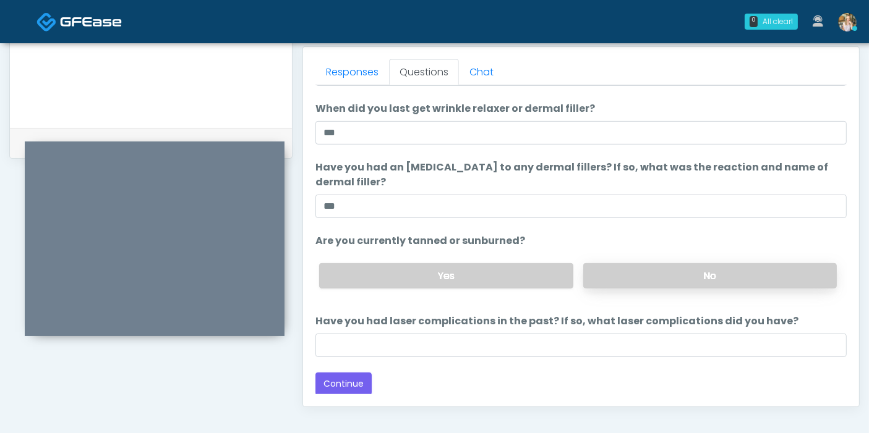
click at [702, 276] on label "No" at bounding box center [709, 275] width 253 height 25
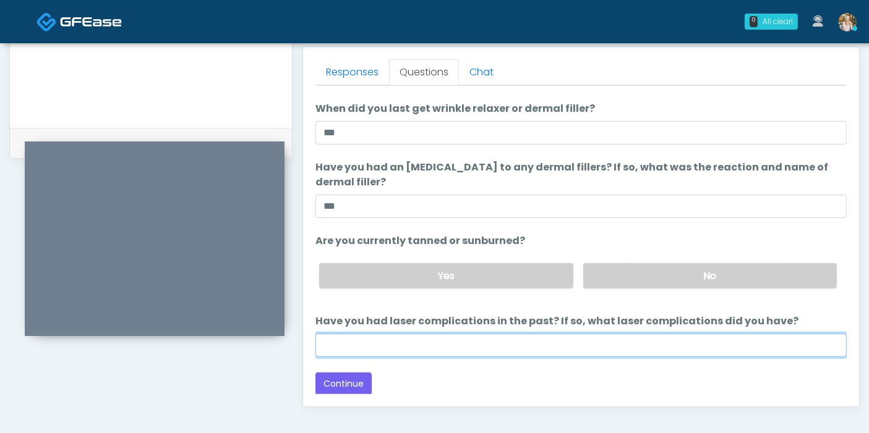
click at [621, 343] on input "Have you had laser complications in the past? If so, what laser complications d…" at bounding box center [580, 345] width 531 height 23
type input "**"
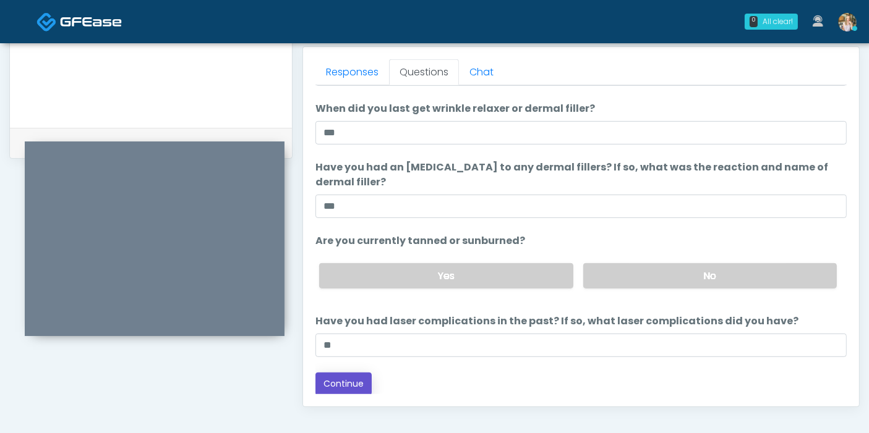
click at [345, 380] on button "Continue" at bounding box center [343, 384] width 56 height 23
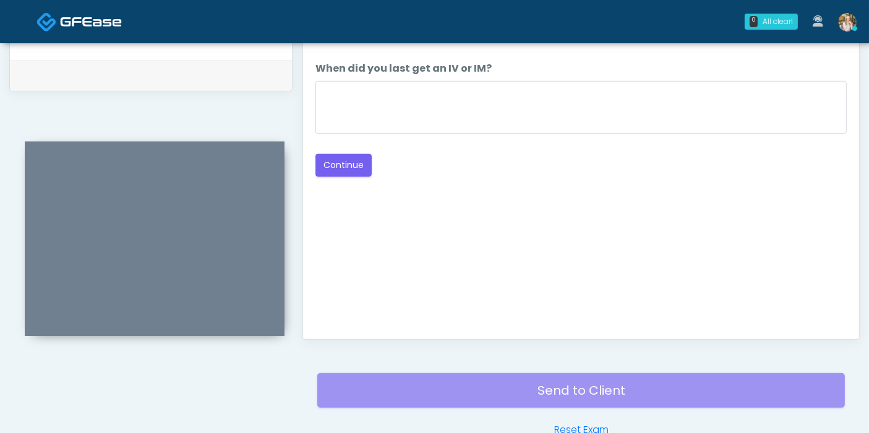
scroll to position [537, 0]
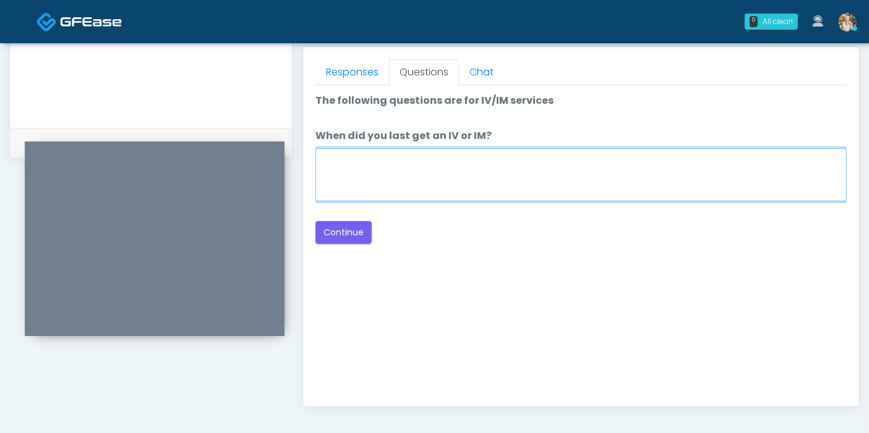
click at [431, 182] on textarea "When did you last get an IV or IM?" at bounding box center [580, 174] width 531 height 53
type textarea "*"
type textarea "**********"
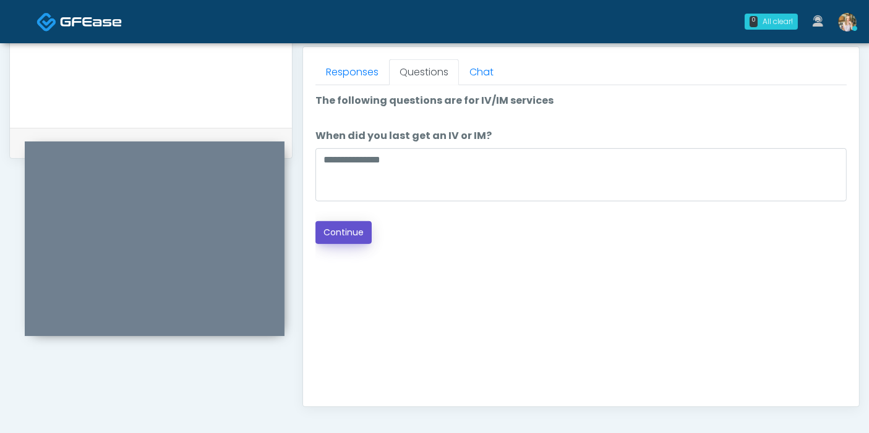
click at [339, 235] on button "Continue" at bounding box center [343, 232] width 56 height 23
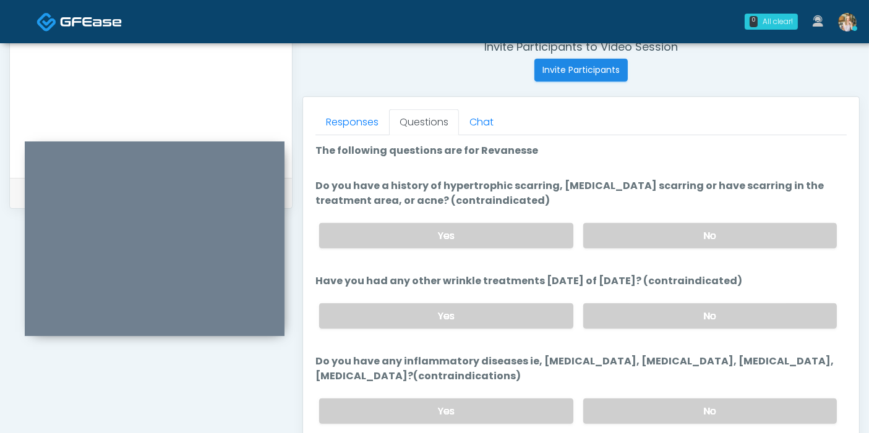
scroll to position [468, 0]
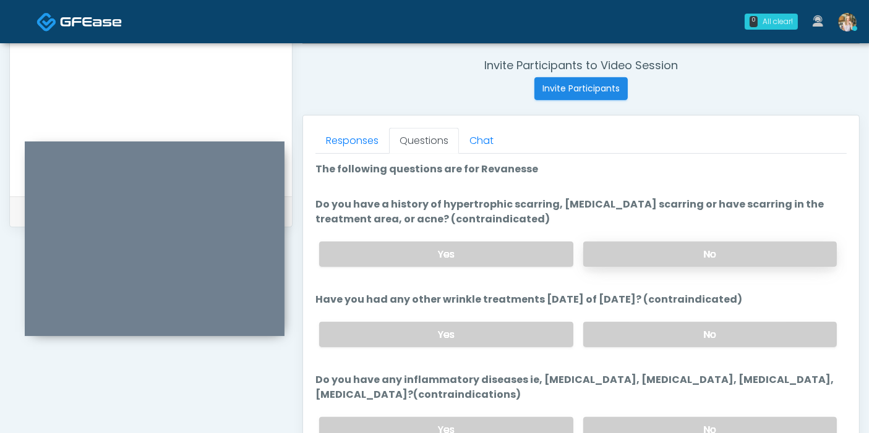
click at [715, 257] on label "No" at bounding box center [709, 254] width 253 height 25
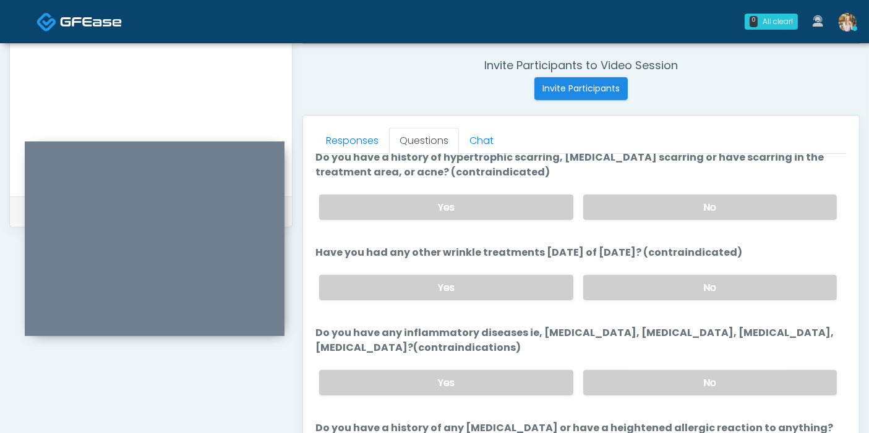
scroll to position [69, 0]
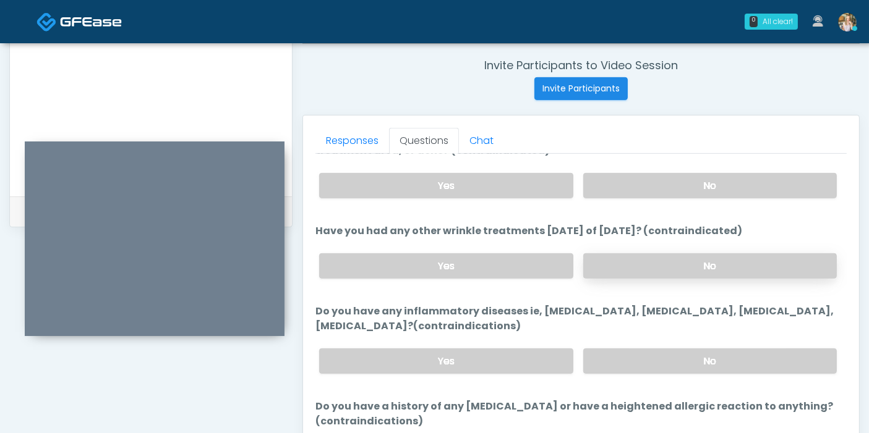
click at [693, 268] on label "No" at bounding box center [709, 265] width 253 height 25
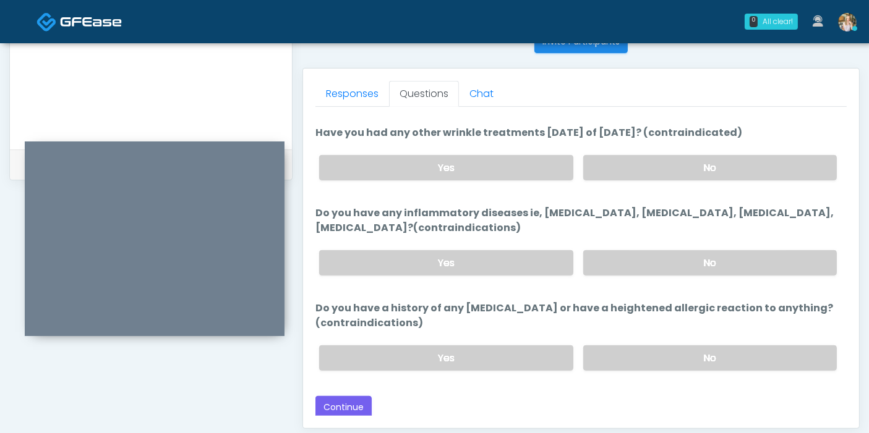
scroll to position [537, 0]
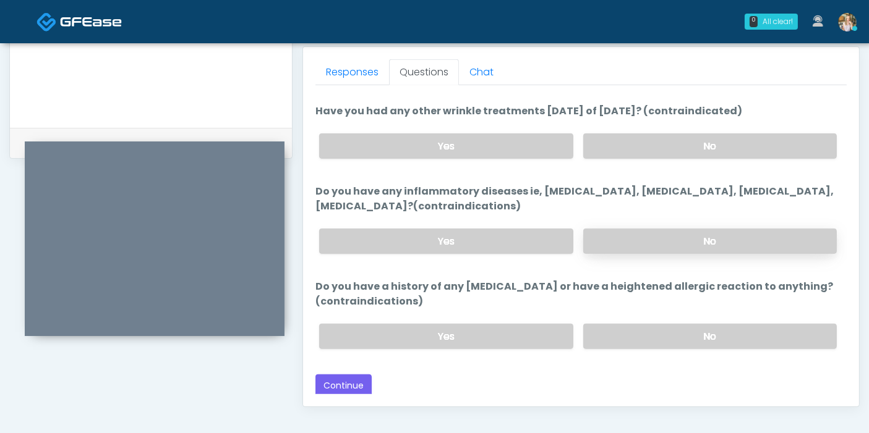
click at [684, 231] on label "No" at bounding box center [709, 241] width 253 height 25
click at [676, 333] on label "No" at bounding box center [709, 336] width 253 height 25
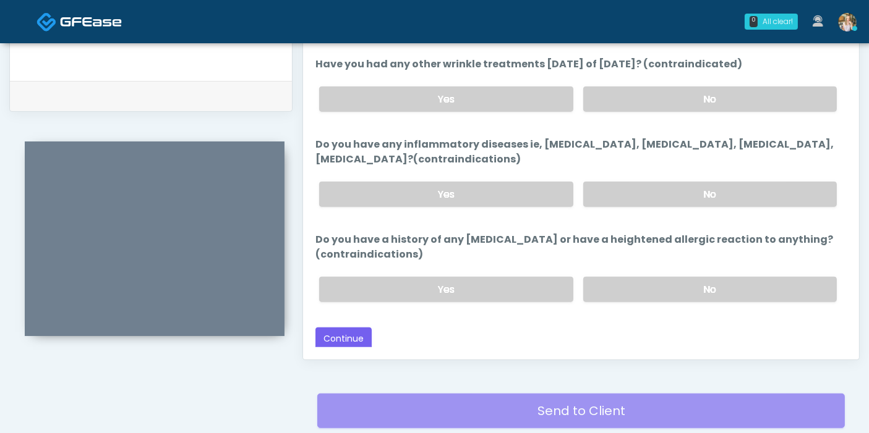
scroll to position [605, 0]
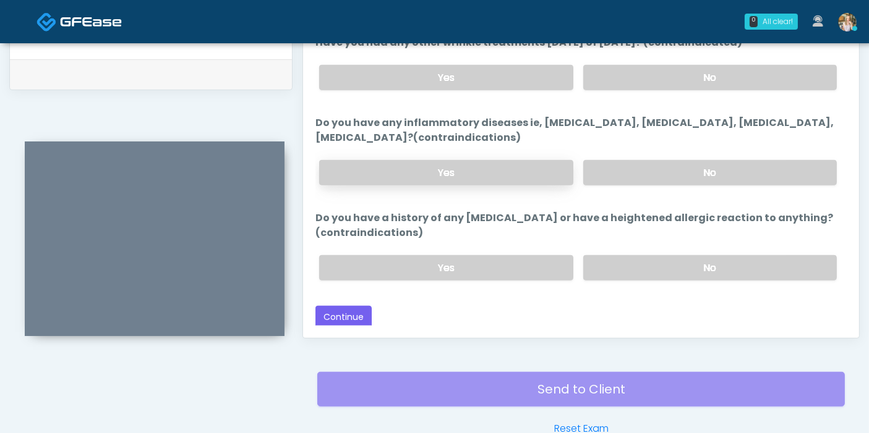
click at [509, 172] on label "Yes" at bounding box center [445, 172] width 253 height 25
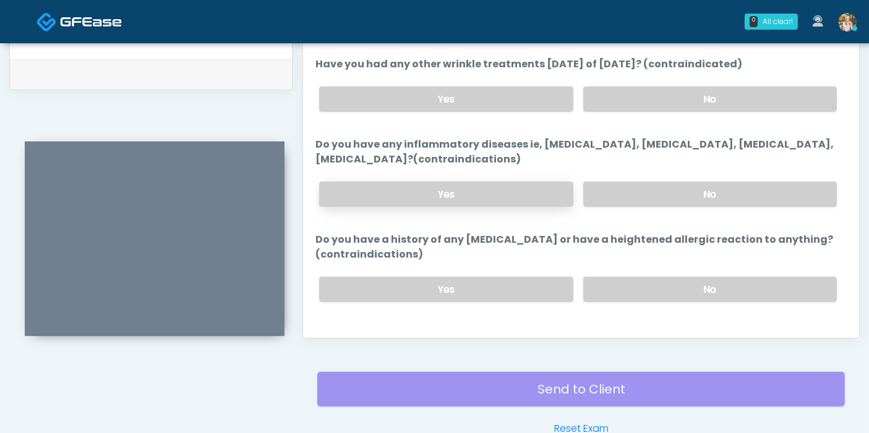
scroll to position [120, 0]
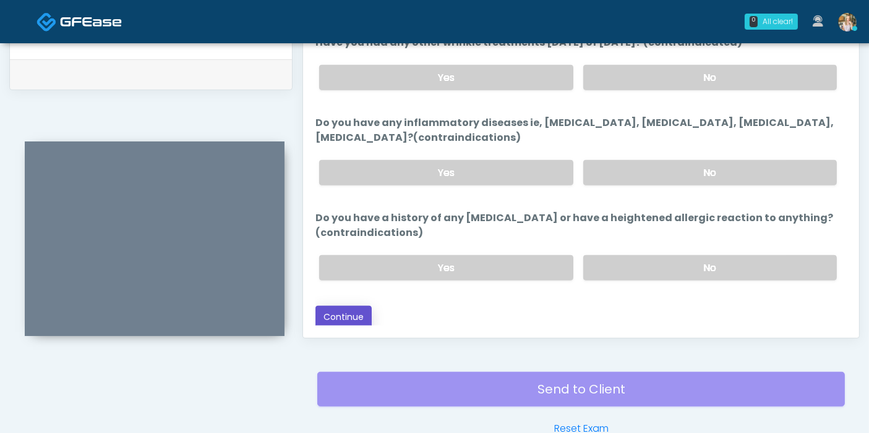
click at [357, 312] on button "Continue" at bounding box center [343, 317] width 56 height 23
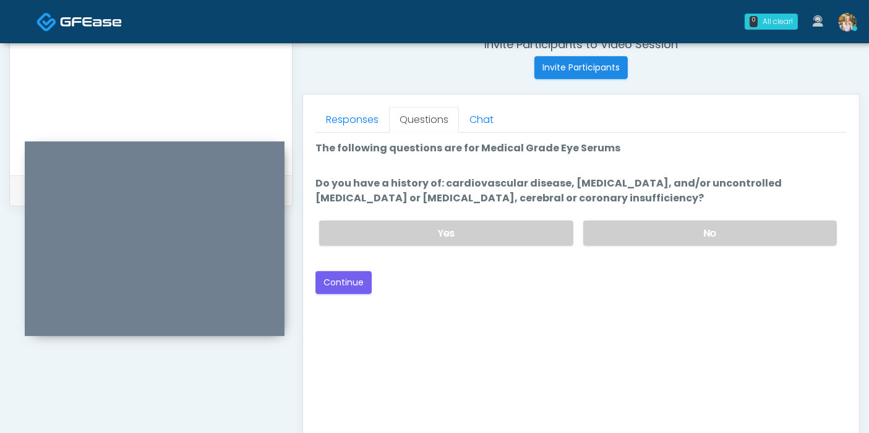
scroll to position [468, 0]
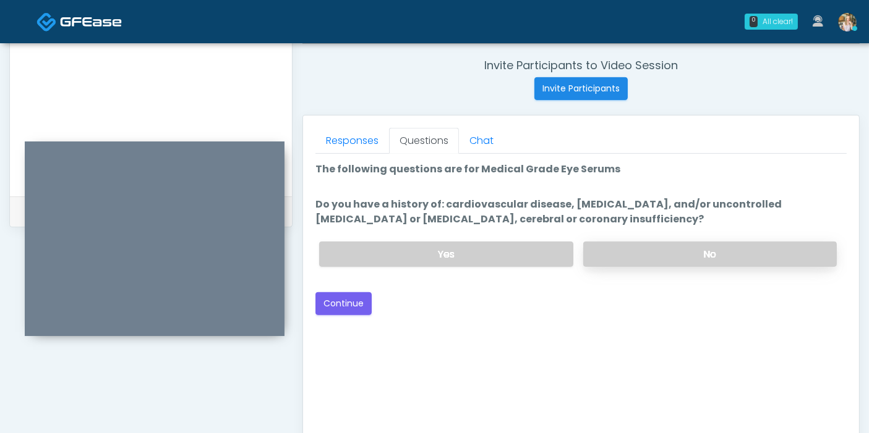
click at [690, 255] on label "No" at bounding box center [709, 254] width 253 height 25
click at [346, 302] on button "Continue" at bounding box center [343, 303] width 56 height 23
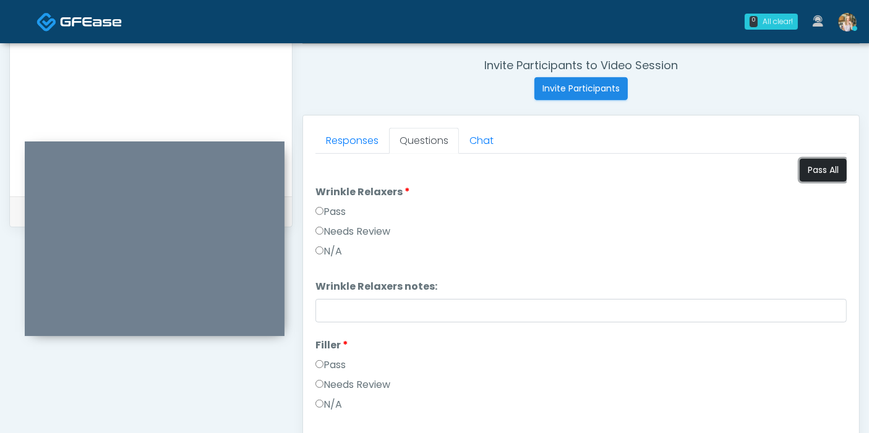
click at [812, 172] on button "Pass All" at bounding box center [822, 170] width 47 height 23
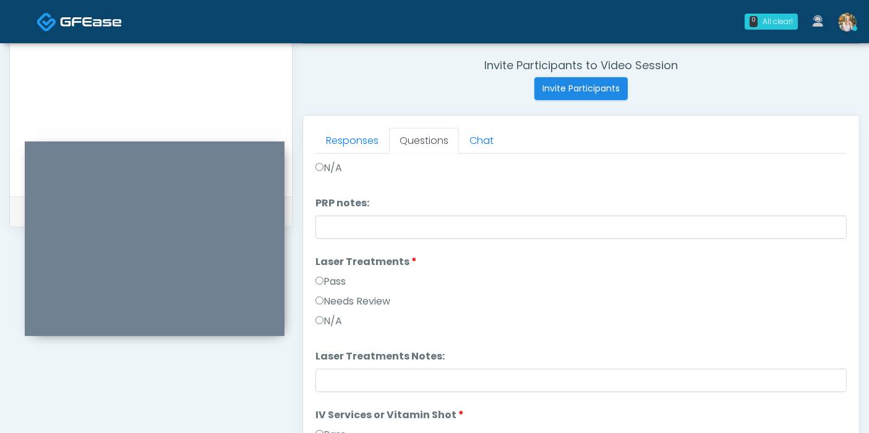
scroll to position [412, 0]
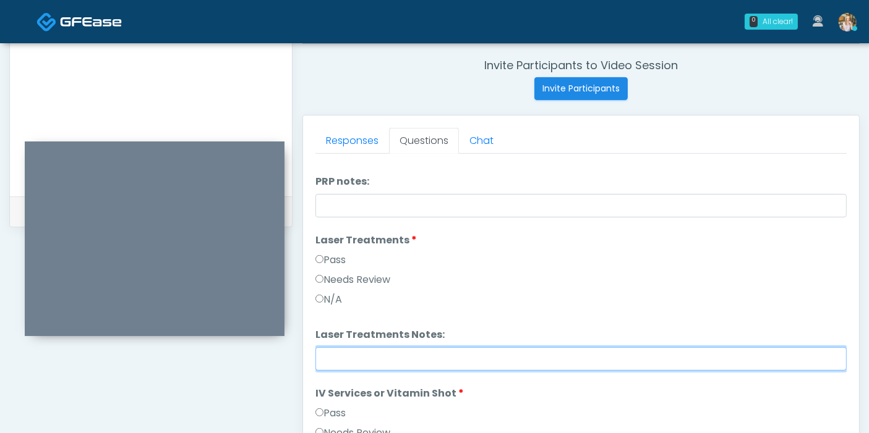
click at [500, 355] on input "Laser Treatments Notes:" at bounding box center [580, 358] width 531 height 23
click at [407, 361] on input "**********" at bounding box center [580, 358] width 531 height 23
click at [519, 358] on input "**********" at bounding box center [580, 358] width 531 height 23
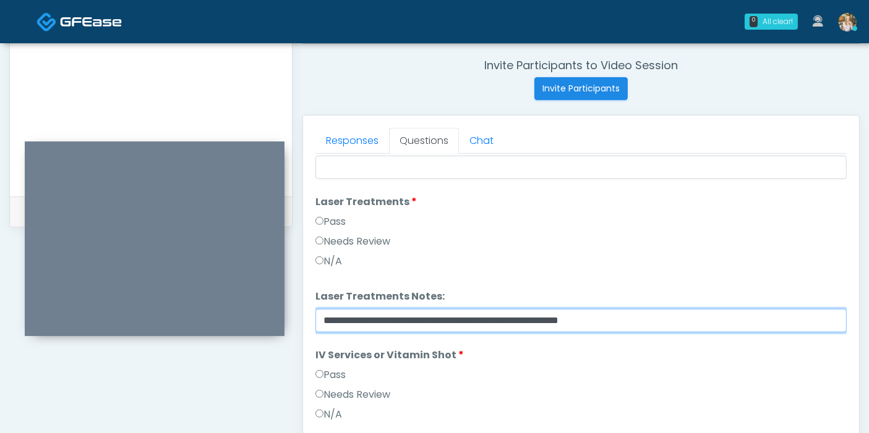
scroll to position [480, 0]
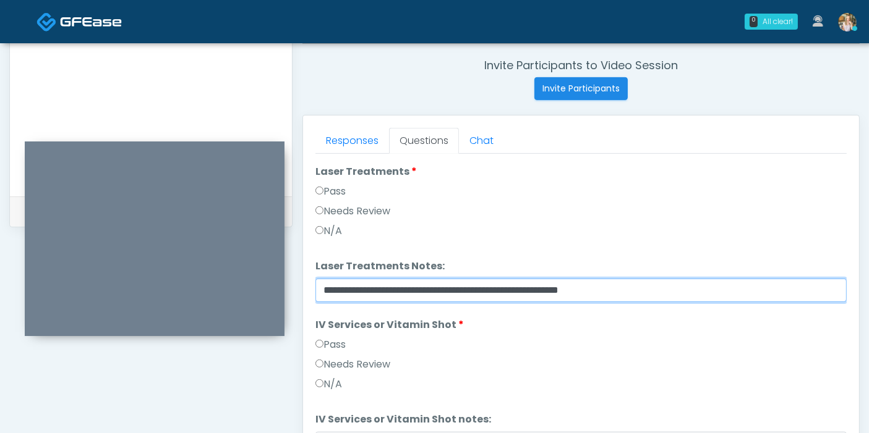
drag, startPoint x: 645, startPoint y: 287, endPoint x: 495, endPoint y: 282, distance: 149.7
click at [495, 282] on input "**********" at bounding box center [580, 290] width 531 height 23
click at [445, 290] on input "**********" at bounding box center [575, 290] width 521 height 23
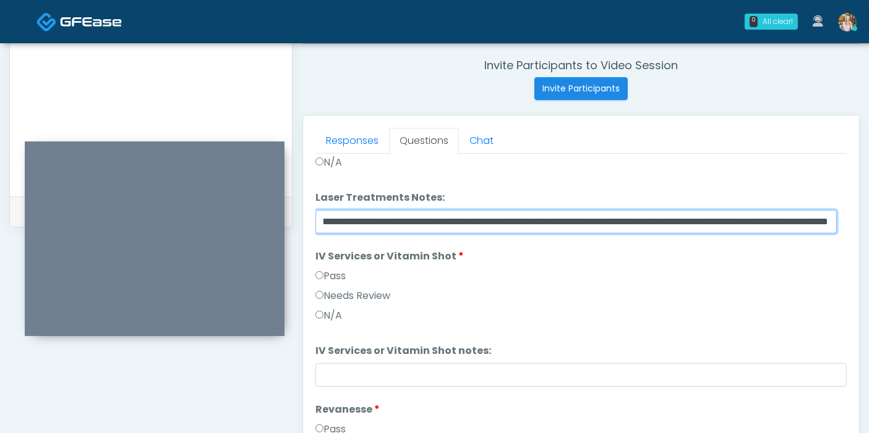
drag, startPoint x: 323, startPoint y: 219, endPoint x: 854, endPoint y: 230, distance: 531.1
click at [854, 230] on div "Responses Questions Chat The patient is here for the following: Wrinkle Relaxer…" at bounding box center [581, 296] width 556 height 360
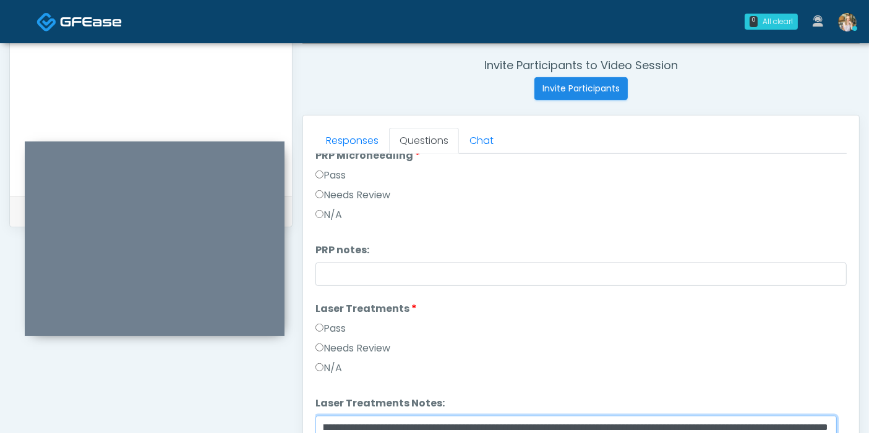
scroll to position [399, 0]
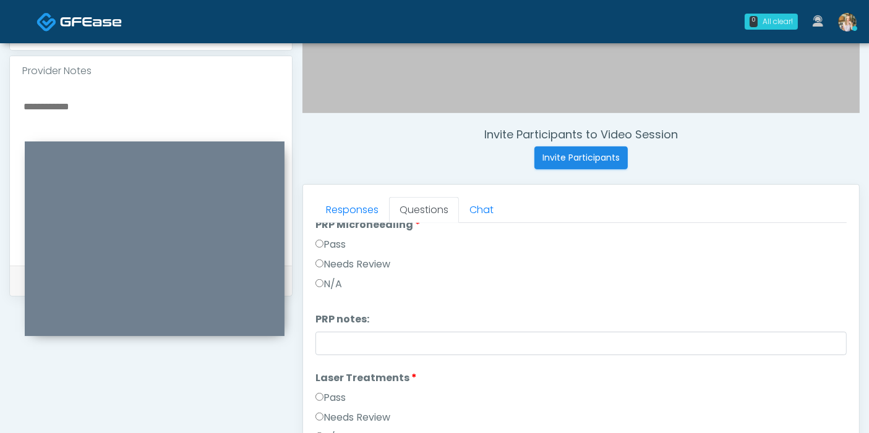
type input "**********"
click at [82, 98] on textarea at bounding box center [150, 173] width 257 height 151
paste textarea "**********"
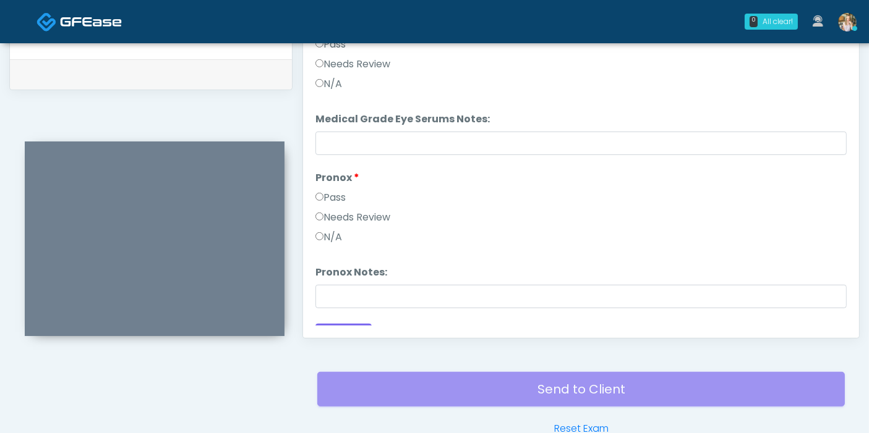
scroll to position [970, 0]
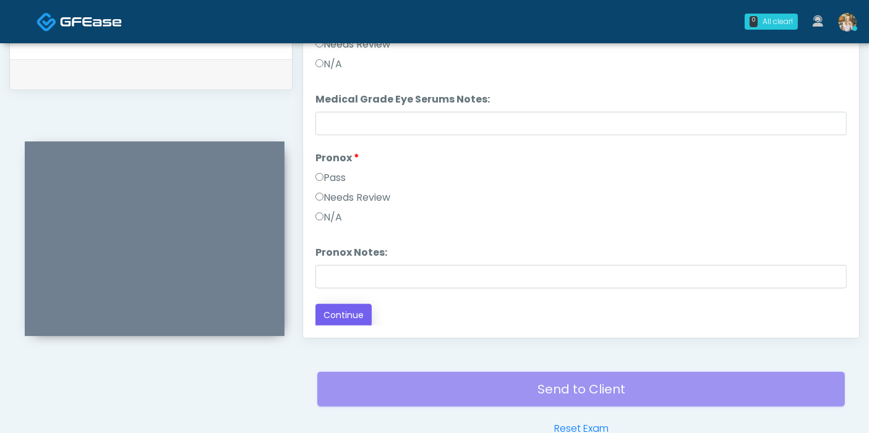
type textarea "**********"
click at [347, 318] on button "Continue" at bounding box center [343, 315] width 56 height 23
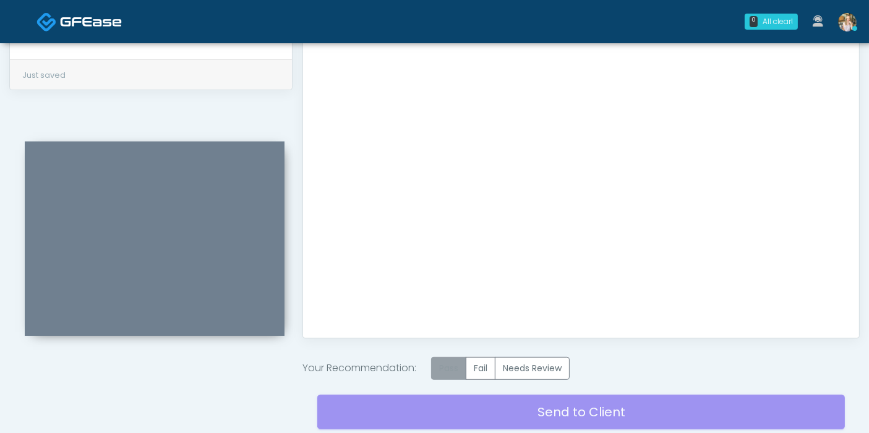
click at [450, 363] on label "Pass" at bounding box center [448, 368] width 35 height 23
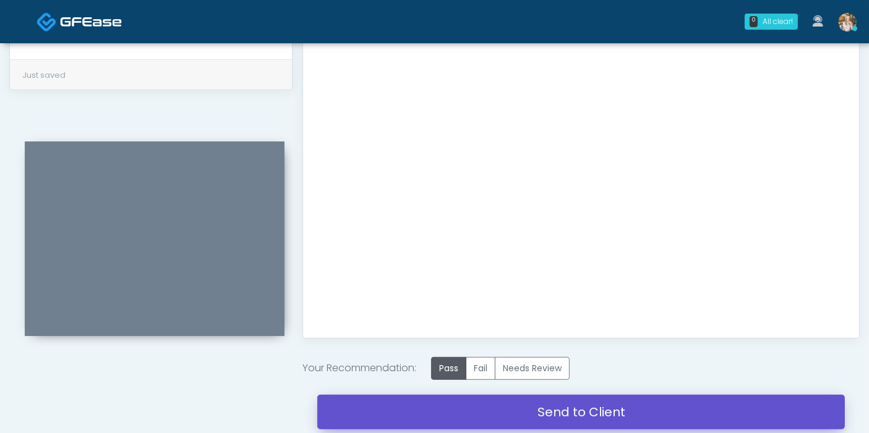
drag, startPoint x: 565, startPoint y: 415, endPoint x: 503, endPoint y: 64, distance: 356.6
click at [565, 415] on link "Send to Client" at bounding box center [580, 412] width 527 height 35
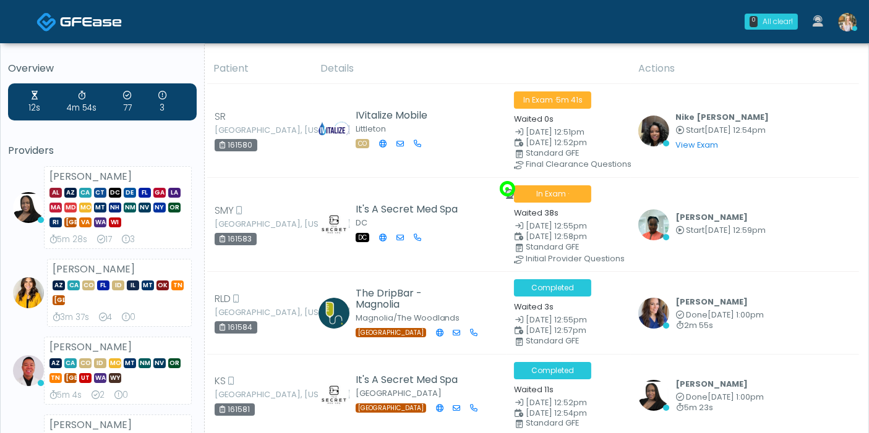
click at [846, 25] on img at bounding box center [847, 22] width 19 height 19
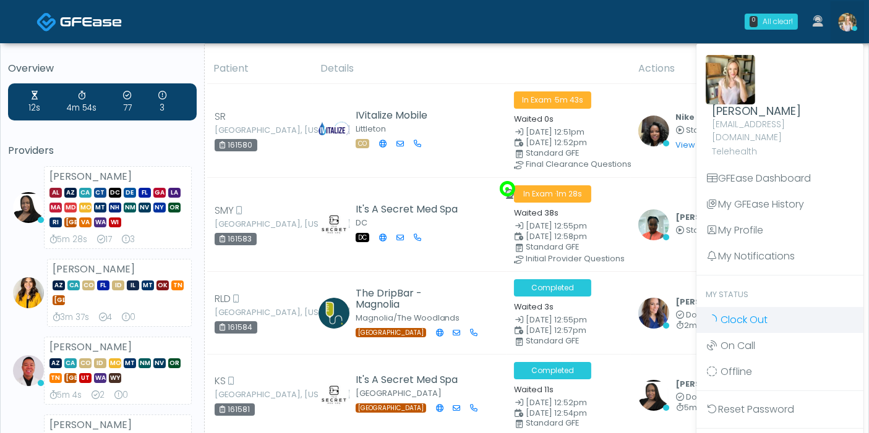
click at [746, 313] on span "Clock Out" at bounding box center [743, 320] width 47 height 14
